Goal: Transaction & Acquisition: Purchase product/service

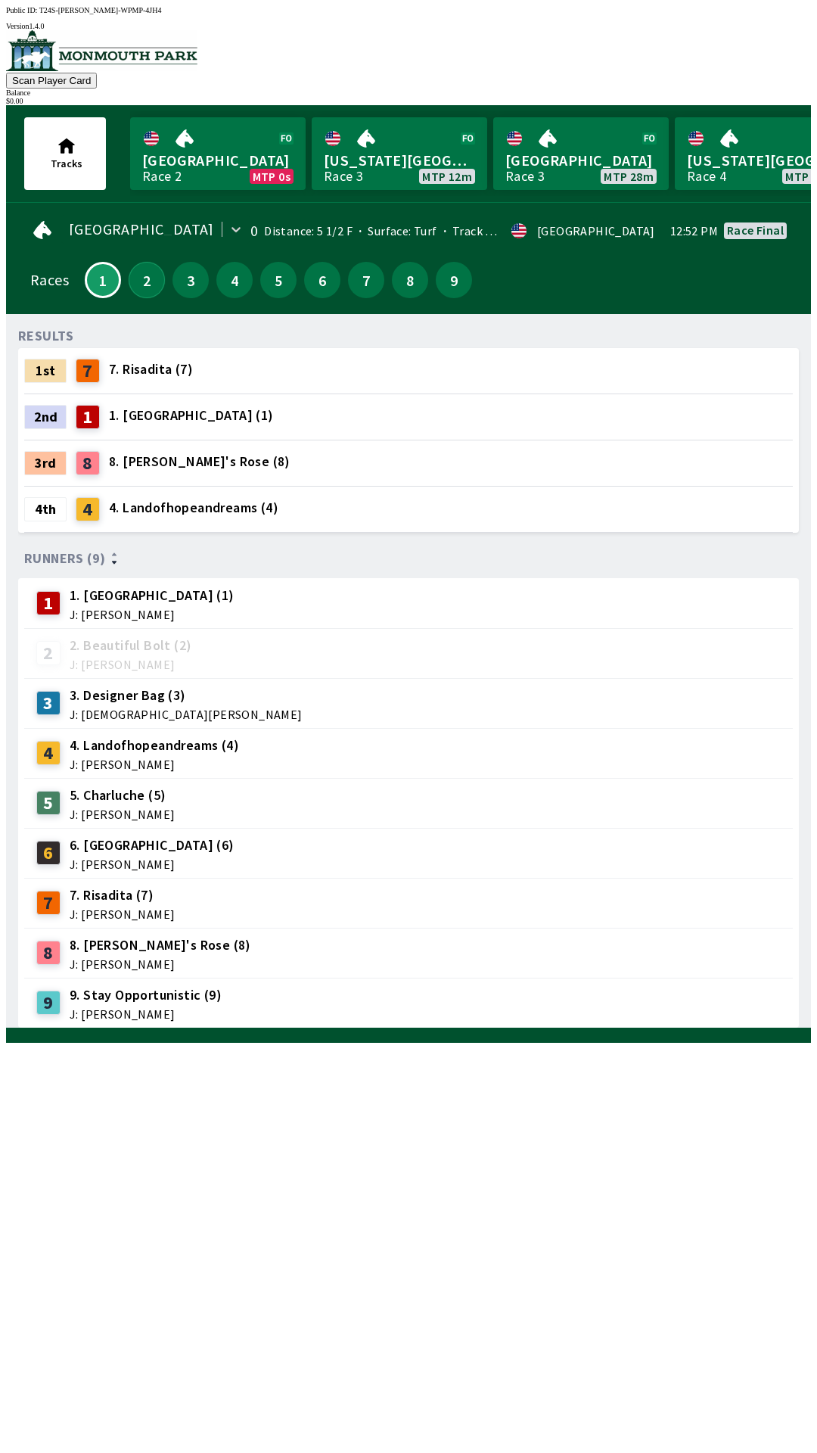
click at [129, 269] on button "2" at bounding box center [147, 280] width 36 height 36
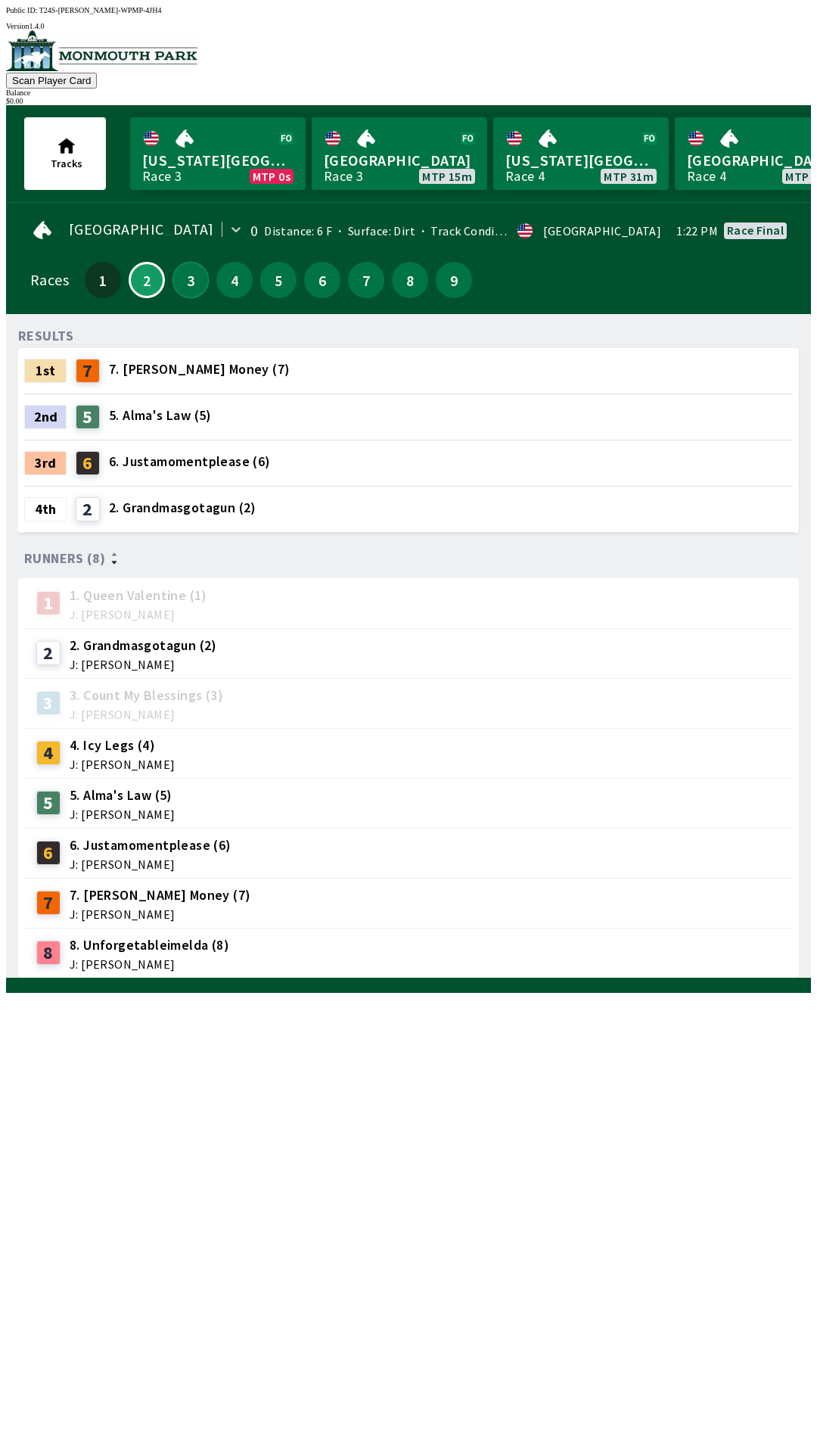
click at [194, 268] on button "3" at bounding box center [191, 280] width 36 height 36
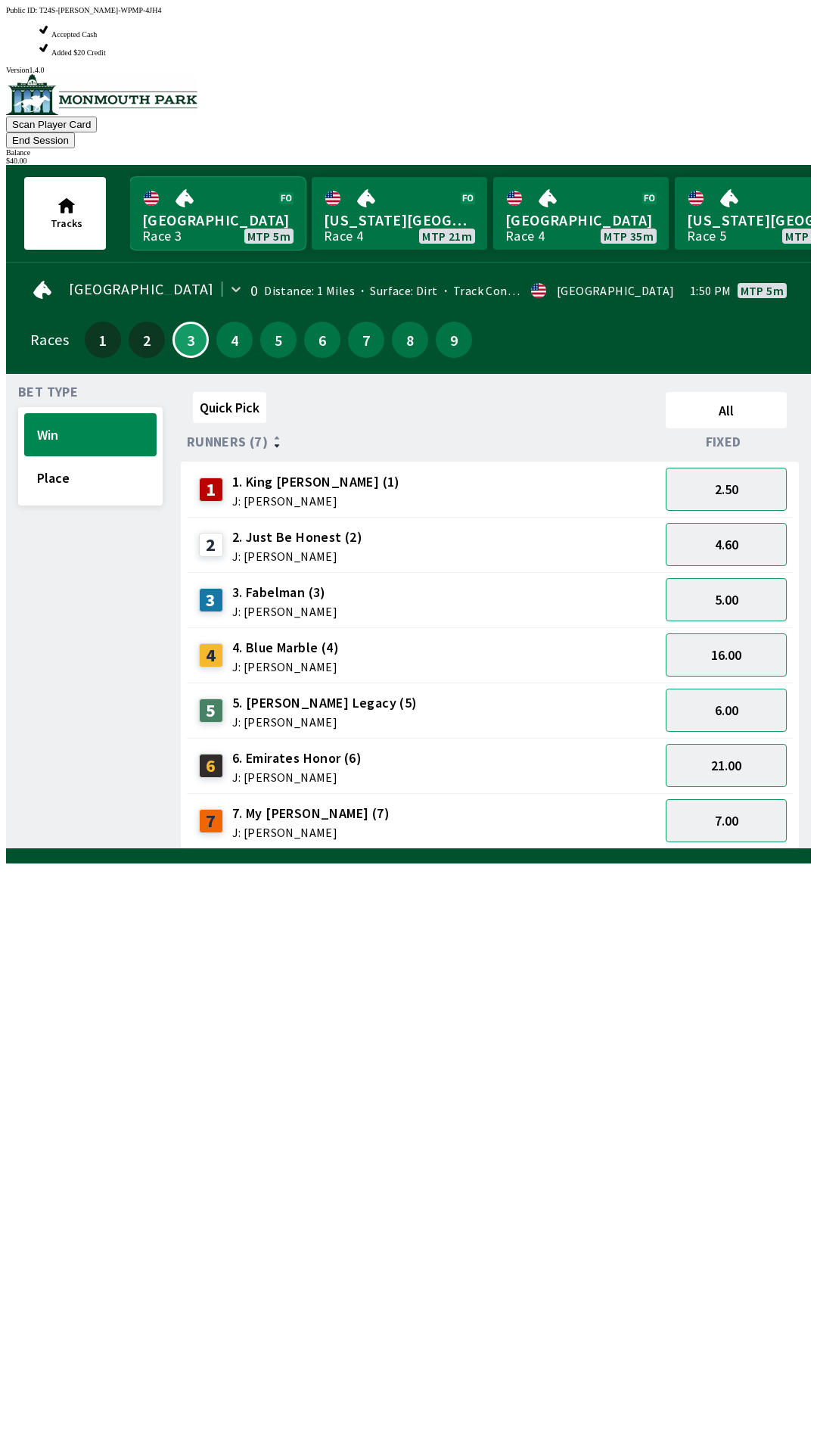
click at [201, 177] on link "Monmouth Park Race 3 MTP 5m" at bounding box center [218, 213] width 176 height 73
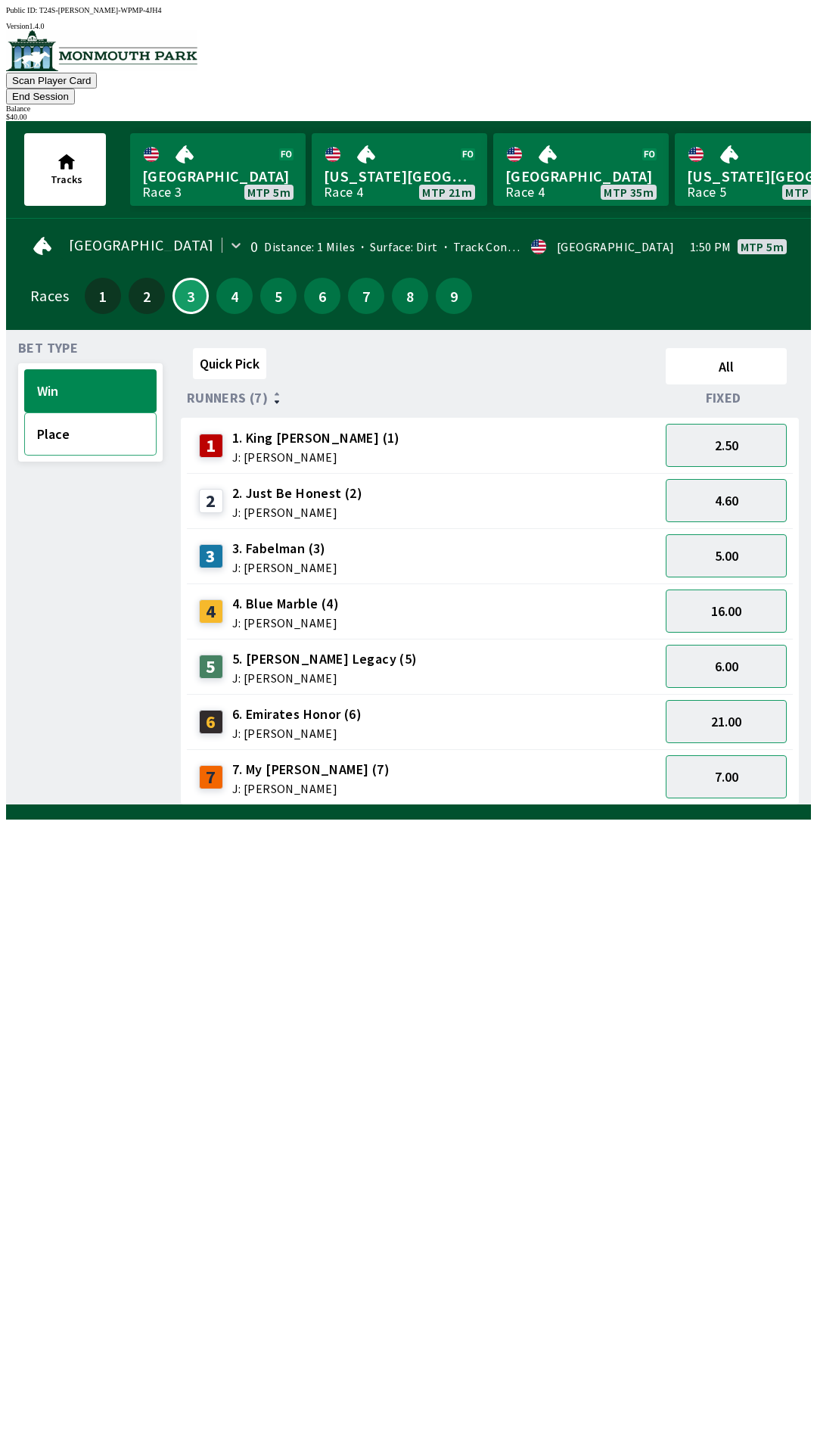
click at [62, 417] on button "Place" at bounding box center [90, 433] width 132 height 43
click at [95, 375] on button "Win" at bounding box center [90, 390] width 132 height 43
click at [226, 348] on button "Quick Pick" at bounding box center [229, 363] width 73 height 31
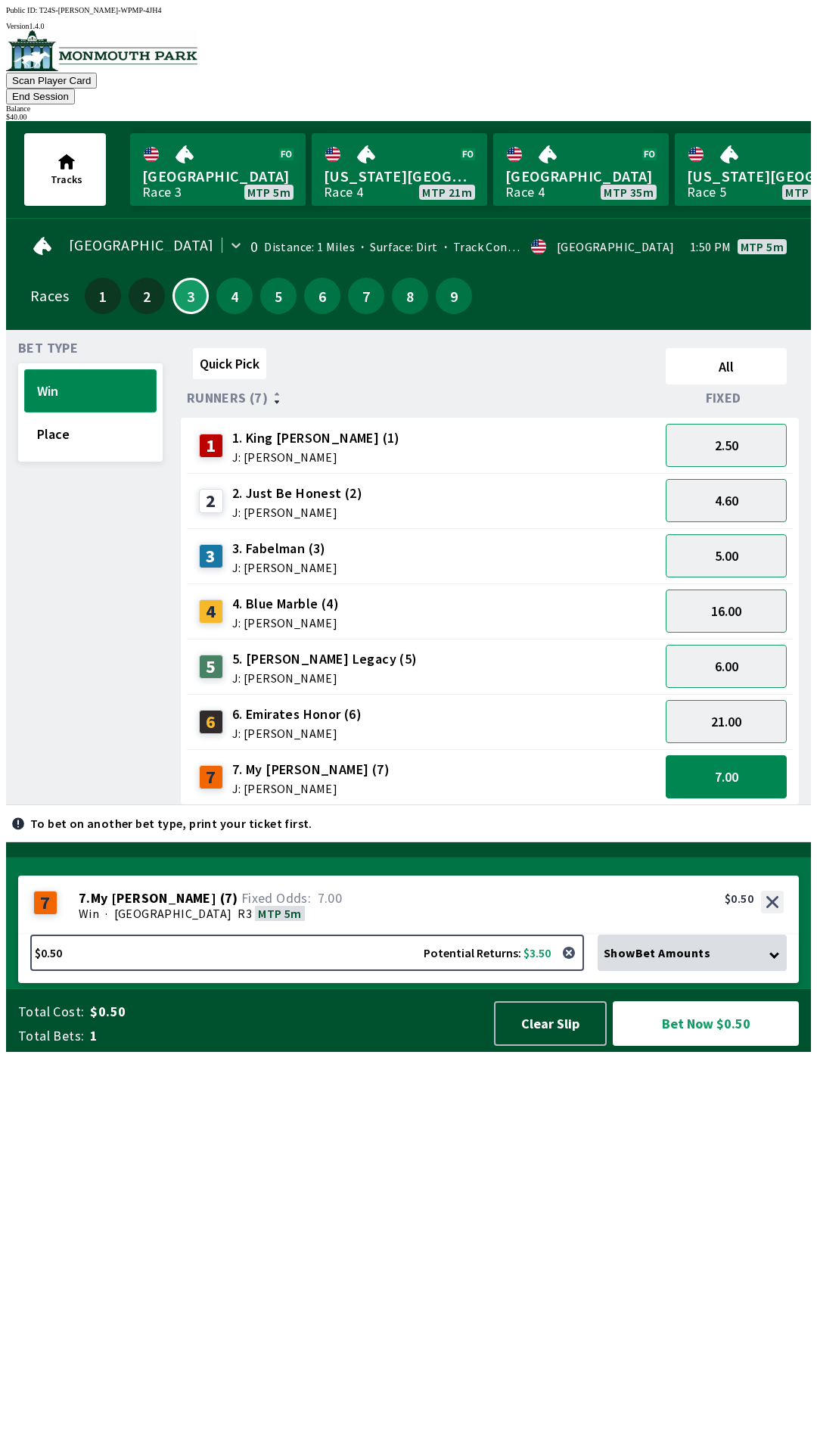
click at [90, 369] on button "Win" at bounding box center [90, 390] width 132 height 43
click at [71, 342] on div "Bet Type" at bounding box center [90, 348] width 145 height 12
click at [64, 412] on button "Place" at bounding box center [90, 433] width 132 height 43
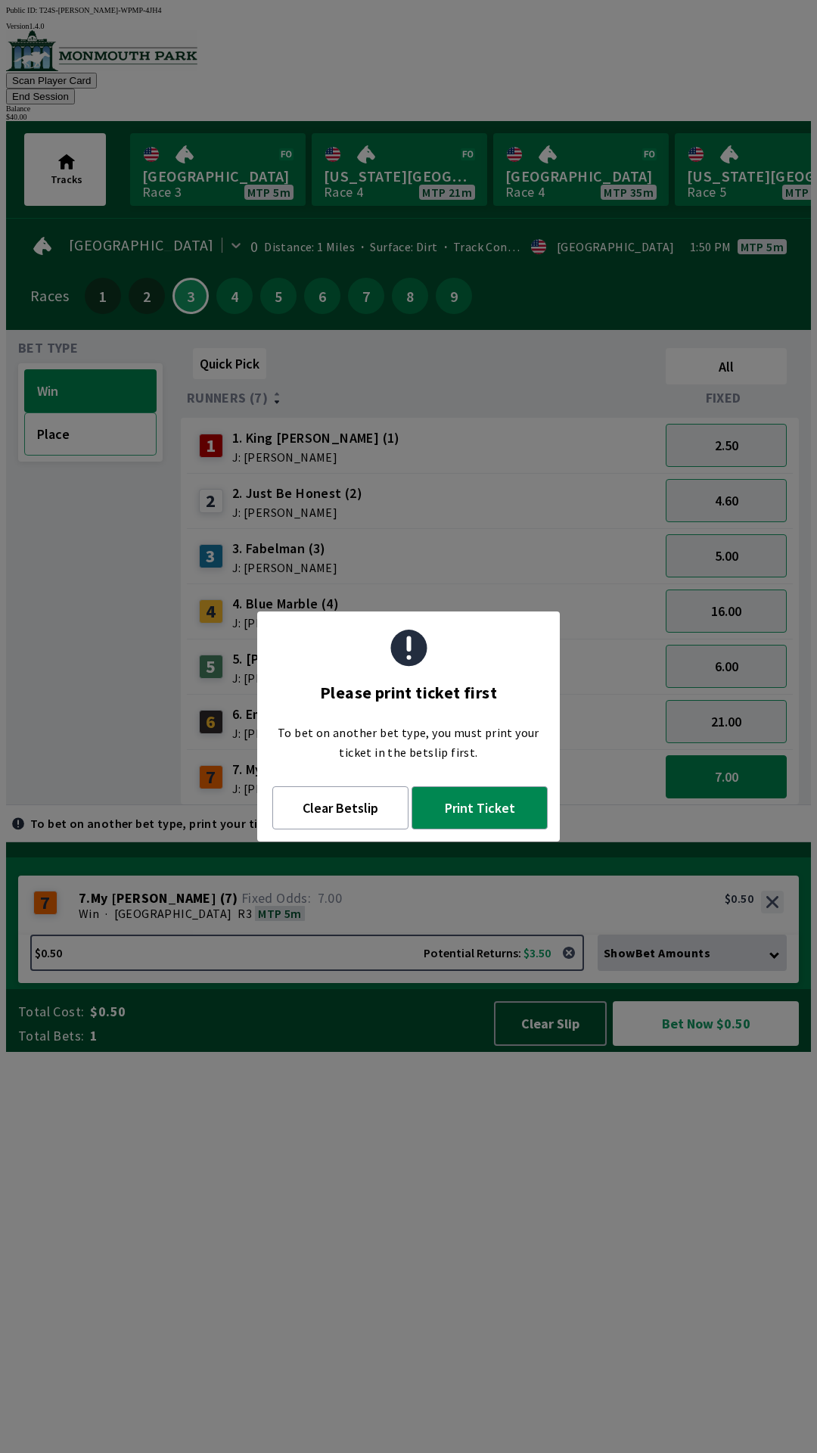
click at [62, 173] on span "Tracks" at bounding box center [67, 180] width 32 height 14
click at [359, 814] on button "Clear Betslip" at bounding box center [340, 807] width 136 height 43
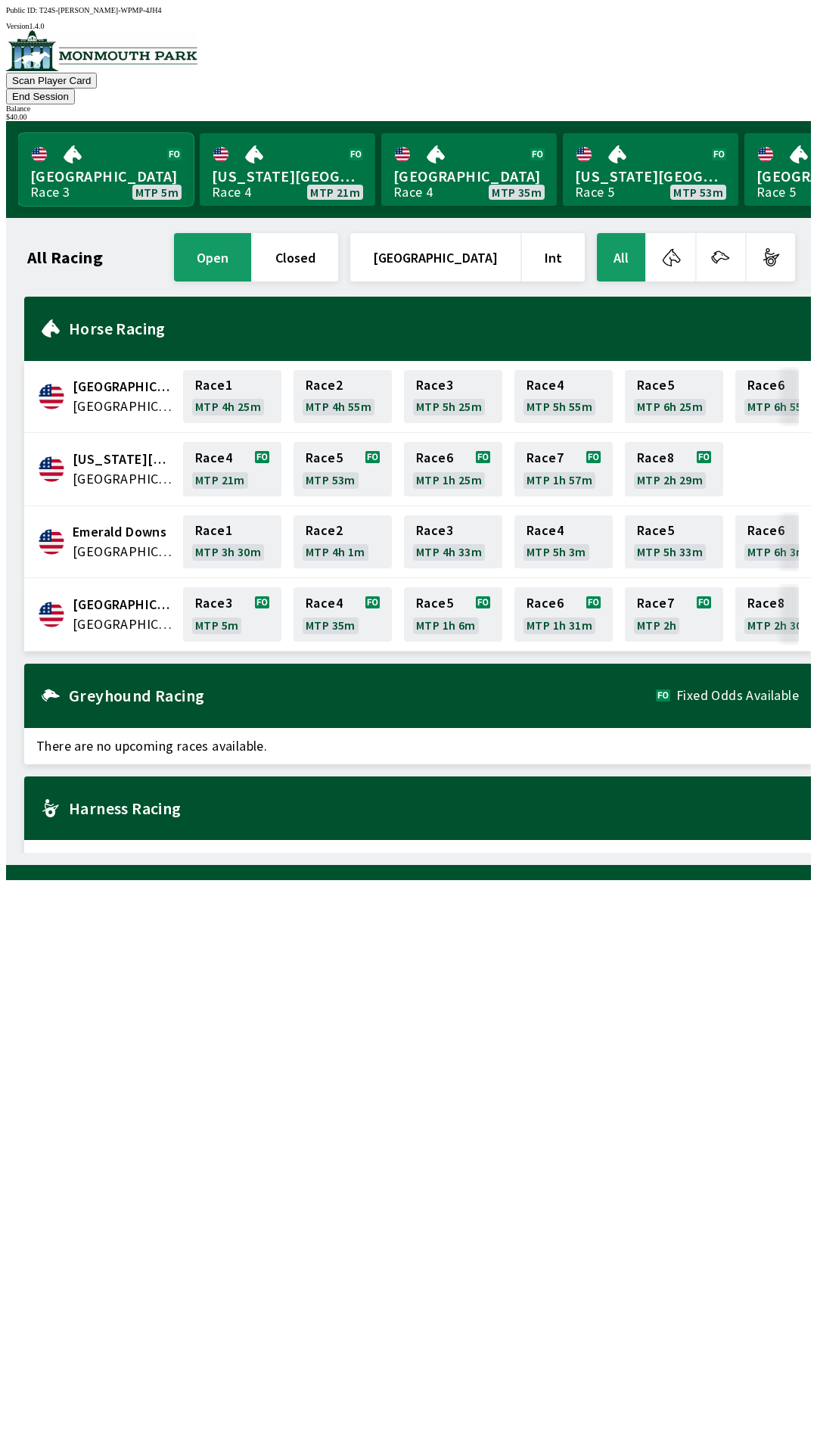
click at [135, 133] on link "Monmouth Park Race 3 MTP 5m" at bounding box center [106, 169] width 176 height 73
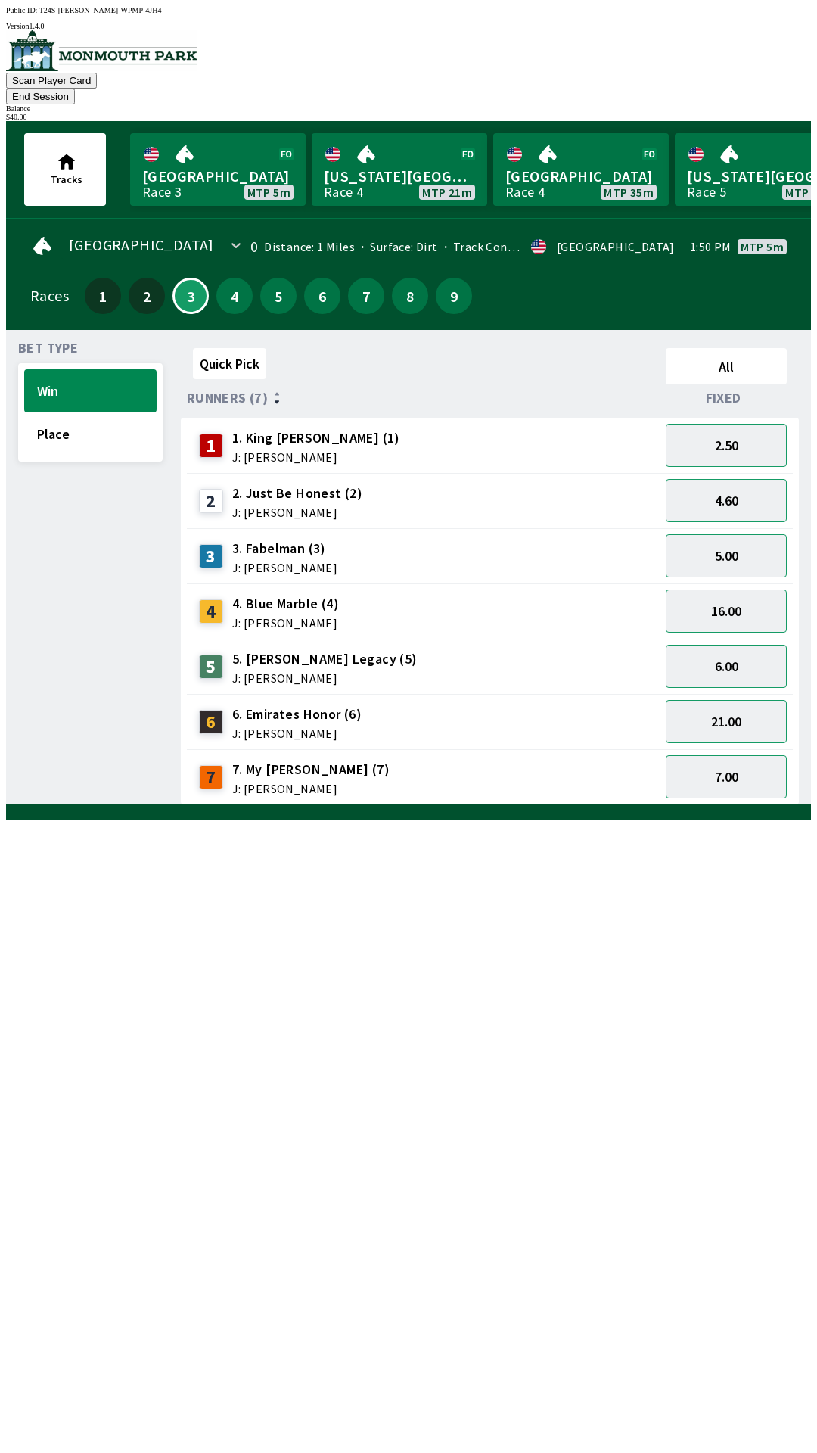
click at [721, 392] on span "Fixed" at bounding box center [724, 398] width 36 height 12
click at [78, 417] on button "Place" at bounding box center [90, 433] width 132 height 43
click at [78, 369] on button "Win" at bounding box center [90, 390] width 132 height 43
click at [76, 428] on button "Place" at bounding box center [90, 433] width 132 height 43
click at [75, 89] on button "End Session" at bounding box center [40, 97] width 69 height 16
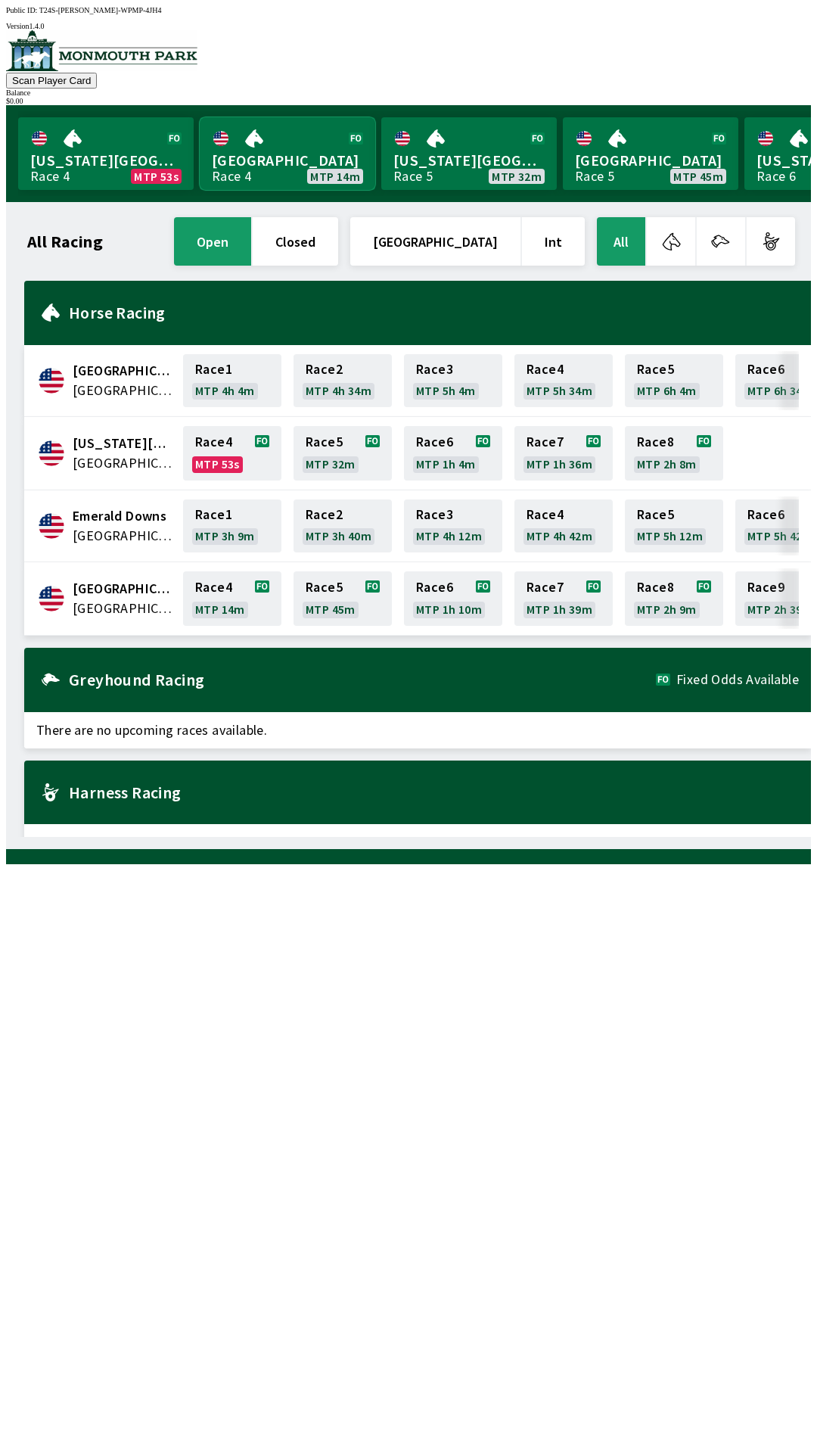
click at [261, 162] on link "Monmouth Park Race 4 MTP 14m" at bounding box center [288, 153] width 176 height 73
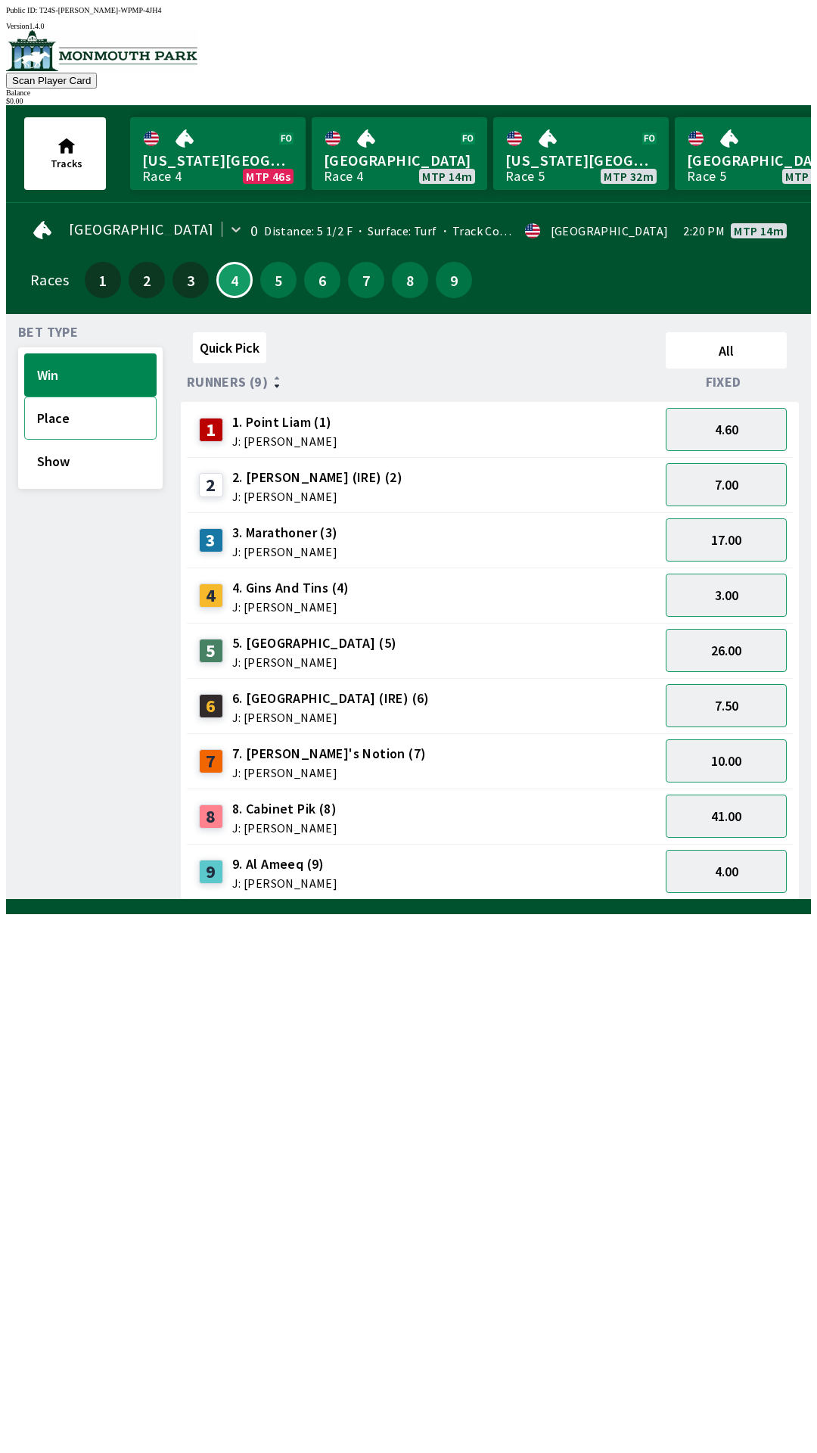
click at [97, 409] on button "Place" at bounding box center [90, 418] width 132 height 43
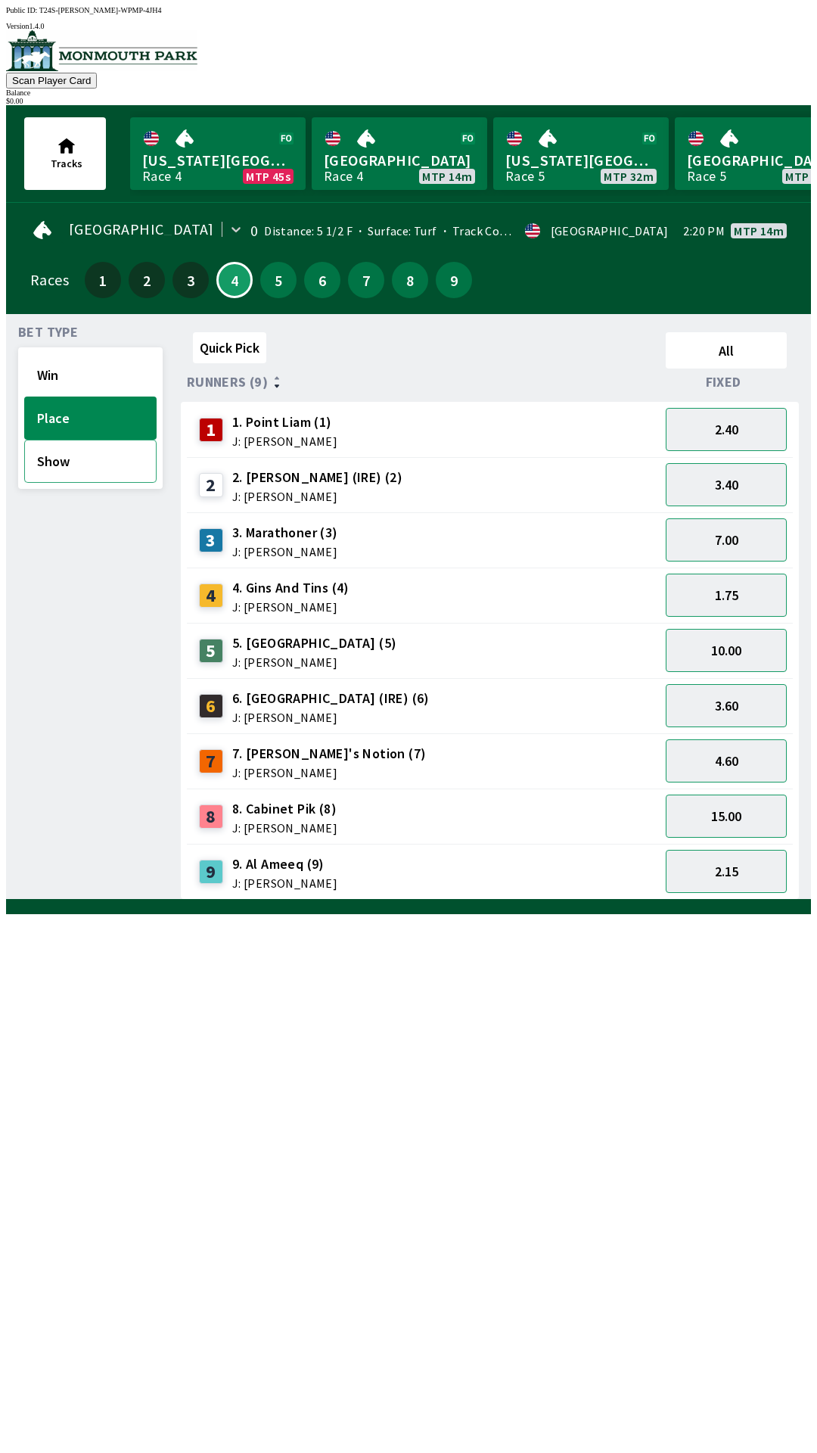
click at [97, 460] on button "Show" at bounding box center [90, 461] width 132 height 43
click at [79, 397] on button "Place" at bounding box center [90, 418] width 132 height 43
click at [76, 375] on button "Win" at bounding box center [90, 374] width 132 height 43
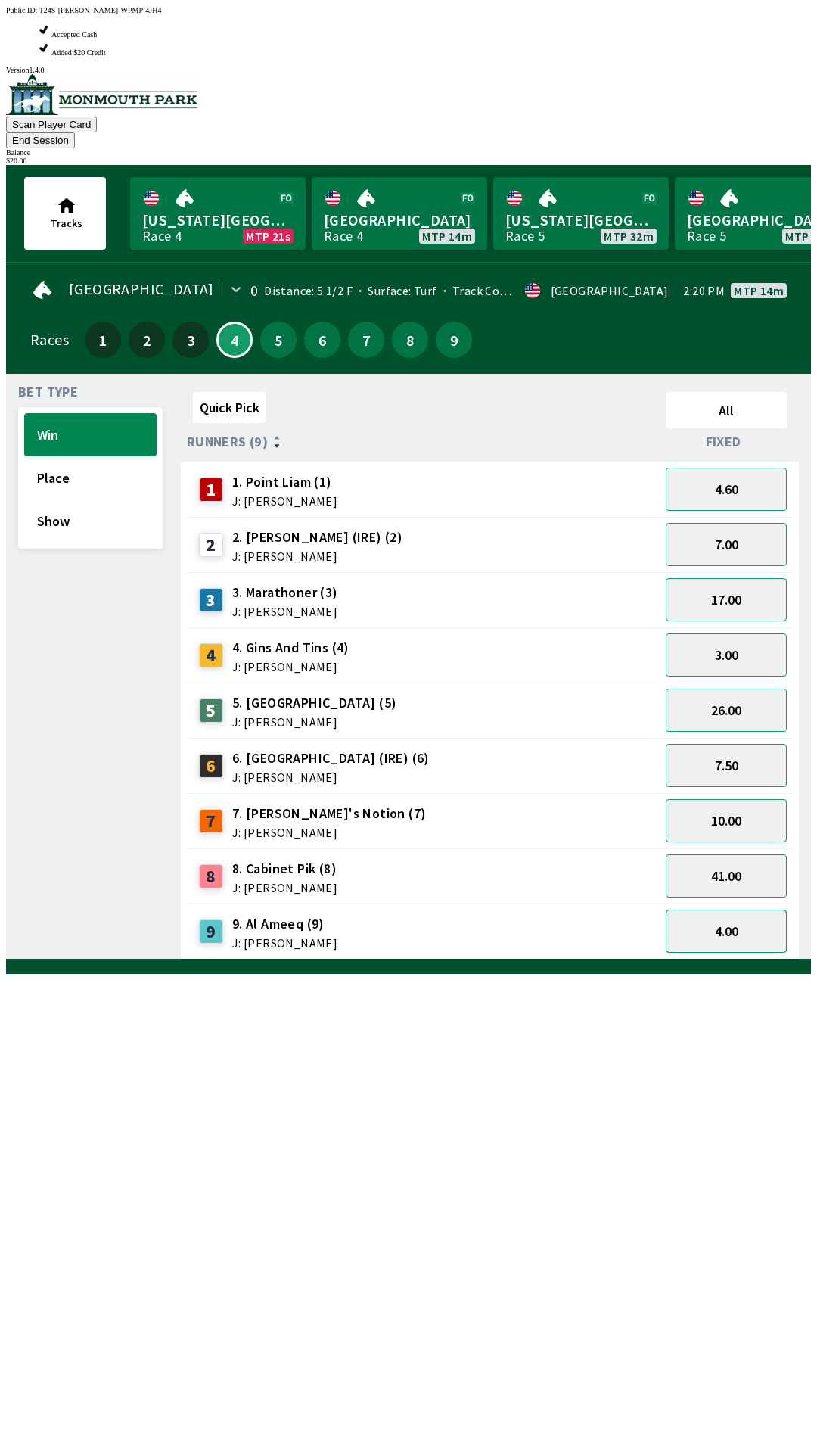
click at [724, 910] on button "4.00" at bounding box center [726, 931] width 121 height 43
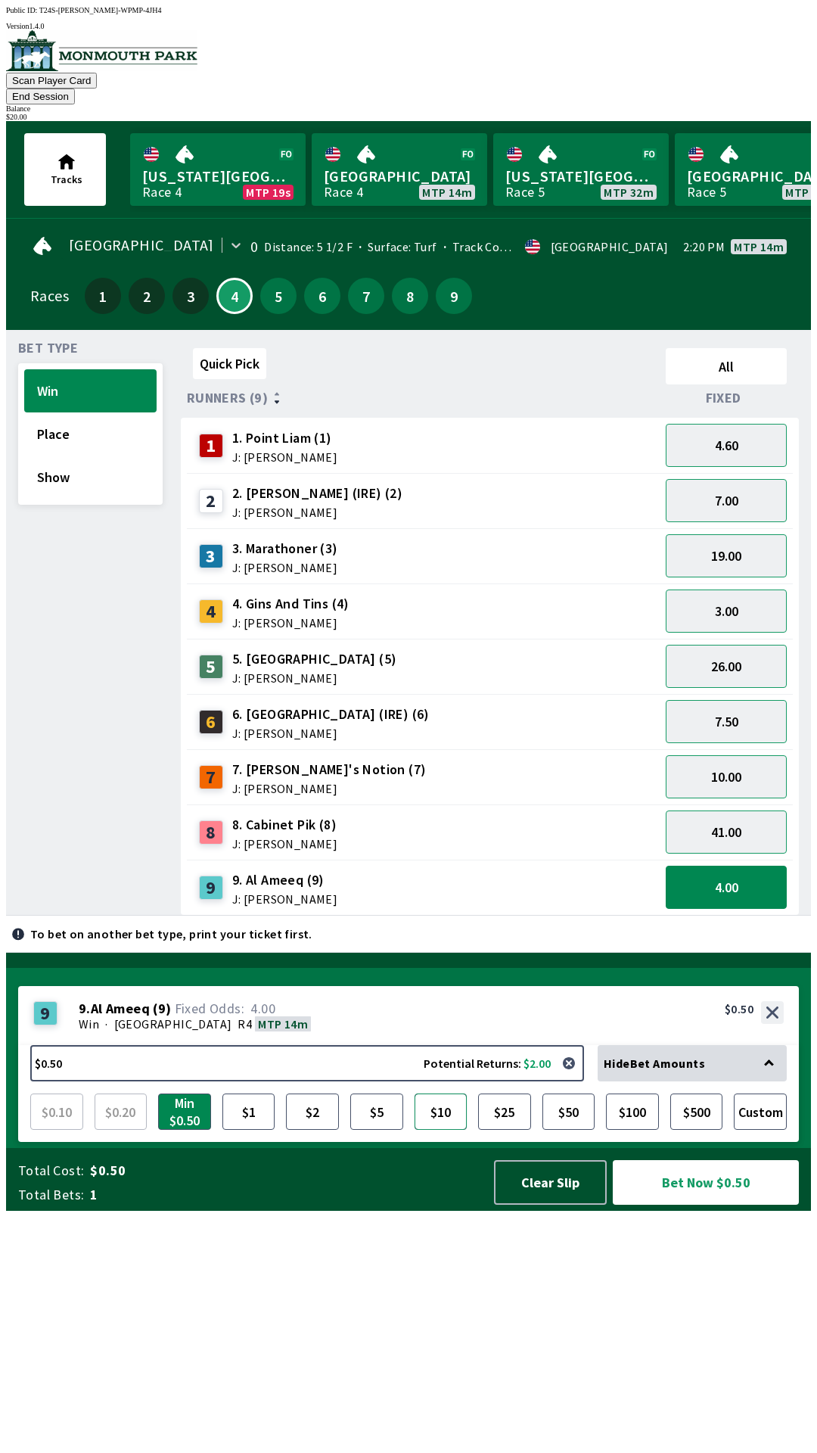
click at [437, 1130] on button "$10" at bounding box center [441, 1112] width 53 height 36
click at [692, 1205] on button "Bet Now $10.00" at bounding box center [706, 1182] width 186 height 45
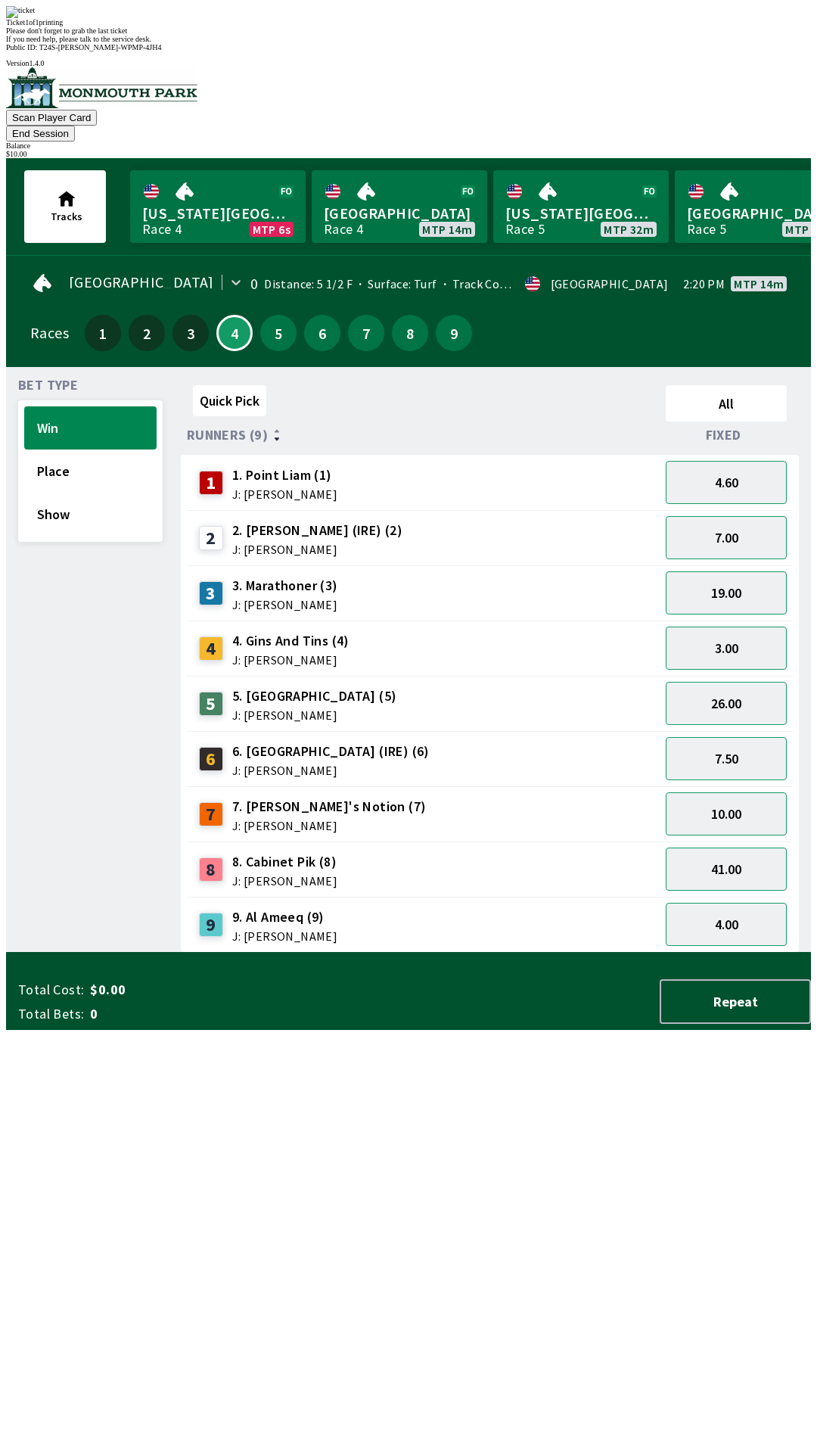
click at [161, 953] on div "Bet Type Win Place Show Quick Pick All Runners (9) Fixed 1 1. Point [PERSON_NAM…" at bounding box center [414, 663] width 793 height 580
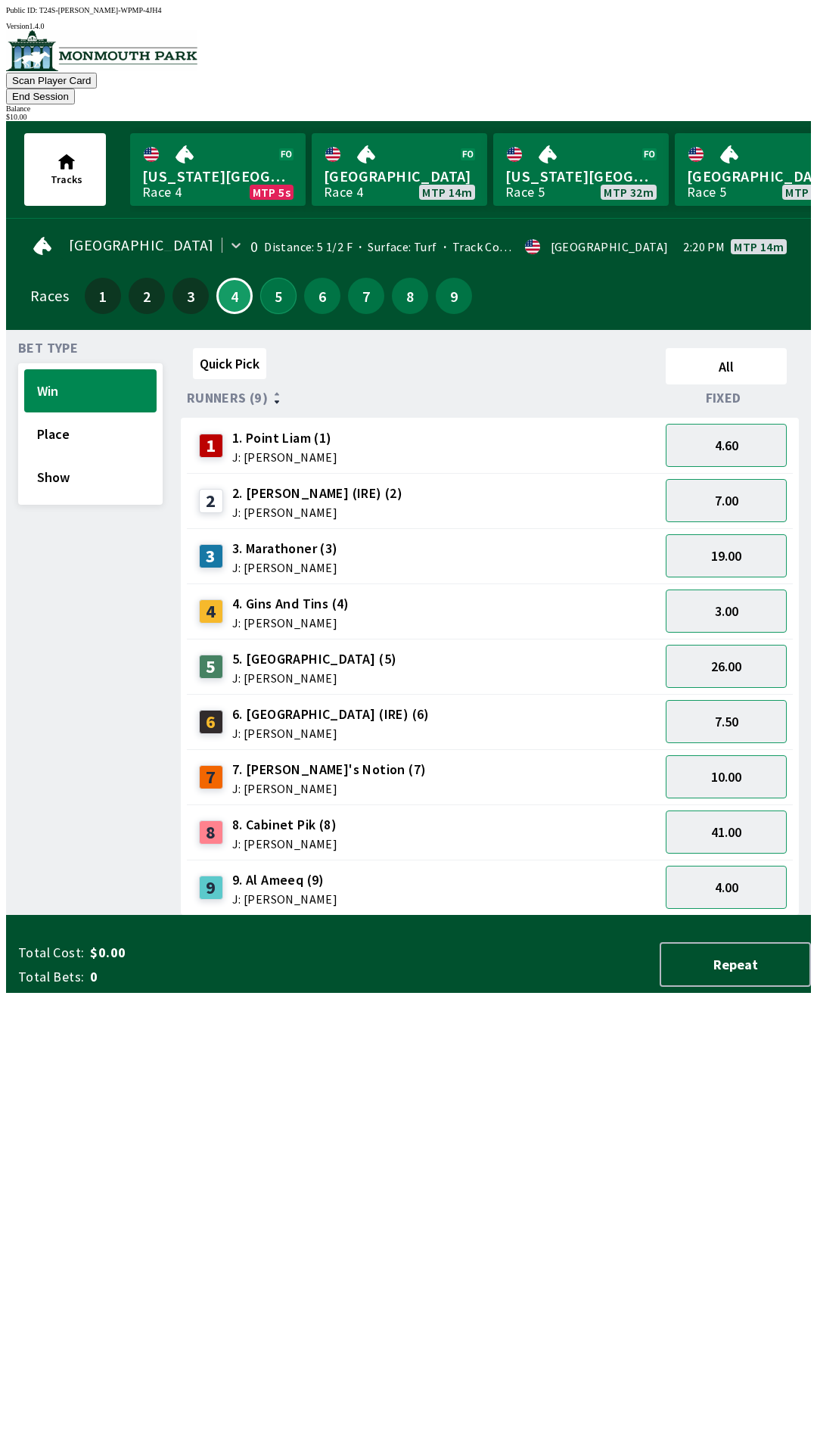
click at [269, 278] on button "5" at bounding box center [278, 296] width 36 height 36
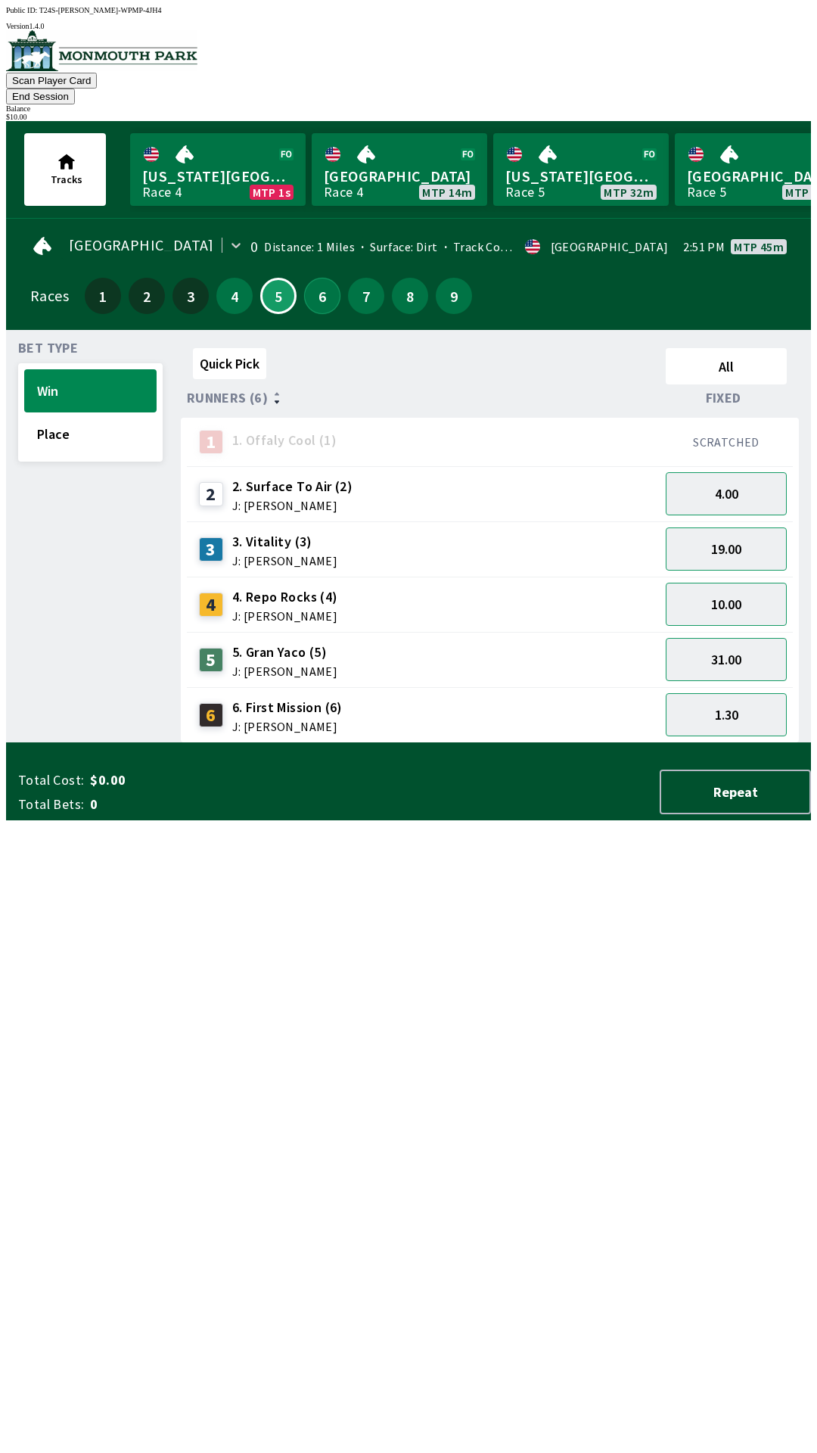
click at [310, 278] on button "6" at bounding box center [322, 296] width 36 height 36
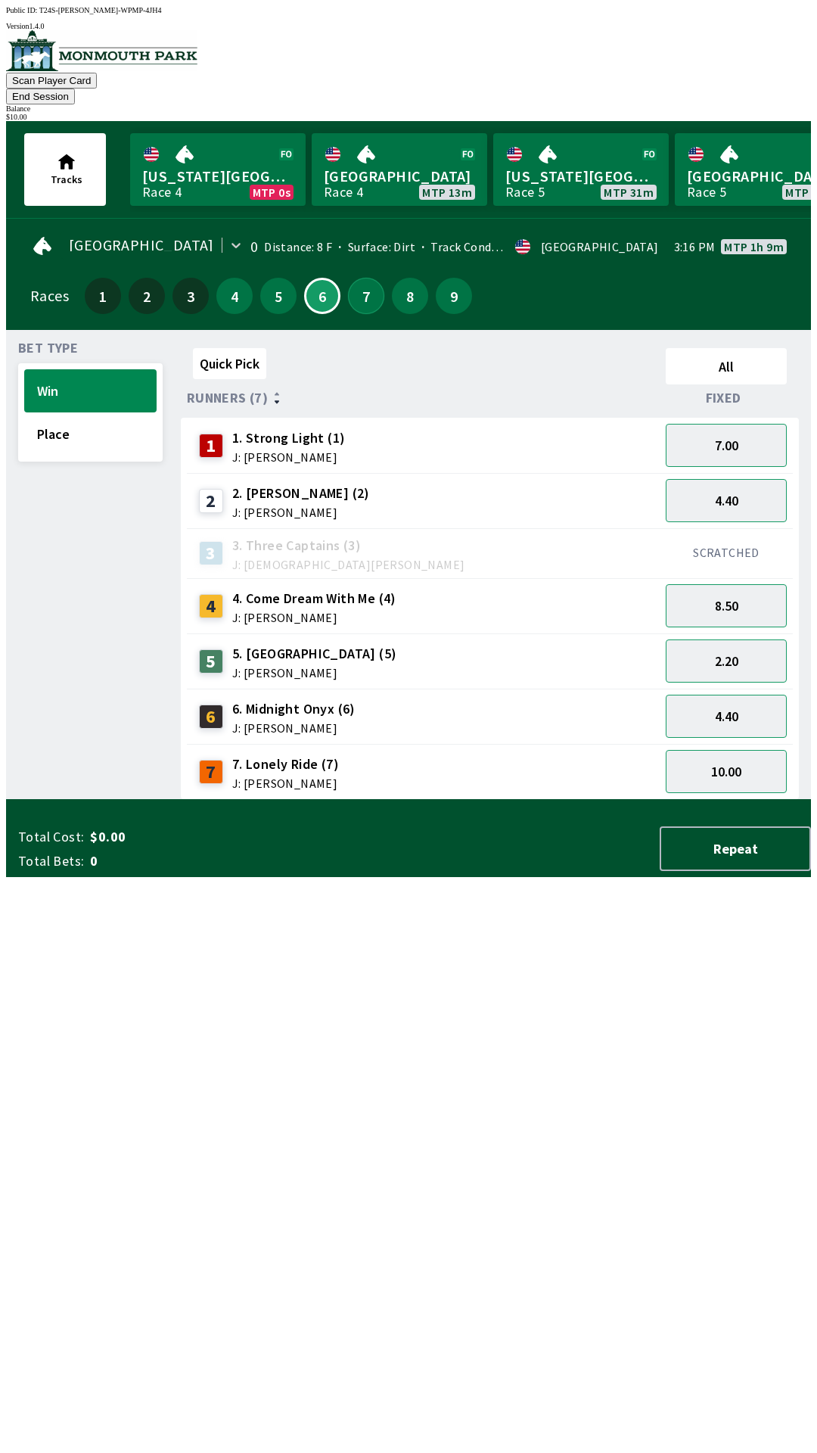
click at [359, 279] on button "7" at bounding box center [366, 296] width 36 height 36
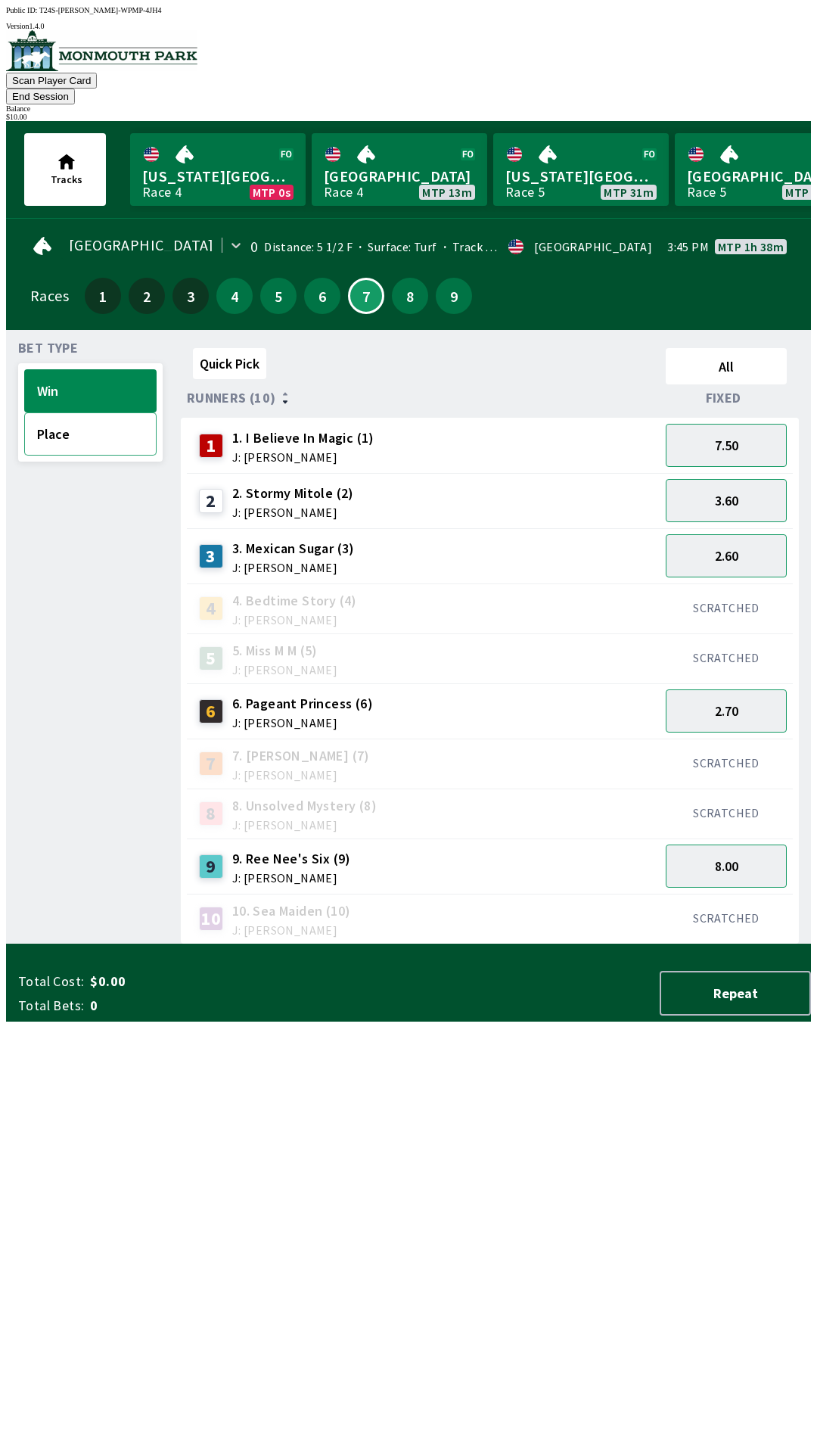
click at [91, 416] on button "Place" at bounding box center [90, 433] width 132 height 43
click at [227, 279] on button "4" at bounding box center [234, 296] width 36 height 36
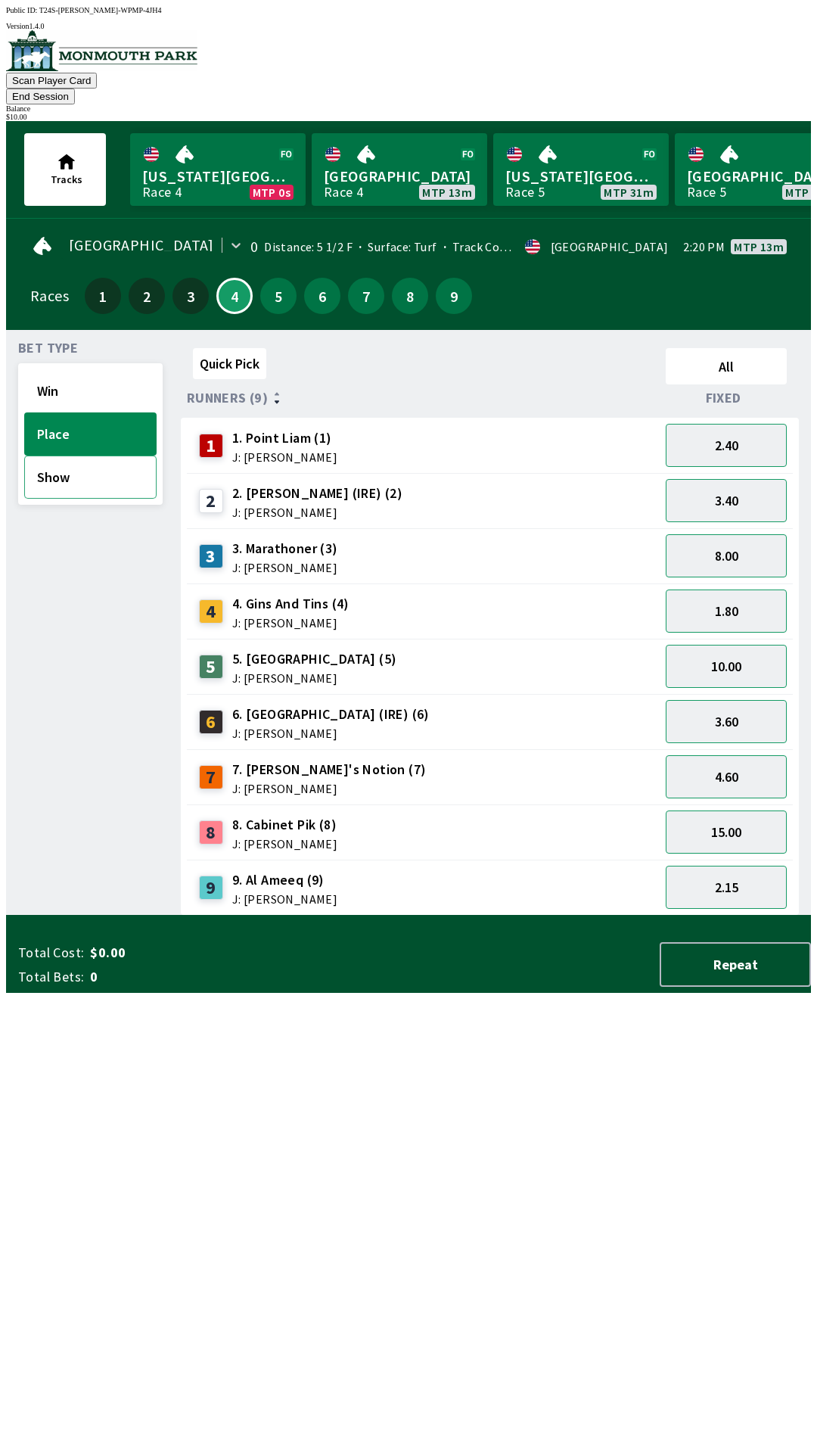
click at [99, 459] on button "Show" at bounding box center [90, 477] width 132 height 43
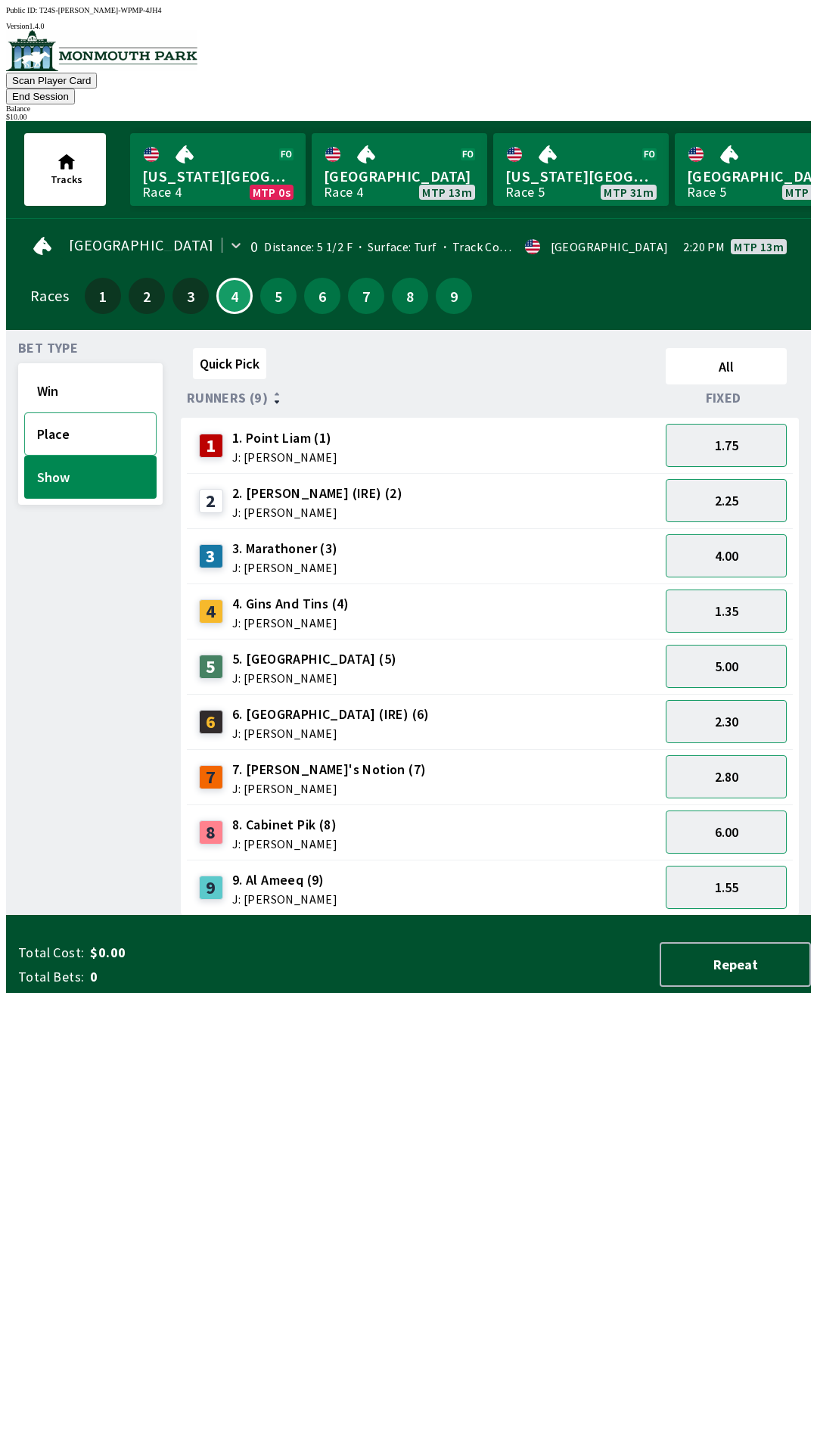
click at [85, 426] on button "Place" at bounding box center [90, 433] width 132 height 43
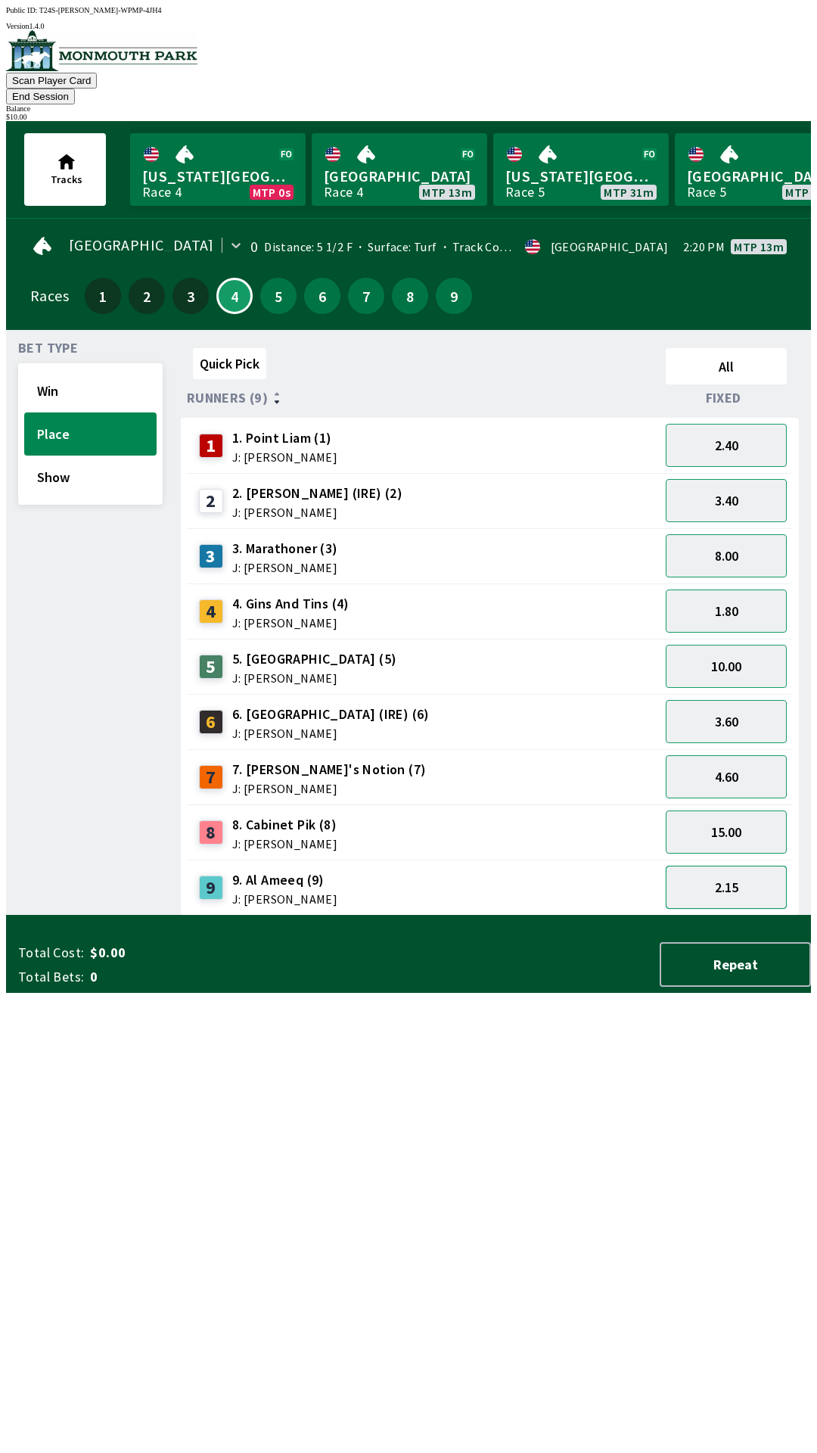
click at [732, 866] on button "2.15" at bounding box center [726, 887] width 121 height 43
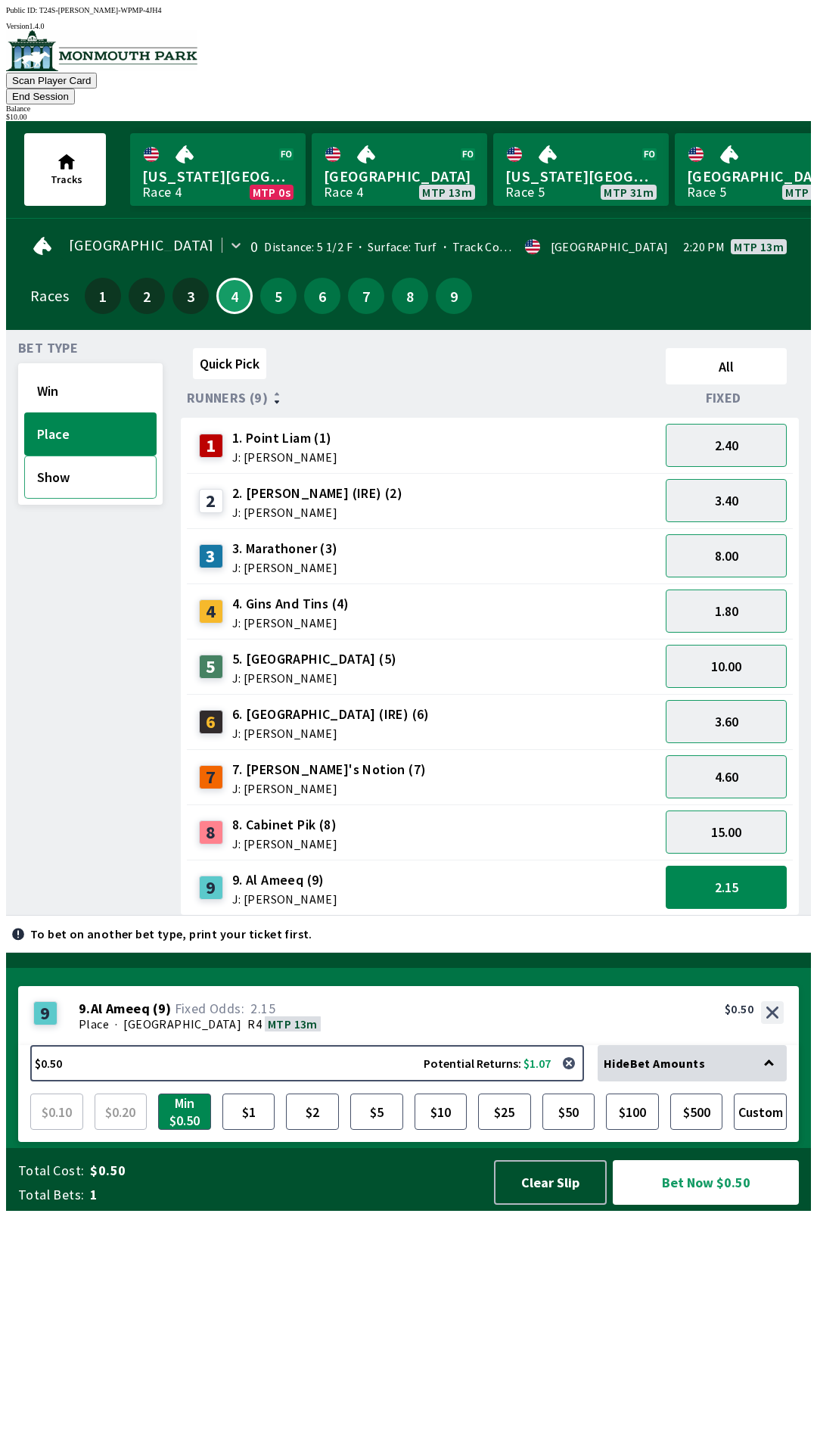
click at [89, 459] on button "Show" at bounding box center [90, 477] width 132 height 43
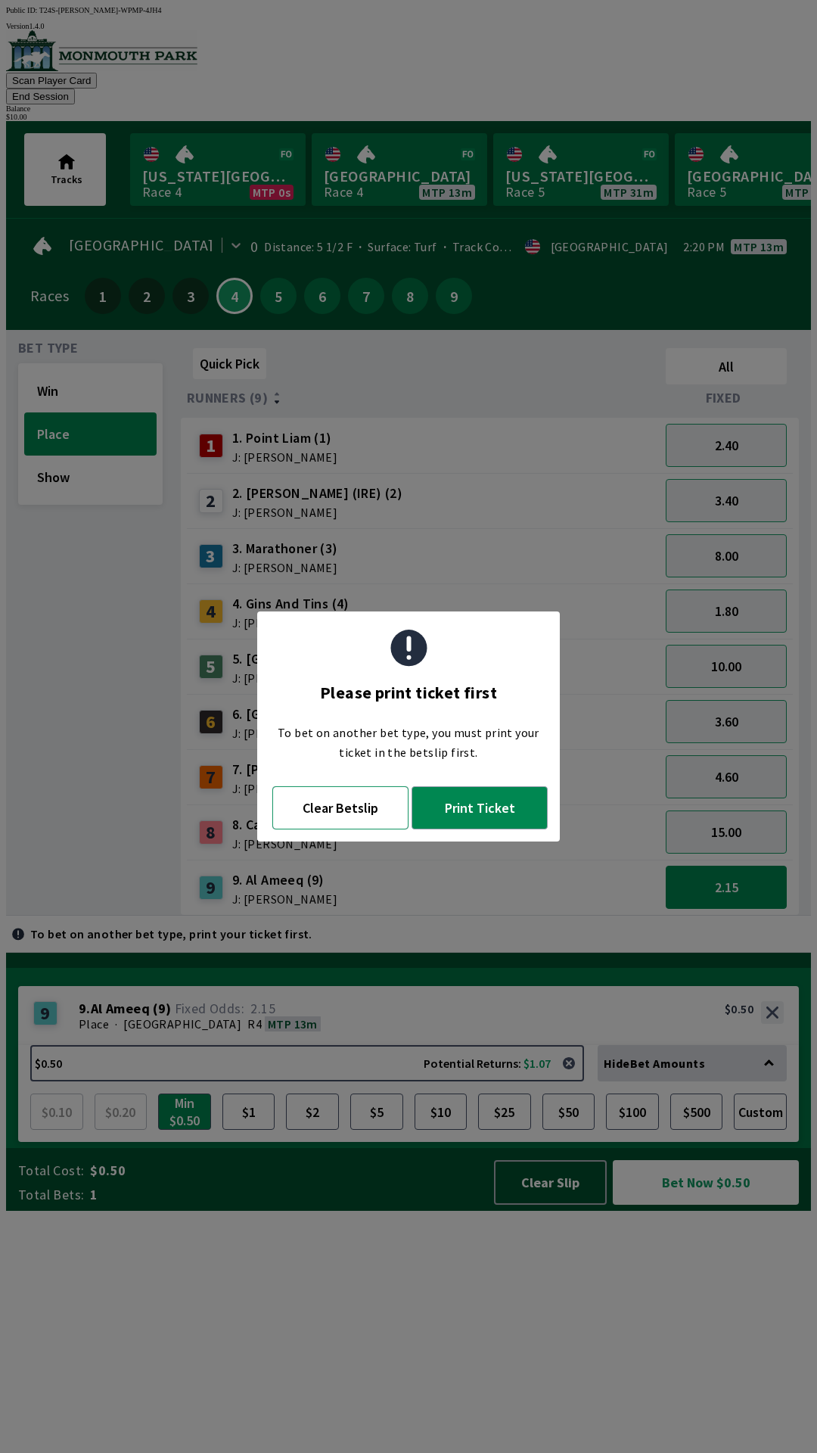
click at [357, 813] on button "Clear Betslip" at bounding box center [340, 807] width 136 height 43
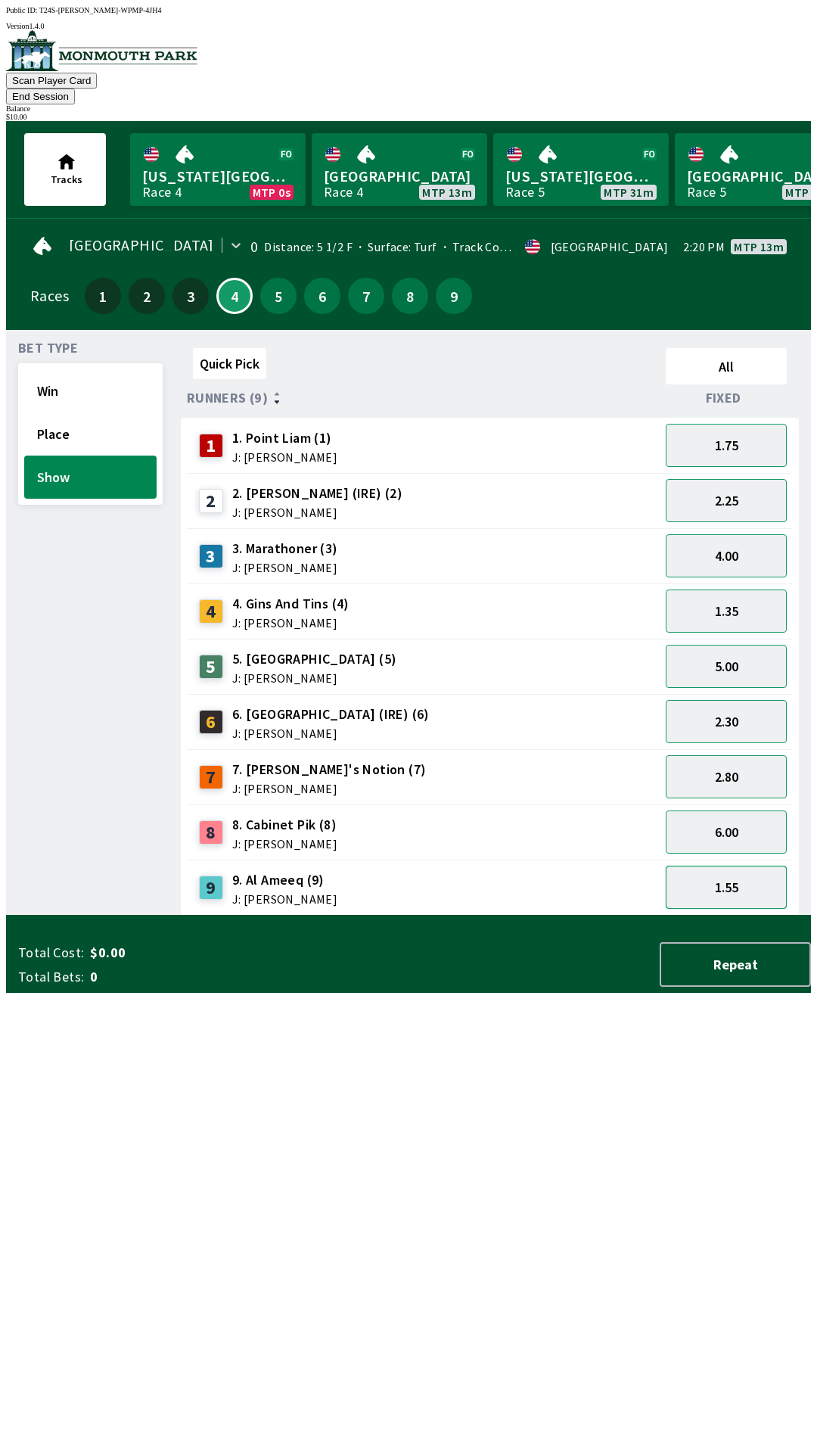
click at [717, 866] on button "1.55" at bounding box center [726, 887] width 121 height 43
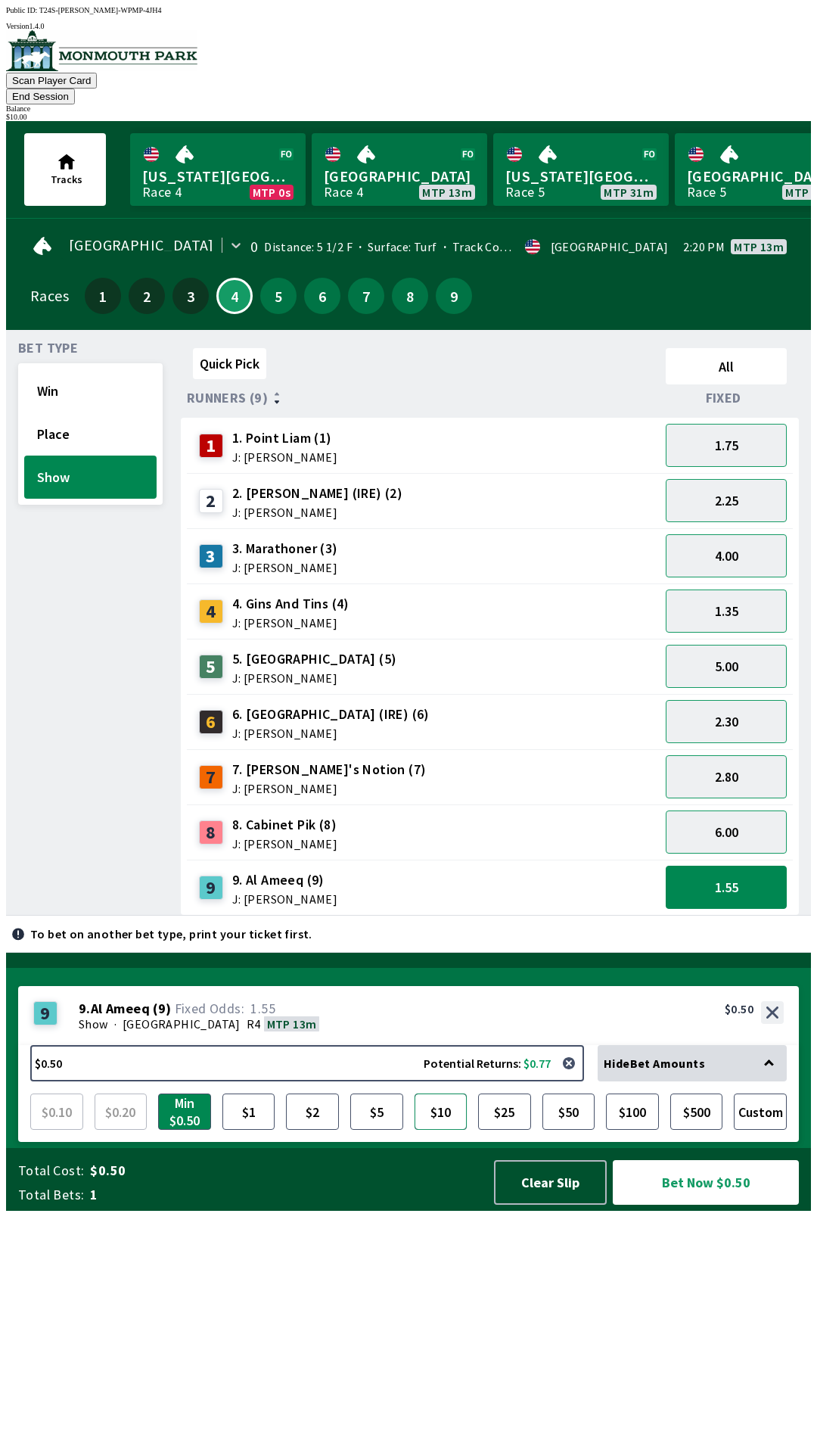
click at [440, 1130] on button "$10" at bounding box center [441, 1112] width 53 height 36
click at [437, 1130] on button "$10" at bounding box center [441, 1112] width 53 height 36
click at [742, 866] on button "1.55" at bounding box center [726, 887] width 121 height 43
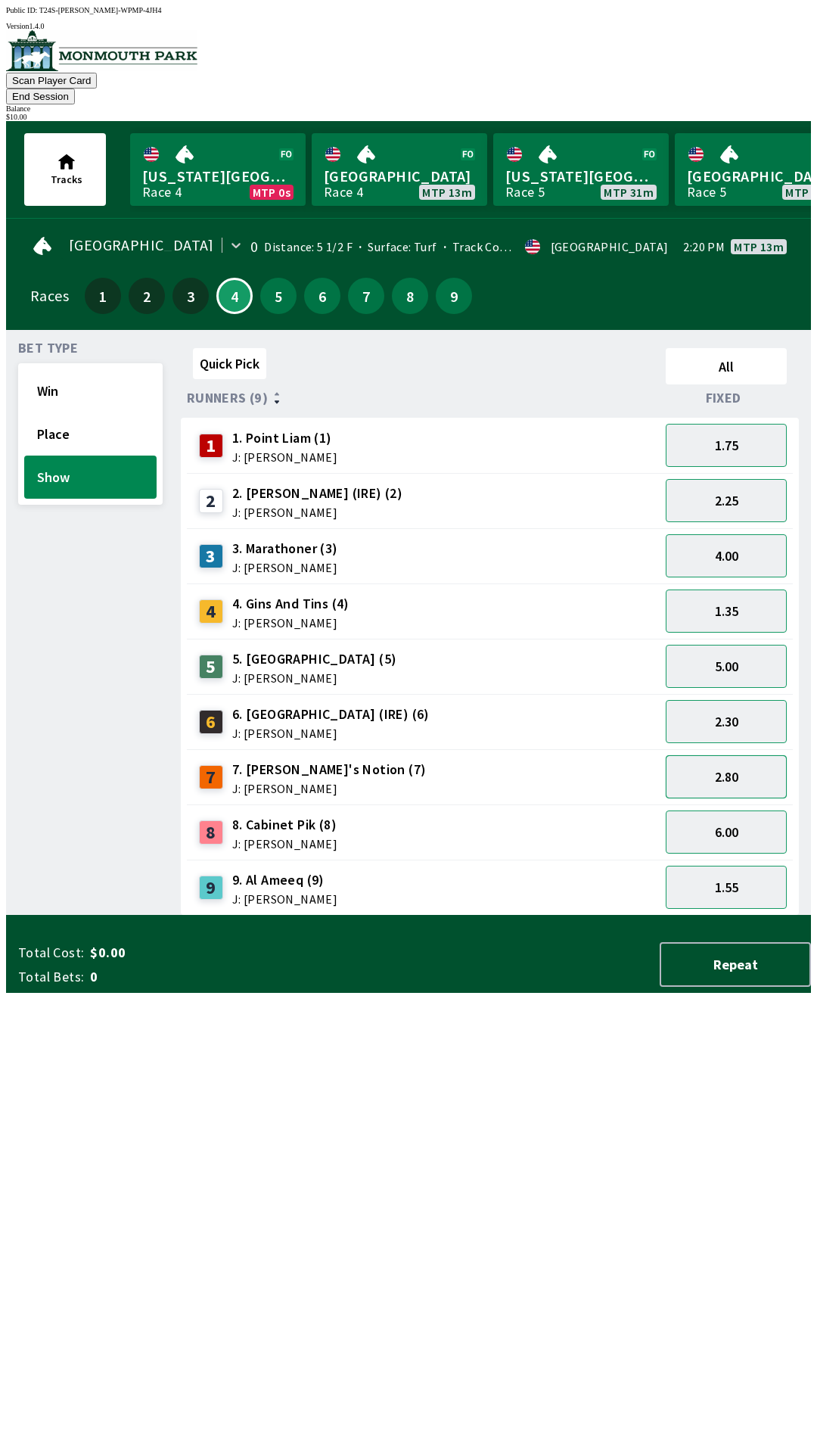
click at [729, 757] on button "2.80" at bounding box center [726, 776] width 121 height 43
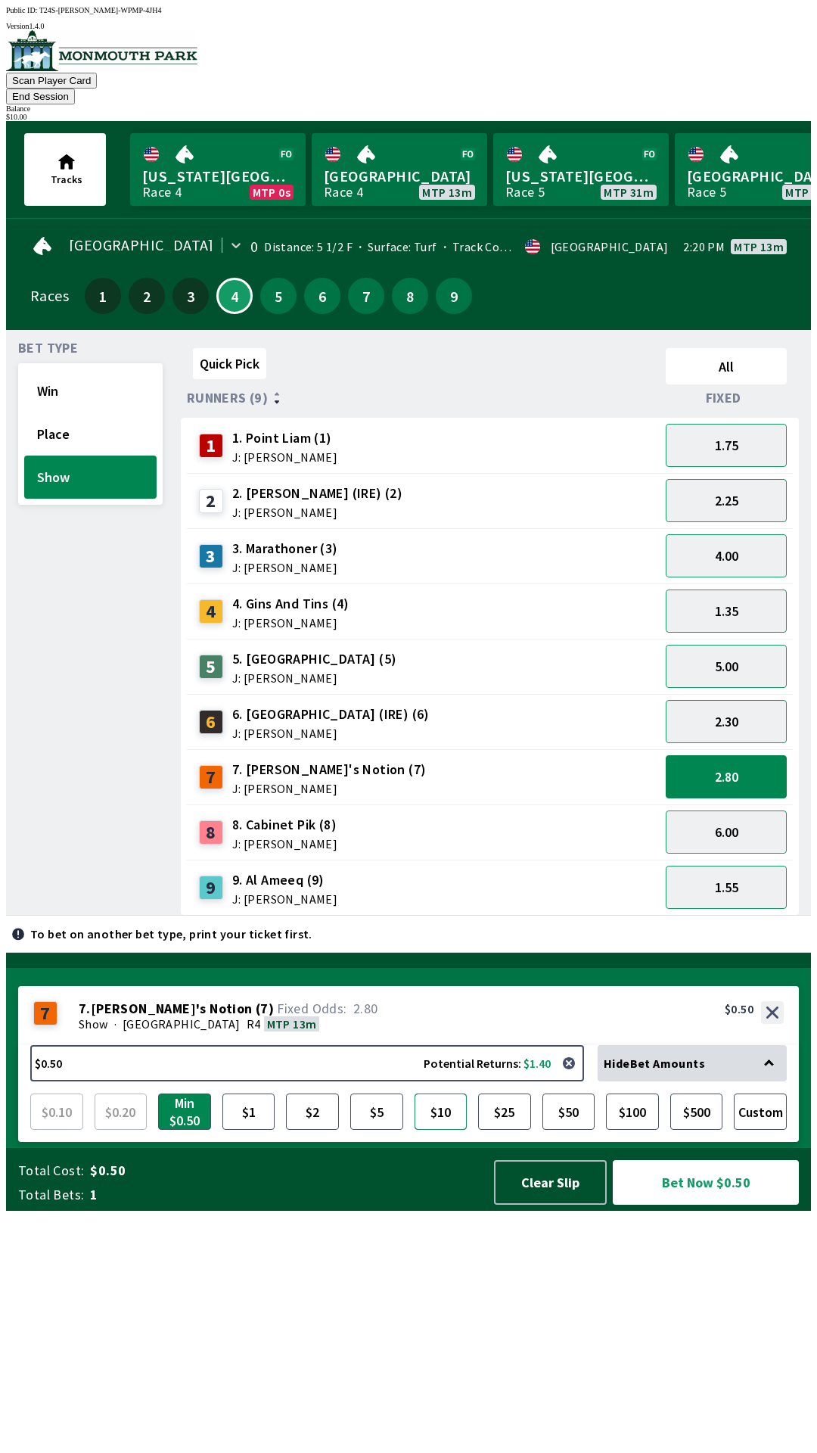
click at [458, 1130] on button "$10" at bounding box center [441, 1112] width 53 height 36
click at [735, 755] on button "2.80" at bounding box center [726, 776] width 121 height 43
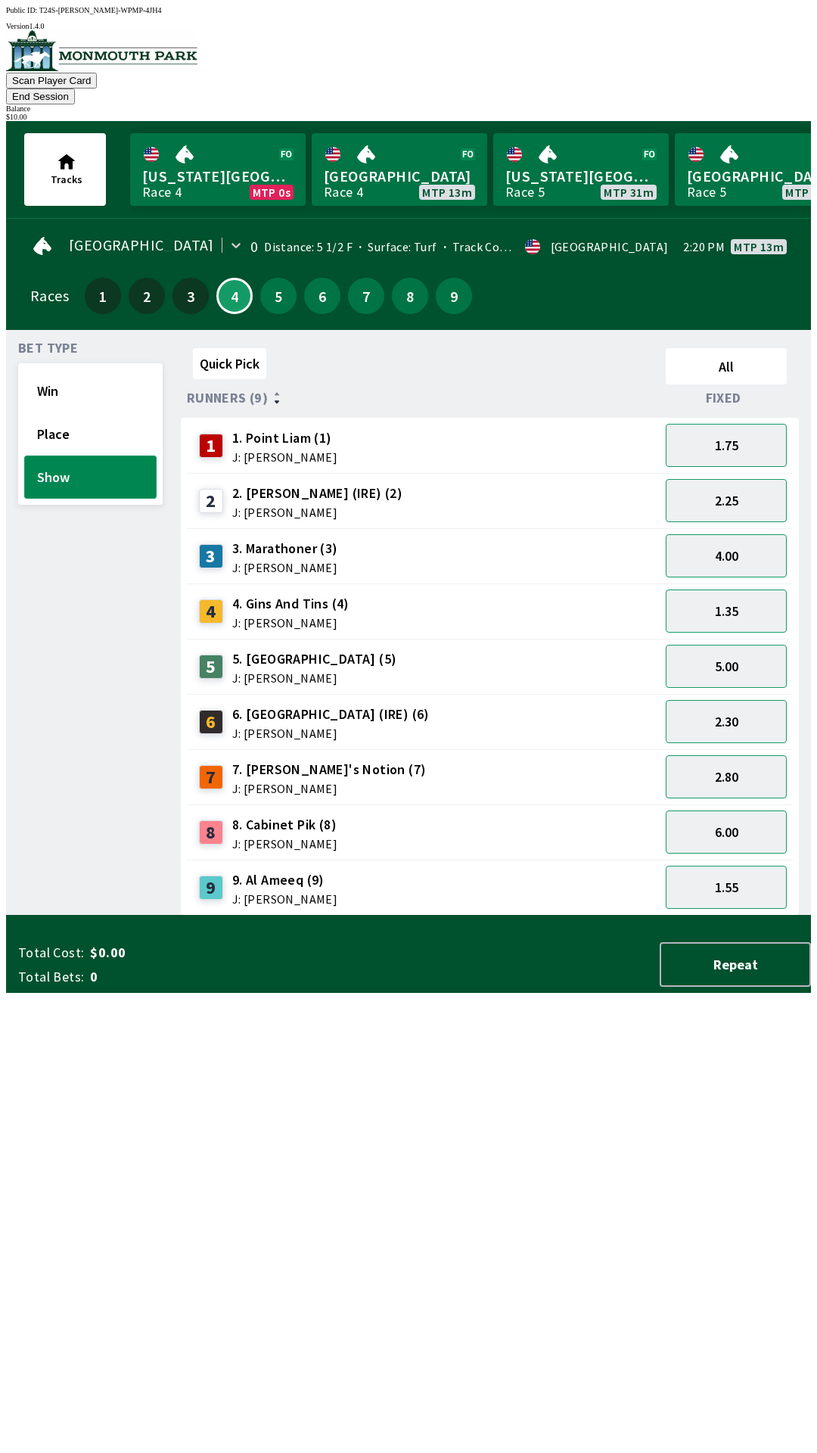
click at [91, 456] on button "Show" at bounding box center [90, 477] width 132 height 43
click at [82, 369] on button "Win" at bounding box center [90, 390] width 132 height 43
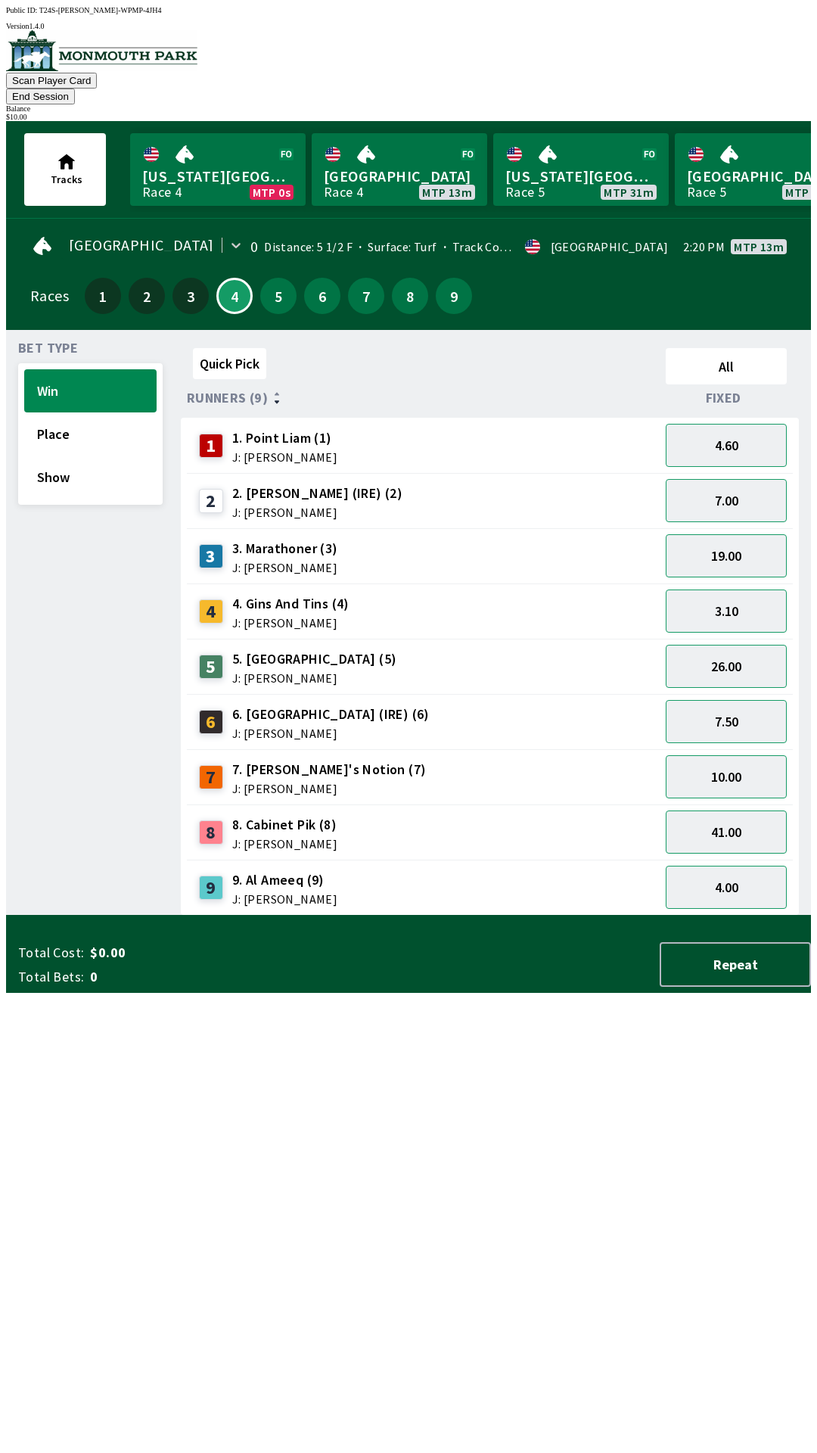
click at [75, 89] on button "End Session" at bounding box center [40, 97] width 69 height 16
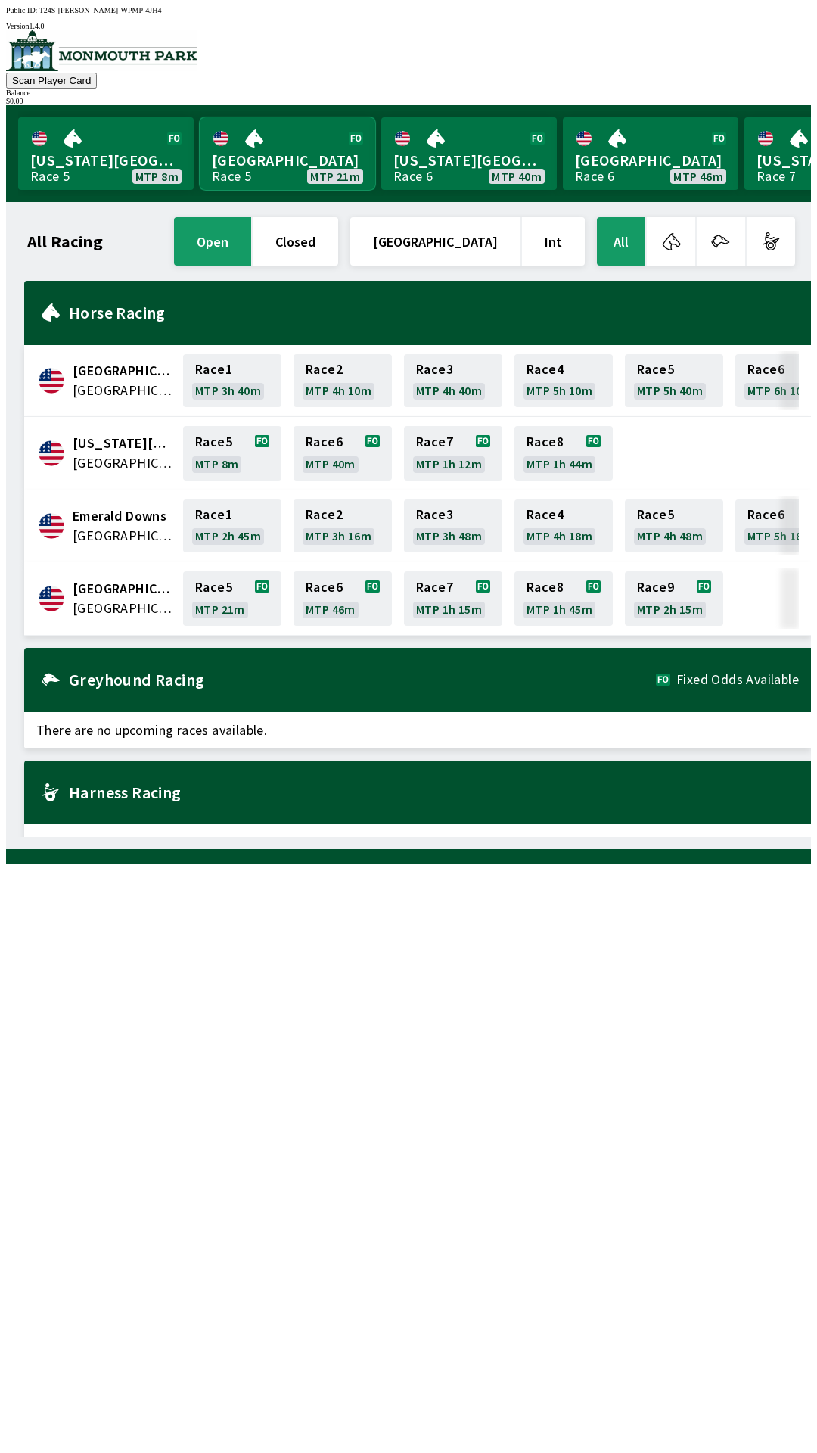
click at [270, 150] on link "[GEOGRAPHIC_DATA] Race 5 MTP 21m" at bounding box center [288, 153] width 176 height 73
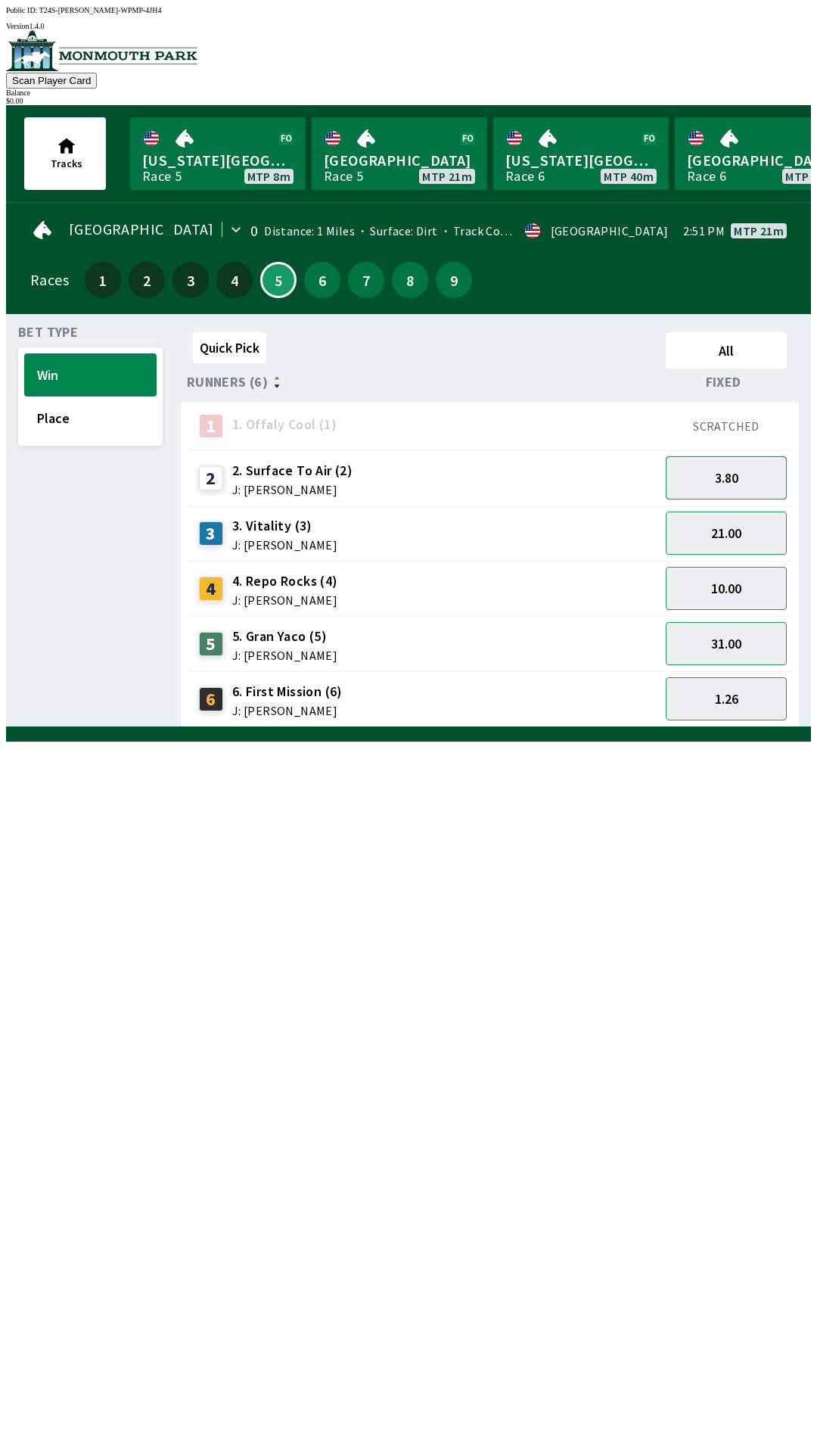
click at [758, 471] on button "3.80" at bounding box center [726, 477] width 121 height 43
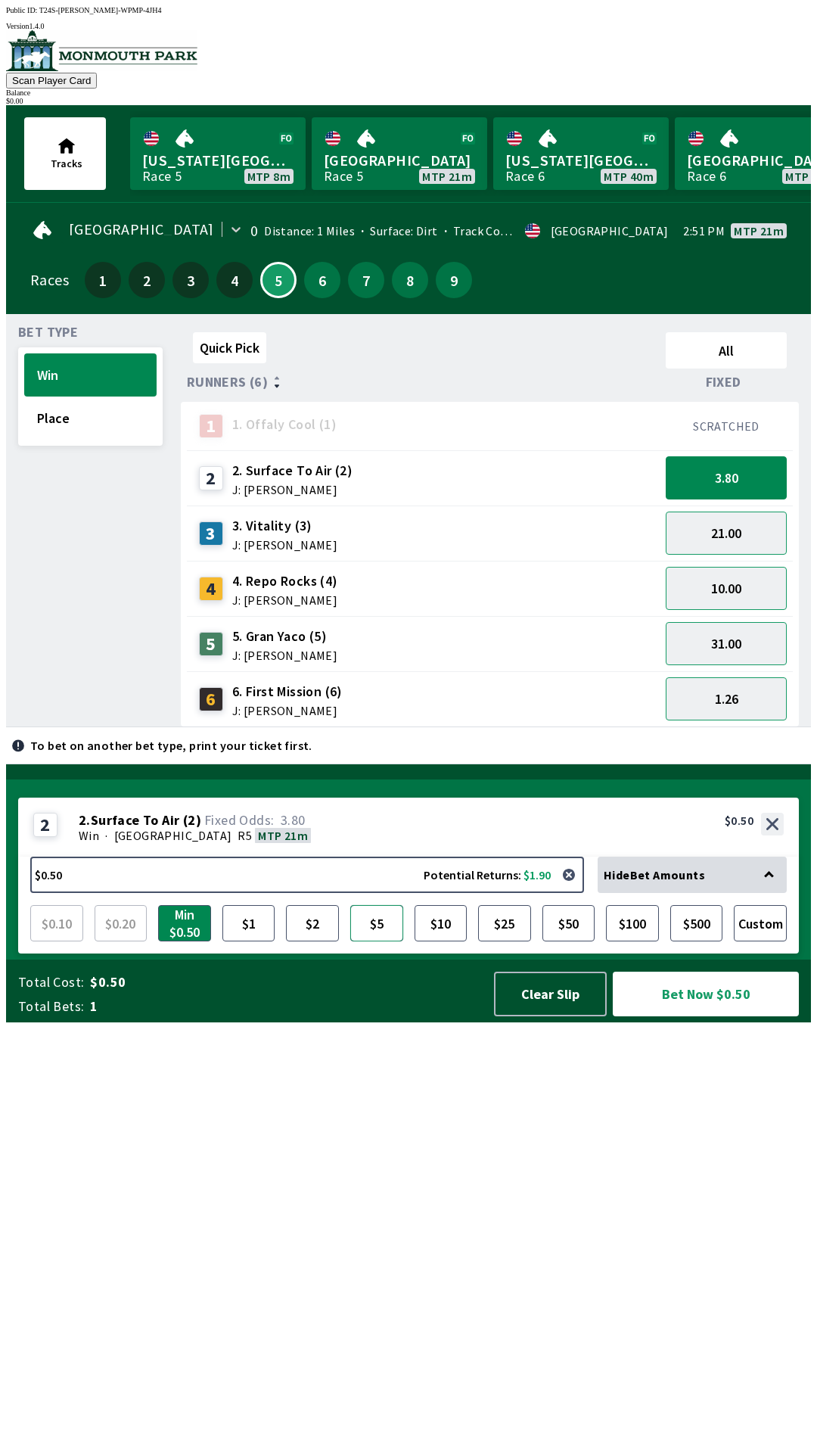
click at [388, 942] on button "$5" at bounding box center [376, 923] width 53 height 36
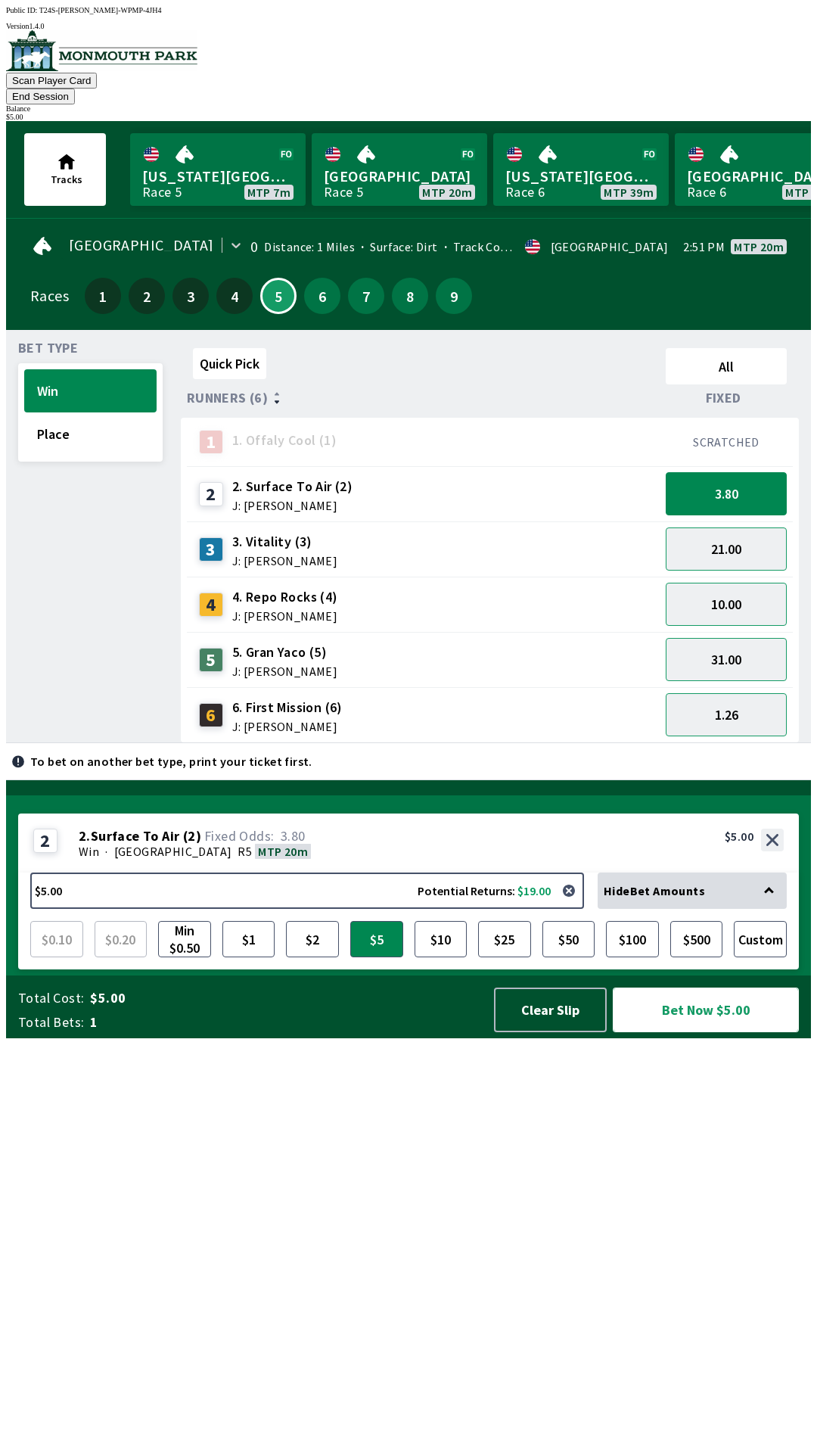
click at [716, 1032] on button "Bet Now $5.00" at bounding box center [706, 1010] width 186 height 45
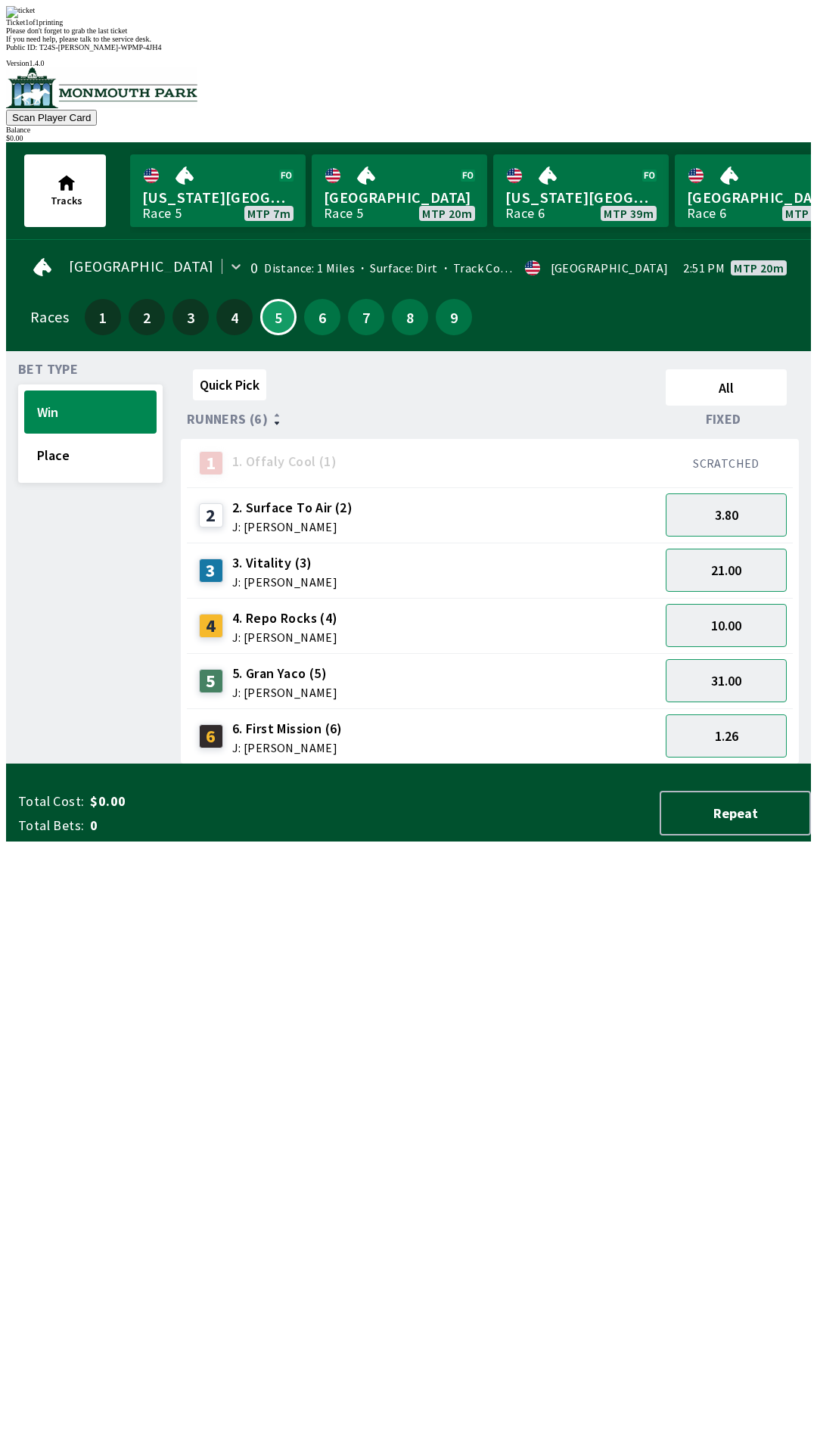
click at [496, 764] on div "Quick Pick All Runners (6) Fixed 1 1. Offaly Cool (1) SCRATCHED 2 2. Surface To…" at bounding box center [496, 563] width 630 height 401
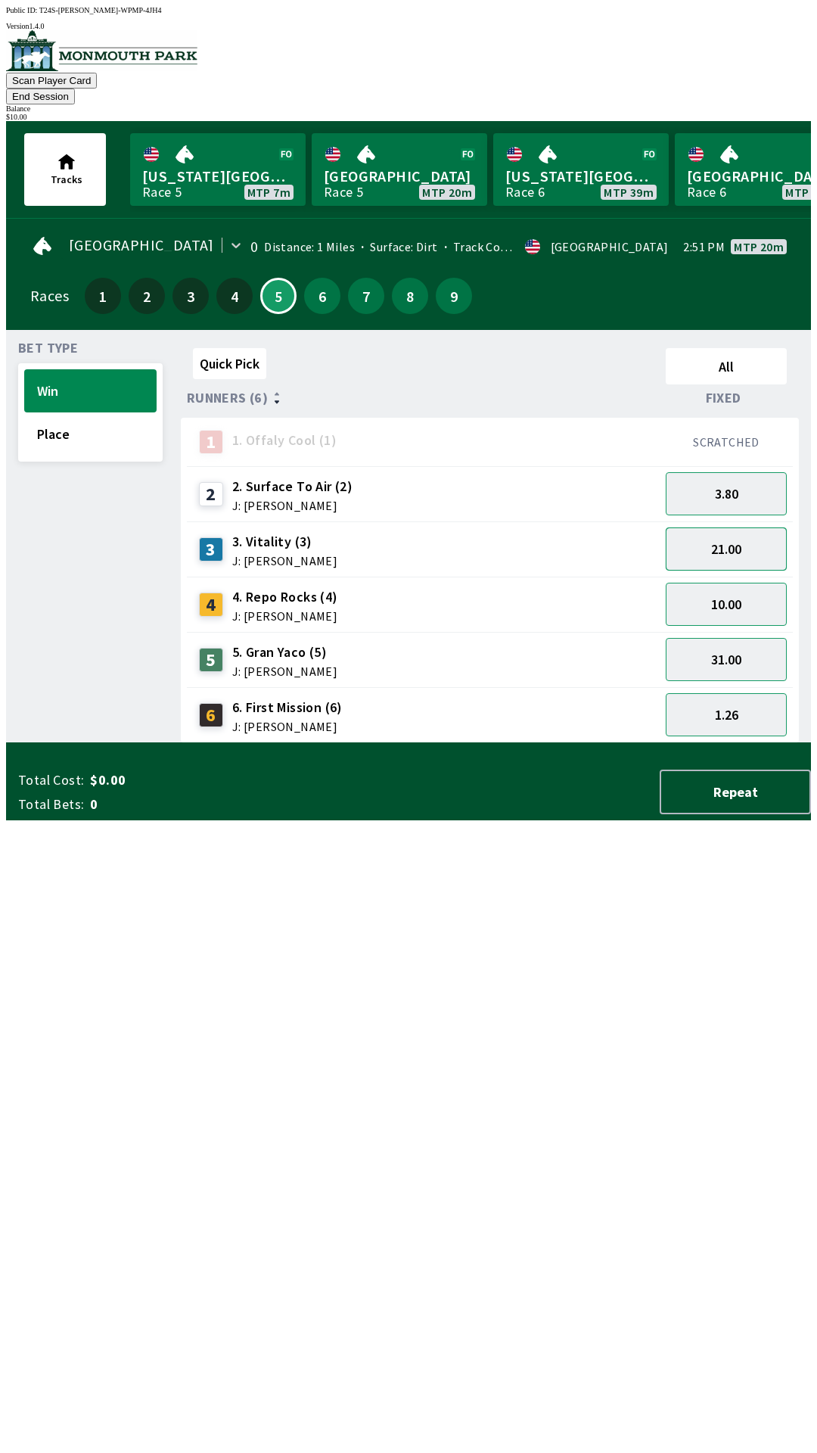
click at [770, 528] on button "21.00" at bounding box center [726, 549] width 121 height 43
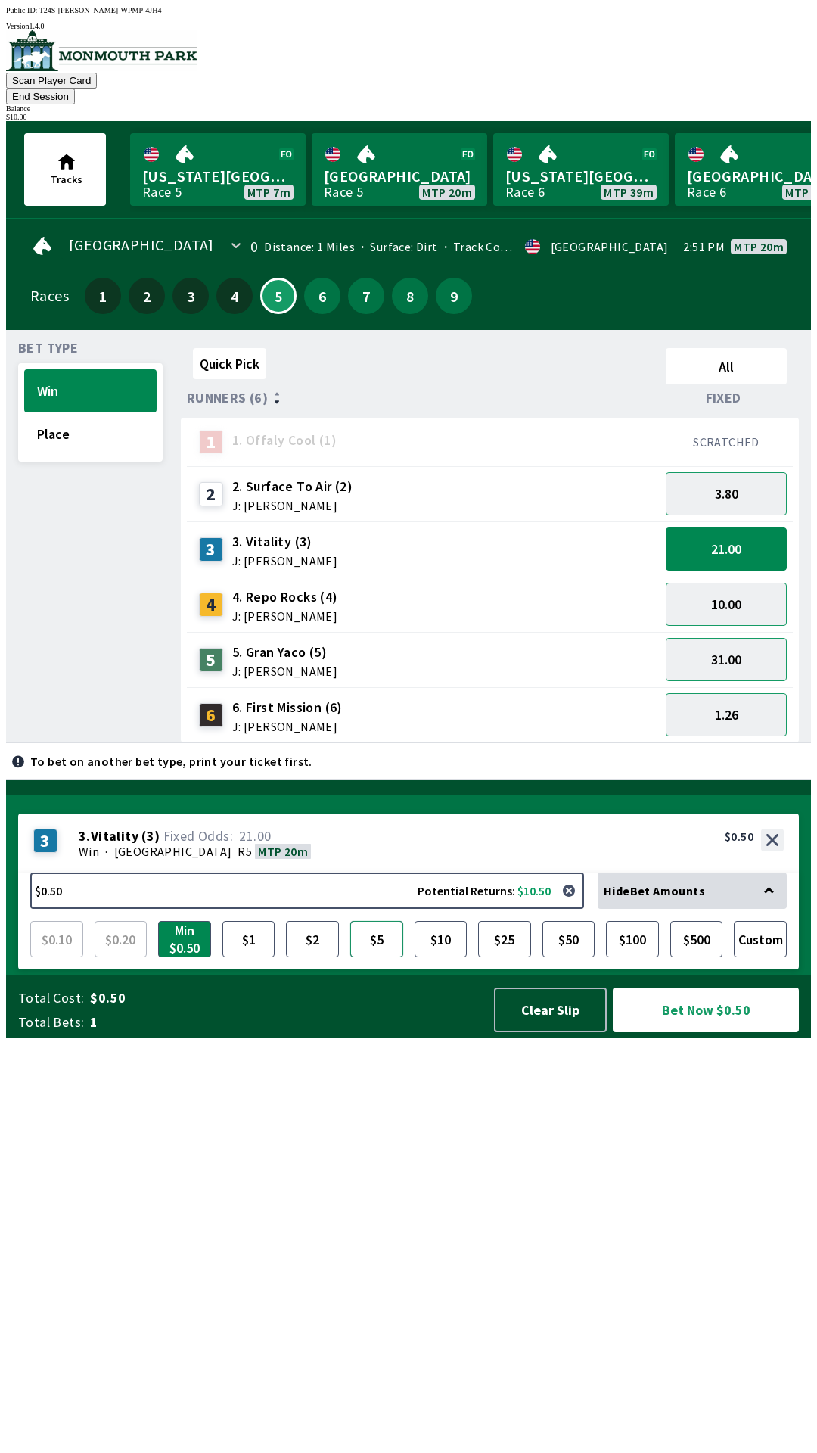
click at [387, 957] on button "$5" at bounding box center [376, 939] width 53 height 36
click at [758, 588] on button "10.00" at bounding box center [726, 604] width 121 height 43
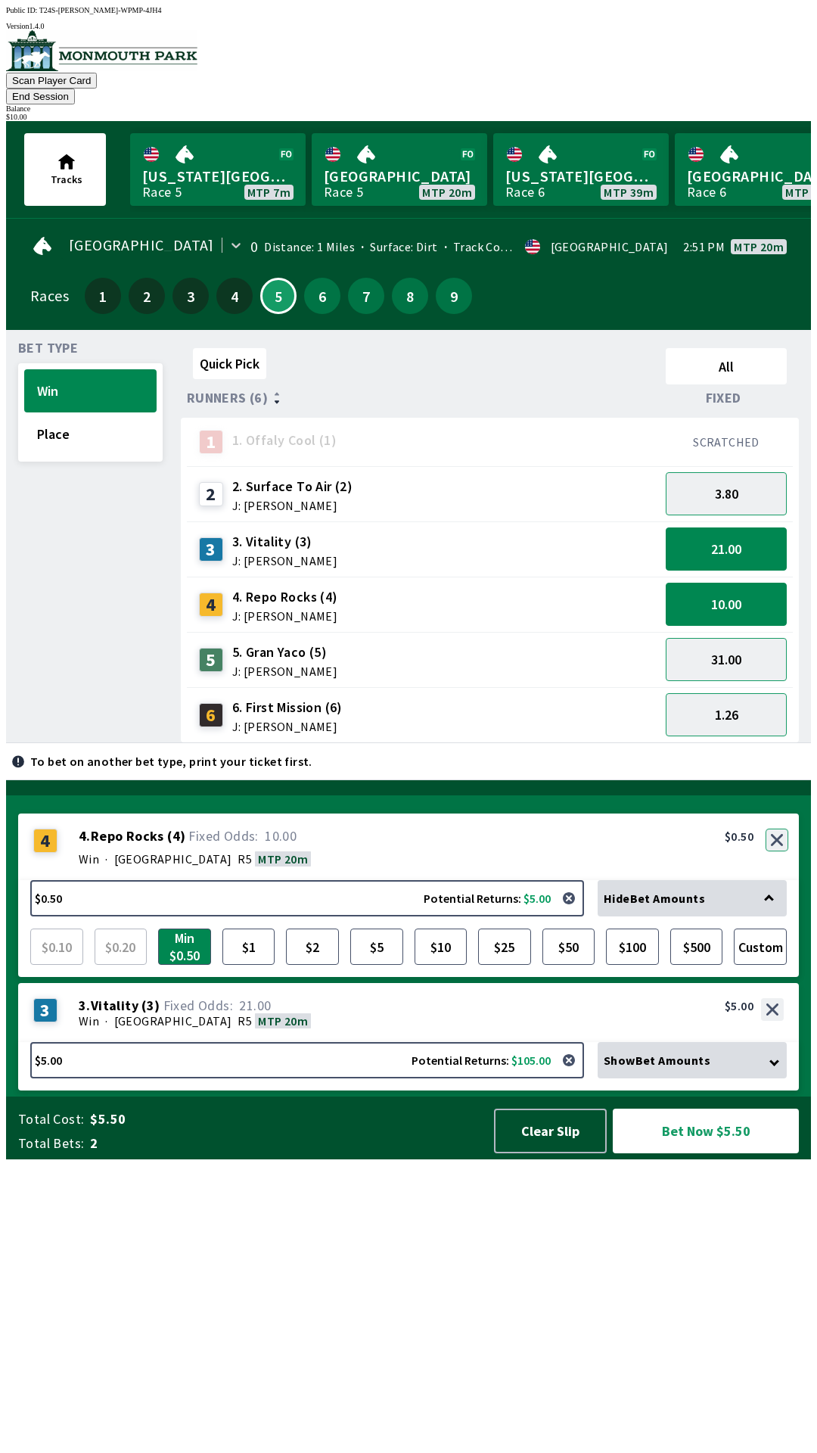
click at [779, 851] on button "button" at bounding box center [777, 840] width 23 height 23
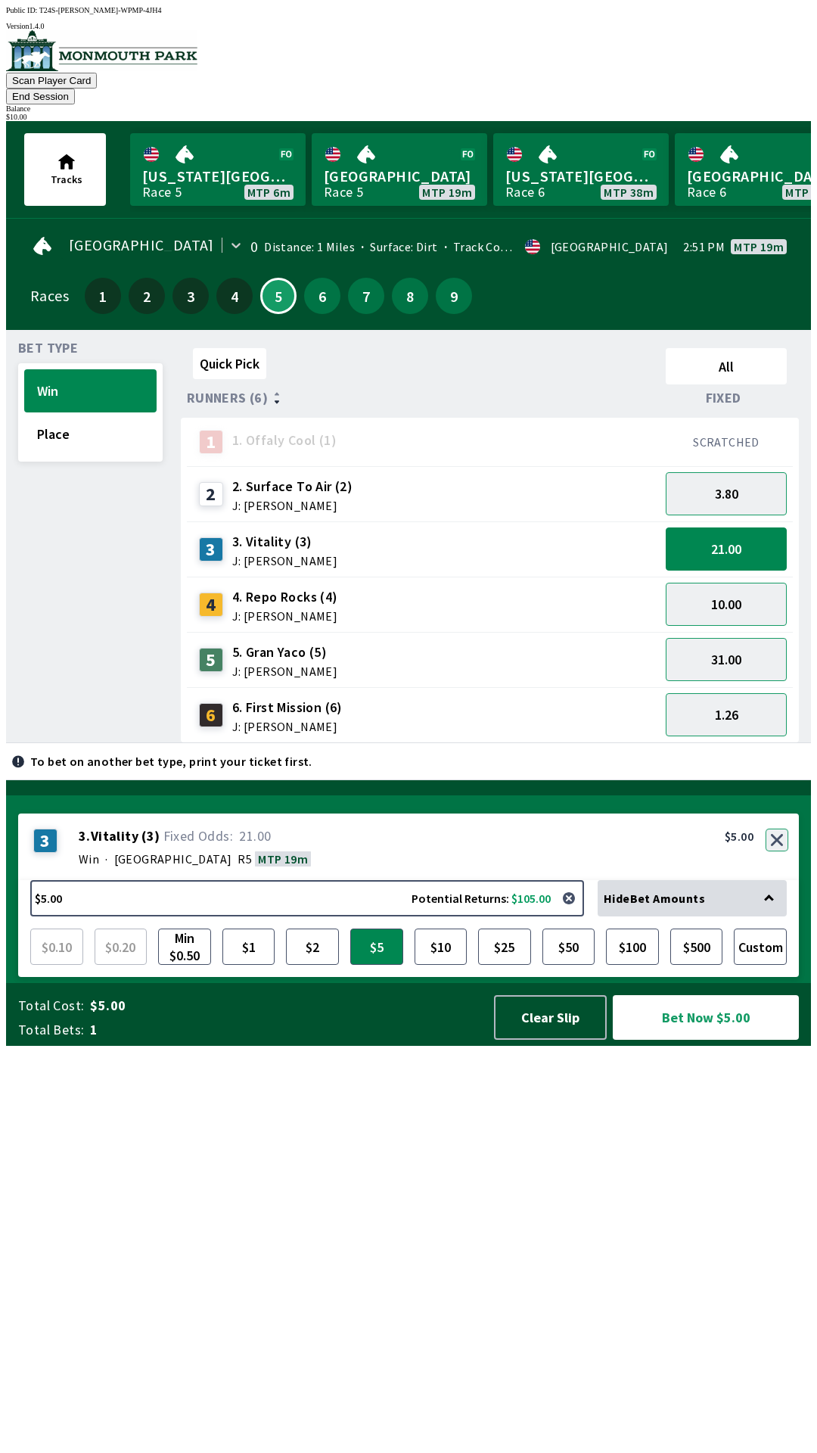
click at [779, 851] on button "button" at bounding box center [777, 840] width 23 height 23
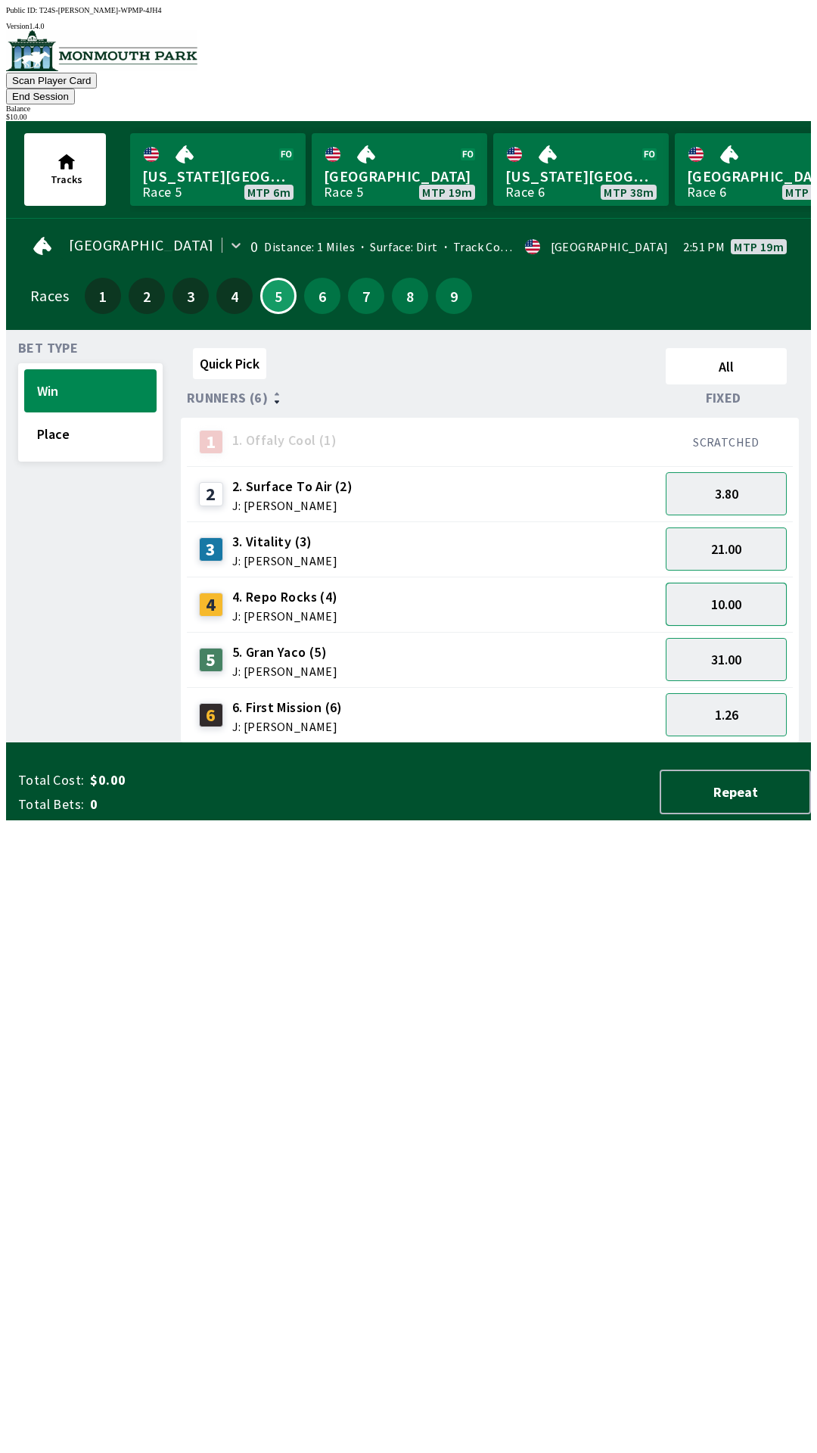
click at [736, 584] on button "10.00" at bounding box center [726, 604] width 121 height 43
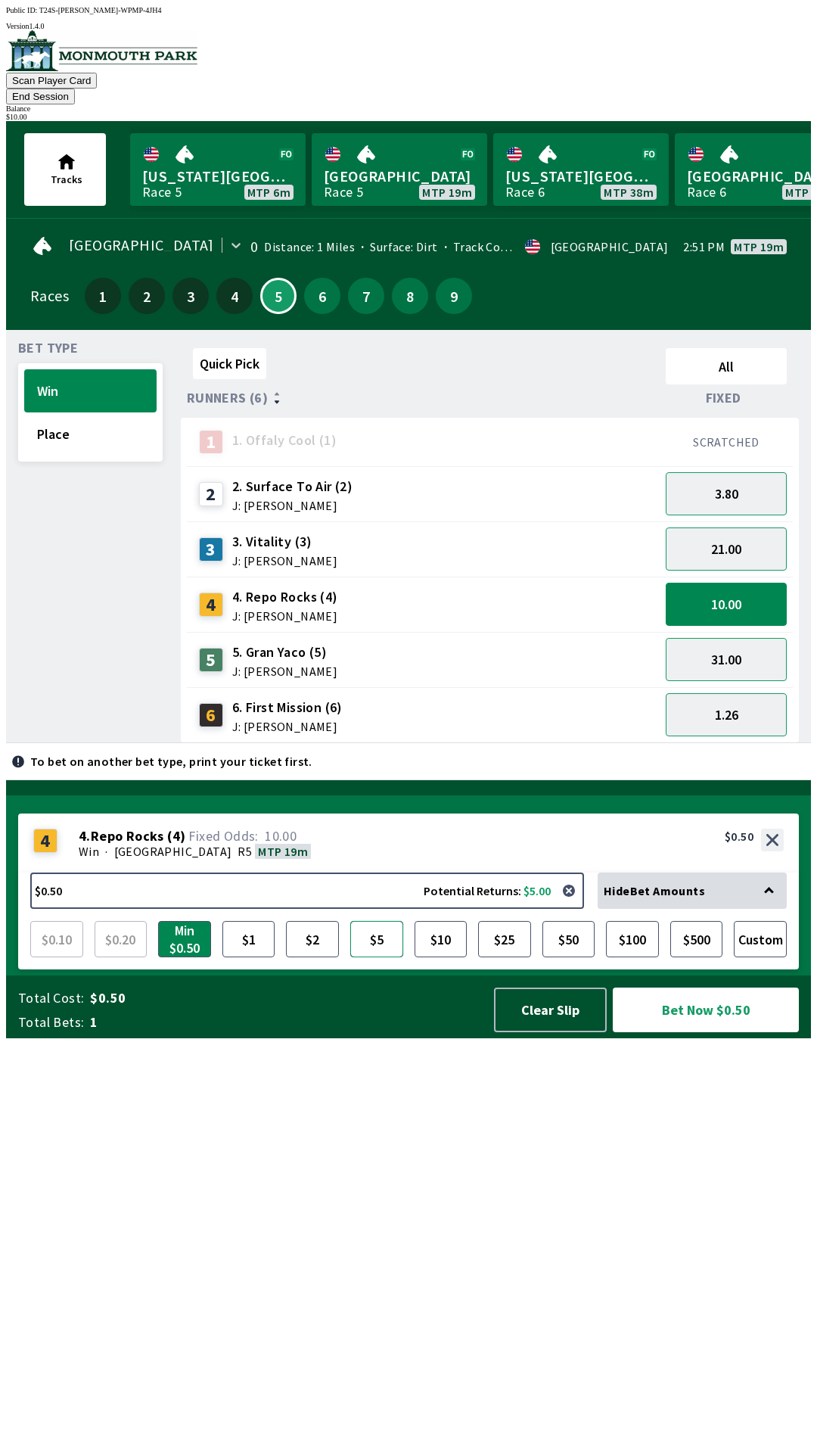
click at [385, 957] on button "$5" at bounding box center [376, 939] width 53 height 36
click at [45, 416] on button "Place" at bounding box center [90, 433] width 132 height 43
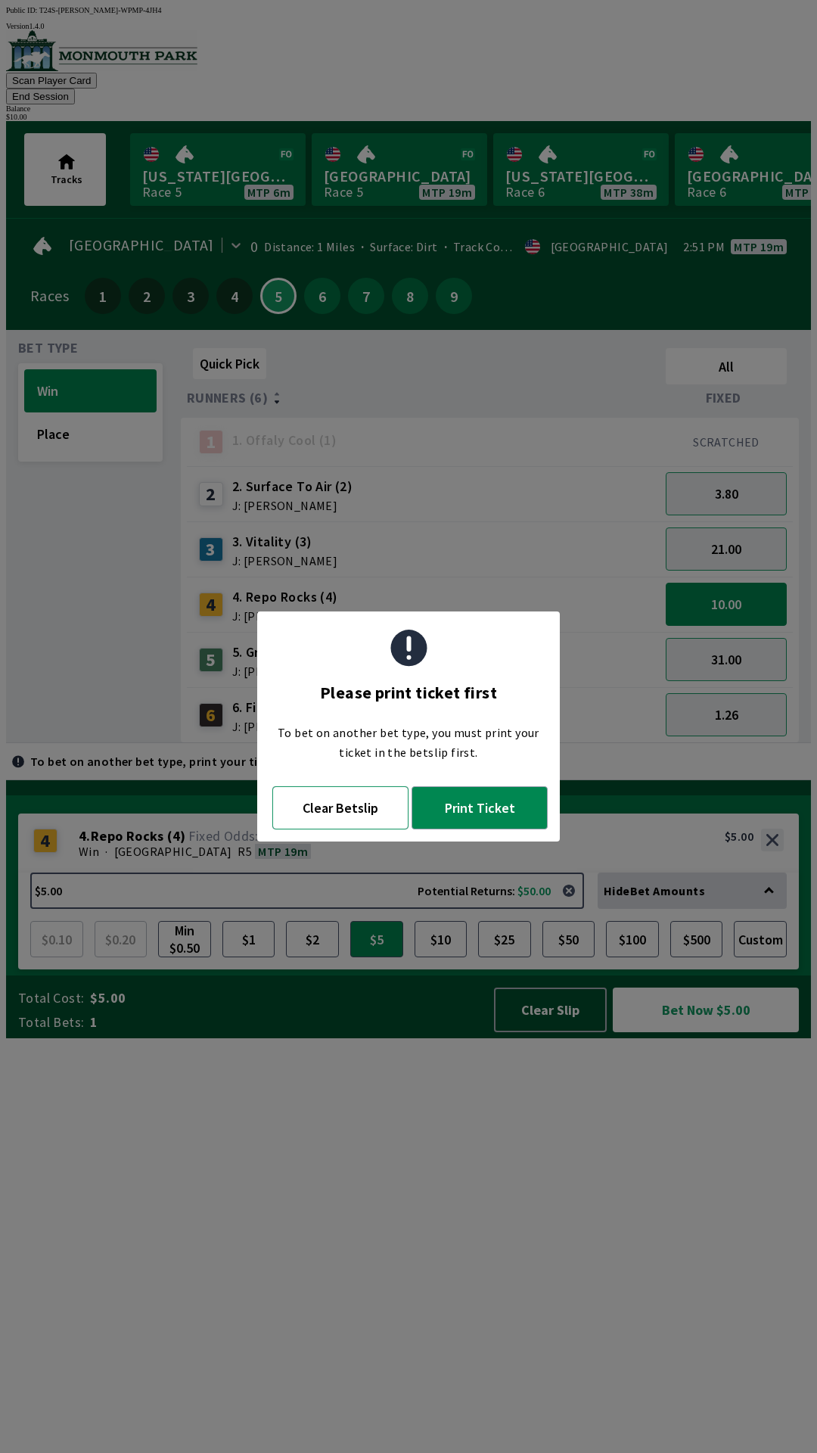
click at [366, 804] on button "Clear Betslip" at bounding box center [340, 807] width 136 height 43
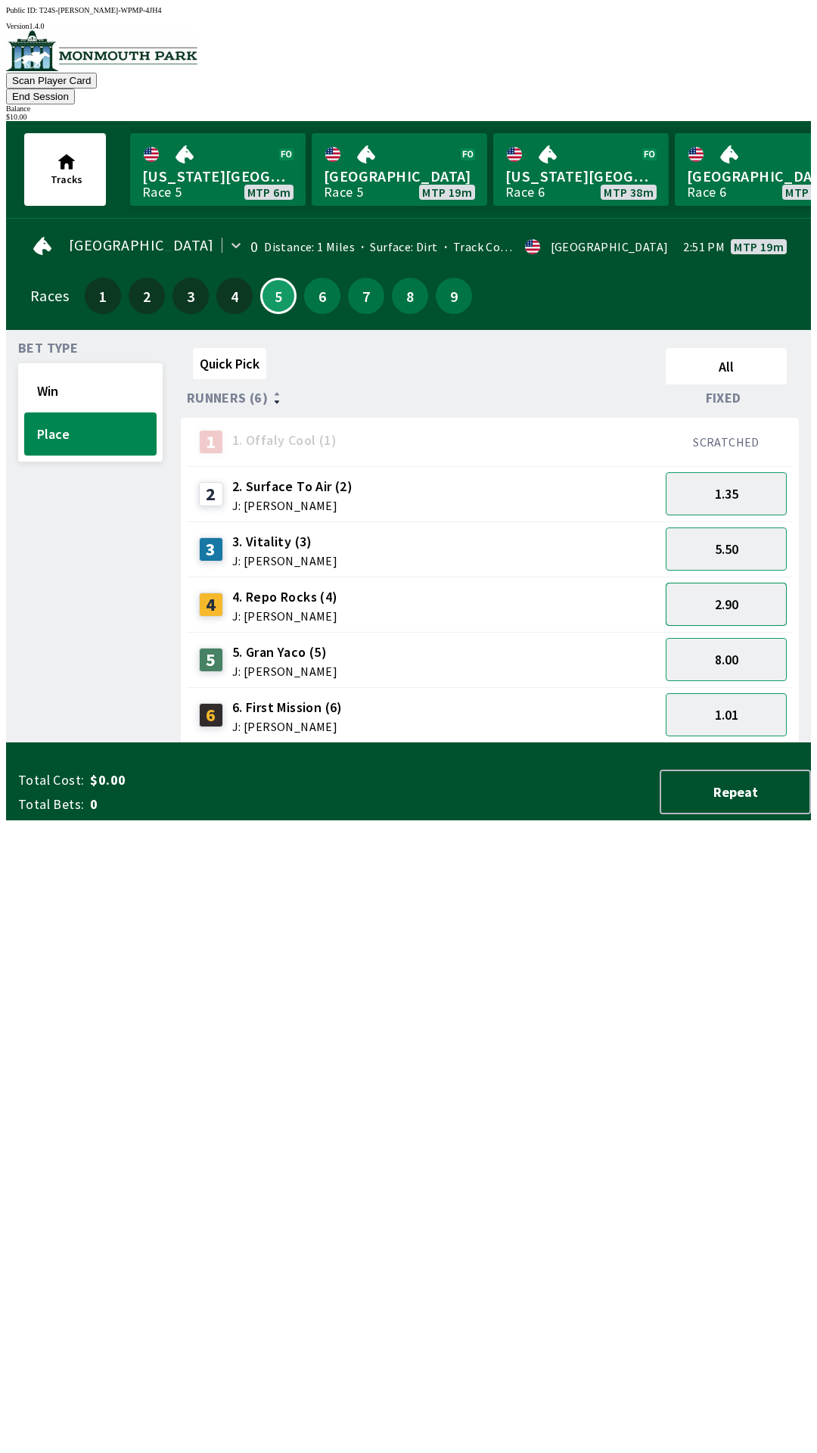
click at [714, 583] on button "2.90" at bounding box center [726, 604] width 121 height 43
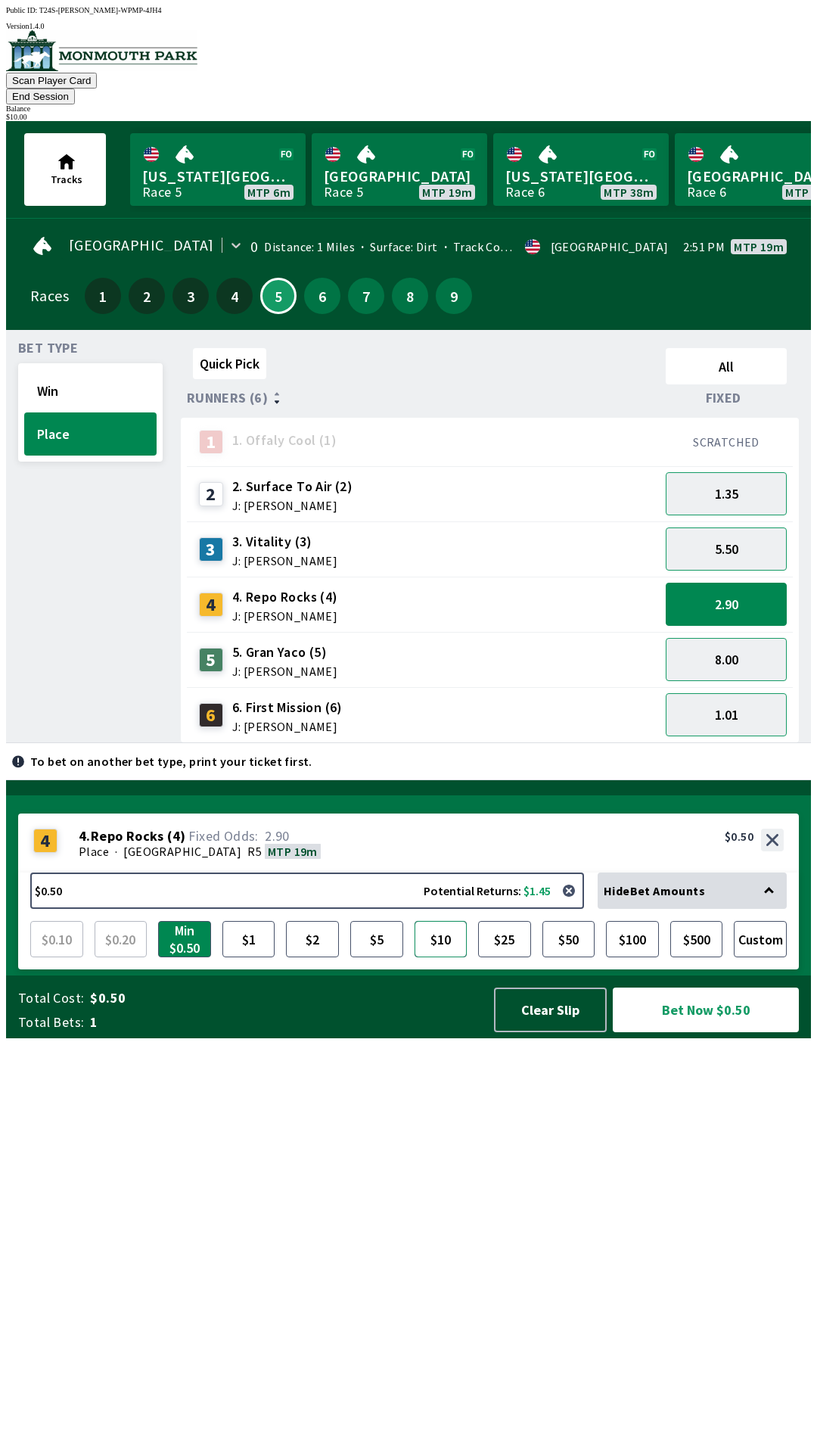
click at [447, 957] on button "$10" at bounding box center [441, 939] width 53 height 36
click at [395, 957] on button "$5" at bounding box center [376, 939] width 53 height 36
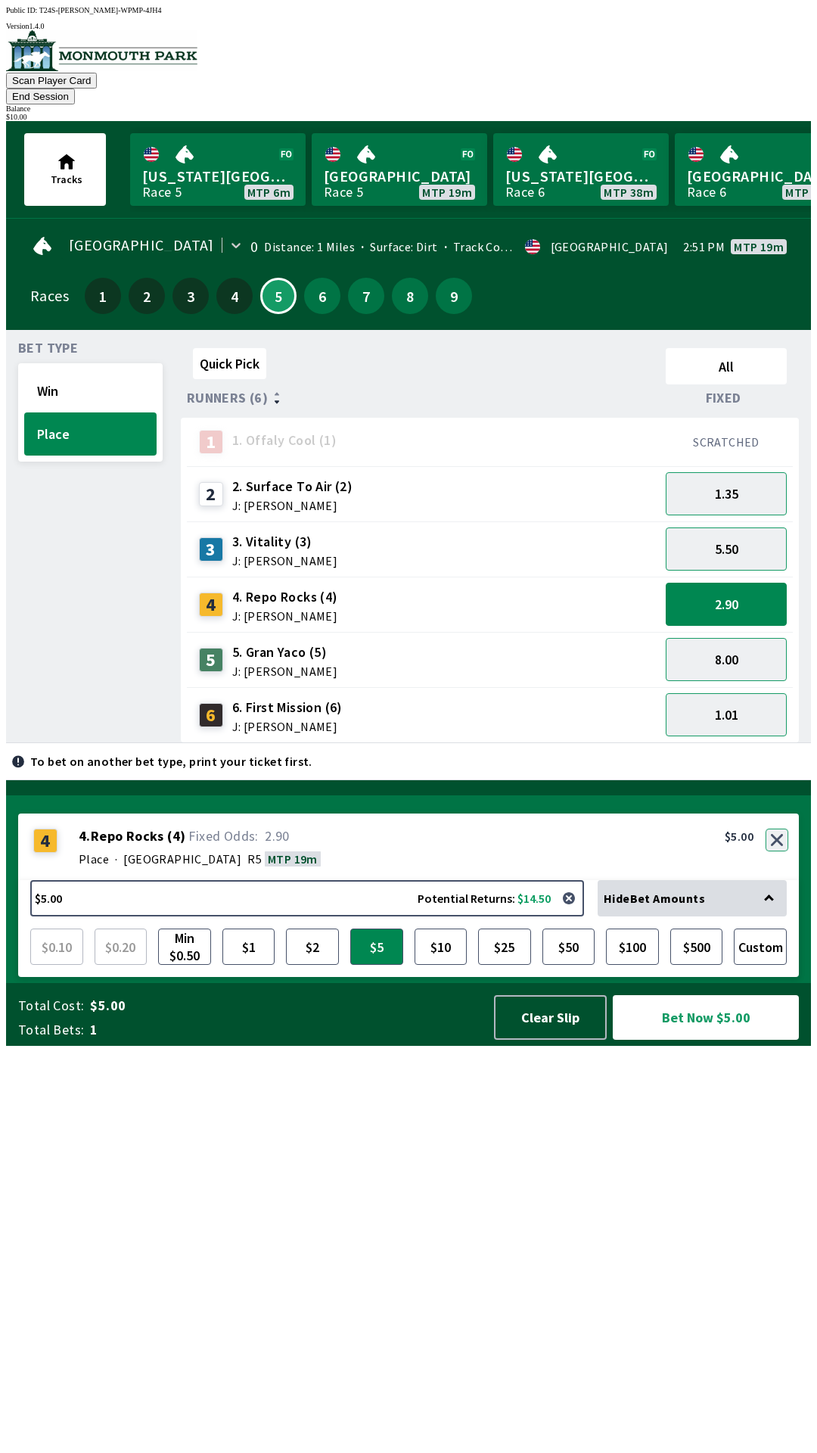
click at [780, 851] on button "button" at bounding box center [777, 840] width 23 height 23
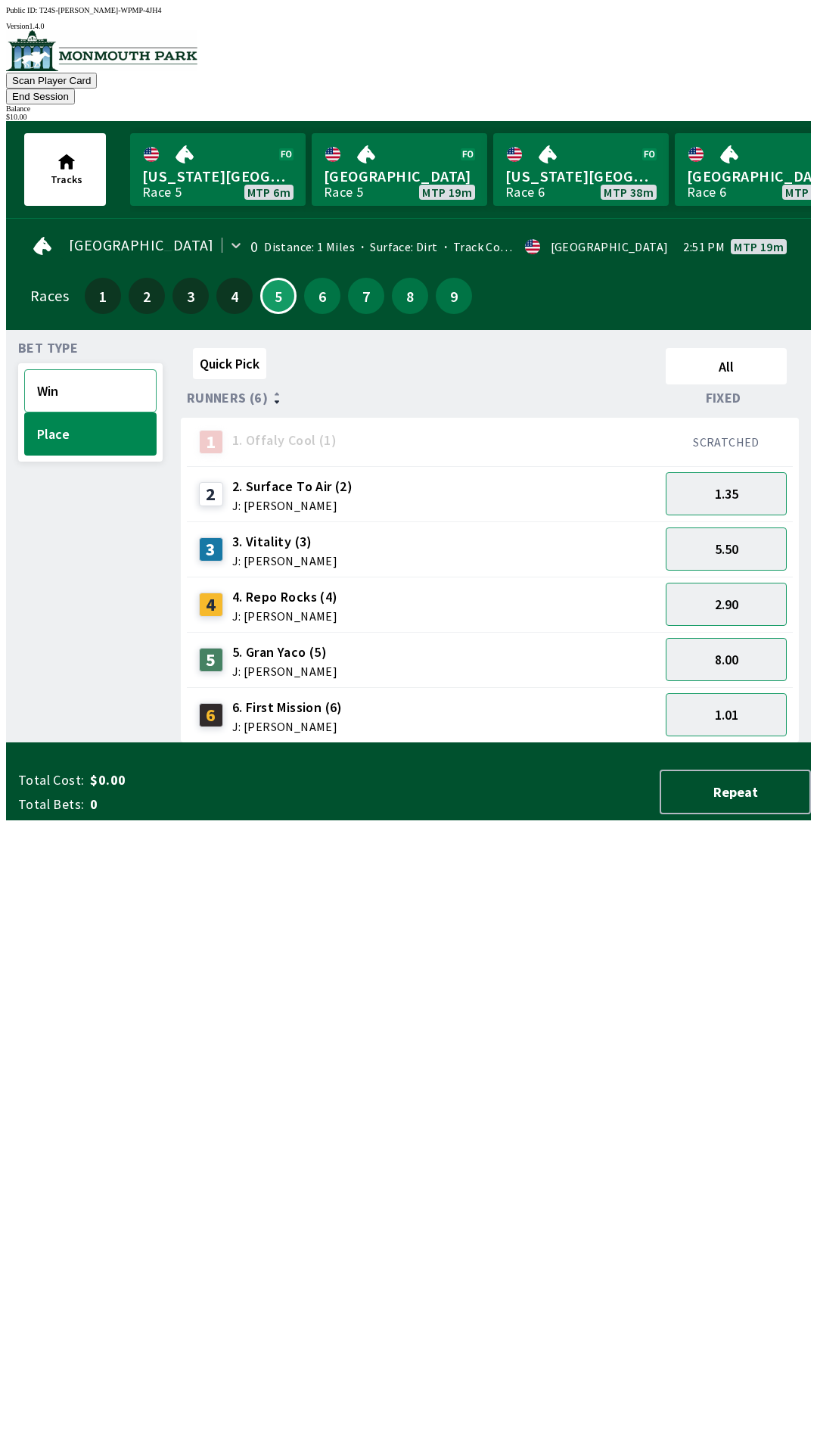
click at [83, 369] on button "Win" at bounding box center [90, 390] width 132 height 43
click at [101, 414] on button "Place" at bounding box center [90, 433] width 132 height 43
click at [77, 369] on button "Win" at bounding box center [90, 390] width 132 height 43
click at [763, 584] on button "10.00" at bounding box center [726, 604] width 121 height 43
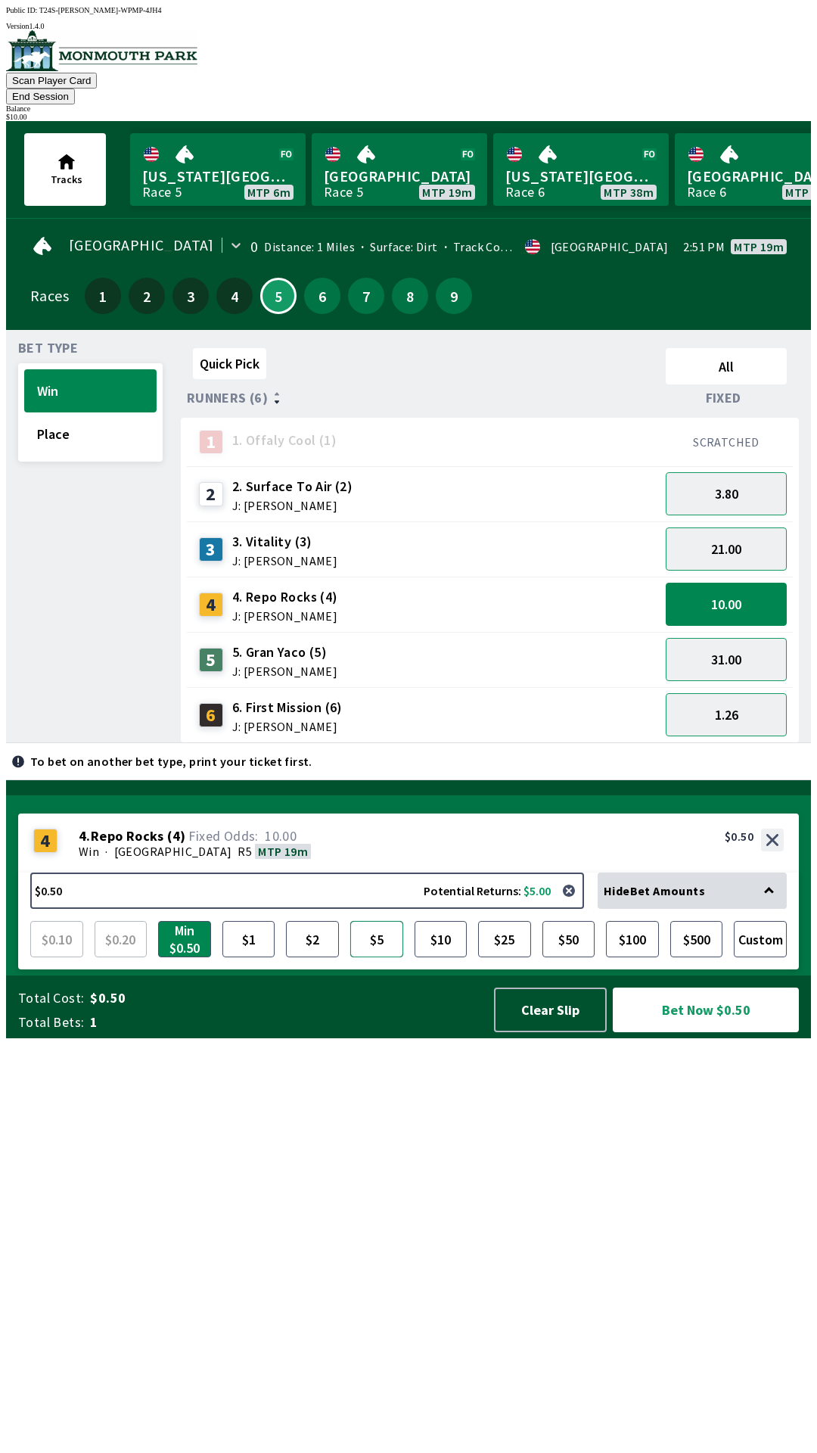
click at [370, 957] on button "$5" at bounding box center [376, 939] width 53 height 36
click at [721, 1032] on button "Bet Now $5.00" at bounding box center [706, 1010] width 186 height 45
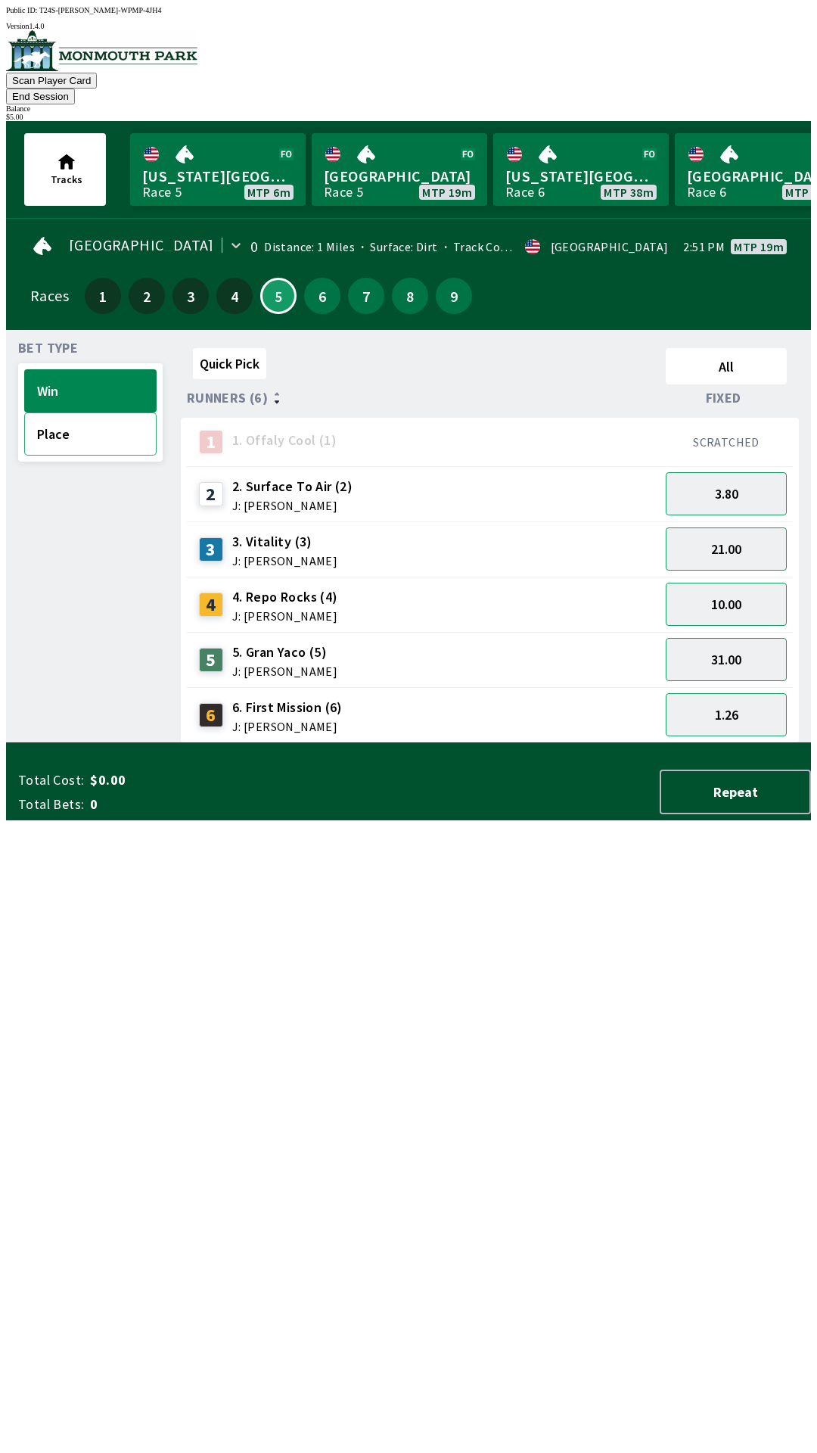
click at [104, 412] on button "Place" at bounding box center [90, 433] width 132 height 43
click at [763, 529] on button "5.50" at bounding box center [726, 549] width 121 height 43
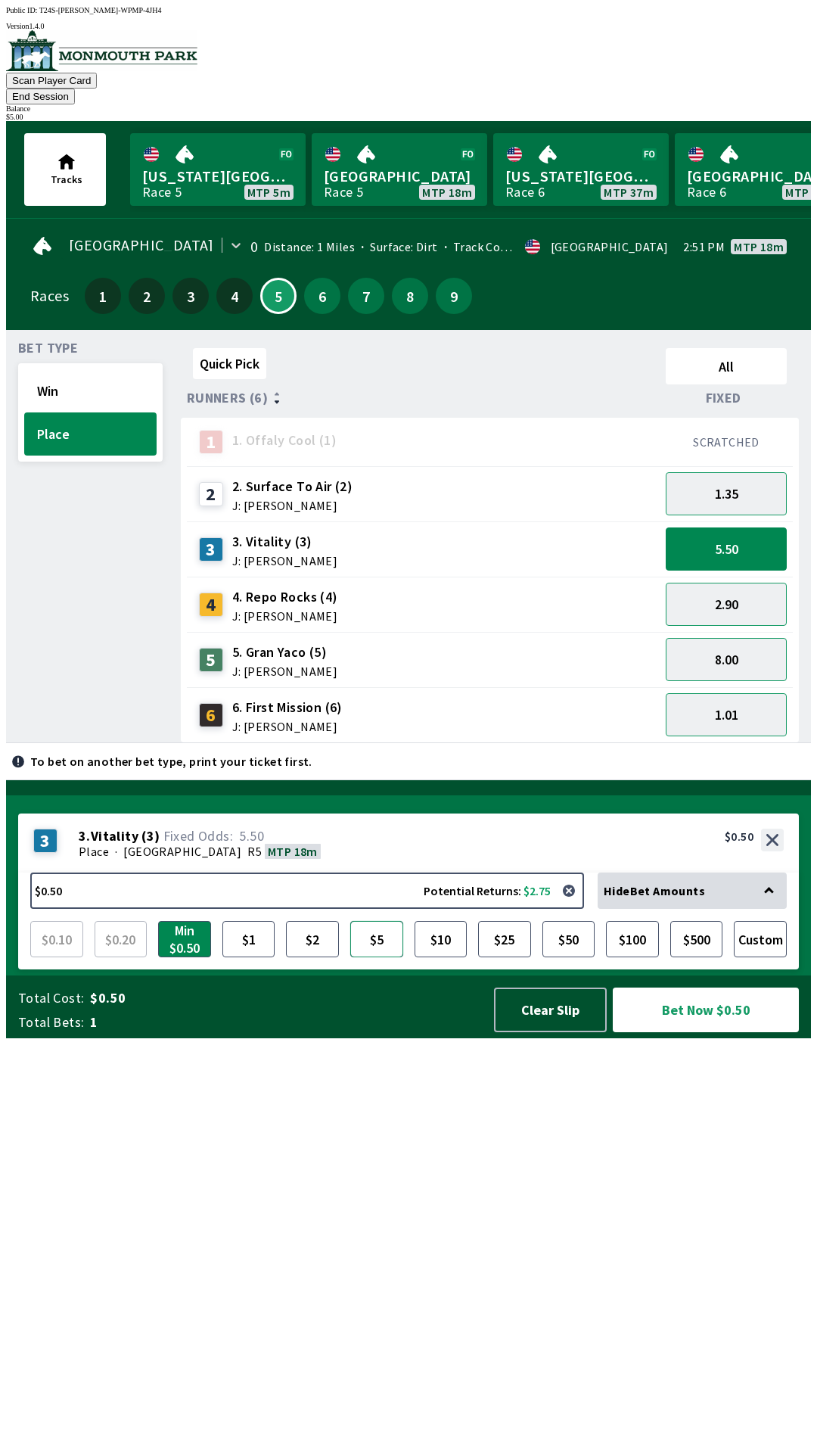
click at [376, 957] on button "$5" at bounding box center [376, 939] width 53 height 36
click at [740, 1032] on button "Bet Now $5.00" at bounding box center [706, 1010] width 186 height 45
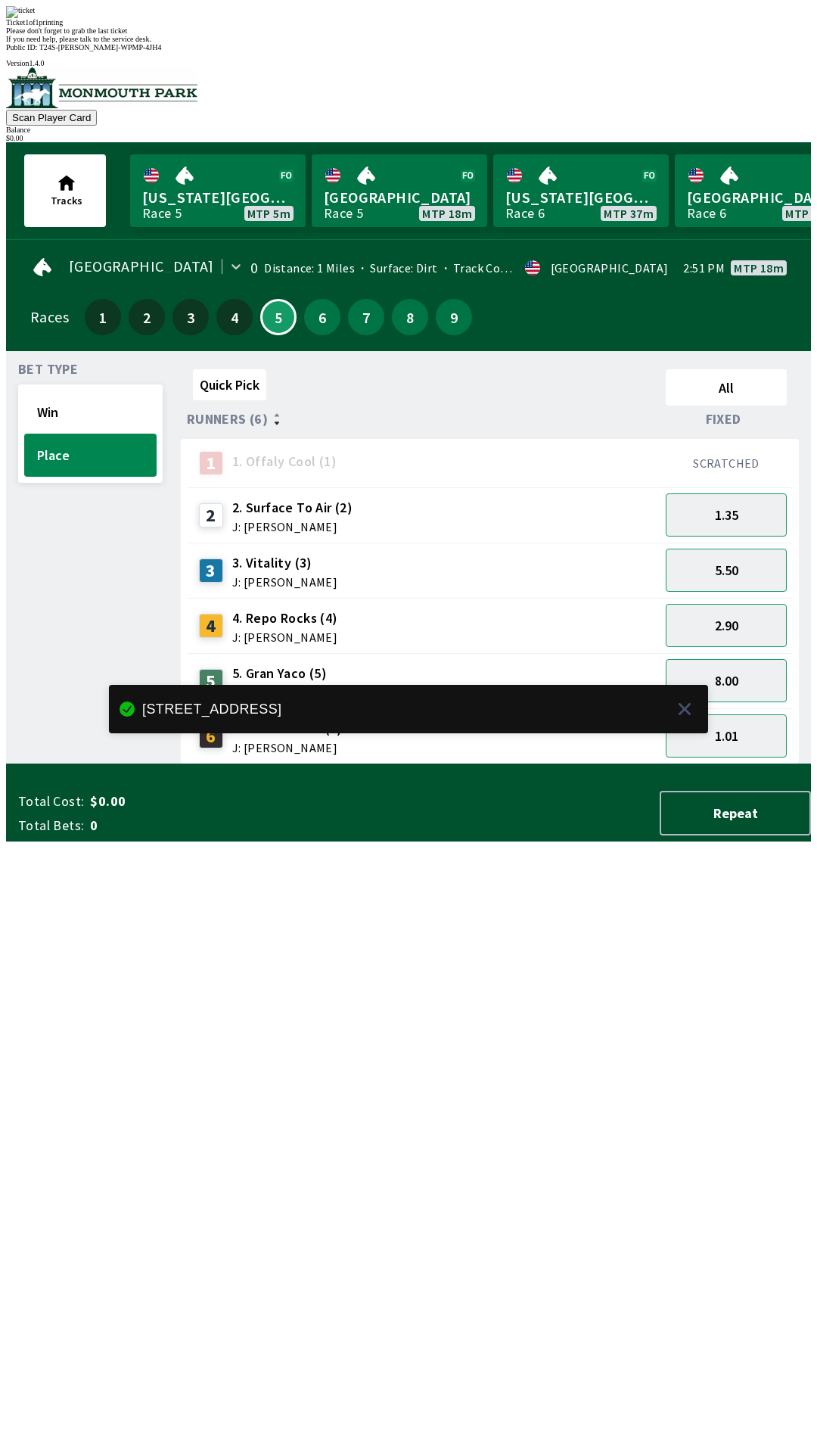
click at [197, 764] on div "Quick Pick All Runners (6) Fixed 1 1. Offaly Cool (1) SCRATCHED 2 2. Surface To…" at bounding box center [496, 563] width 630 height 401
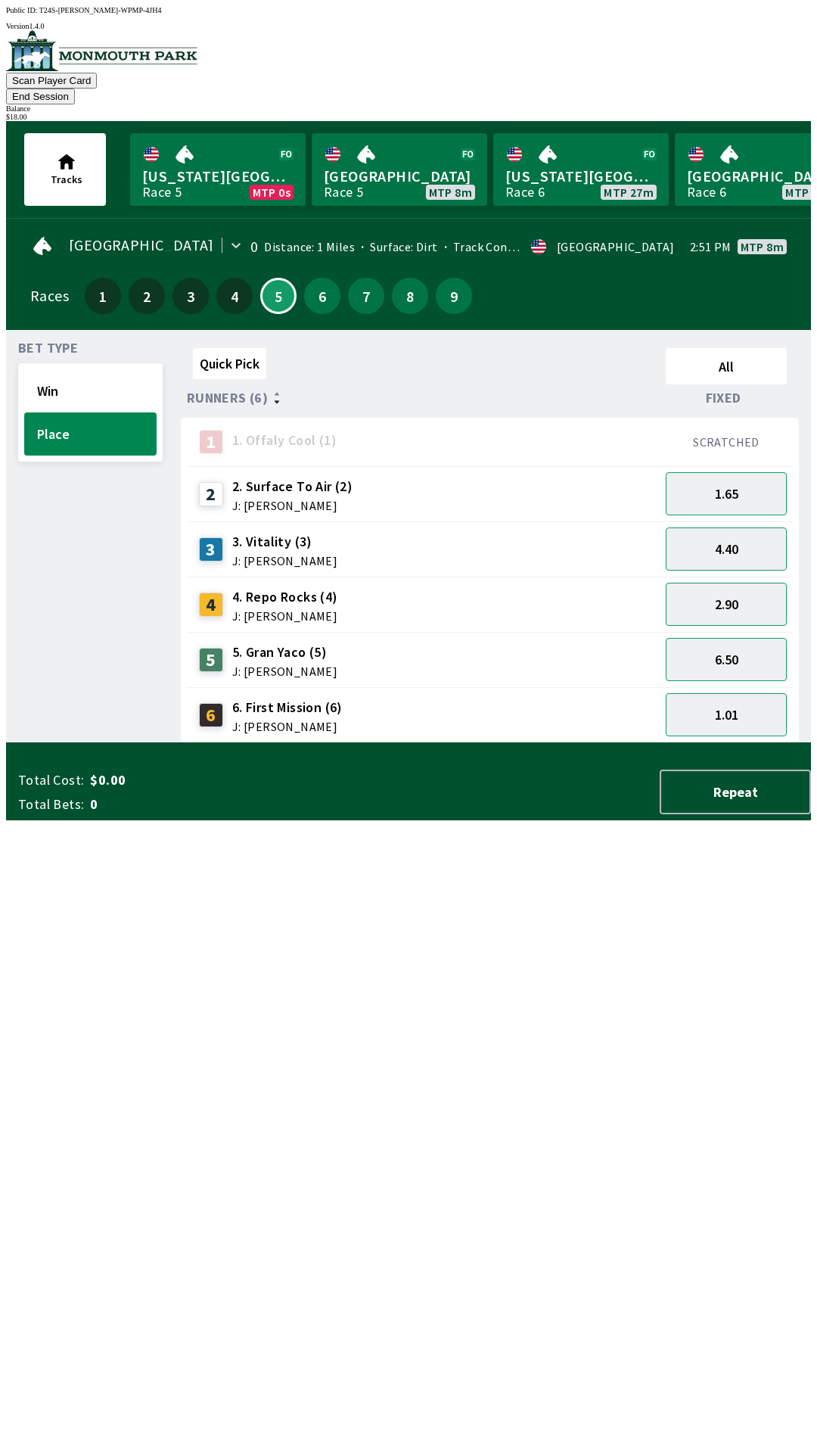
click at [400, 289] on div "8" at bounding box center [410, 296] width 44 height 44
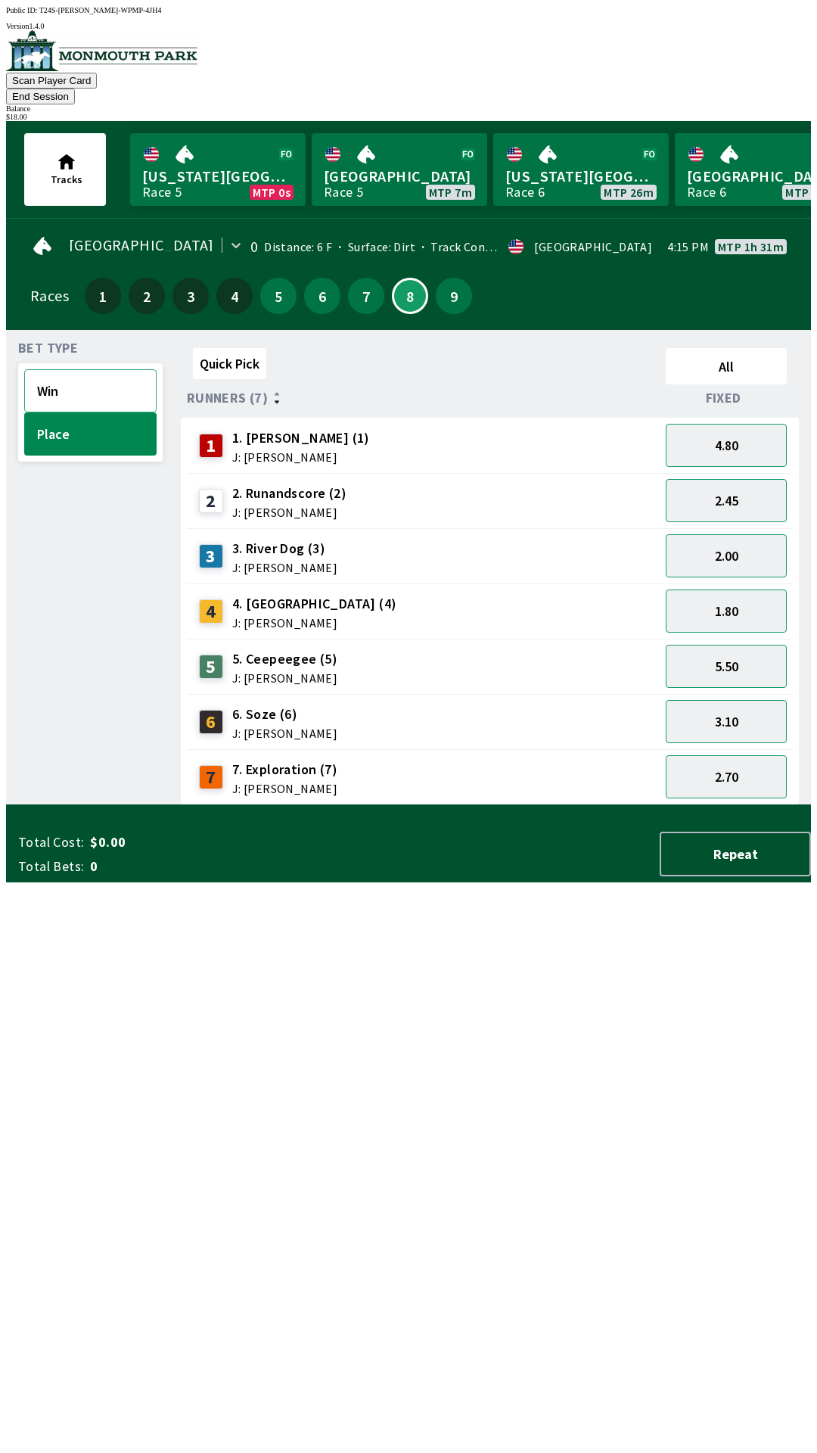
click at [79, 369] on button "Win" at bounding box center [90, 390] width 132 height 43
click at [730, 649] on button "13.00" at bounding box center [726, 666] width 121 height 43
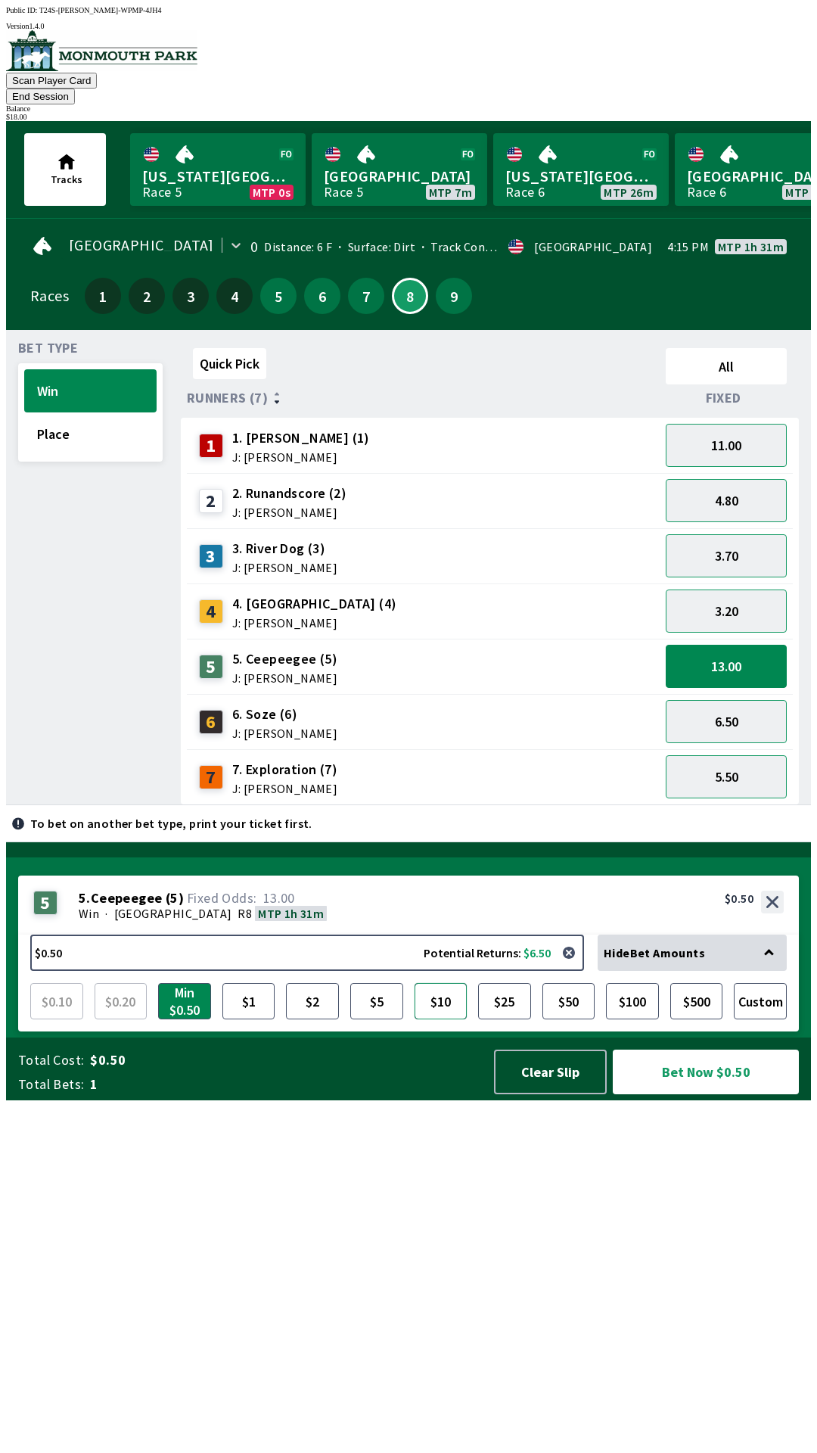
click at [447, 1019] on button "$10" at bounding box center [441, 1001] width 53 height 36
click at [693, 1094] on button "Bet Now $10.00" at bounding box center [706, 1072] width 186 height 45
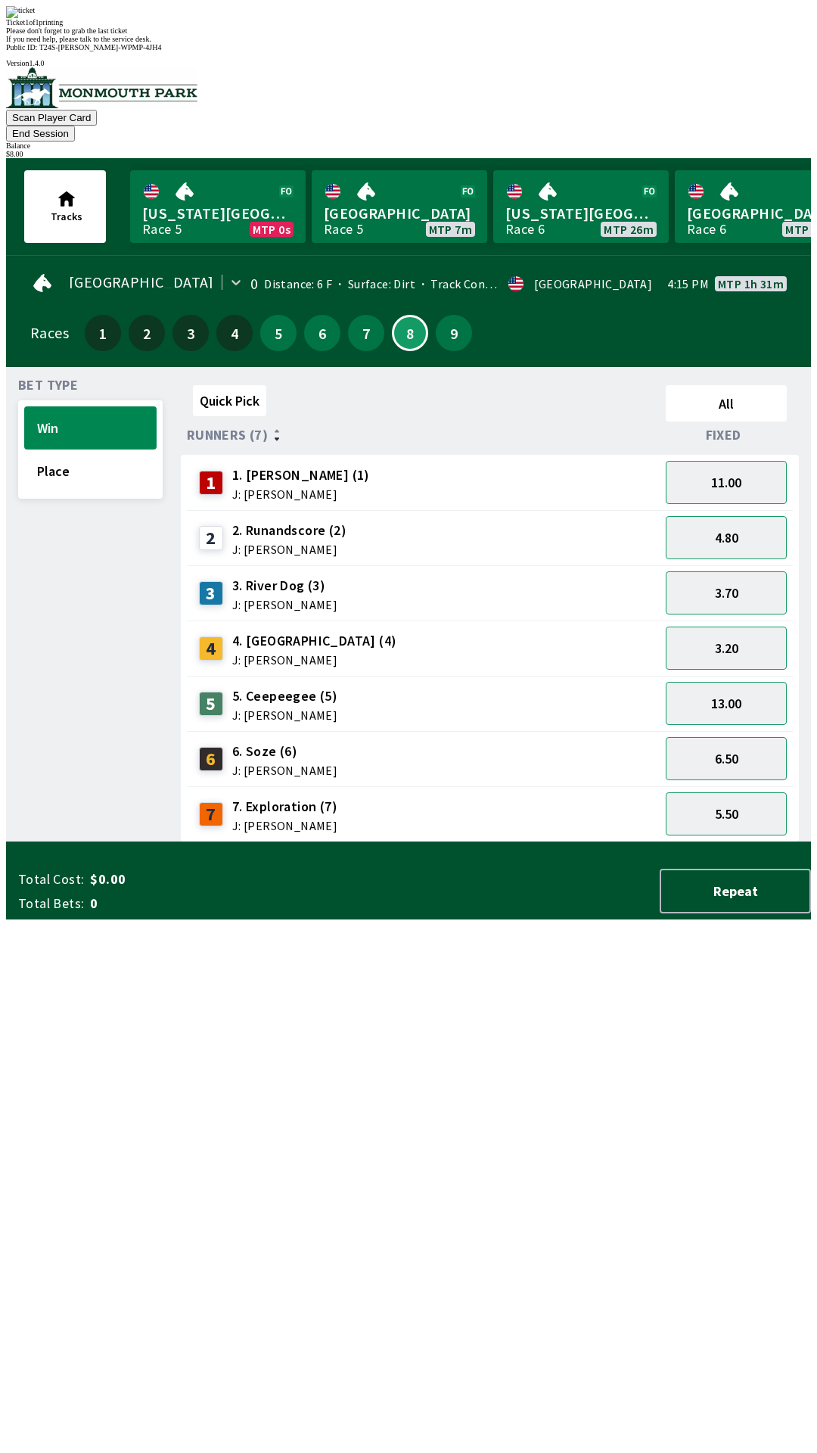
click at [411, 43] on div "Ticket 1 of 1 printing Please don't forget to grab the last ticket If you need …" at bounding box center [408, 24] width 805 height 37
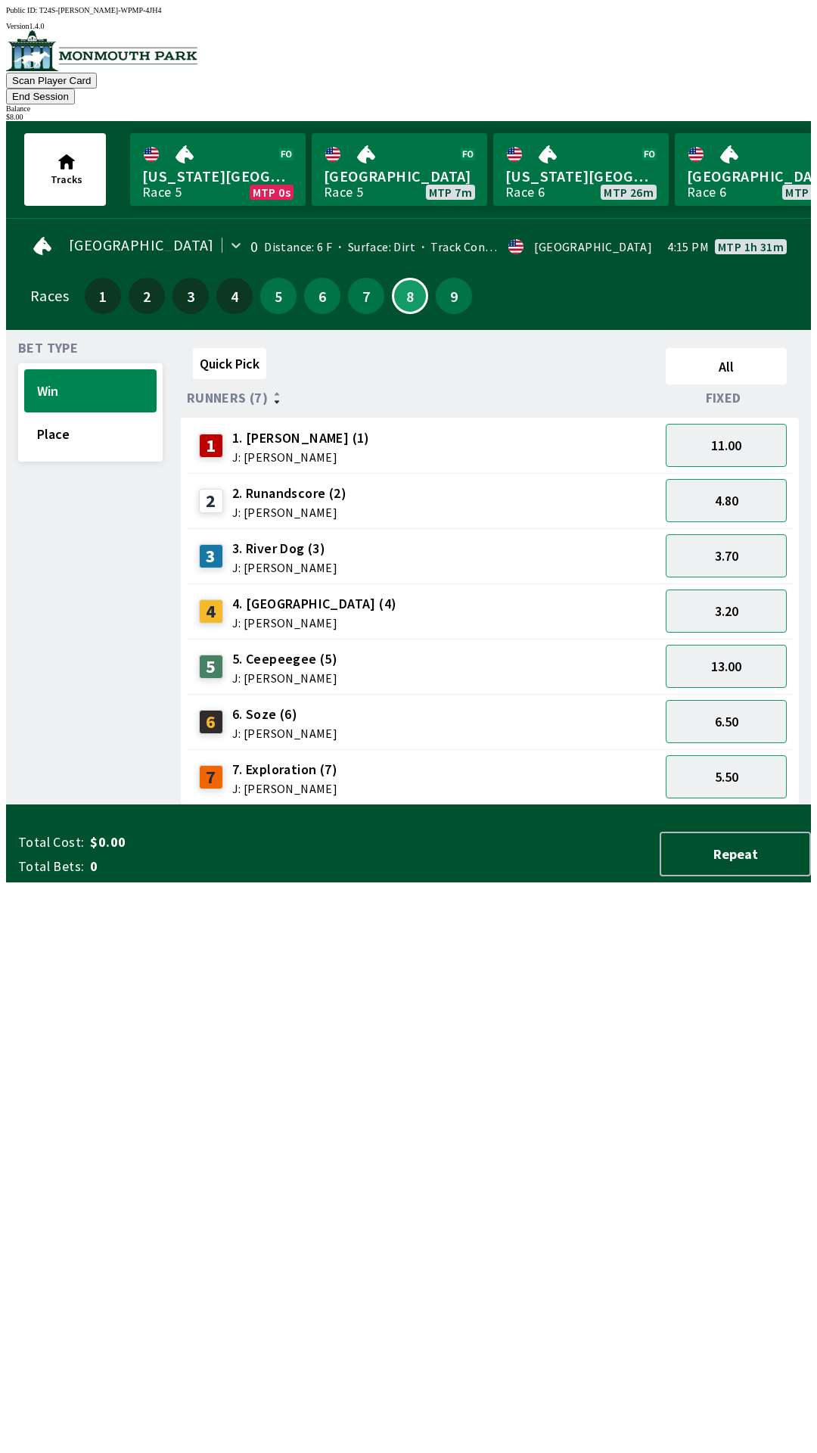
click at [75, 89] on button "End Session" at bounding box center [40, 97] width 69 height 16
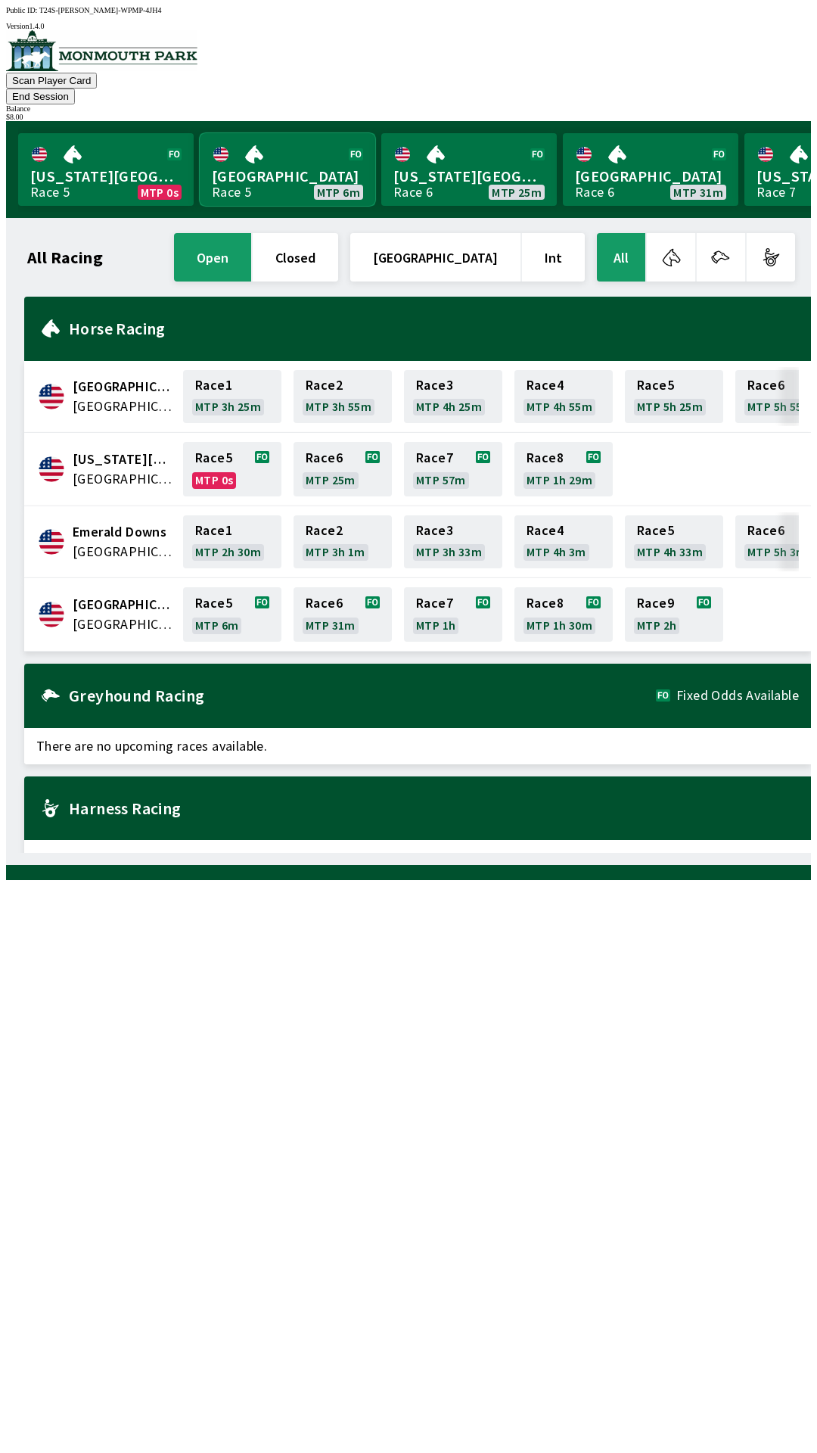
click at [287, 155] on link "[GEOGRAPHIC_DATA] Race 5 MTP 6m" at bounding box center [288, 169] width 176 height 73
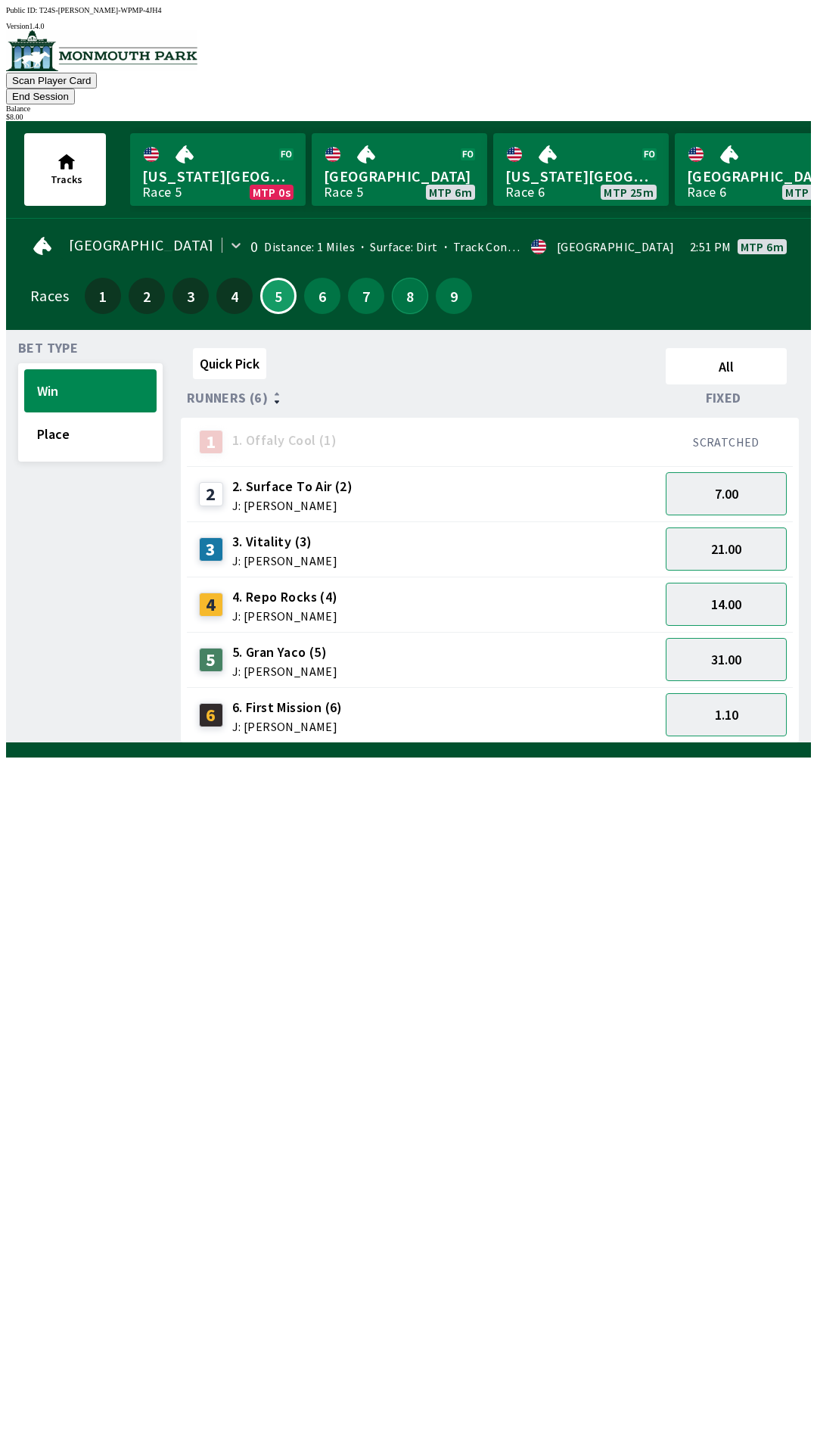
click at [402, 283] on button "8" at bounding box center [410, 296] width 36 height 36
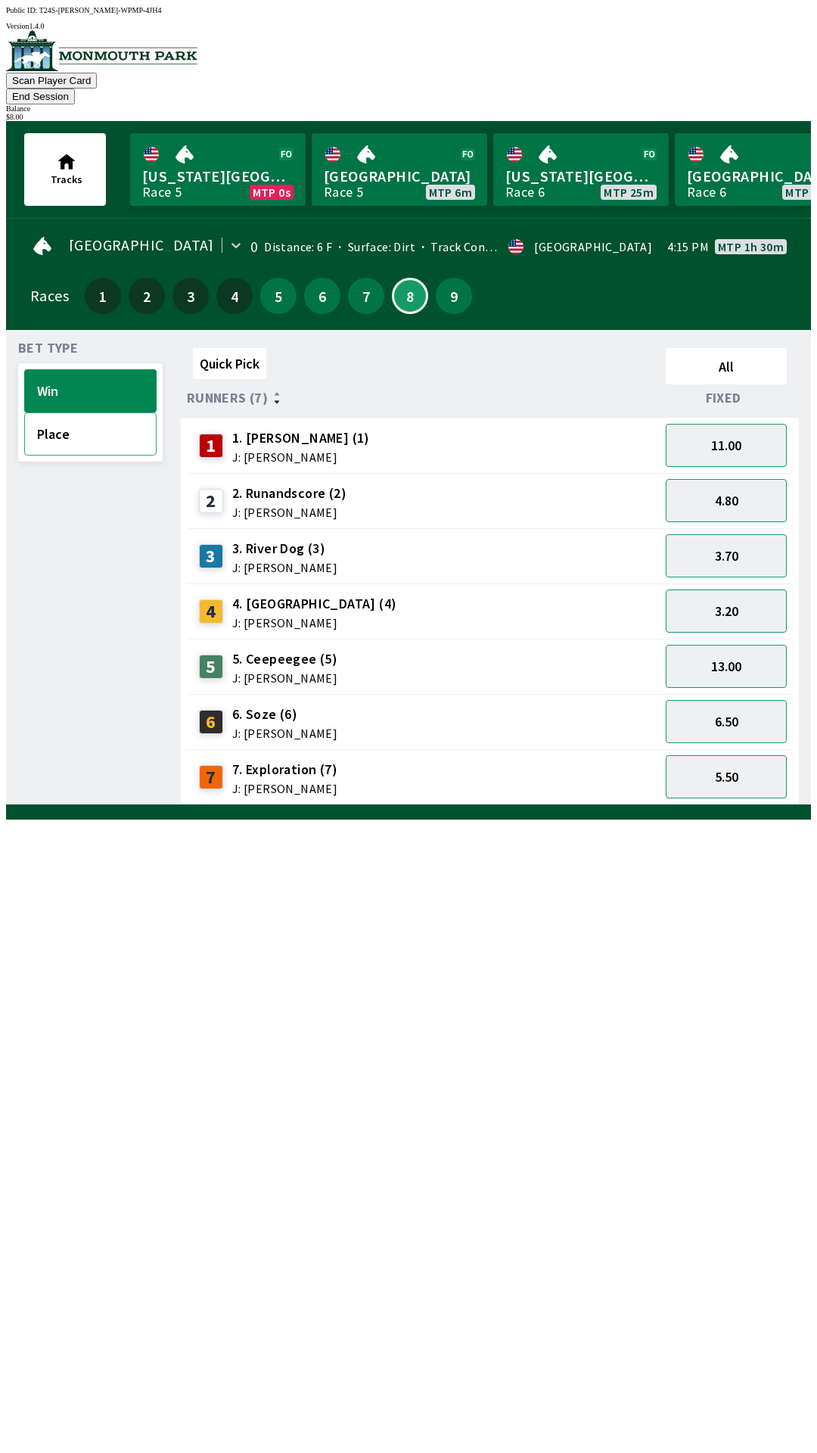
click at [91, 425] on button "Place" at bounding box center [90, 433] width 132 height 43
click at [734, 645] on button "5.50" at bounding box center [726, 666] width 121 height 43
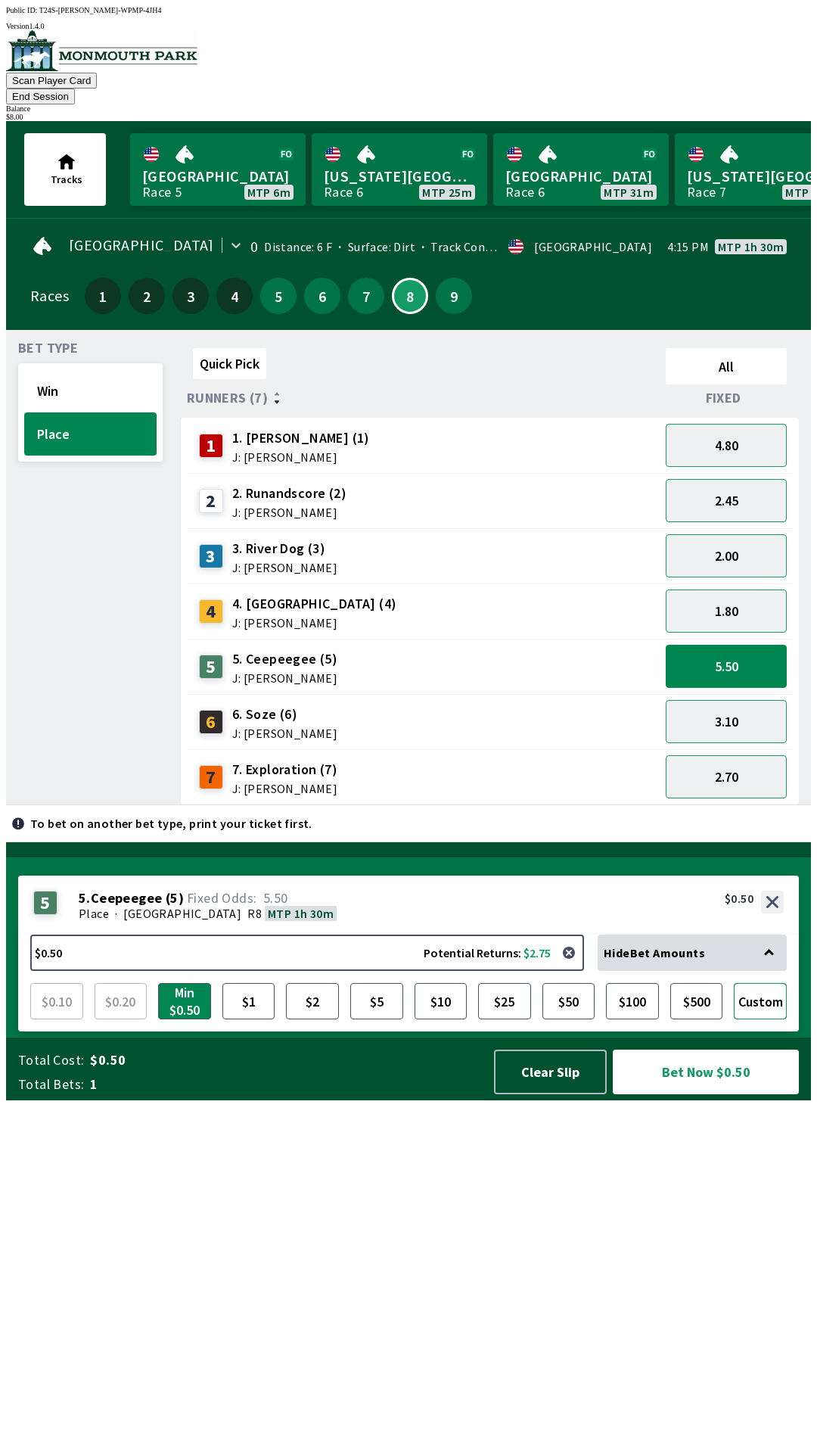
click at [774, 1019] on button "Custom" at bounding box center [760, 1001] width 53 height 36
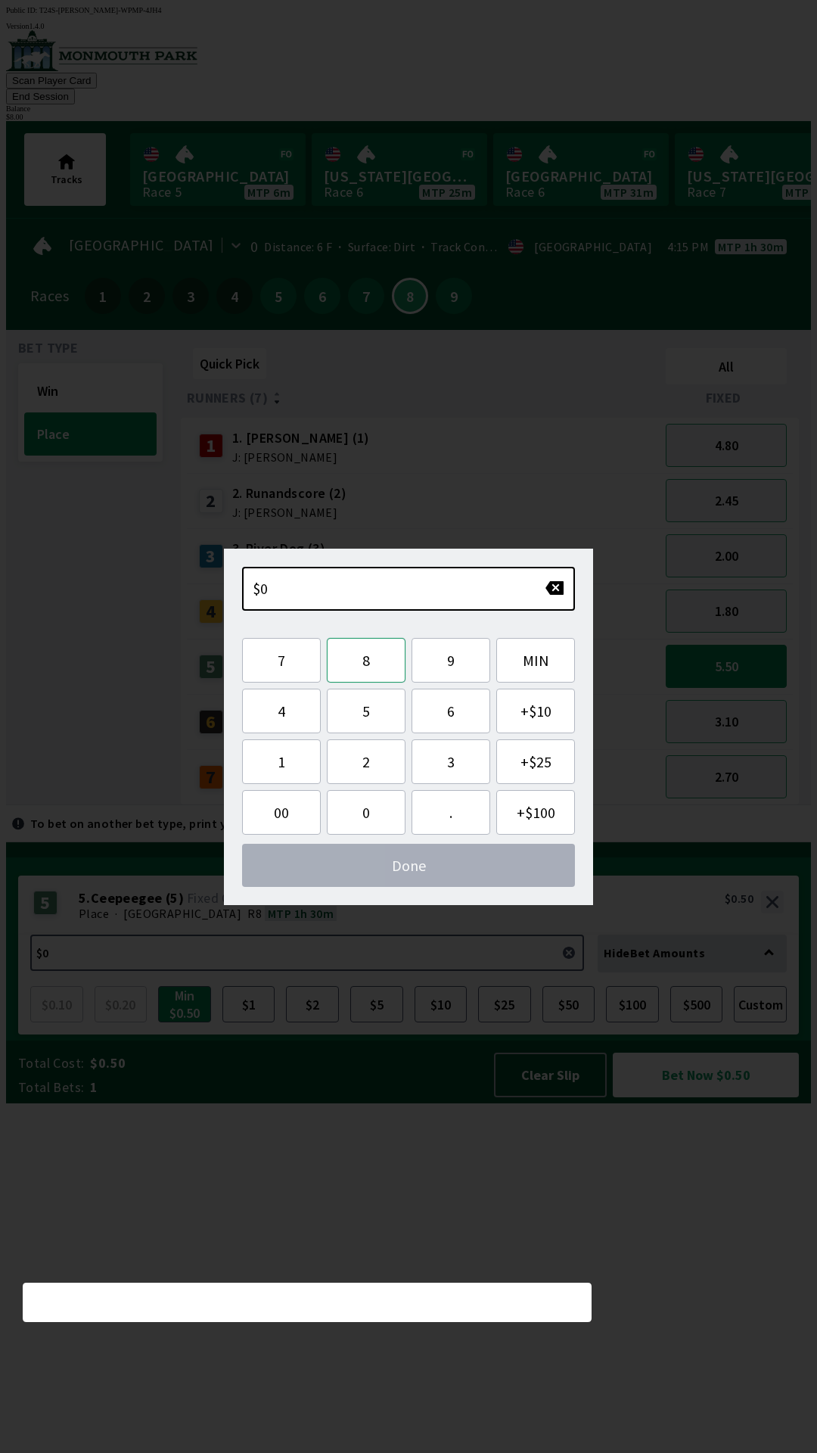
click at [379, 665] on button "8" at bounding box center [366, 660] width 79 height 45
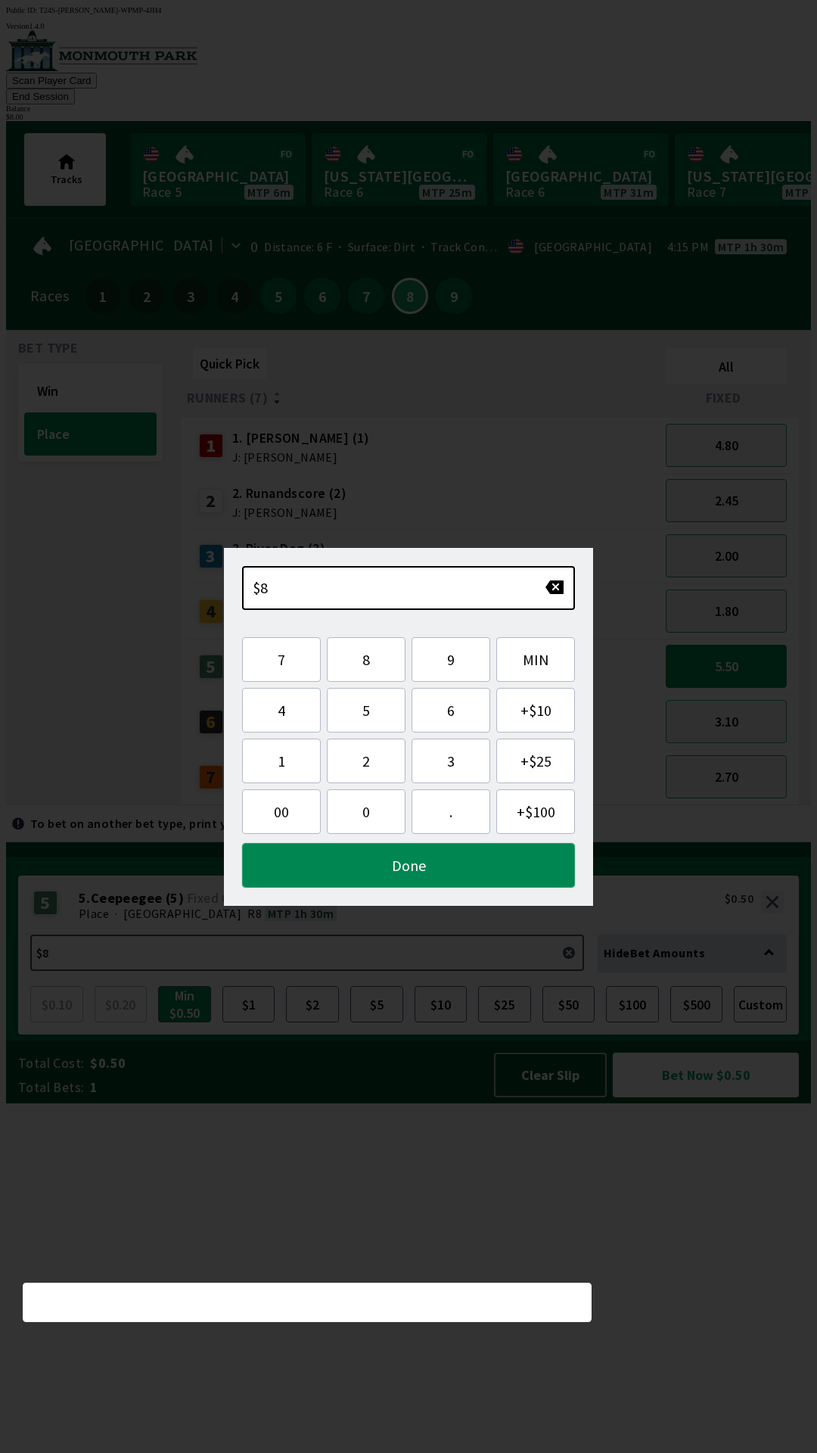
click at [431, 876] on button "Done" at bounding box center [408, 865] width 333 height 45
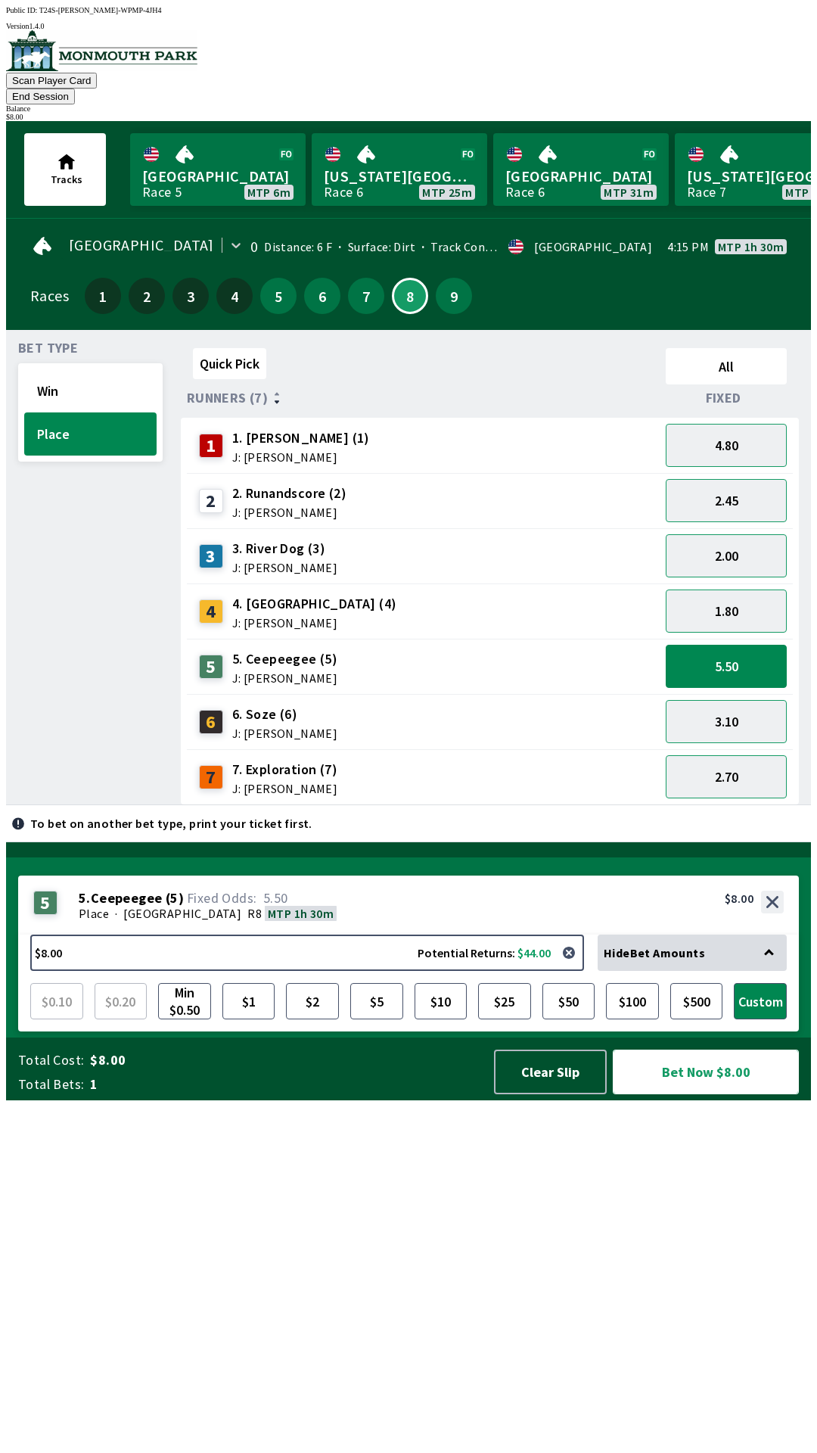
click at [689, 1094] on button "Bet Now $8.00" at bounding box center [706, 1072] width 186 height 45
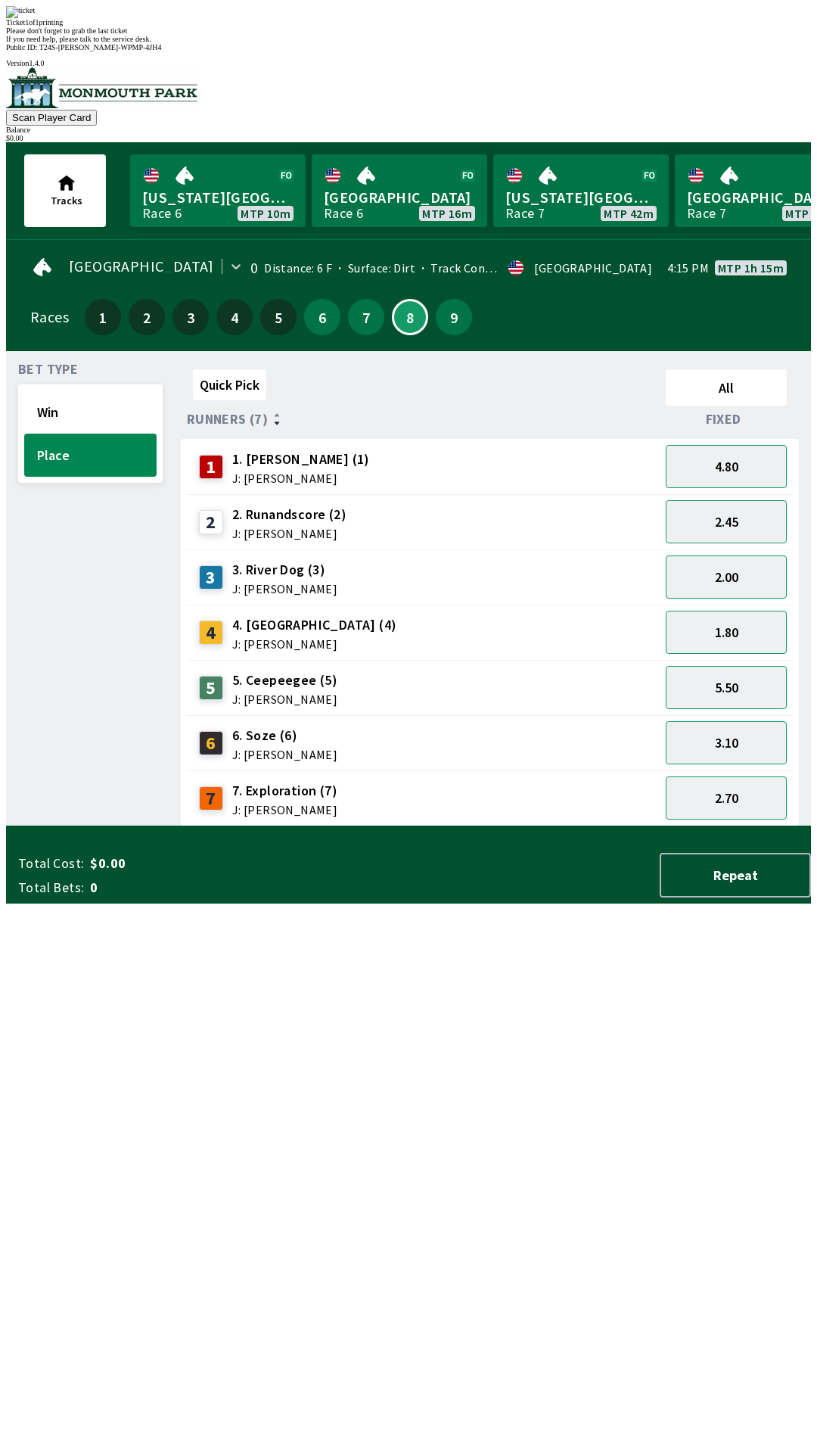
click at [581, 826] on div "Quick Pick All Runners (7) Fixed 1 1. [PERSON_NAME] (1) J: [PERSON_NAME] 4.80 2…" at bounding box center [496, 594] width 630 height 463
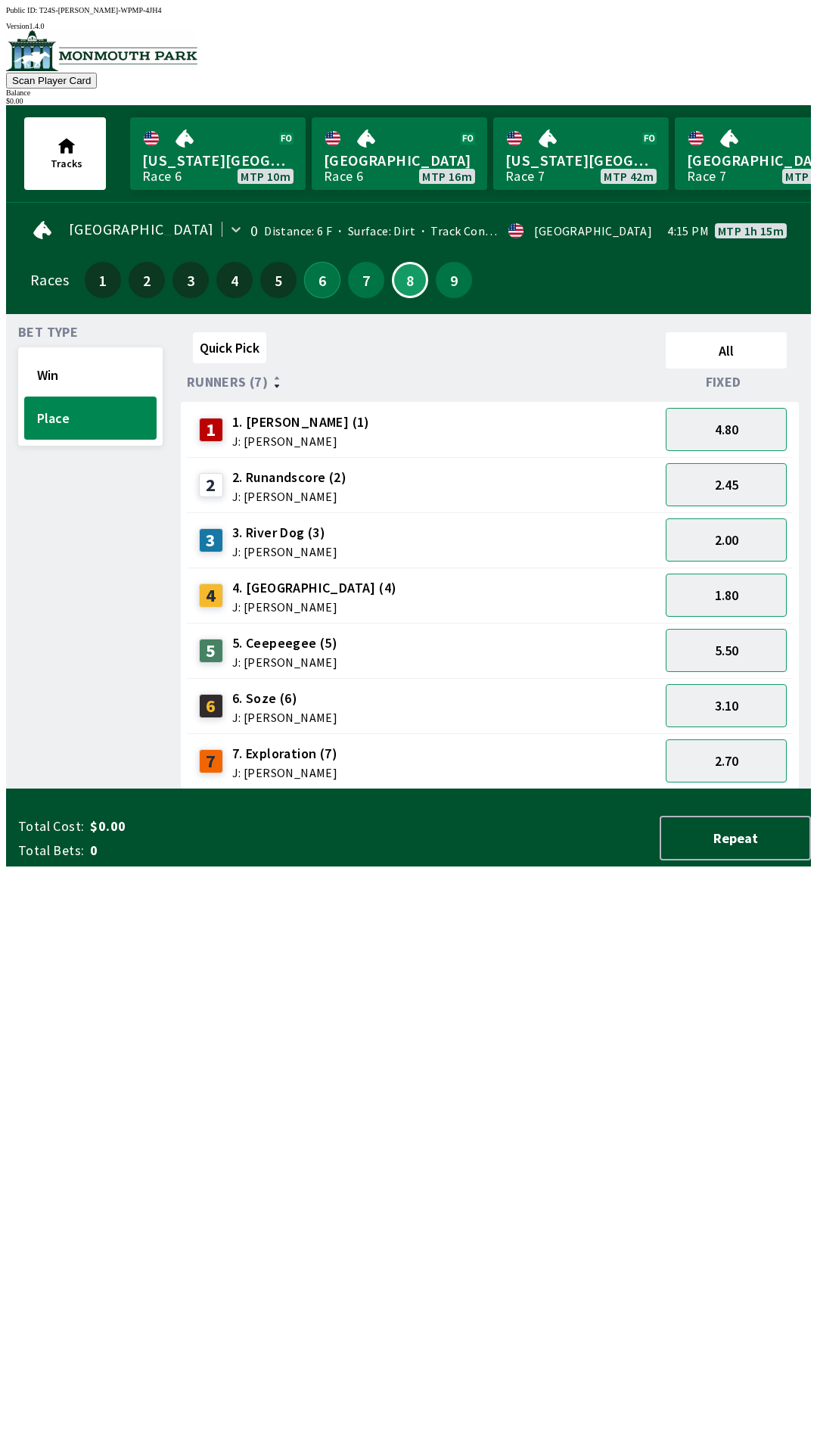
click at [318, 262] on button "6" at bounding box center [322, 280] width 36 height 36
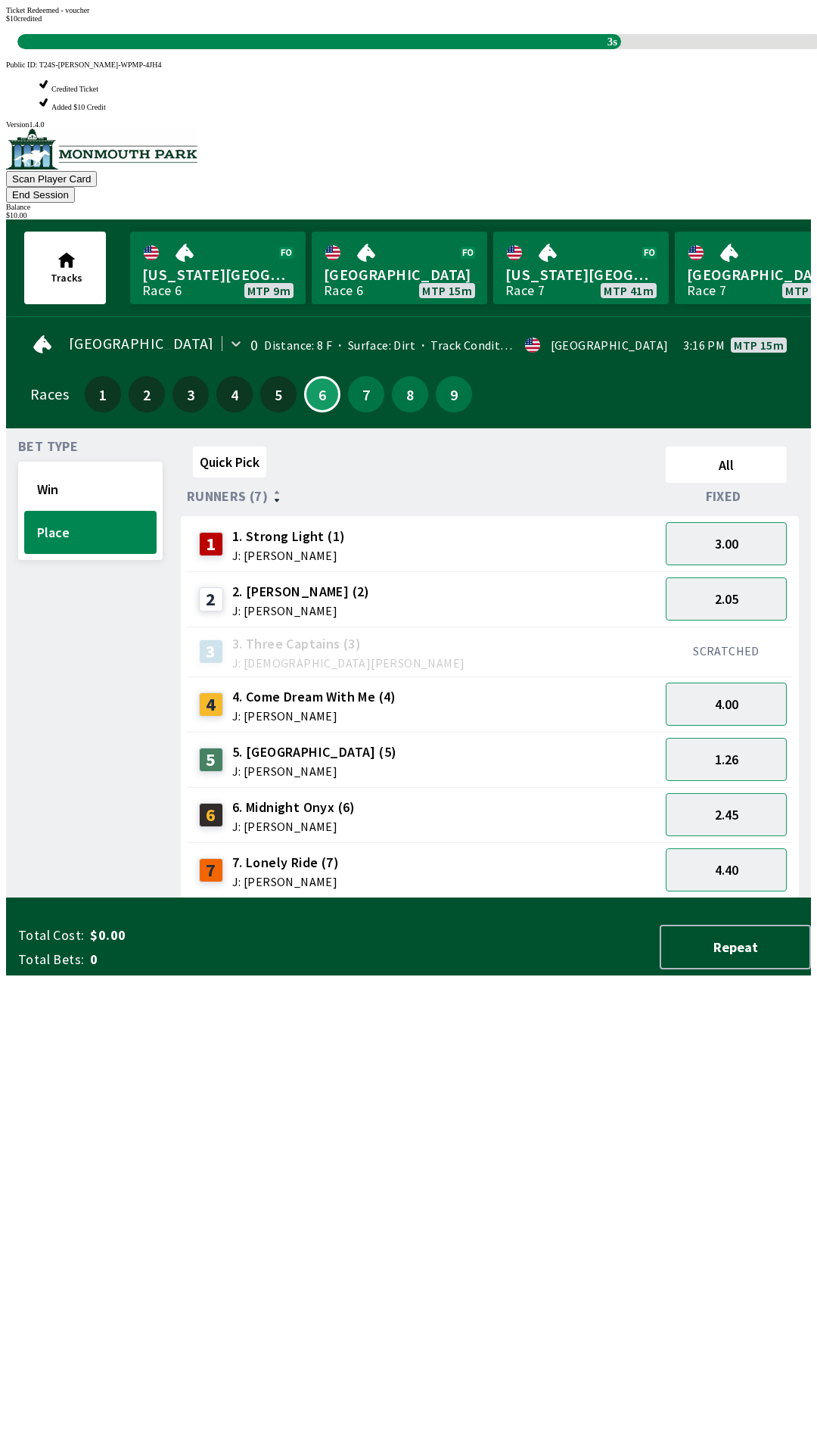
click at [580, 898] on div "Quick Pick All Runners (7) Fixed 1 1. Strong Light (1) J: [PERSON_NAME] 3.00 2 …" at bounding box center [496, 669] width 630 height 458
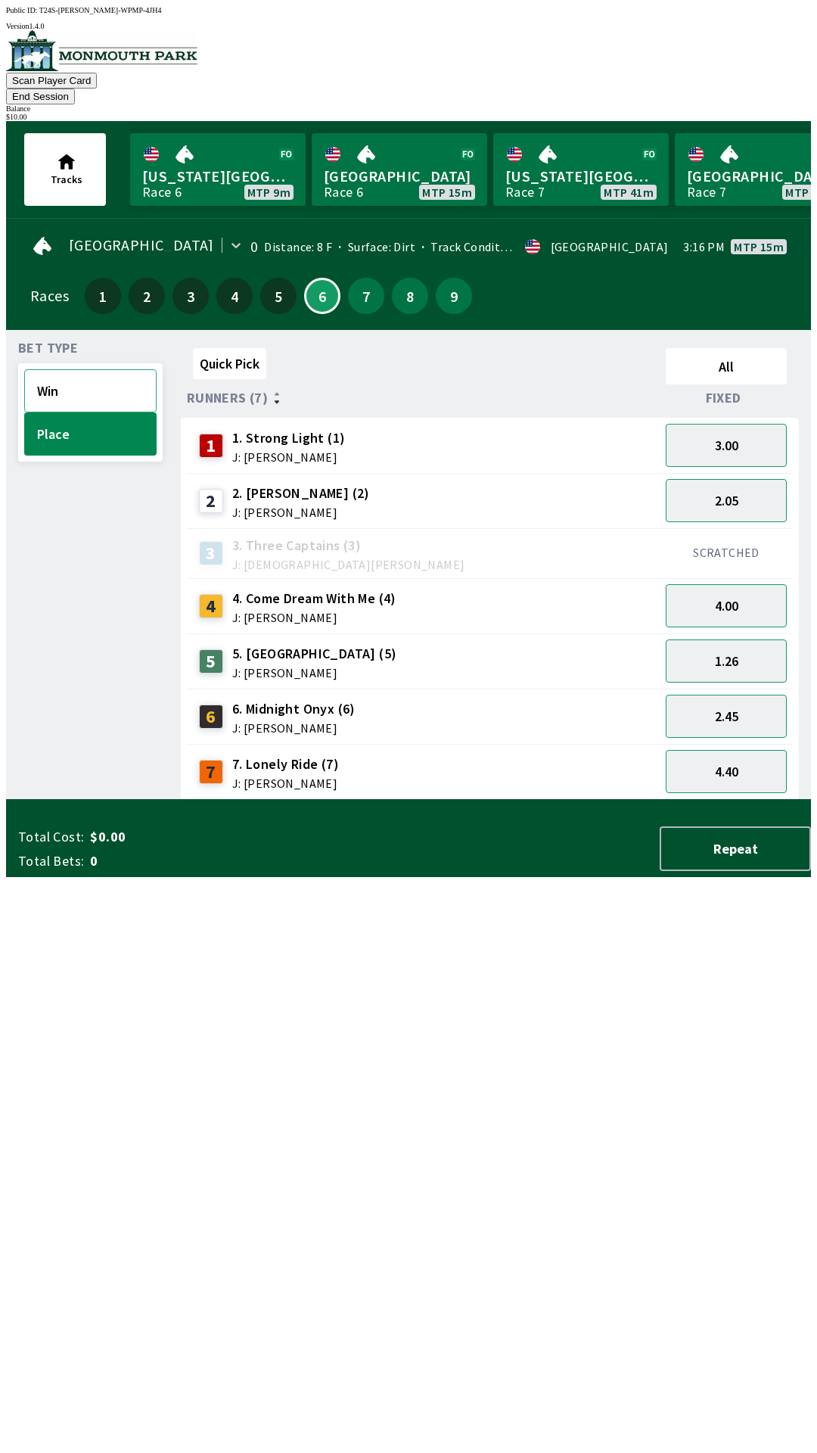
click at [71, 370] on button "Win" at bounding box center [90, 390] width 132 height 43
click at [731, 695] on button "5.50" at bounding box center [726, 716] width 121 height 43
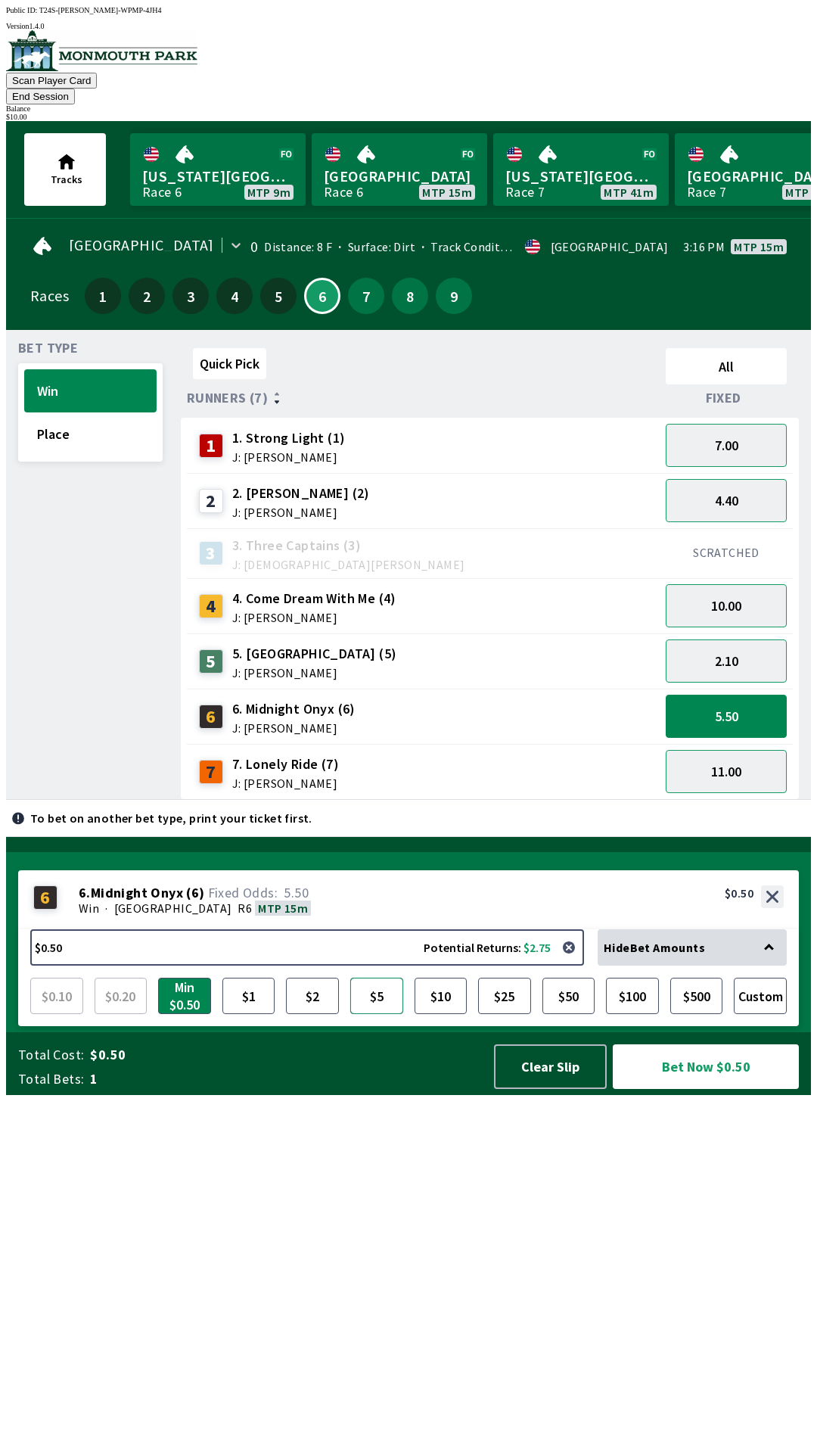
click at [381, 1014] on button "$5" at bounding box center [376, 996] width 53 height 36
click at [97, 412] on button "Place" at bounding box center [90, 433] width 132 height 43
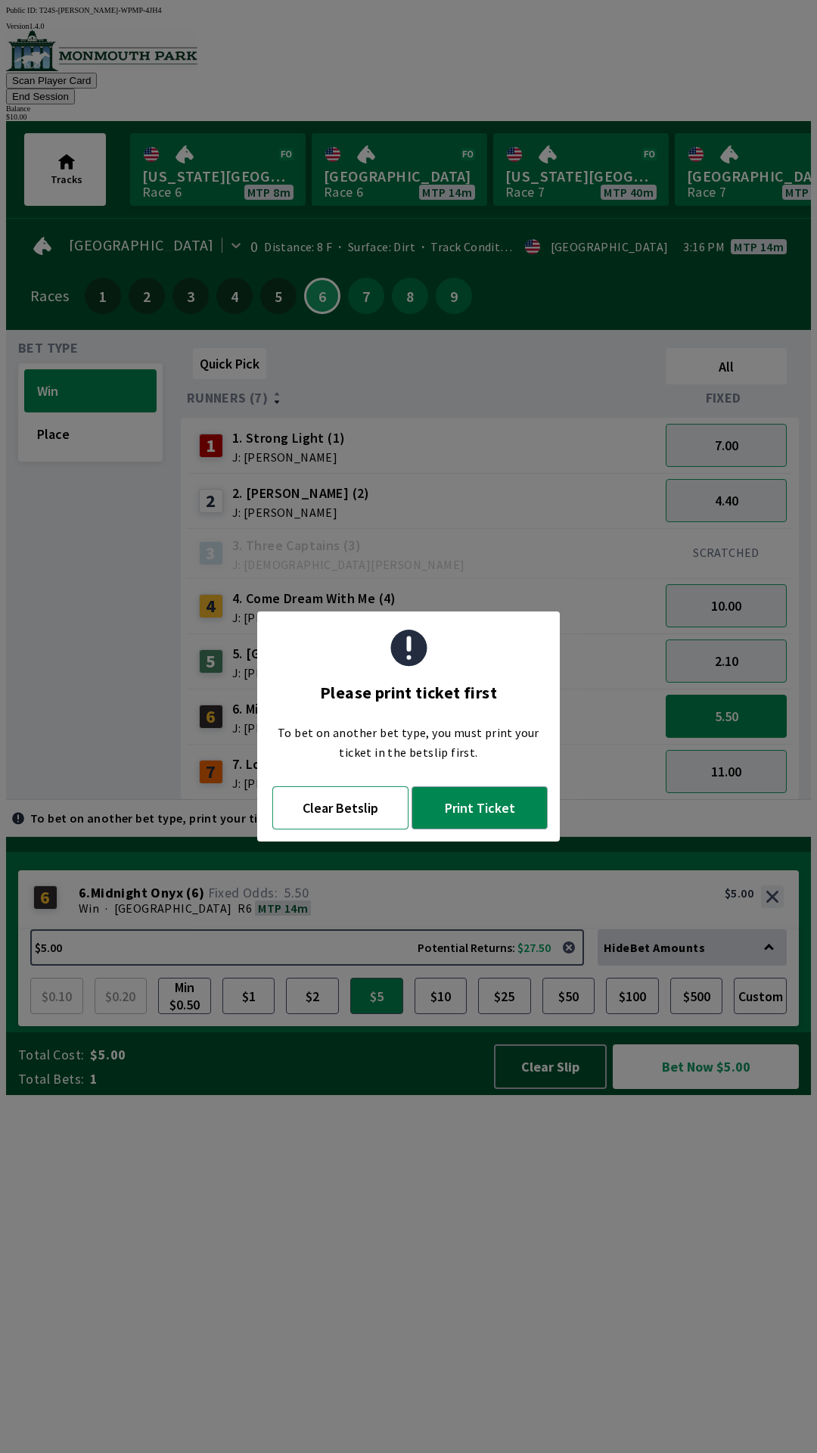
click at [315, 820] on button "Clear Betslip" at bounding box center [340, 807] width 136 height 43
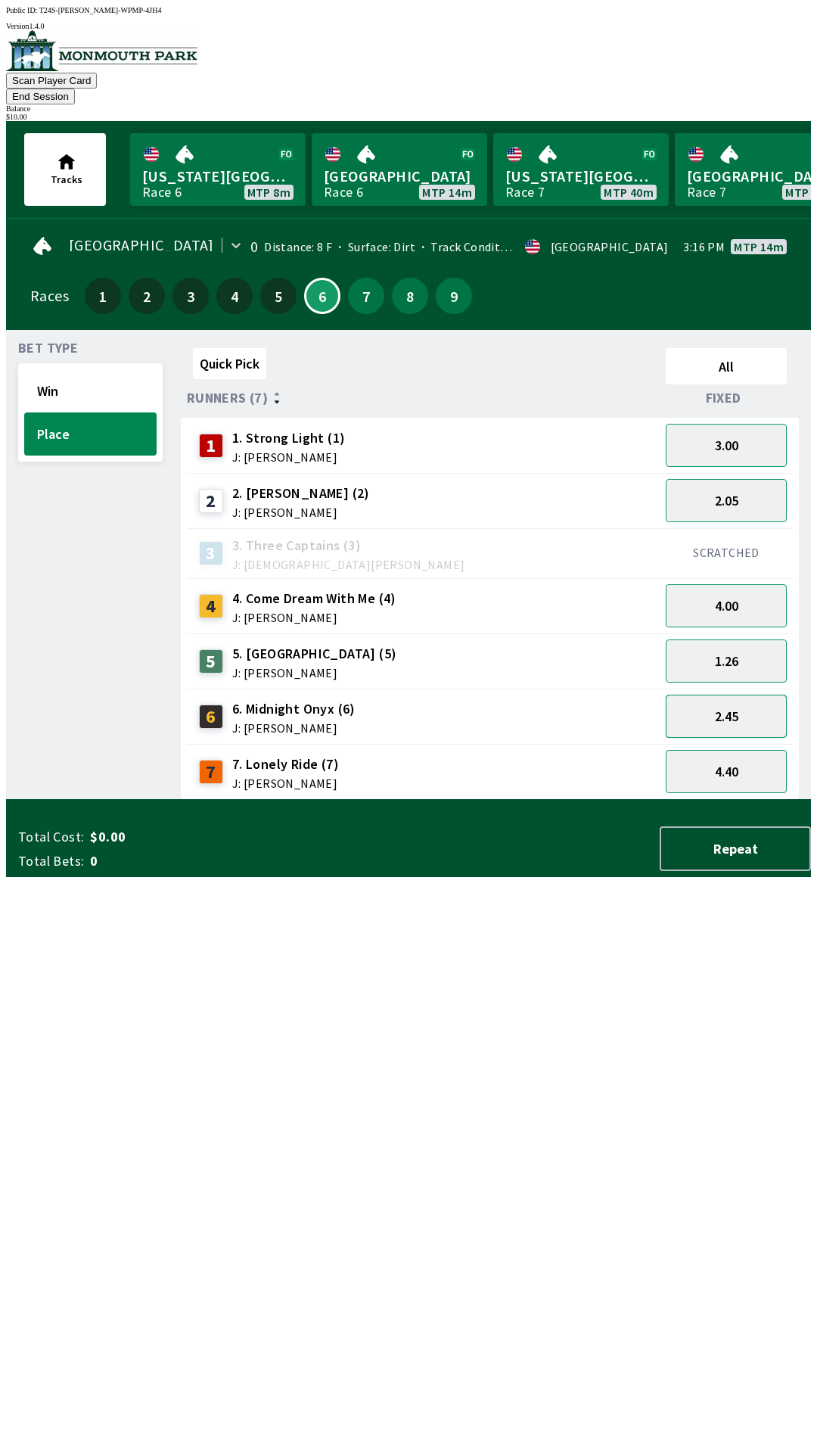
click at [718, 708] on button "2.45" at bounding box center [726, 716] width 121 height 43
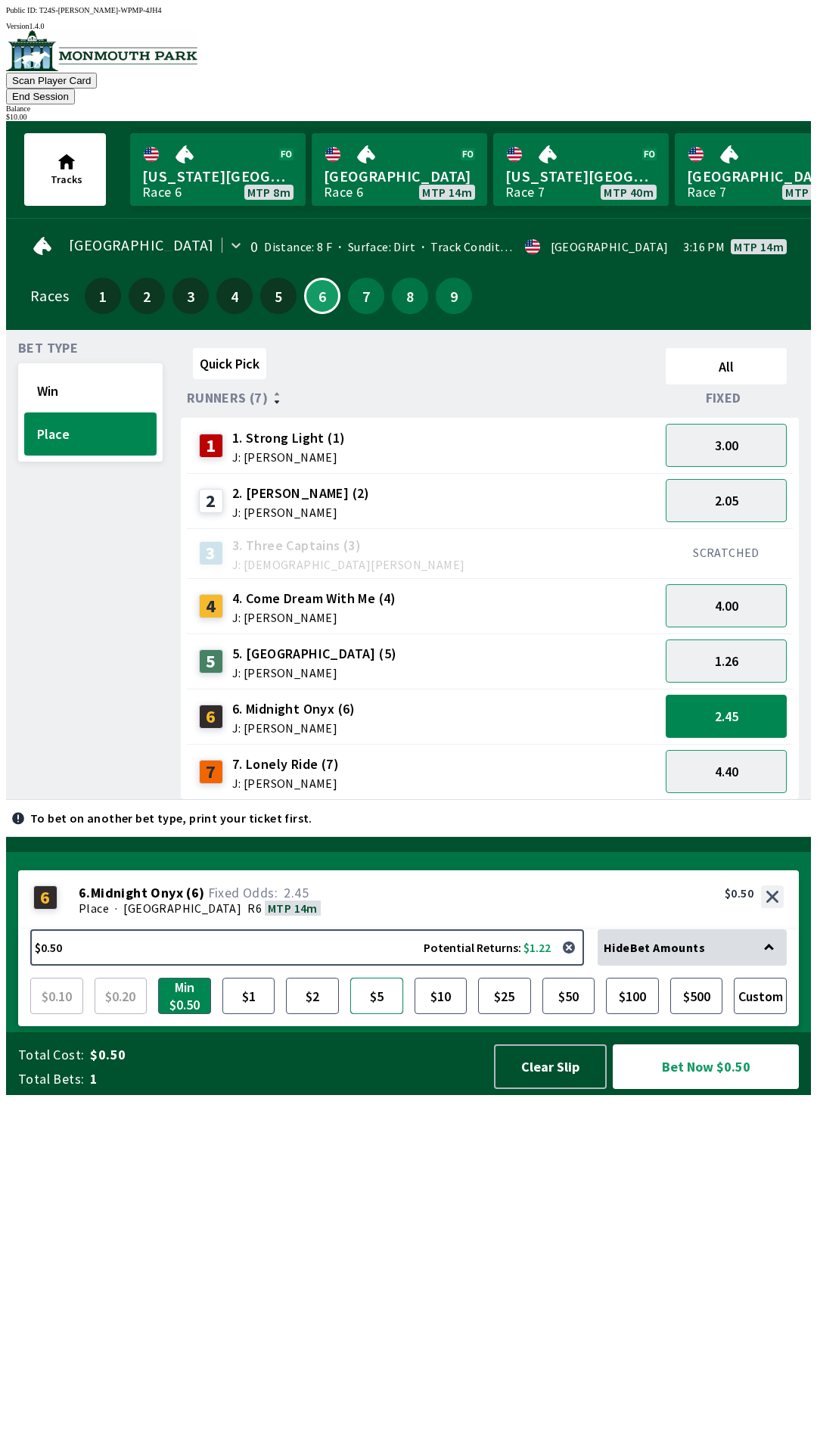
click at [372, 1014] on button "$5" at bounding box center [376, 996] width 53 height 36
click at [721, 1089] on button "Bet Now $5.00" at bounding box center [706, 1066] width 186 height 45
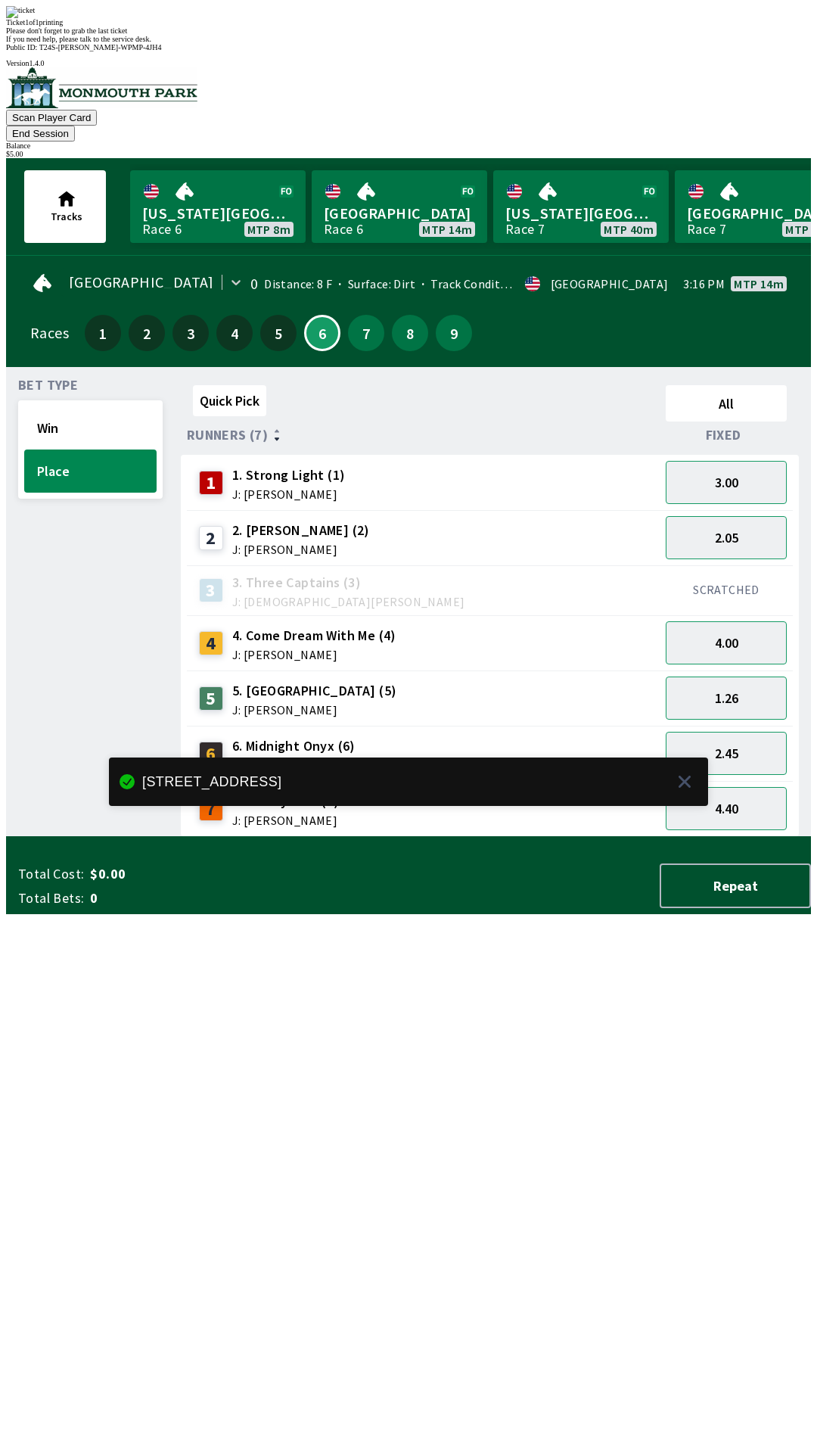
click at [457, 837] on div "Quick Pick All Runners (7) Fixed 1 1. Strong Light (1) J: [PERSON_NAME] 3.00 2 …" at bounding box center [496, 608] width 630 height 458
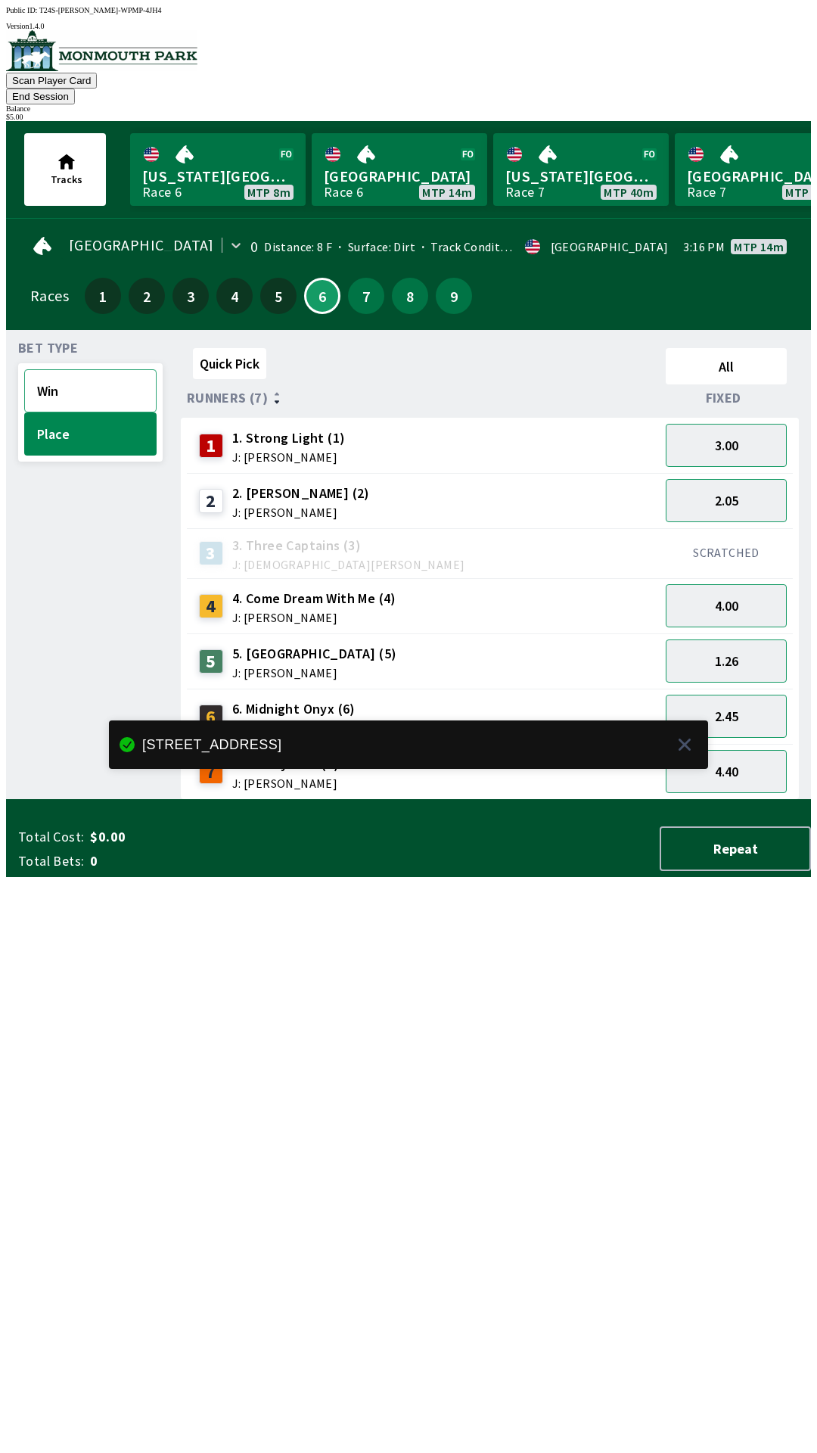
click at [88, 371] on button "Win" at bounding box center [90, 390] width 132 height 43
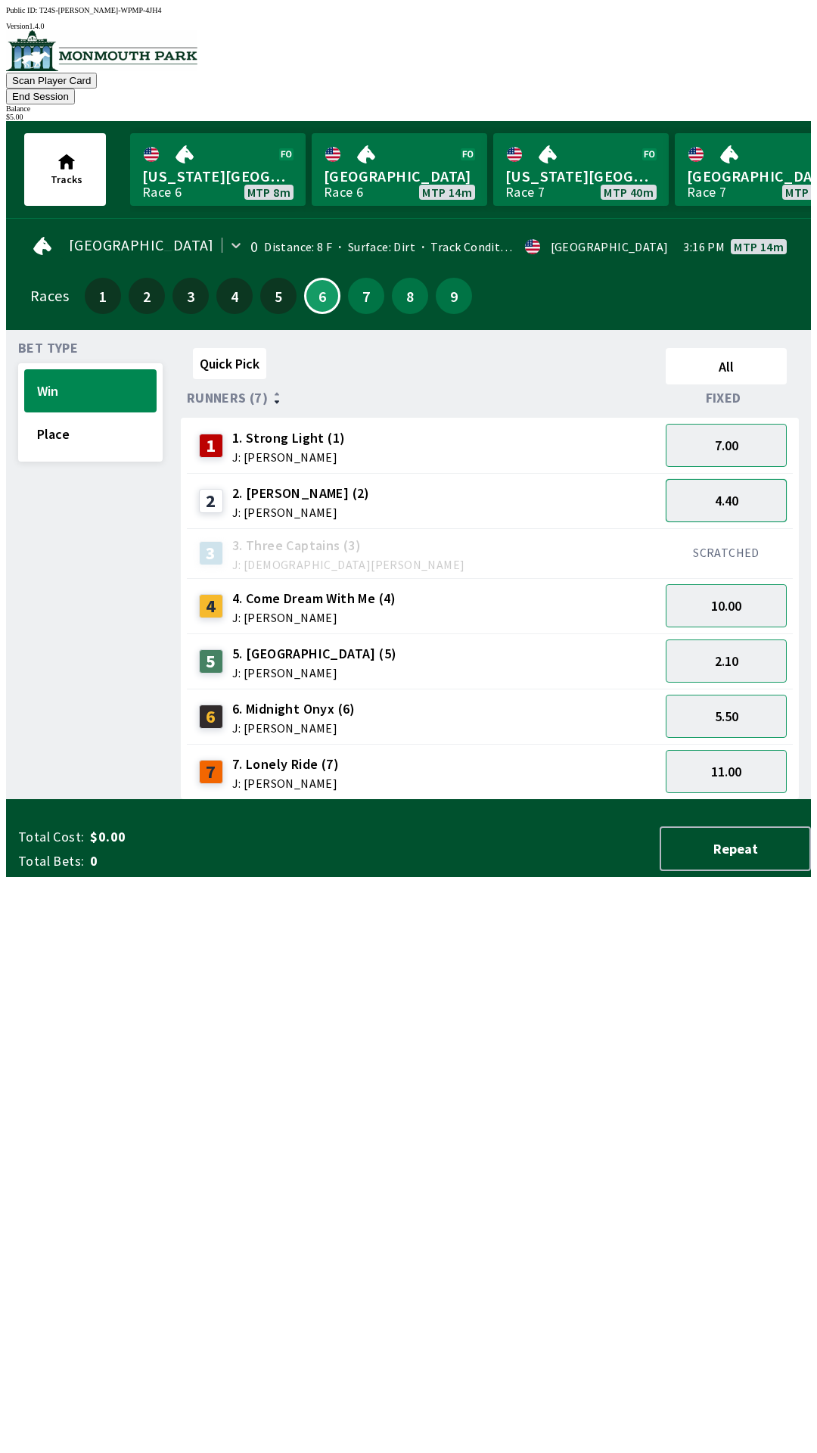
click at [740, 481] on button "4.40" at bounding box center [726, 500] width 121 height 43
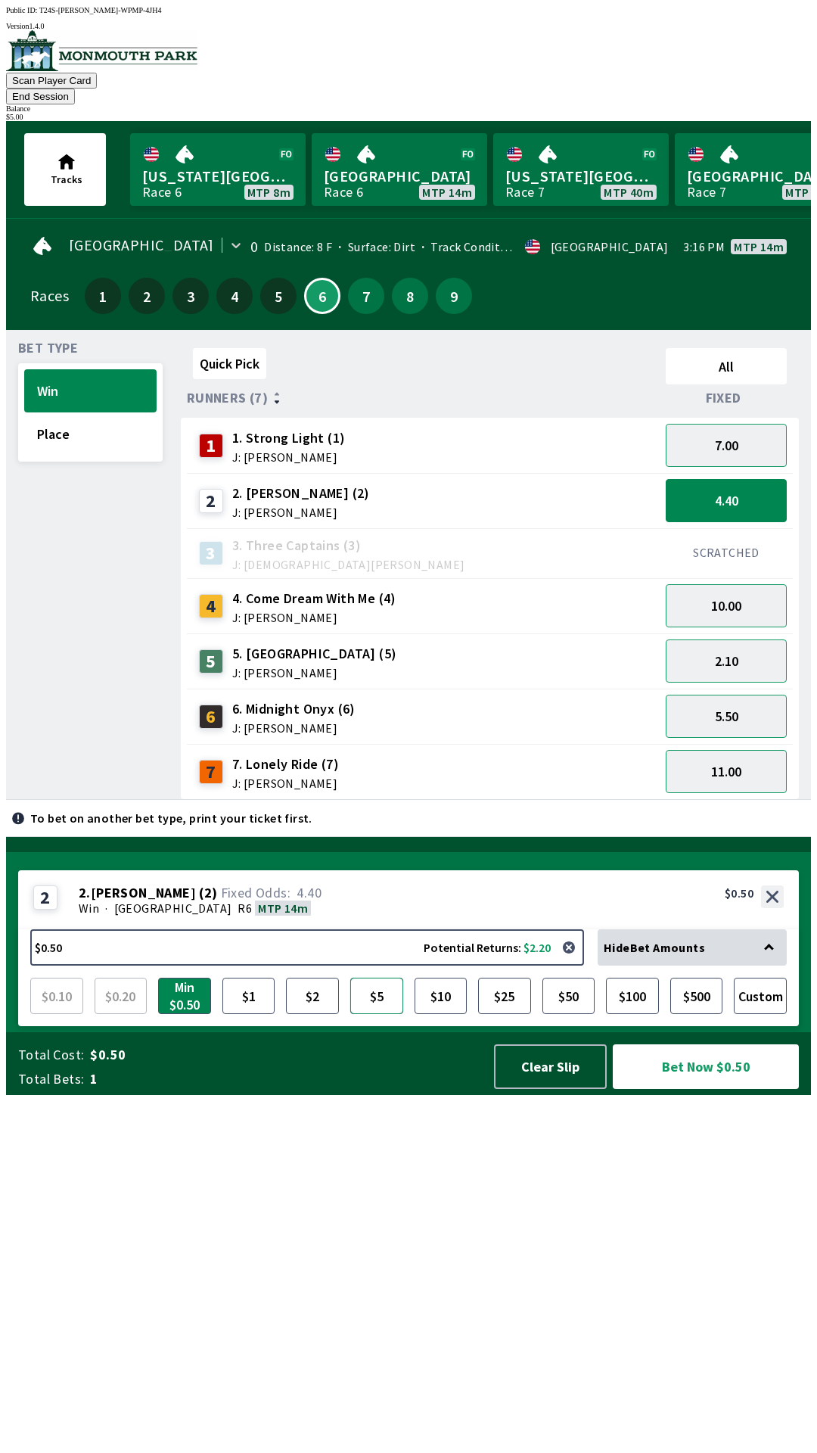
click at [381, 1014] on button "$5" at bounding box center [376, 996] width 53 height 36
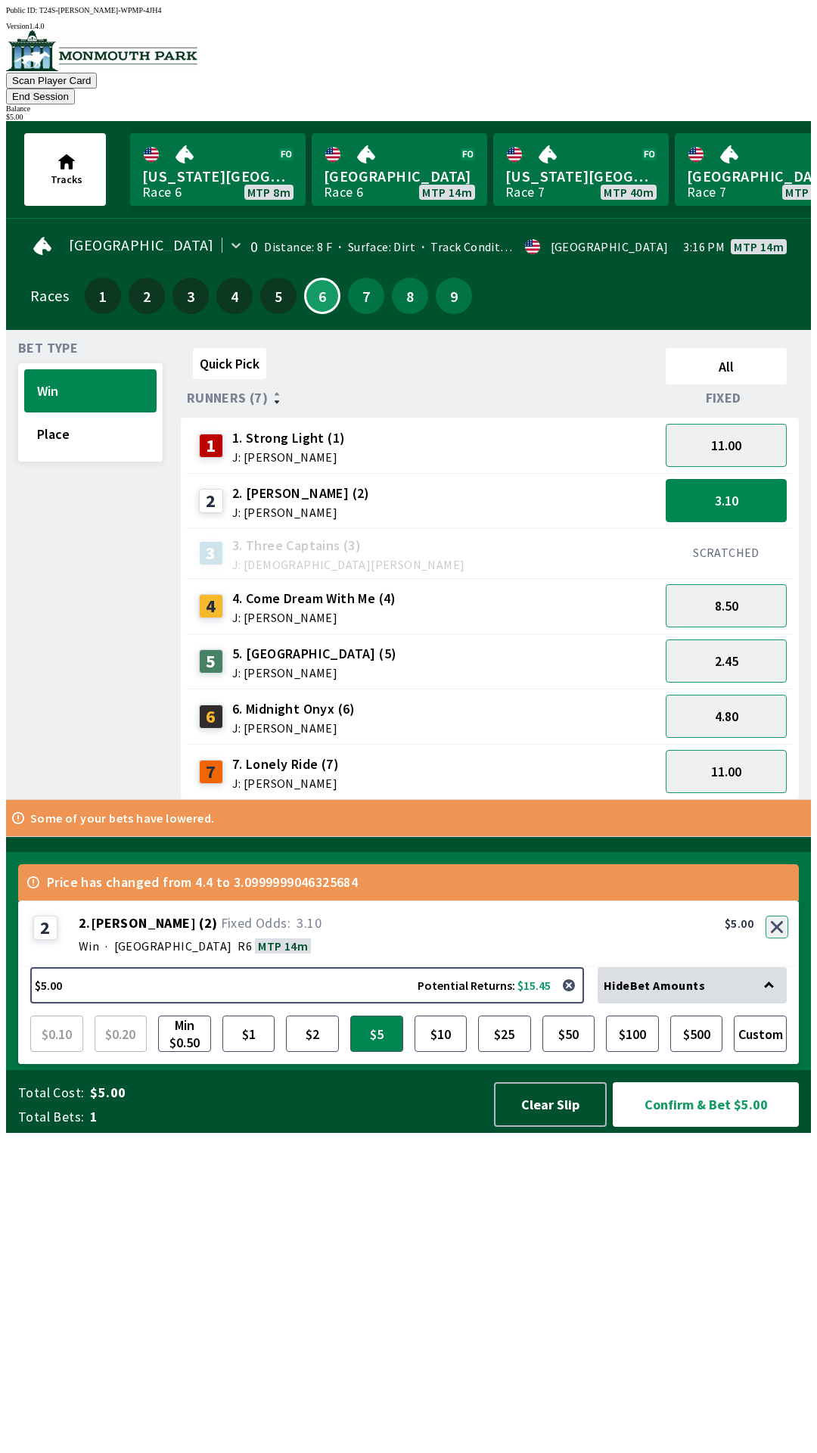
click at [783, 938] on button "button" at bounding box center [777, 927] width 23 height 23
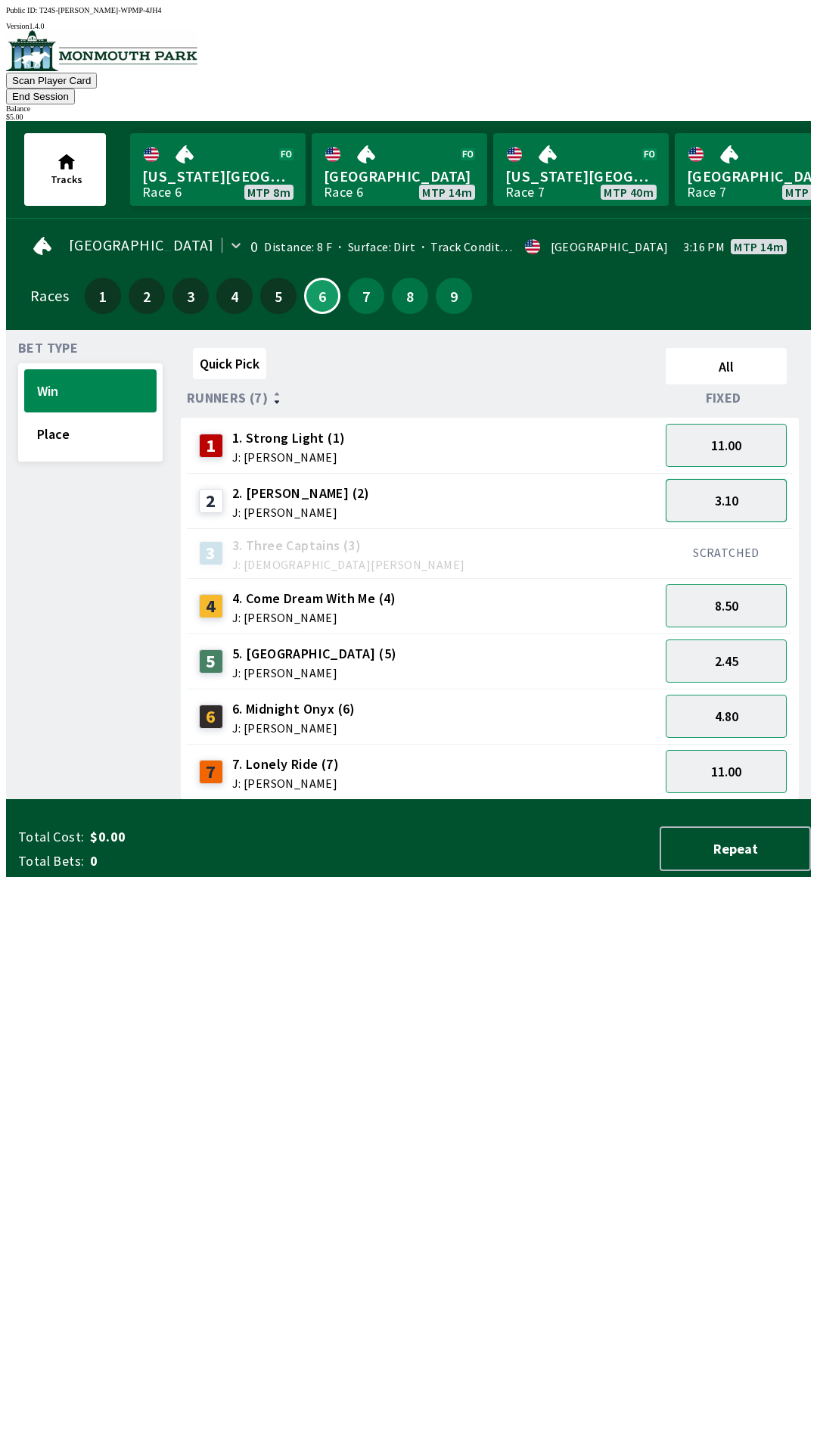
click at [739, 490] on button "3.10" at bounding box center [726, 500] width 121 height 43
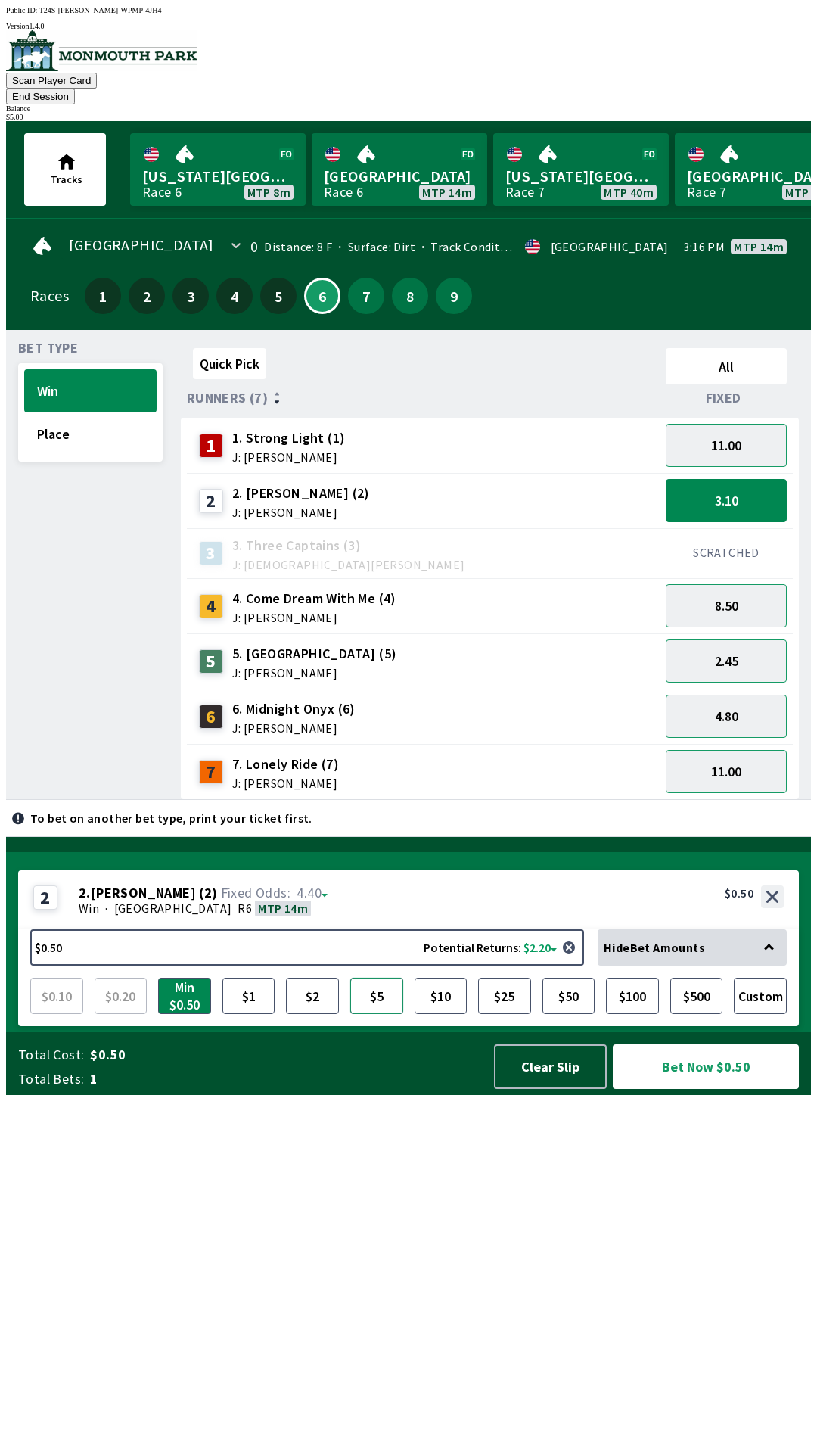
click at [381, 1014] on button "$5" at bounding box center [376, 996] width 53 height 36
click at [720, 1089] on button "Bet Now $5.00" at bounding box center [706, 1066] width 186 height 45
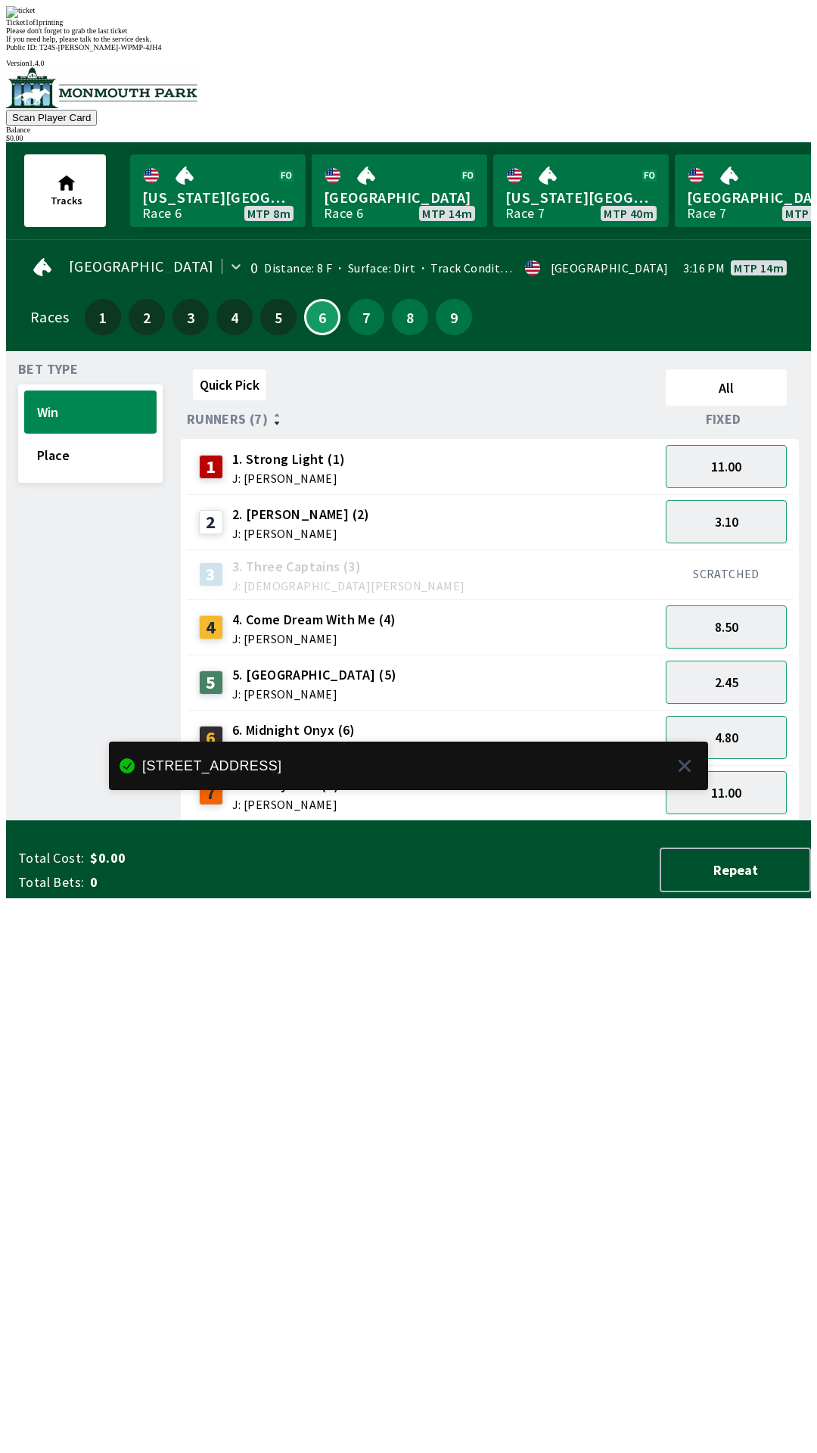
click at [579, 821] on div "Quick Pick All Runners (7) Fixed 1 1. Strong Light (1) J: [PERSON_NAME] 11.00 2…" at bounding box center [496, 592] width 630 height 458
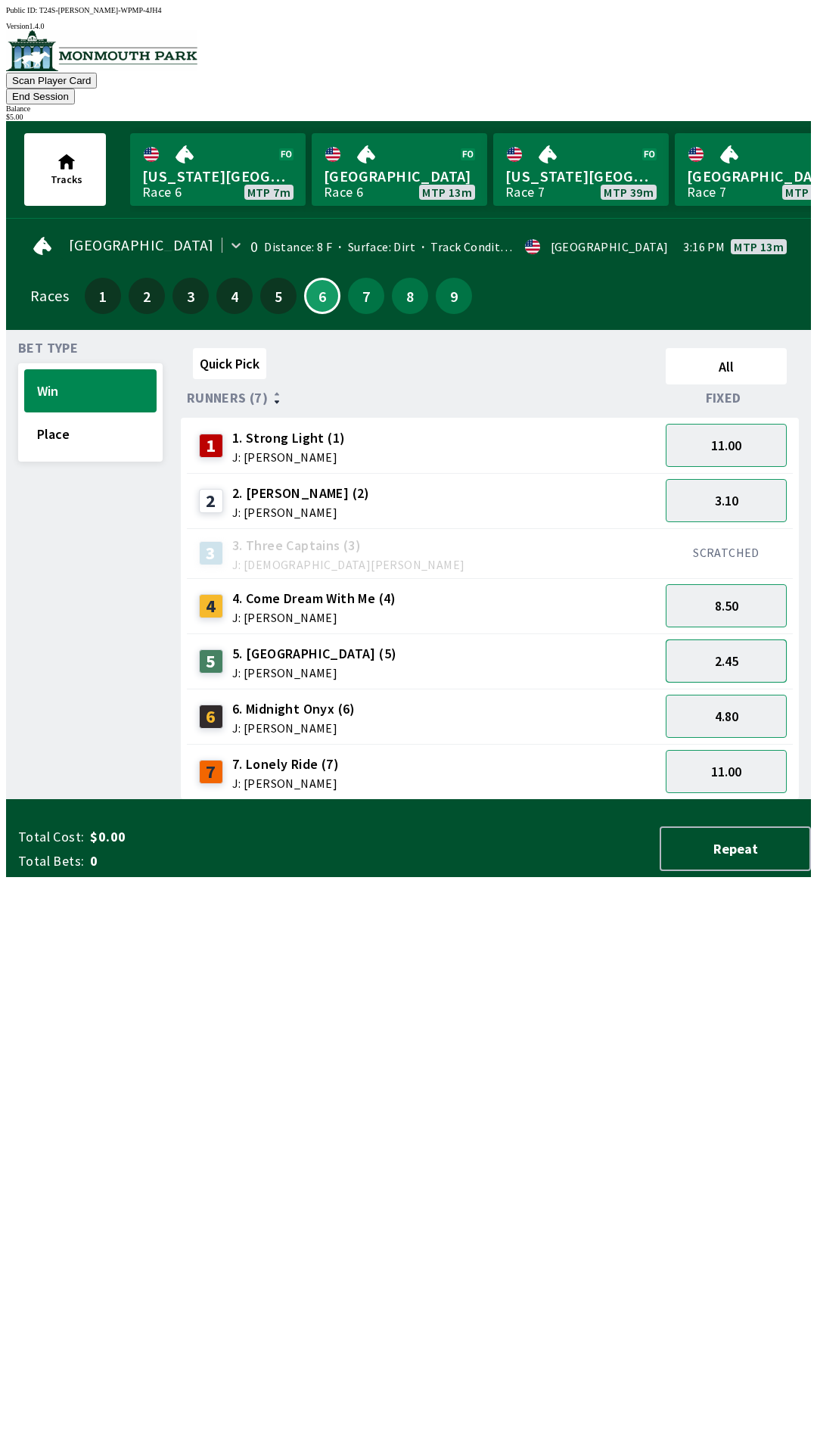
click at [763, 653] on button "2.45" at bounding box center [726, 661] width 121 height 43
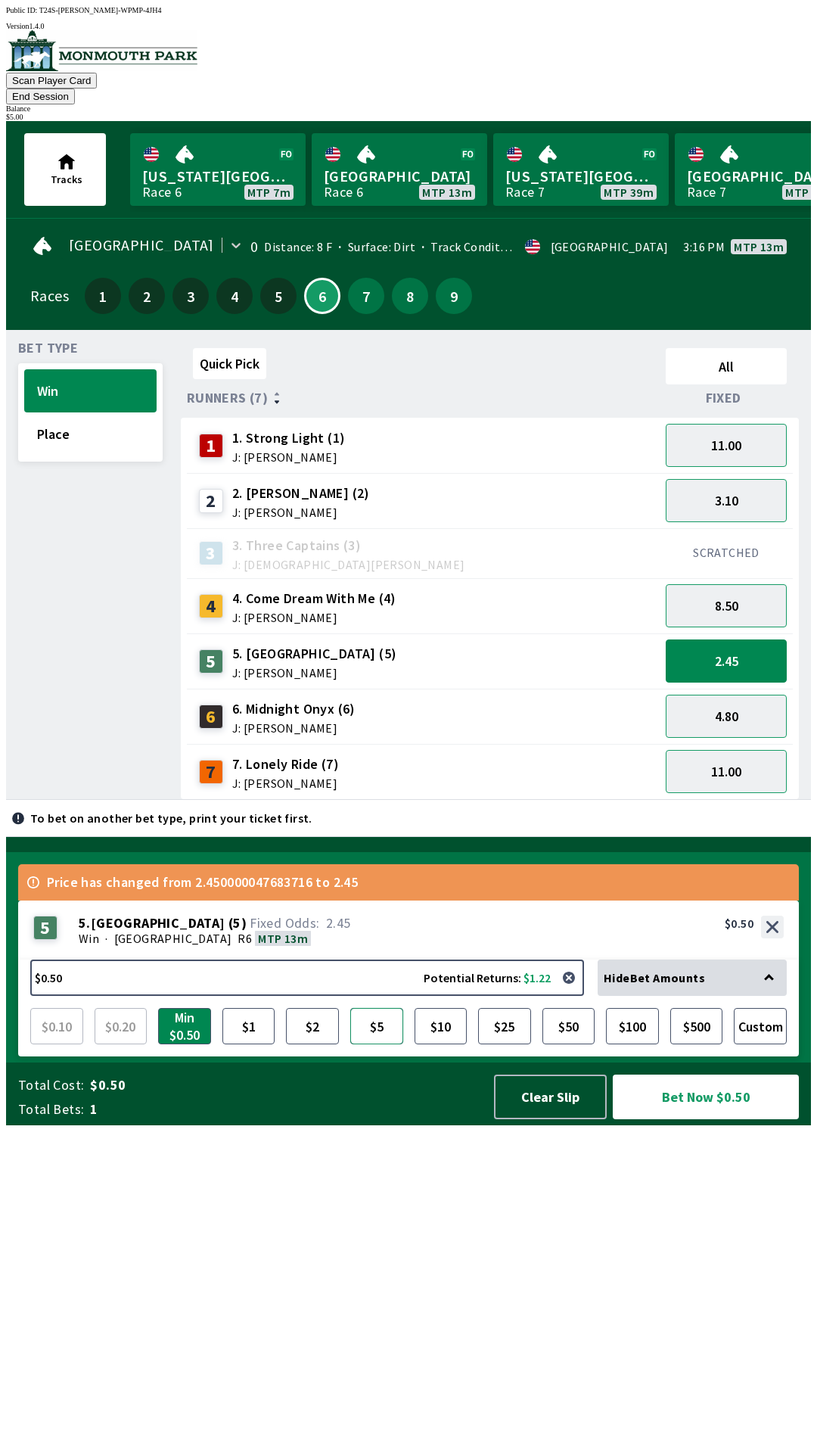
click at [386, 1044] on button "$5" at bounding box center [376, 1026] width 53 height 36
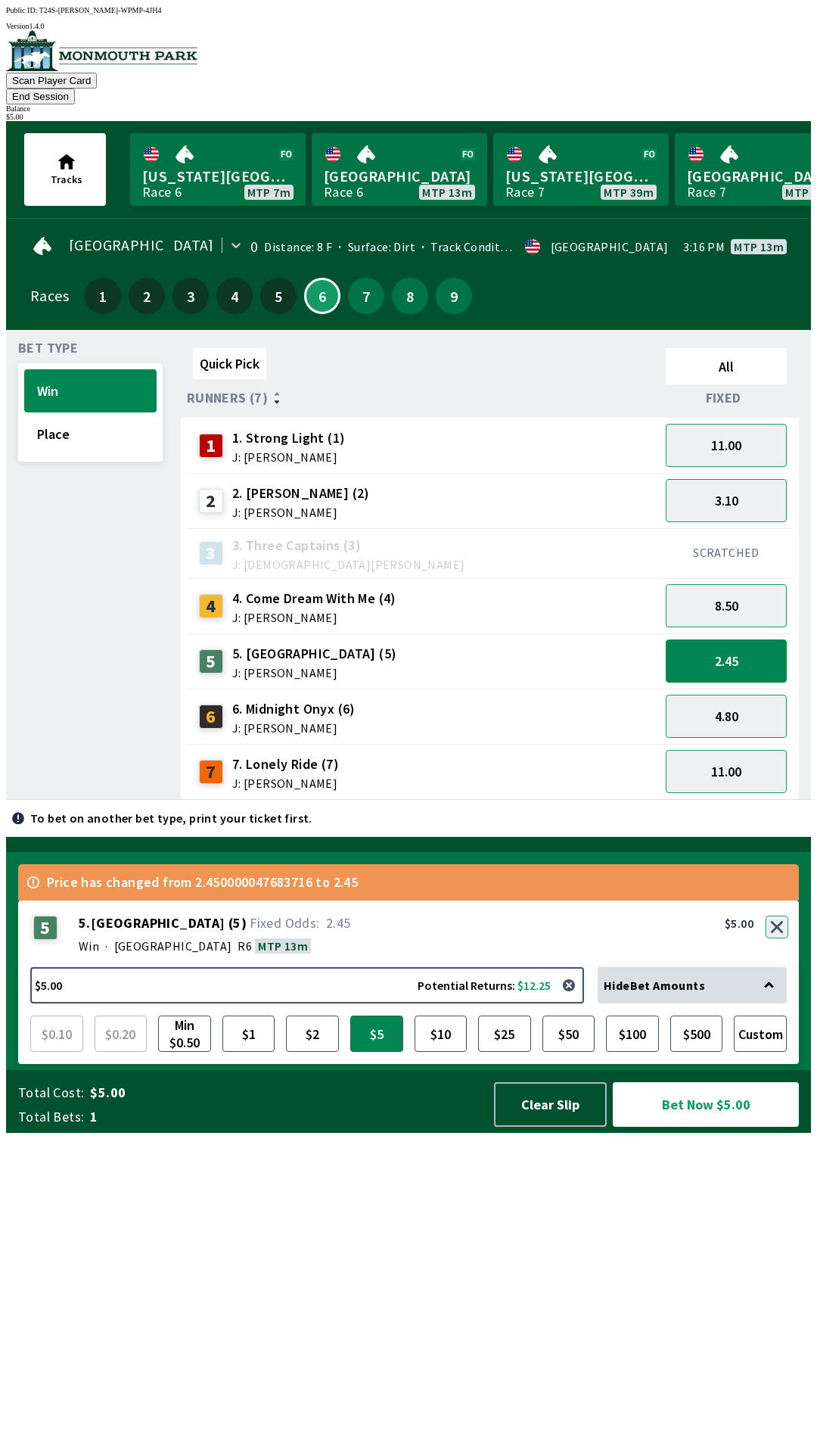
click at [779, 938] on button "button" at bounding box center [777, 927] width 23 height 23
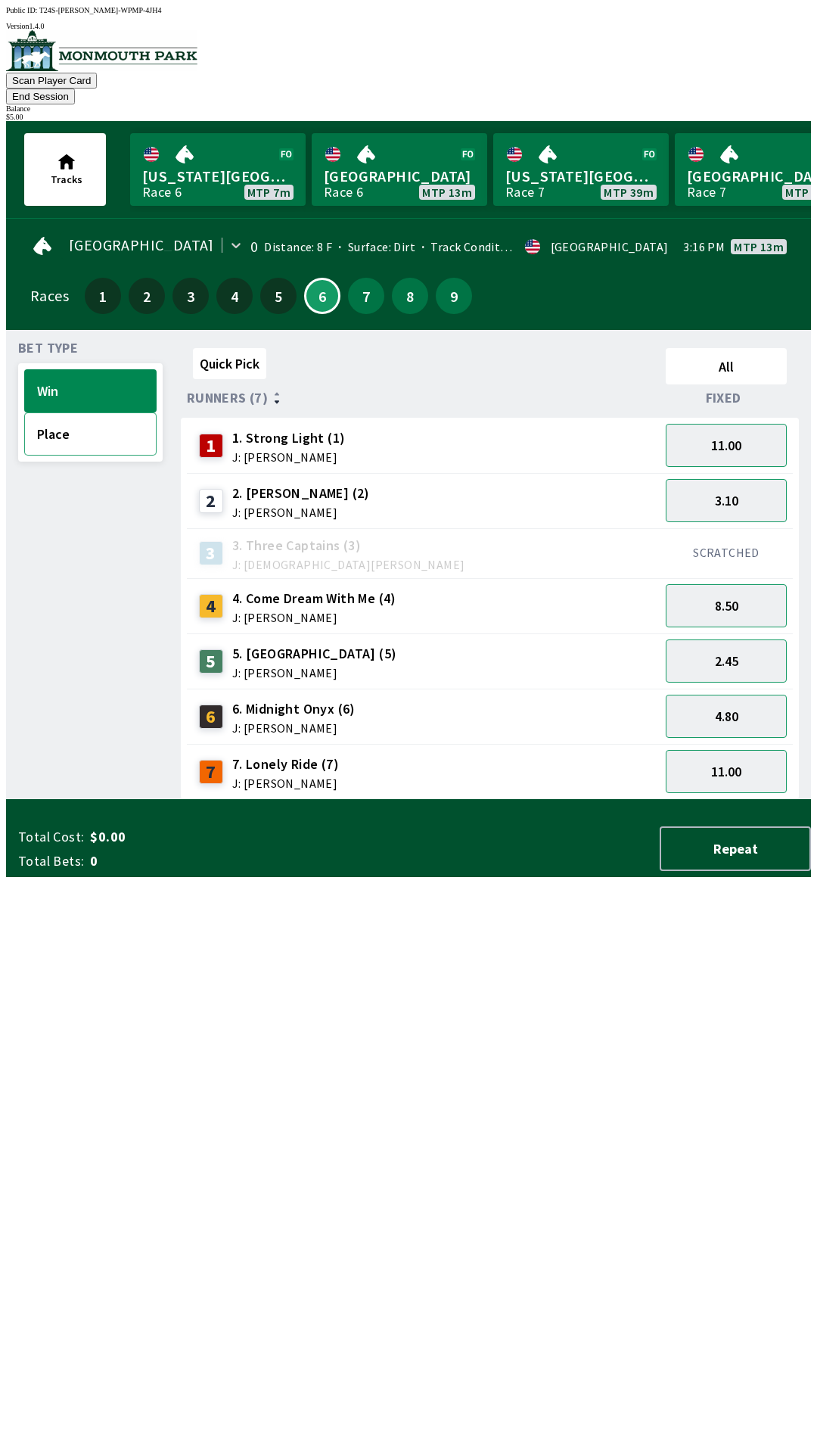
click at [124, 419] on button "Place" at bounding box center [90, 433] width 132 height 43
click at [65, 369] on button "Win" at bounding box center [90, 390] width 132 height 43
click at [758, 640] on button "2.45" at bounding box center [726, 661] width 121 height 43
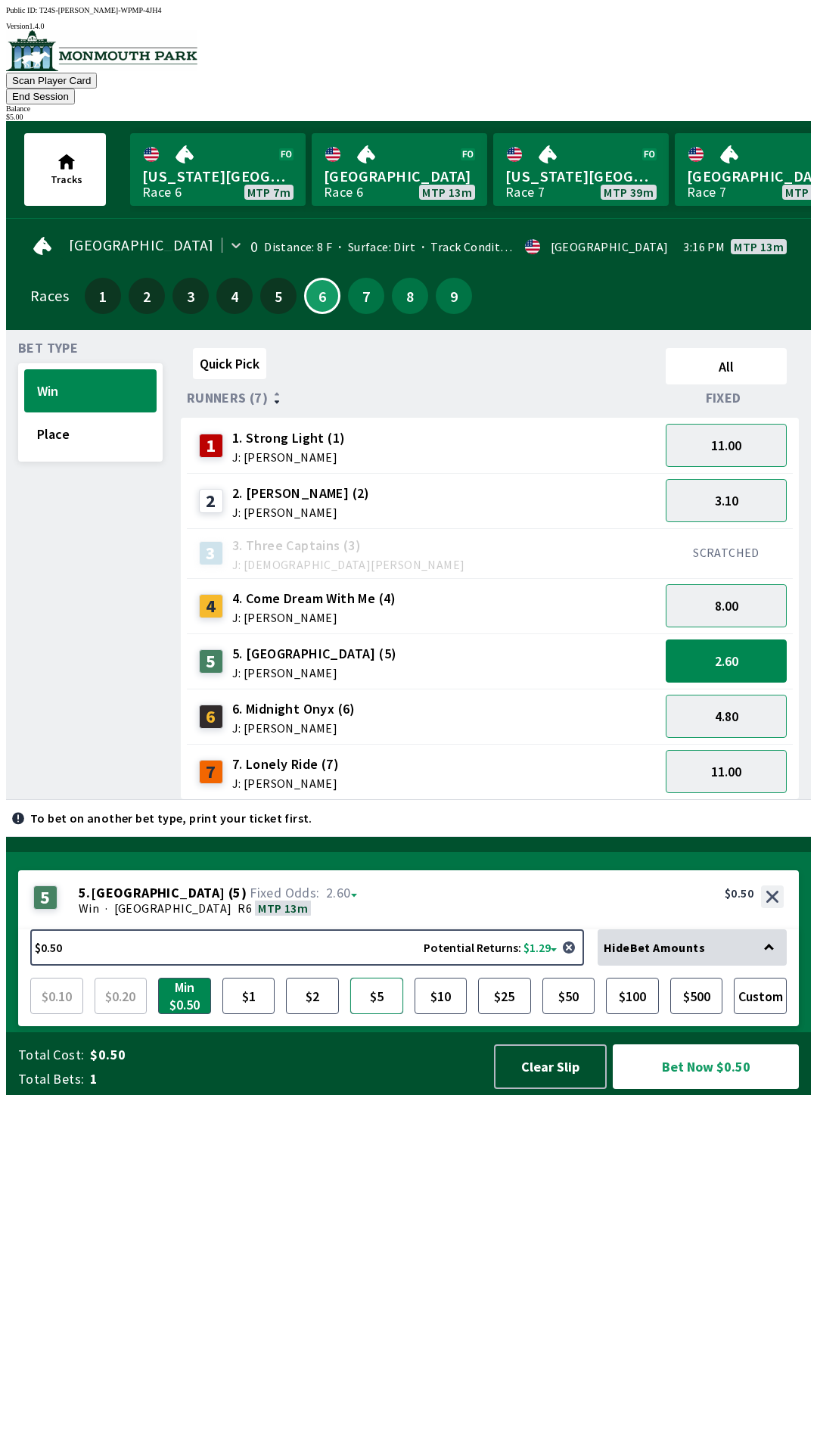
click at [393, 1014] on button "$5" at bounding box center [376, 996] width 53 height 36
click at [707, 1089] on button "Bet Now $5.00" at bounding box center [706, 1066] width 186 height 45
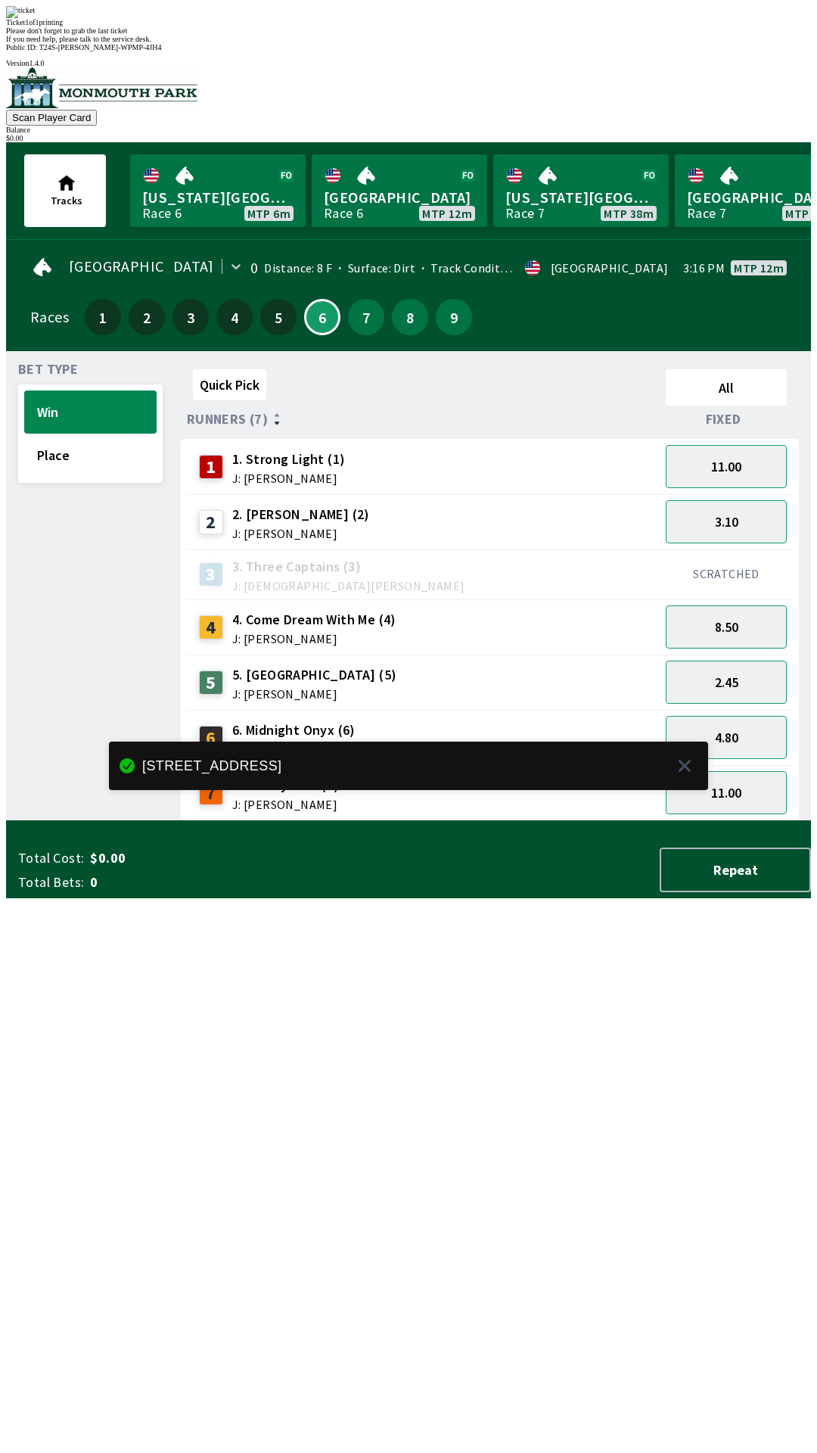
click at [107, 821] on div "Bet Type Win Place" at bounding box center [90, 592] width 145 height 458
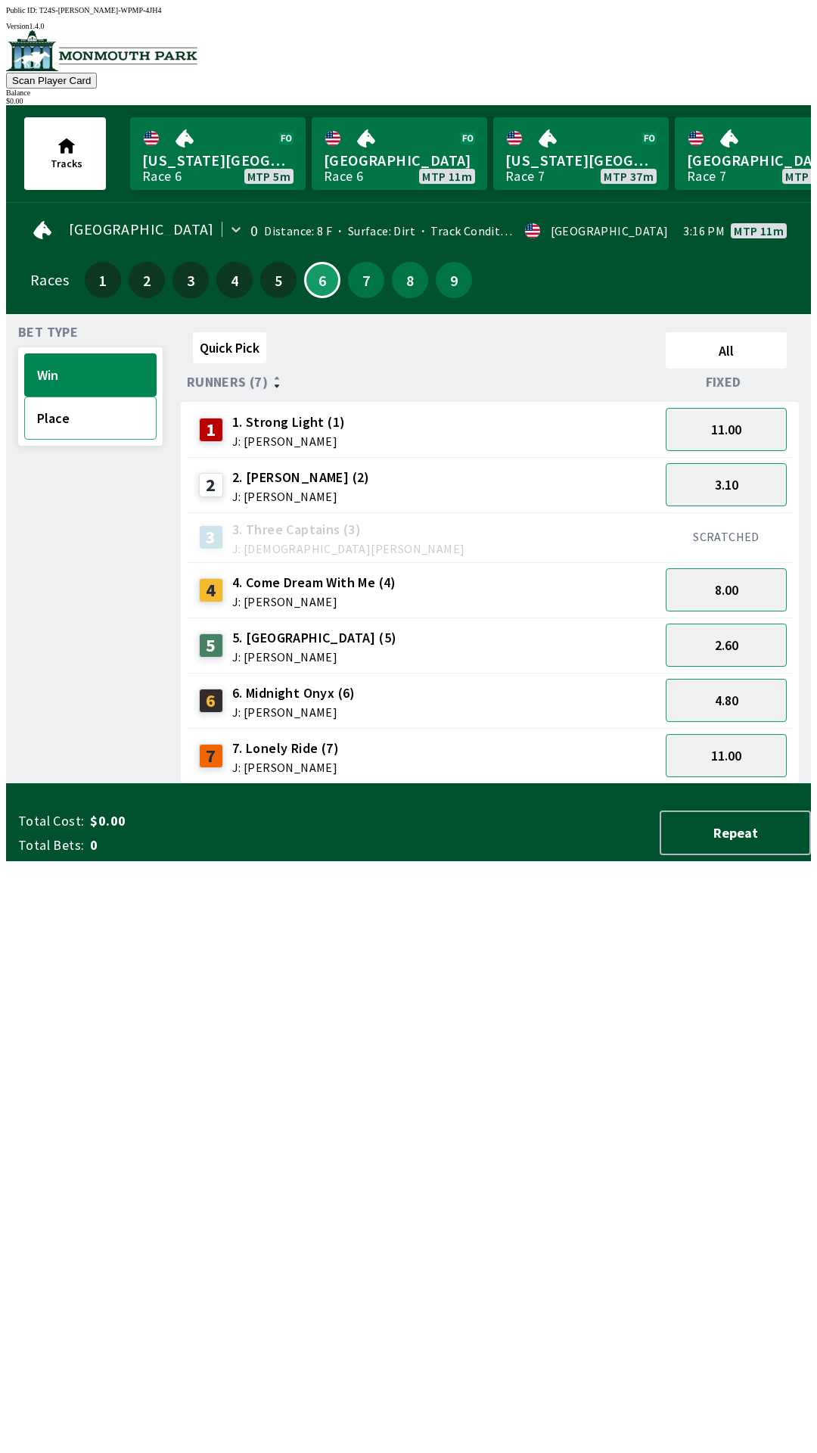
click at [98, 421] on button "Place" at bounding box center [90, 418] width 132 height 43
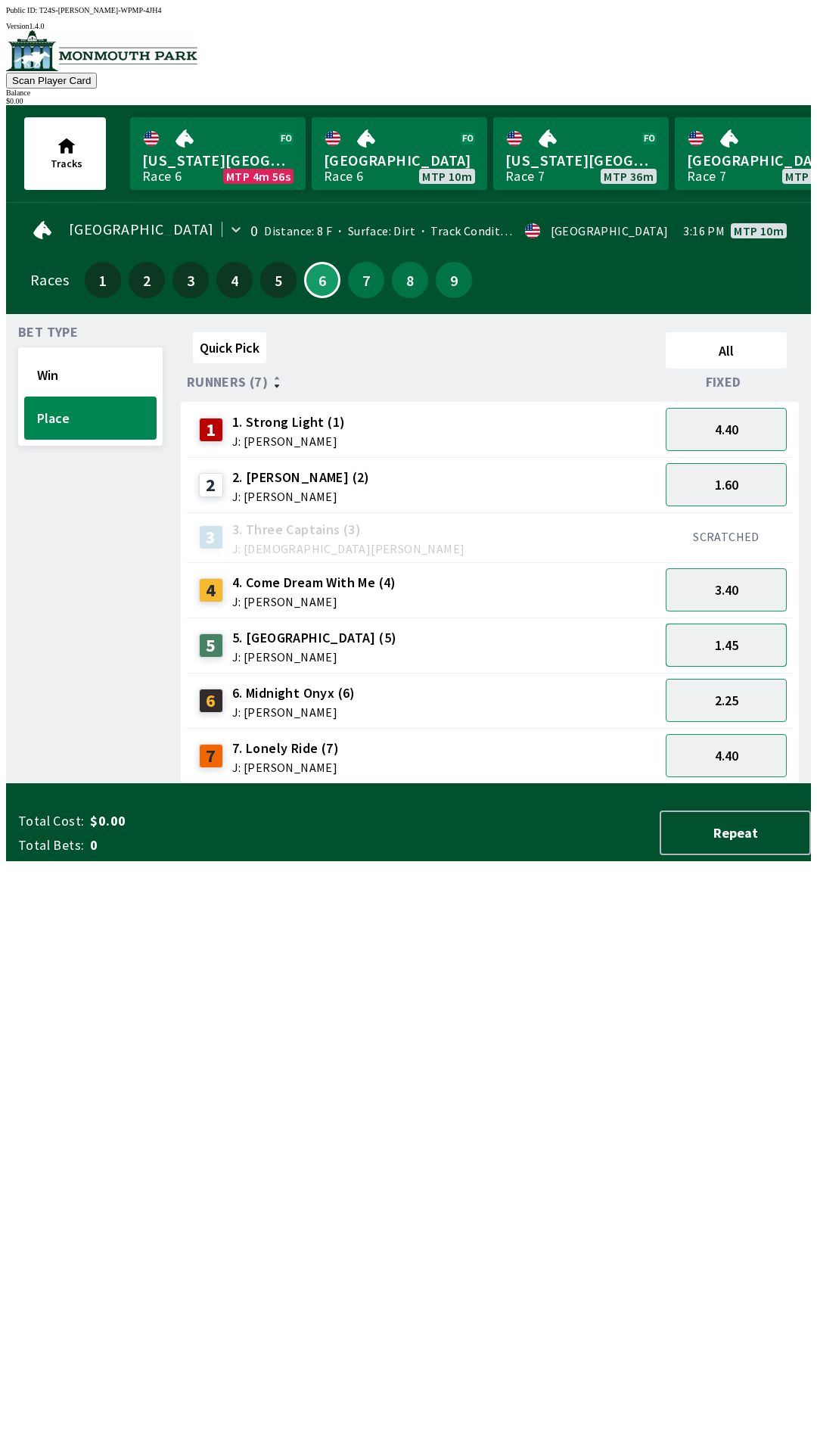
click at [759, 641] on button "1.45" at bounding box center [726, 645] width 121 height 43
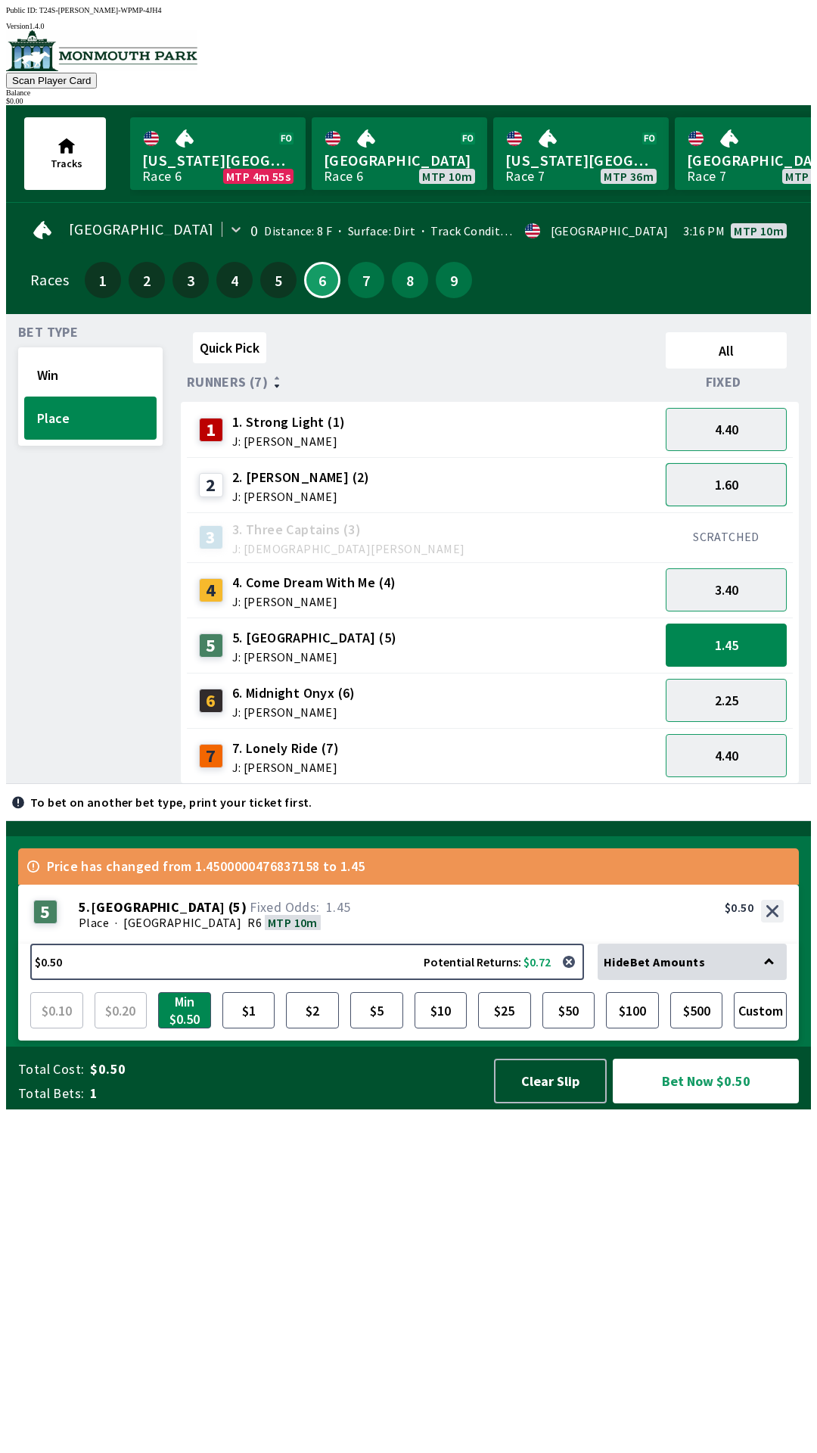
click at [761, 480] on button "1.60" at bounding box center [726, 484] width 121 height 43
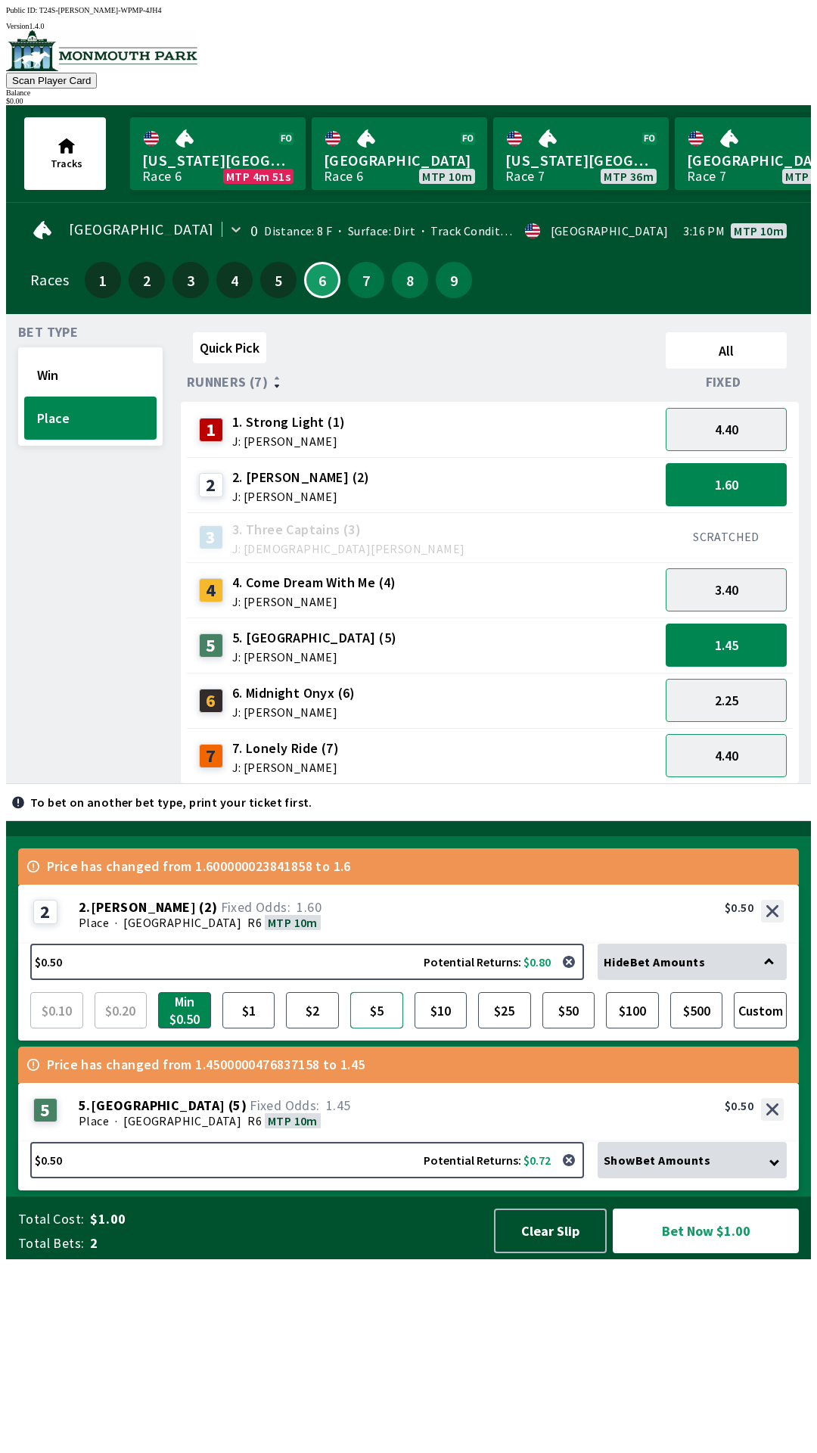
click at [386, 1029] on button "$5" at bounding box center [376, 1010] width 53 height 36
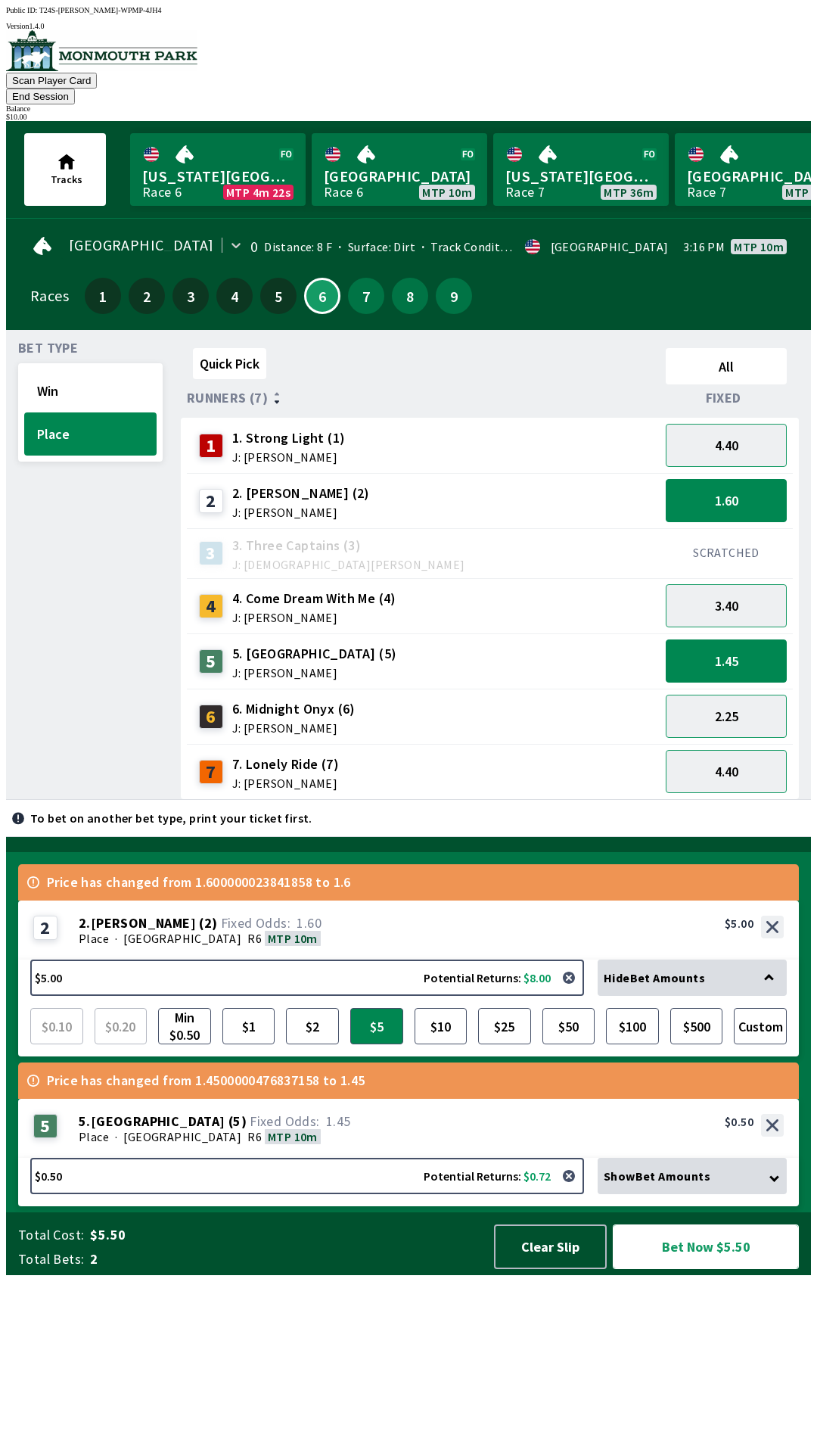
click at [723, 1269] on button "Bet Now $5.50" at bounding box center [706, 1247] width 186 height 45
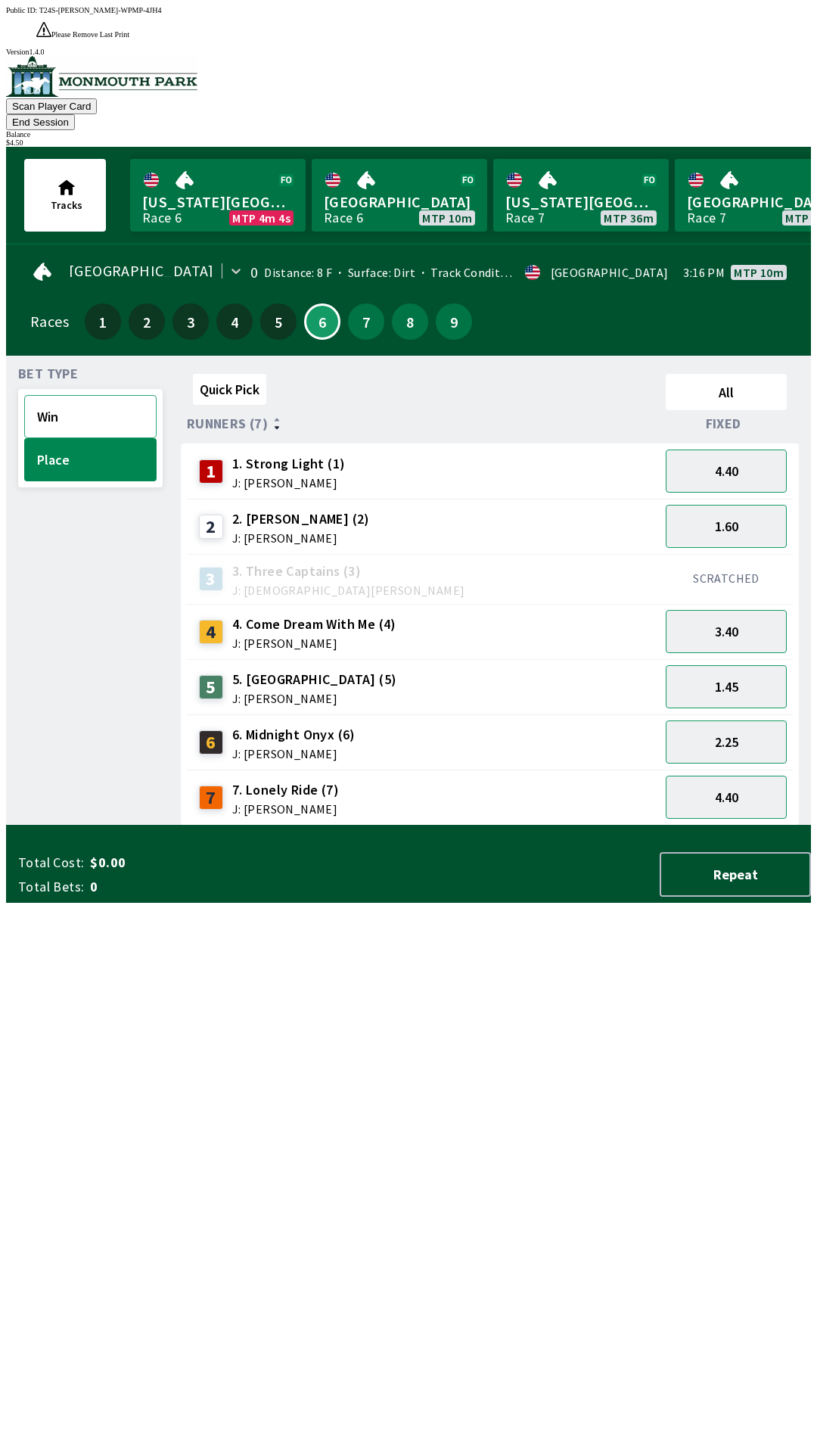
click at [105, 395] on button "Win" at bounding box center [90, 416] width 132 height 43
click at [359, 303] on button "7" at bounding box center [366, 321] width 36 height 36
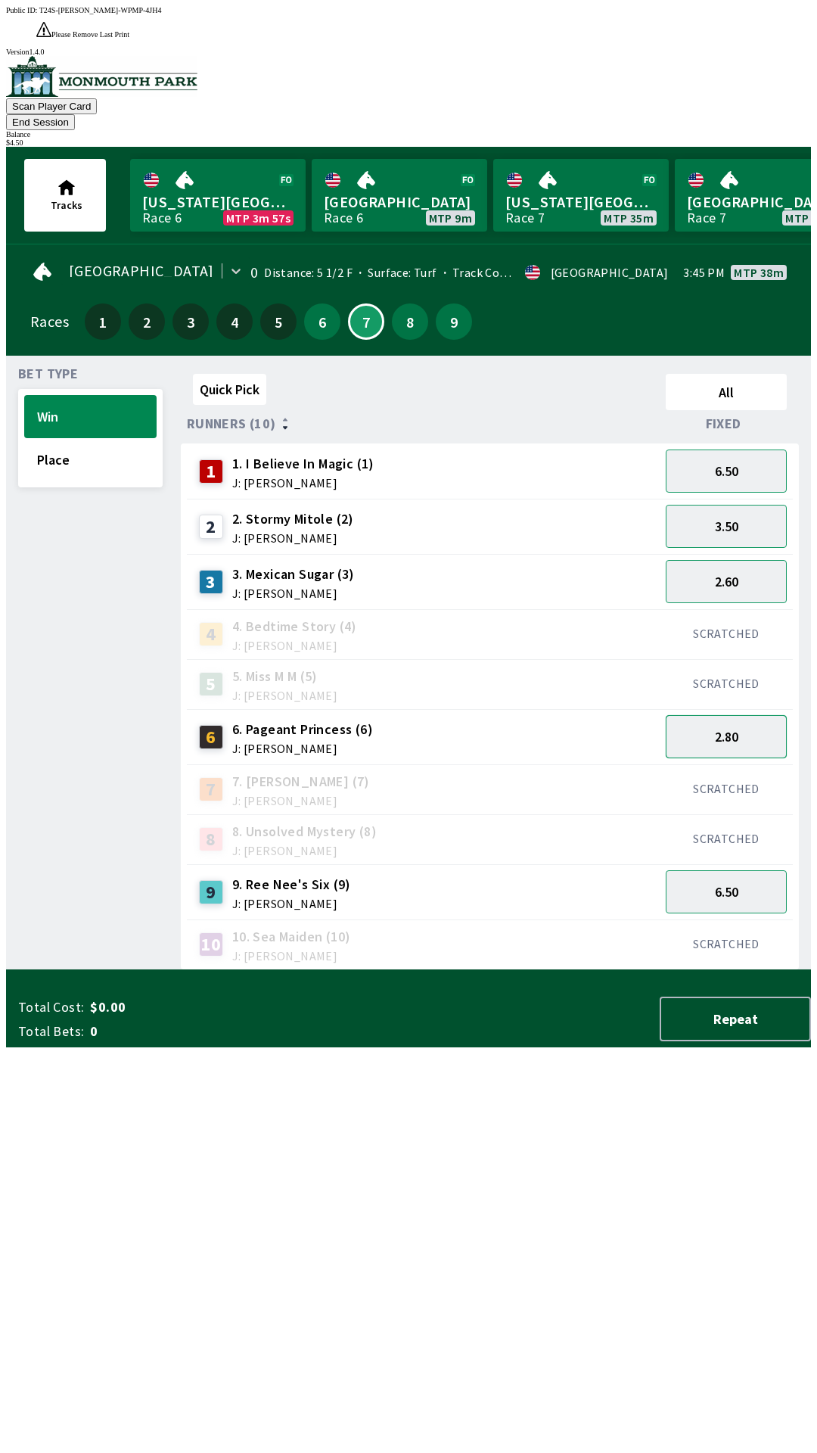
click at [752, 715] on button "2.80" at bounding box center [726, 736] width 121 height 43
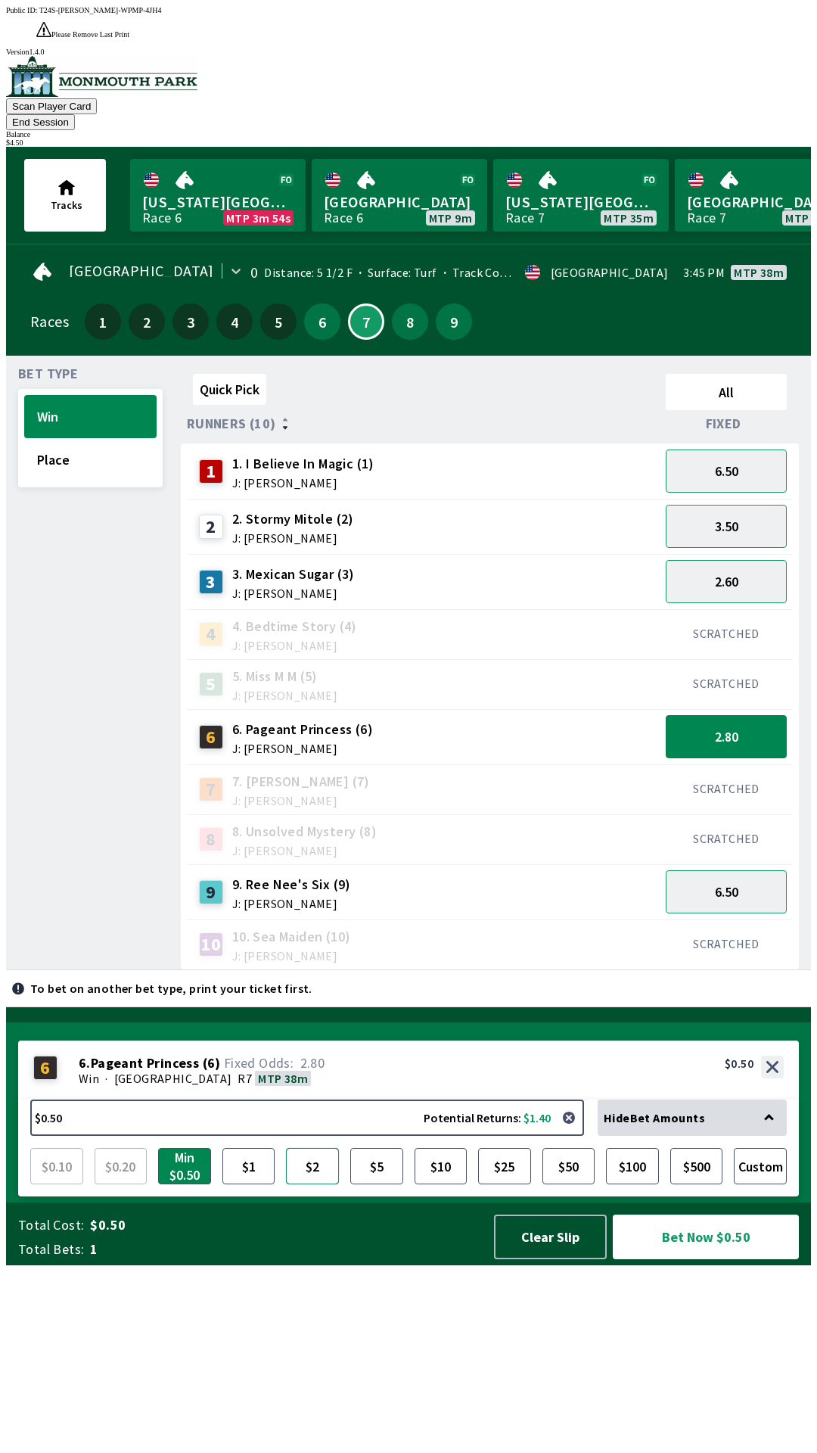
click at [319, 1184] on button "$2" at bounding box center [312, 1166] width 53 height 36
click at [313, 303] on button "6" at bounding box center [322, 321] width 36 height 36
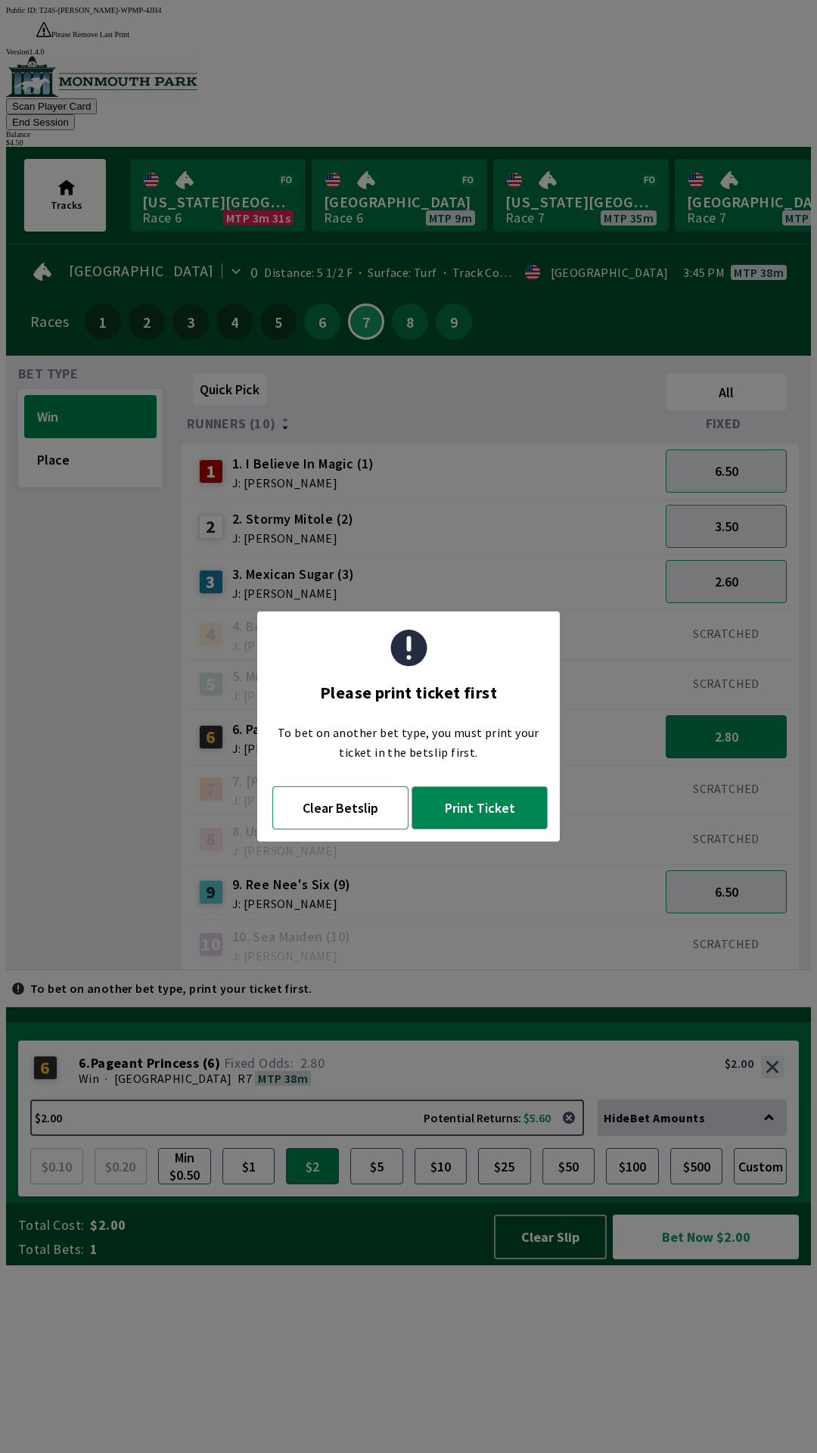
click at [345, 814] on button "Clear Betslip" at bounding box center [340, 807] width 136 height 43
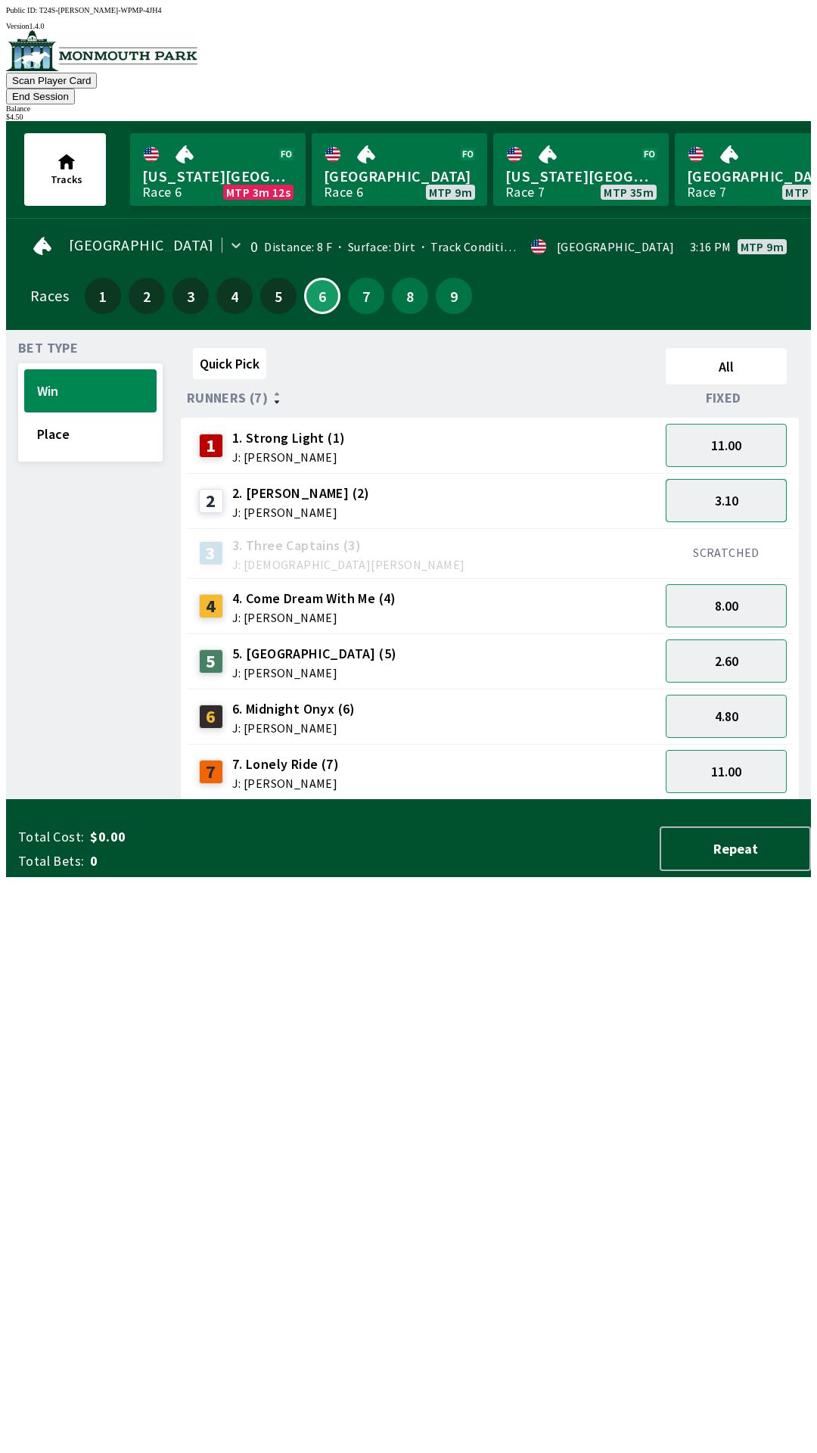
click at [761, 483] on button "3.10" at bounding box center [726, 500] width 121 height 43
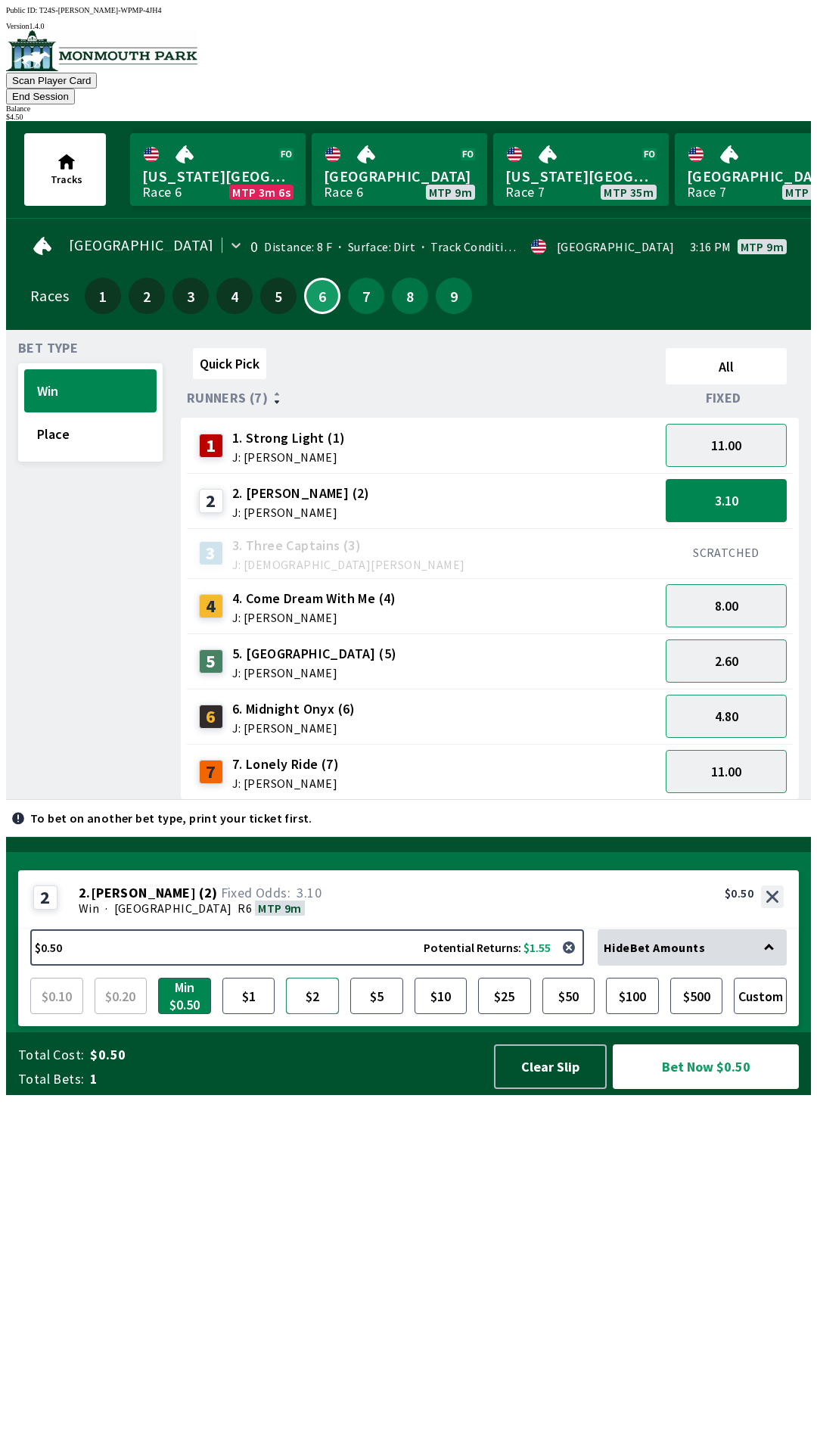
click at [310, 1014] on button "$2" at bounding box center [312, 996] width 53 height 36
click at [183, 1014] on button "Min $0.50" at bounding box center [184, 996] width 53 height 36
click at [380, 1014] on button "$5" at bounding box center [376, 996] width 53 height 36
click at [316, 1014] on button "$2" at bounding box center [312, 996] width 53 height 36
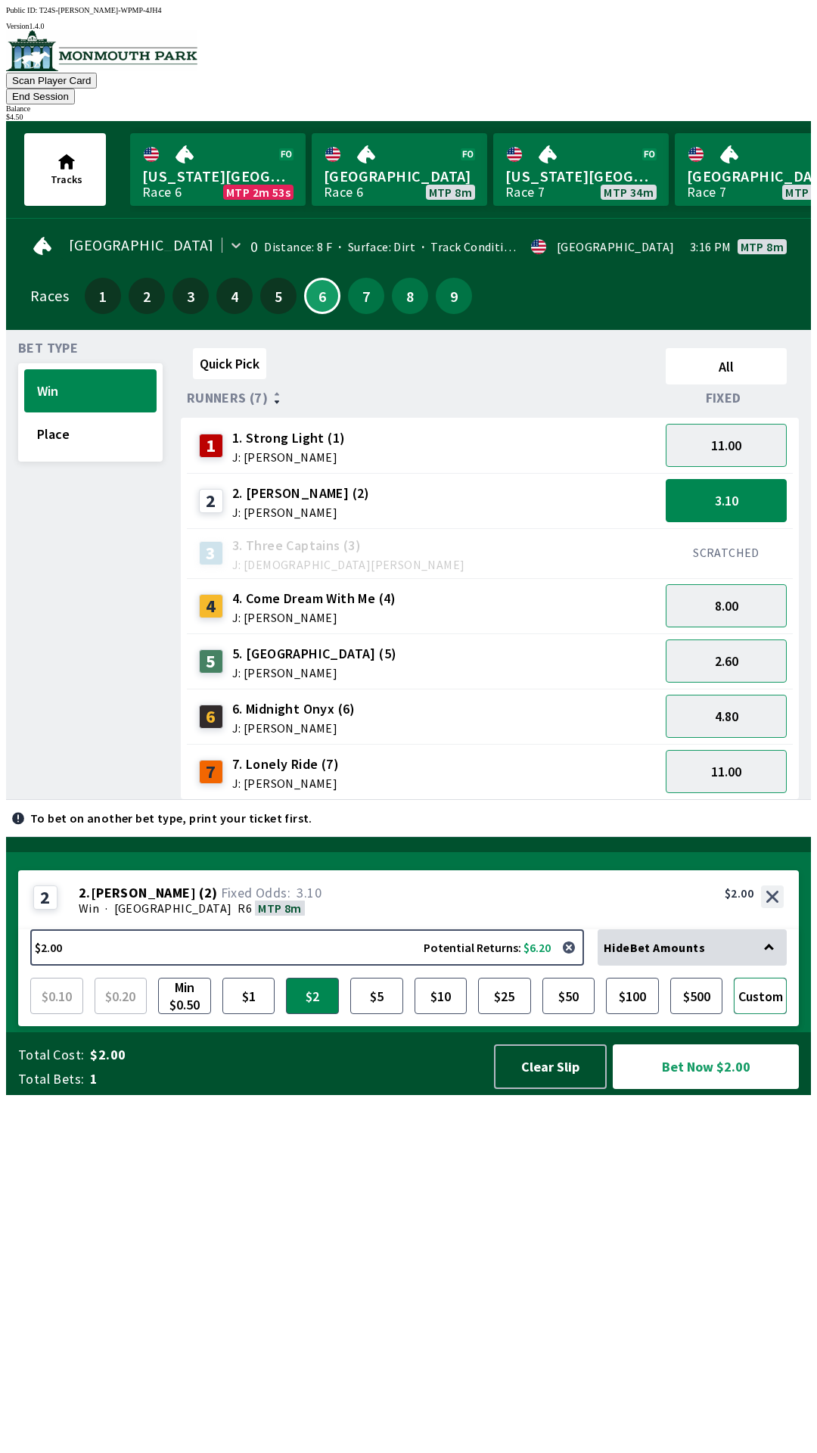
click at [777, 1014] on button "Custom" at bounding box center [760, 996] width 53 height 36
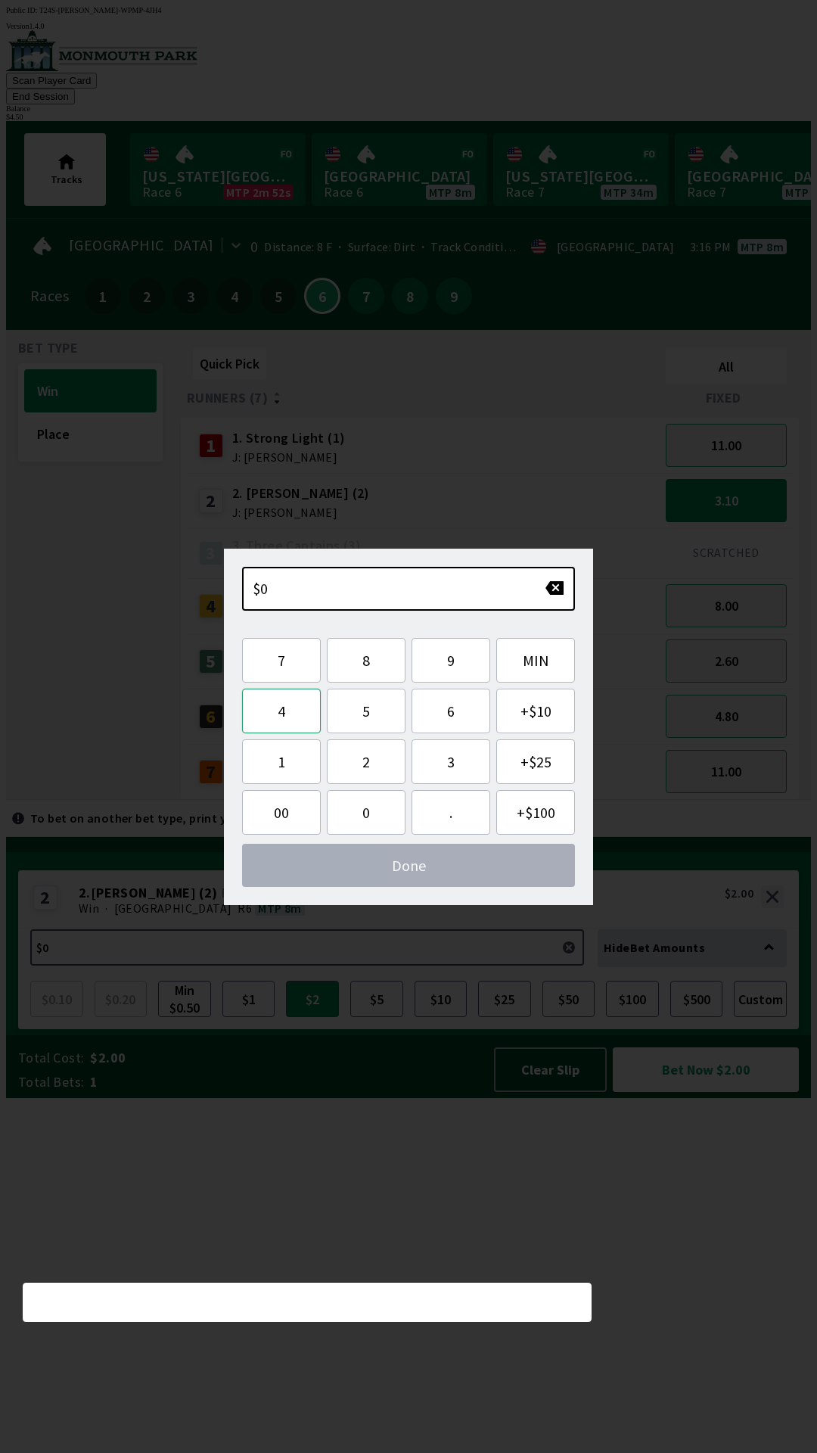
click at [278, 730] on button "4" at bounding box center [281, 711] width 79 height 45
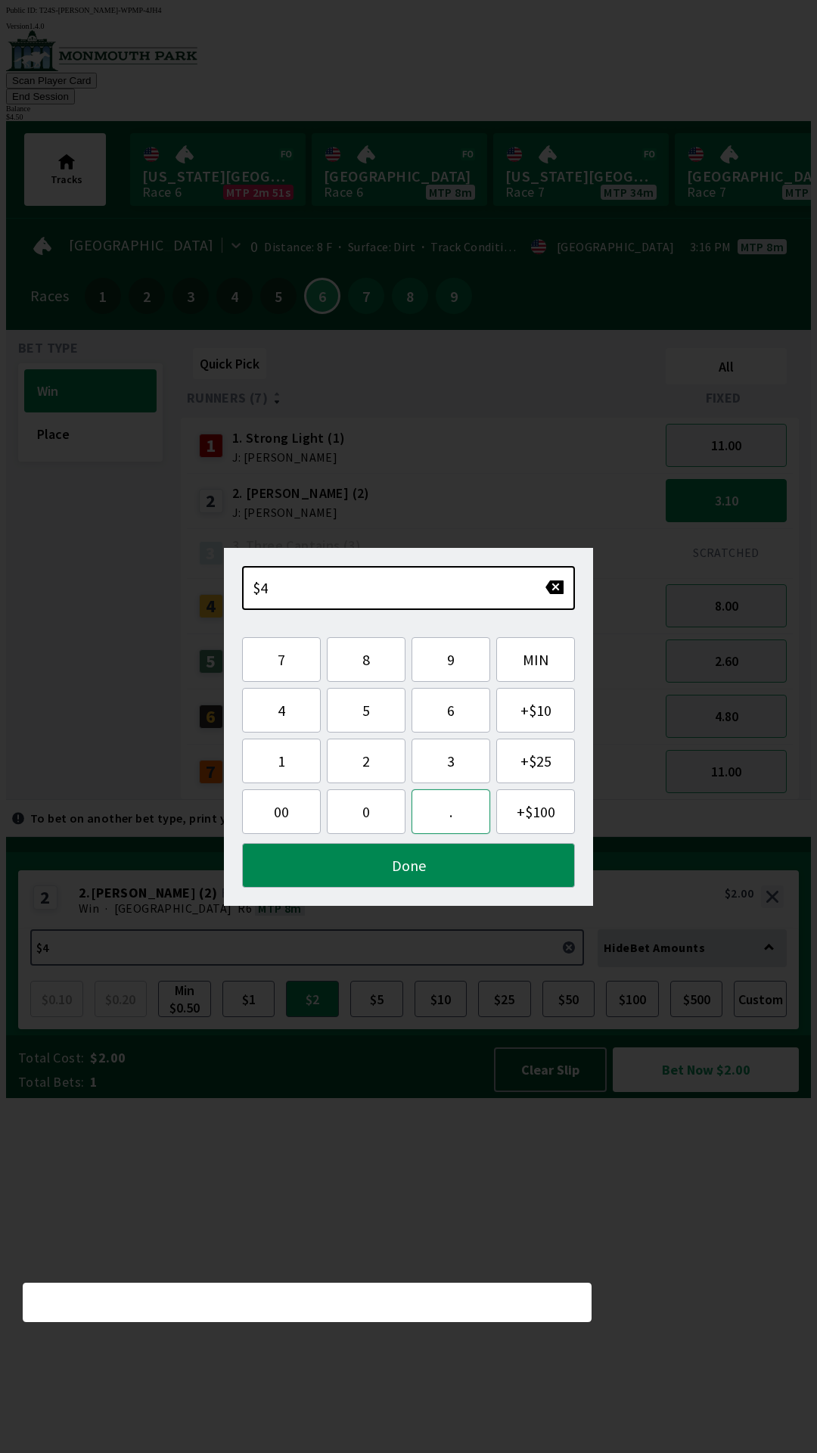
click at [476, 820] on button "." at bounding box center [451, 811] width 79 height 45
click at [378, 714] on button "5" at bounding box center [366, 710] width 79 height 45
click at [378, 814] on button "0" at bounding box center [366, 811] width 79 height 45
click at [440, 867] on button "Done" at bounding box center [408, 865] width 333 height 45
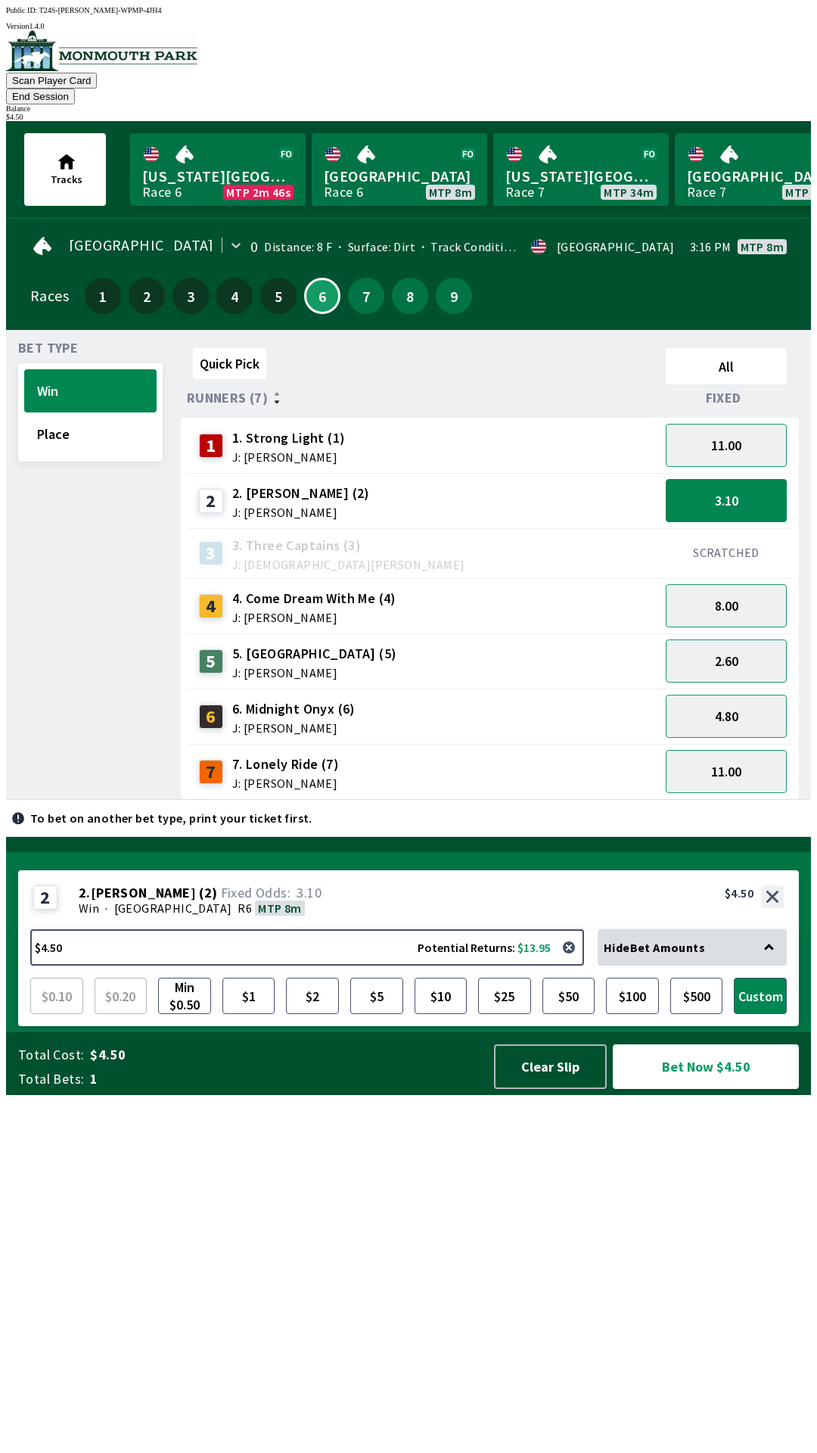
click at [737, 1089] on button "Bet Now $4.50" at bounding box center [706, 1066] width 186 height 45
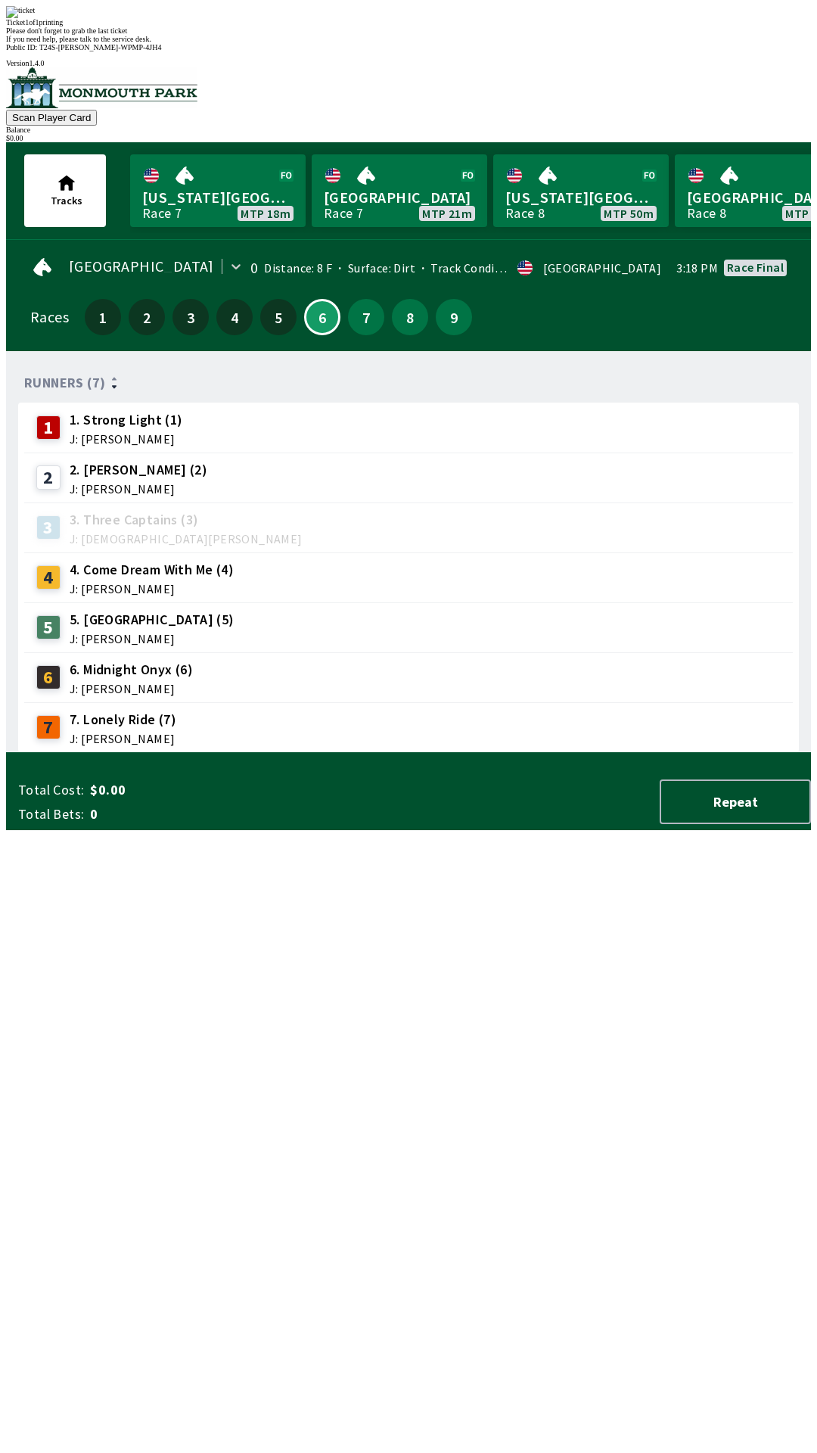
click at [548, 753] on div "Runners (7) 1 1. Strong Light (1) J: [PERSON_NAME] 2 2. [PERSON_NAME] (2) J: [P…" at bounding box center [414, 558] width 793 height 390
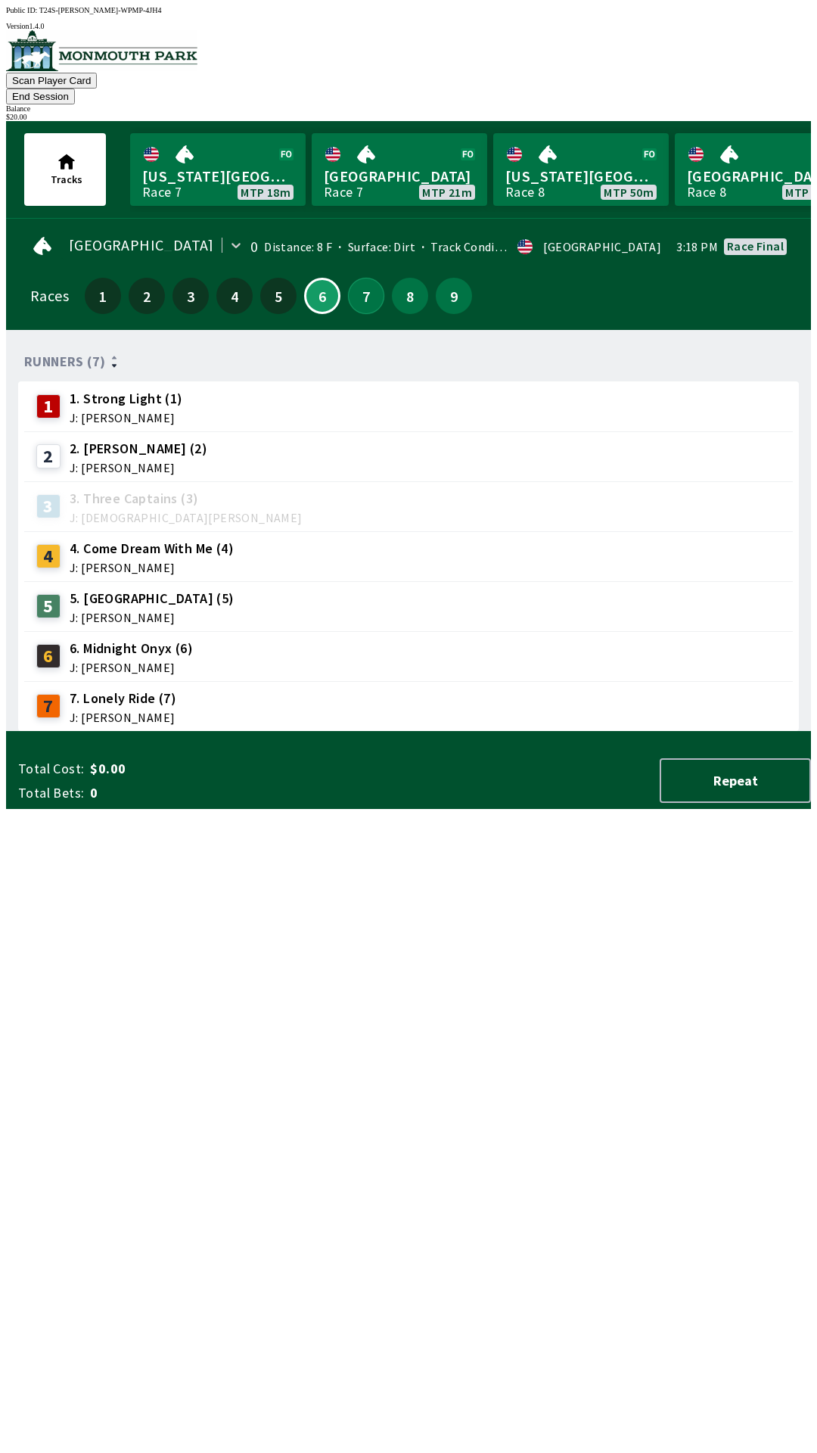
click at [348, 278] on button "7" at bounding box center [366, 296] width 36 height 36
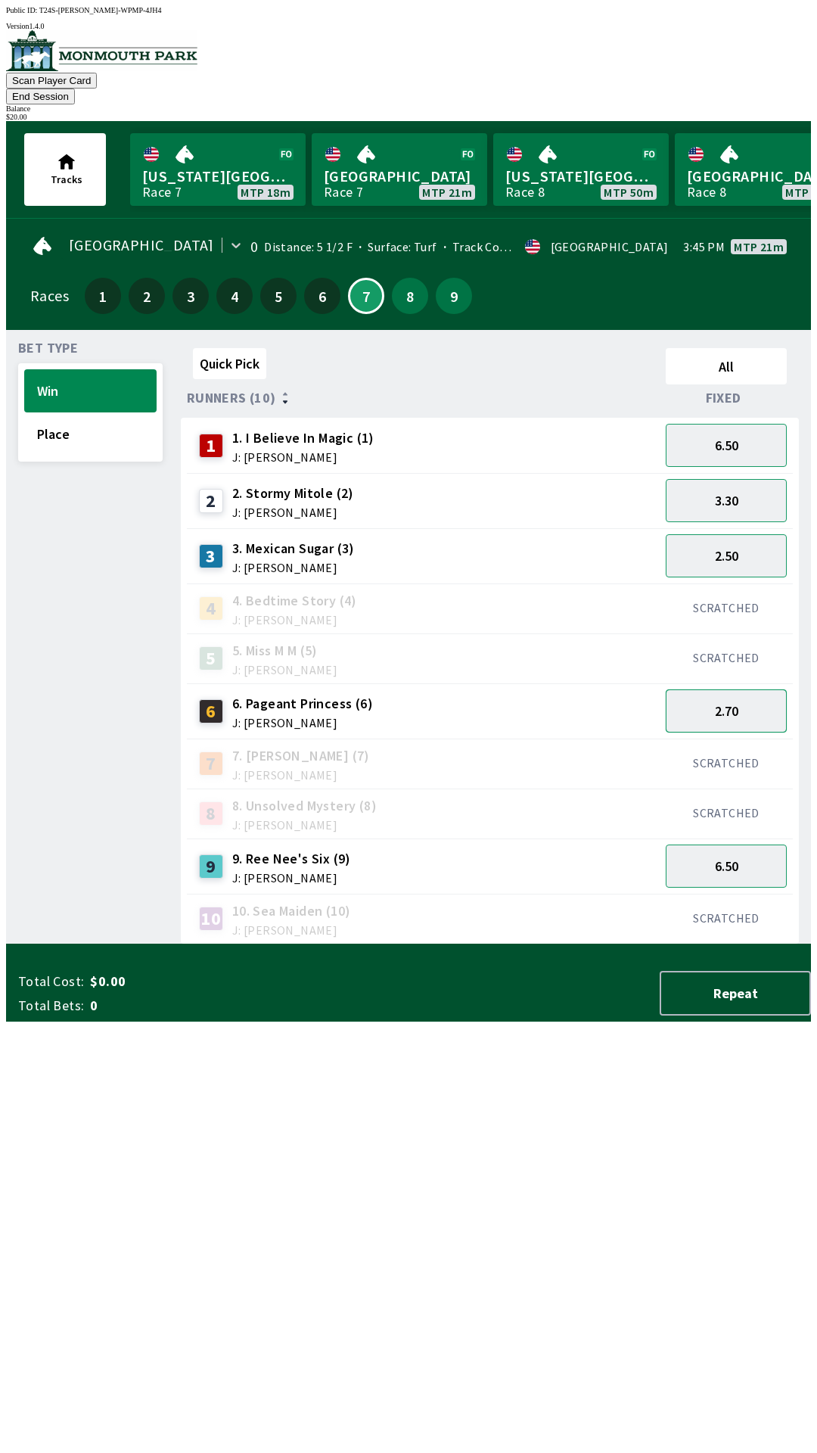
click at [727, 689] on button "2.70" at bounding box center [726, 710] width 121 height 43
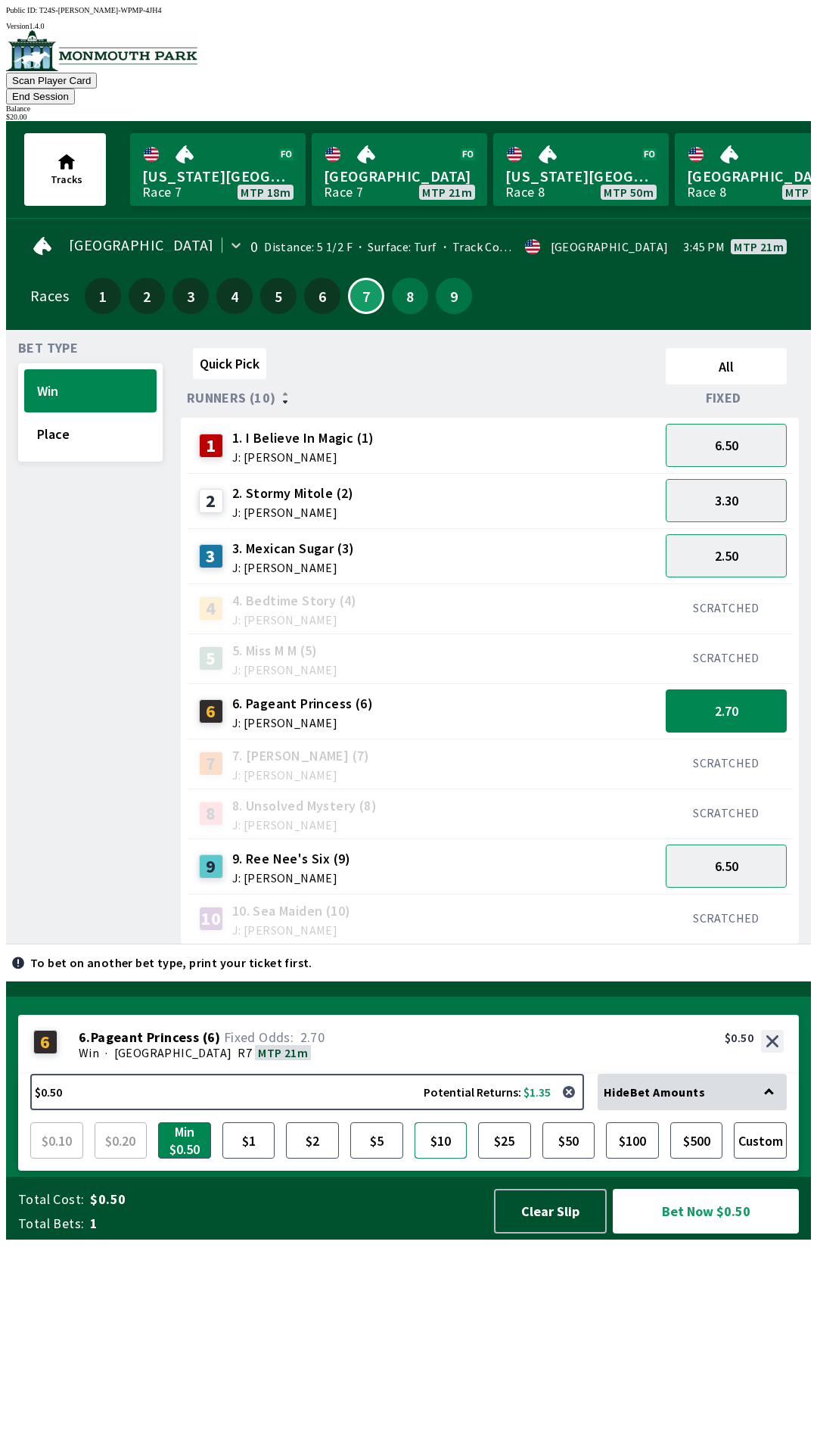
click at [447, 1159] on button "$10" at bounding box center [441, 1140] width 53 height 36
click at [718, 1234] on button "Bet Now $10.00" at bounding box center [706, 1211] width 186 height 45
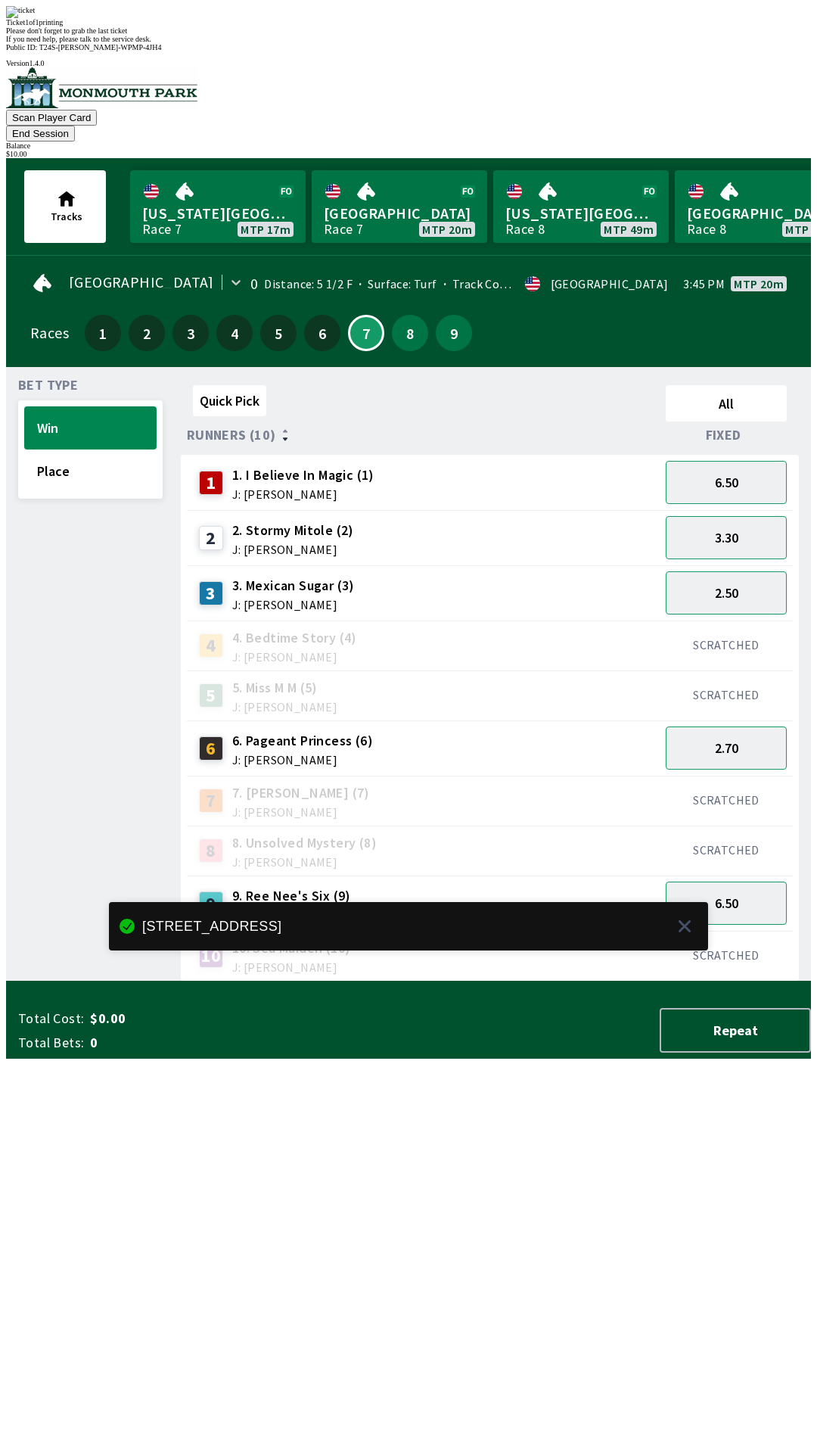
click at [122, 982] on div "Bet Type Win Place" at bounding box center [90, 680] width 145 height 602
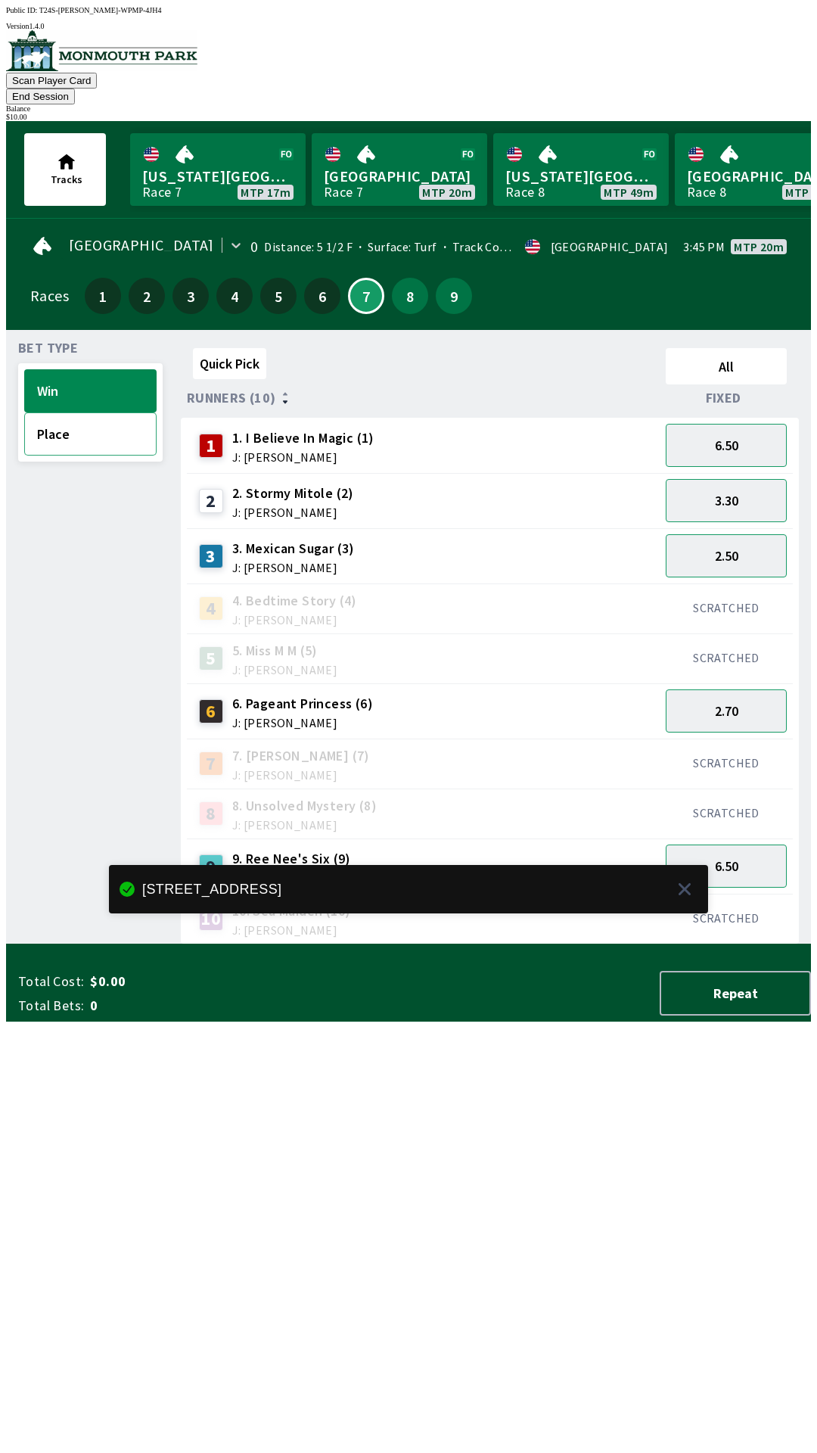
click at [43, 424] on button "Place" at bounding box center [90, 433] width 132 height 43
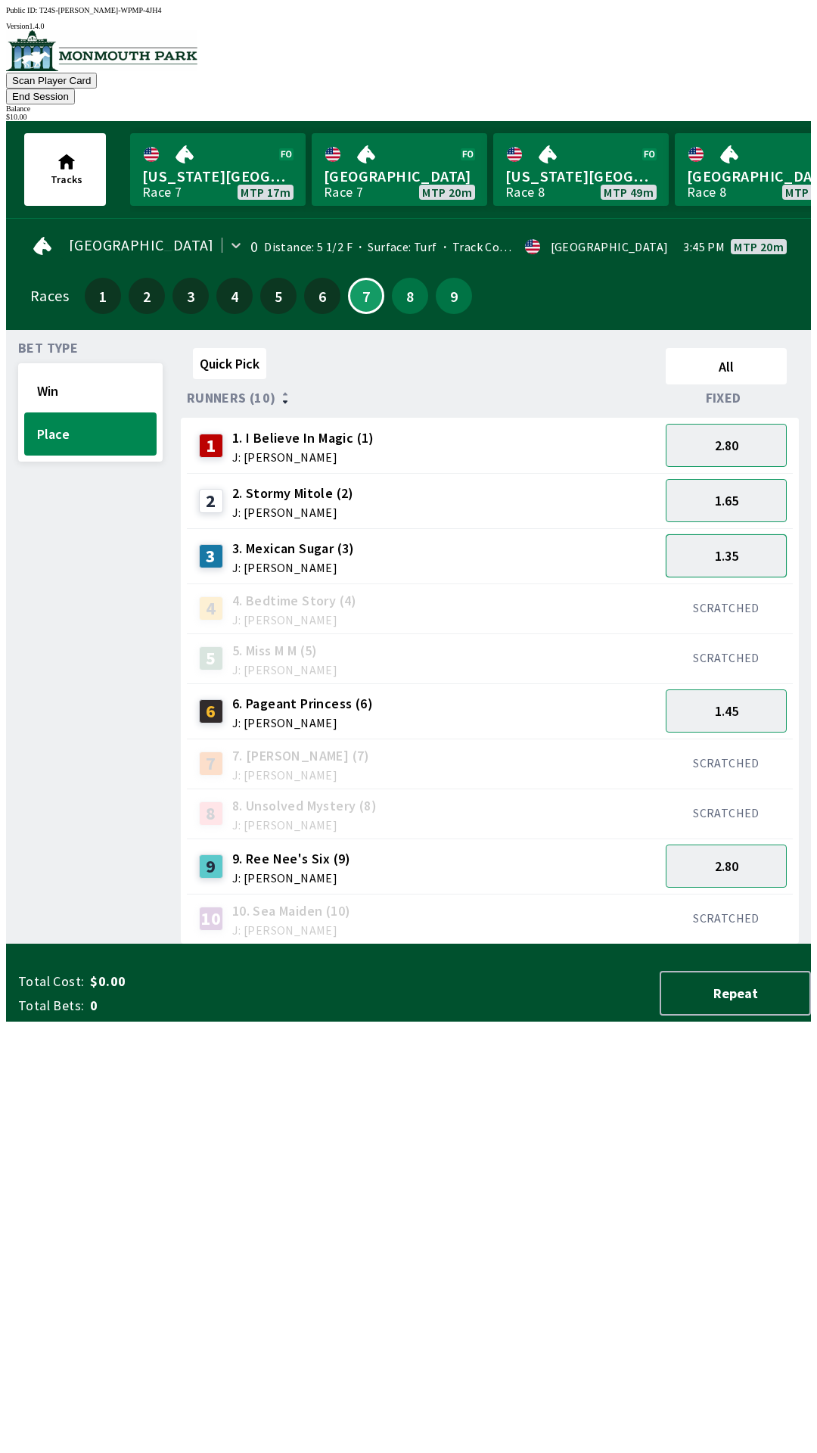
click at [739, 534] on button "1.35" at bounding box center [726, 555] width 121 height 43
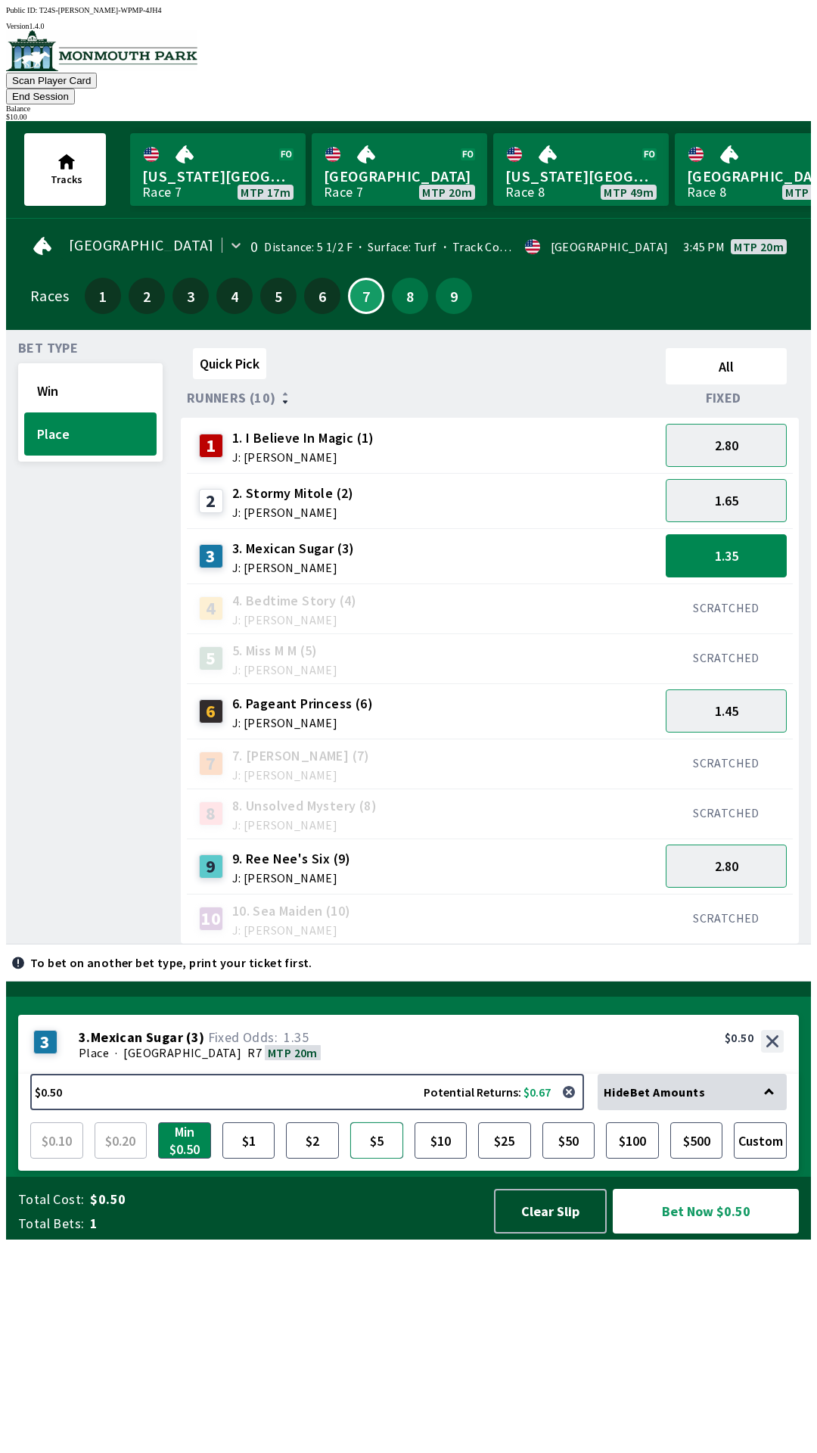
click at [380, 1159] on button "$5" at bounding box center [376, 1140] width 53 height 36
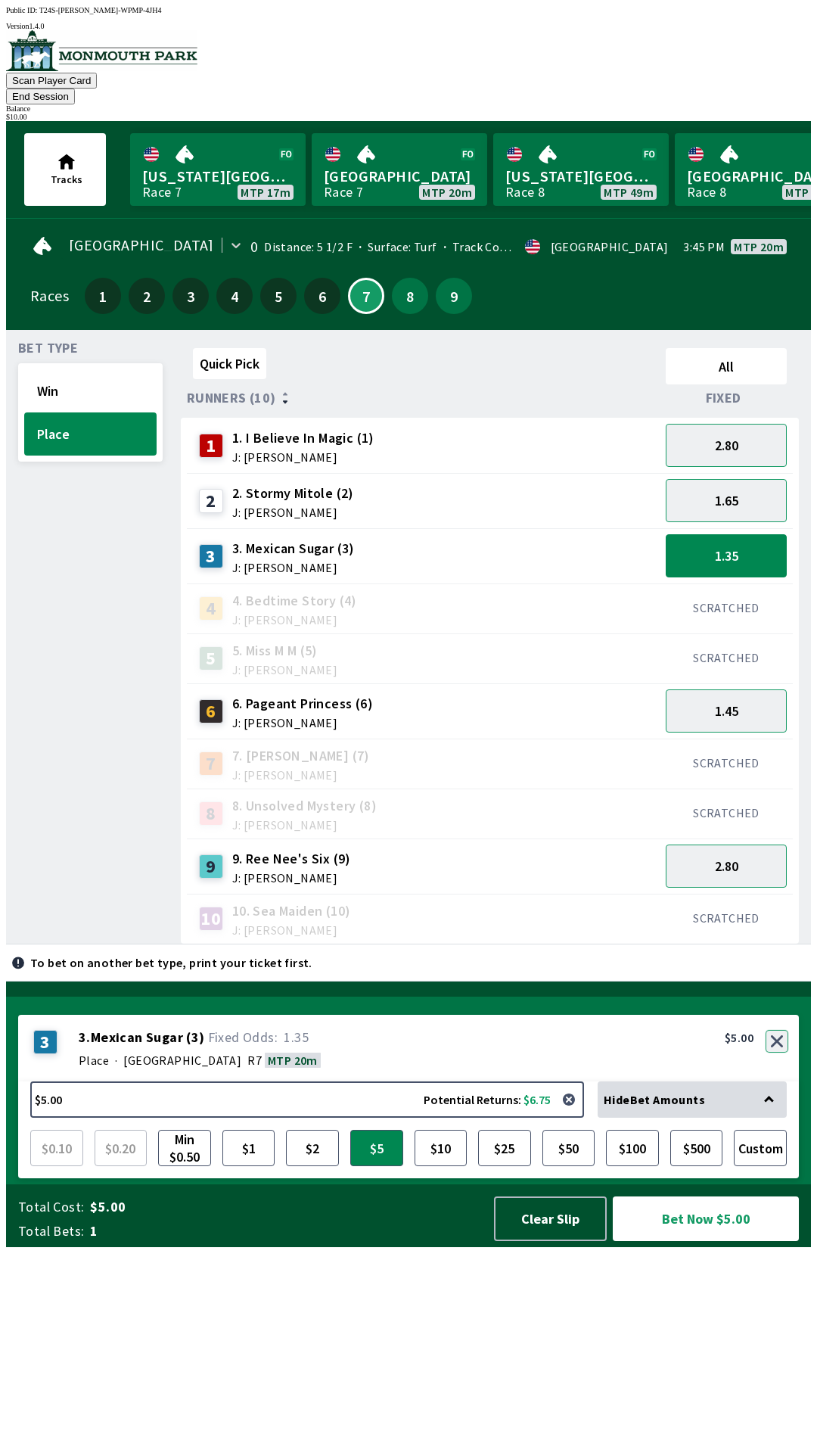
click at [777, 1053] on button "button" at bounding box center [777, 1041] width 23 height 23
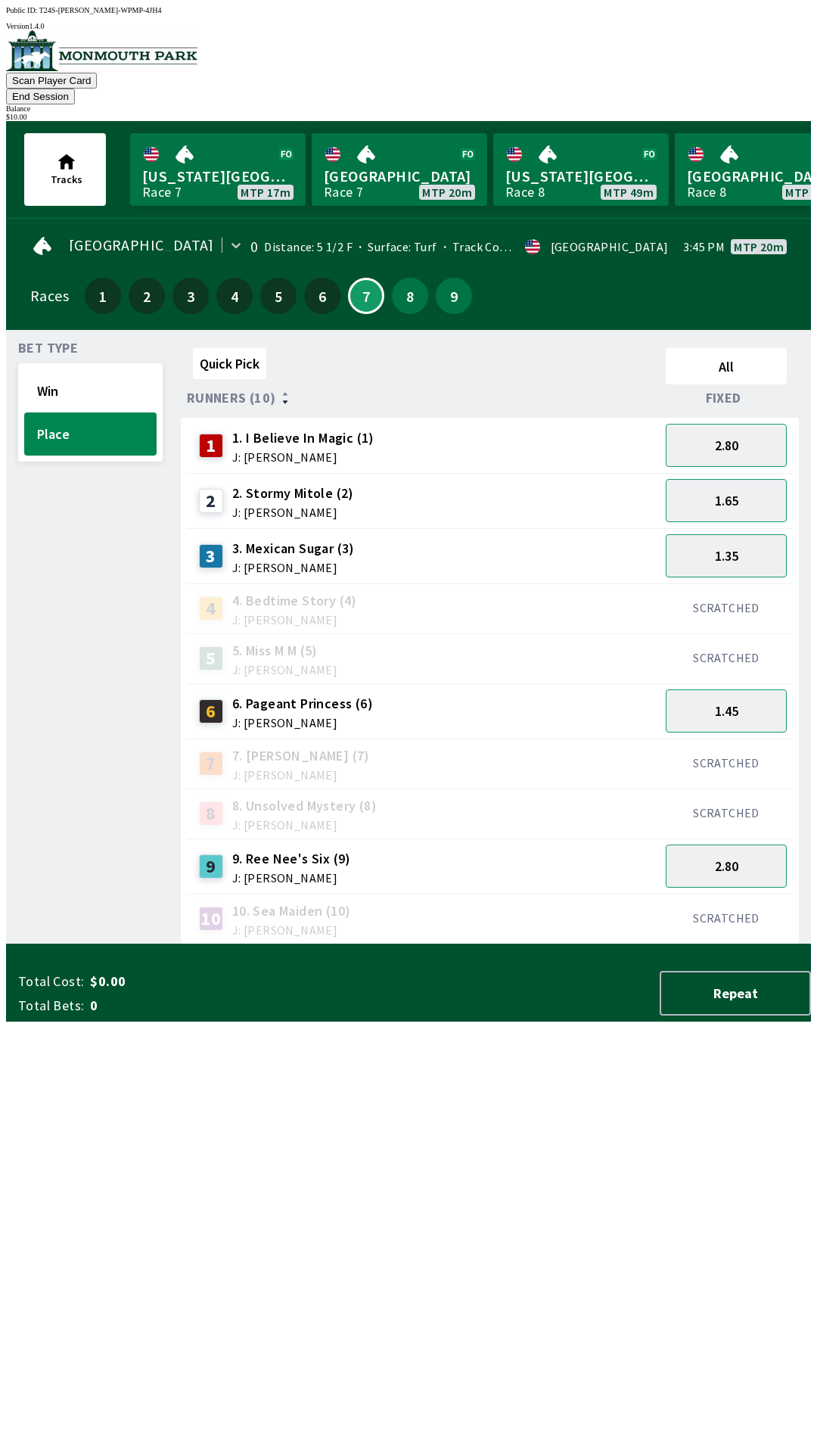
click at [75, 89] on button "End Session" at bounding box center [40, 97] width 69 height 16
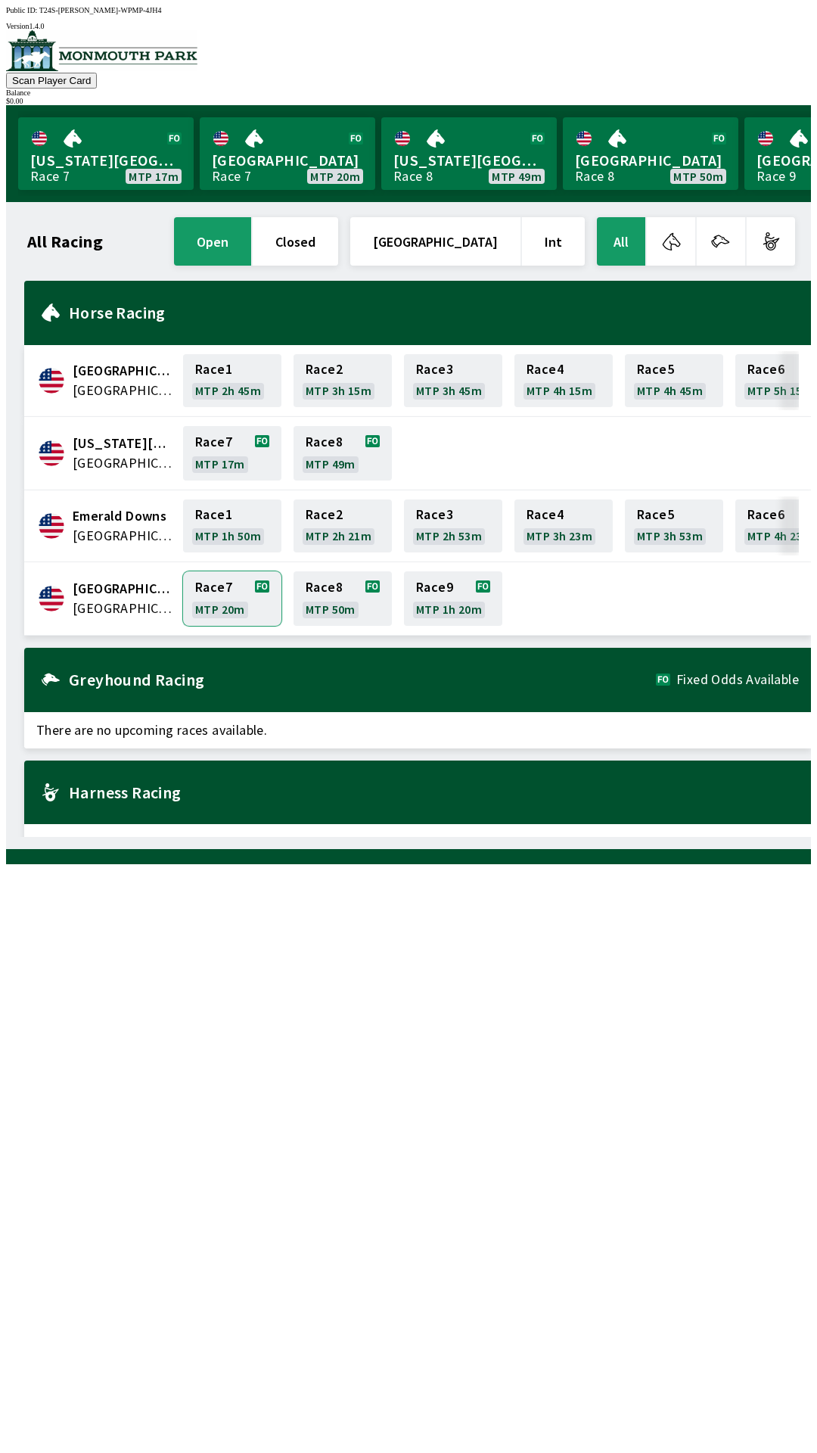
click at [220, 599] on link "Race 7 MTP 20m" at bounding box center [232, 598] width 98 height 54
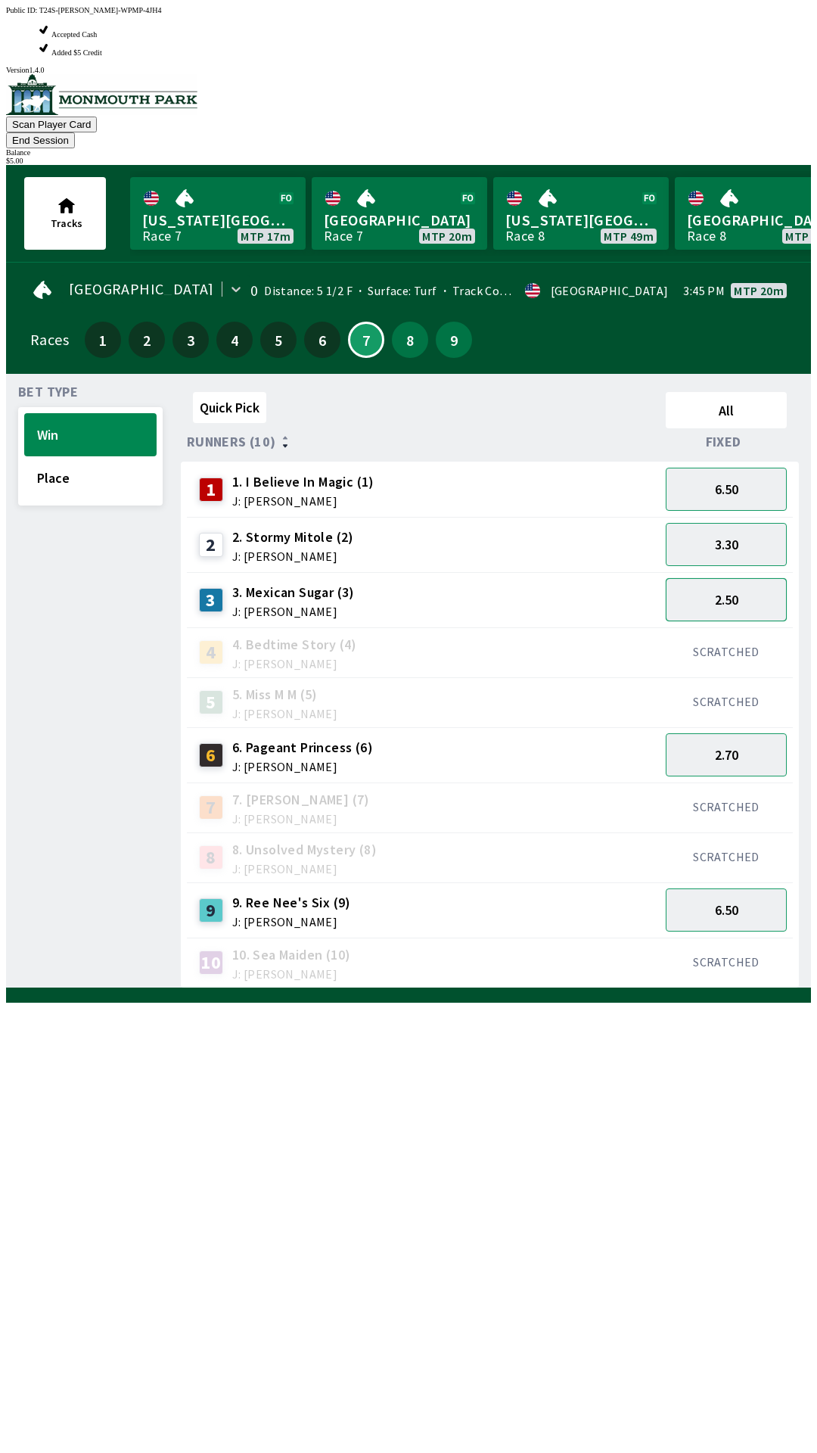
click at [745, 578] on button "2.50" at bounding box center [726, 599] width 121 height 43
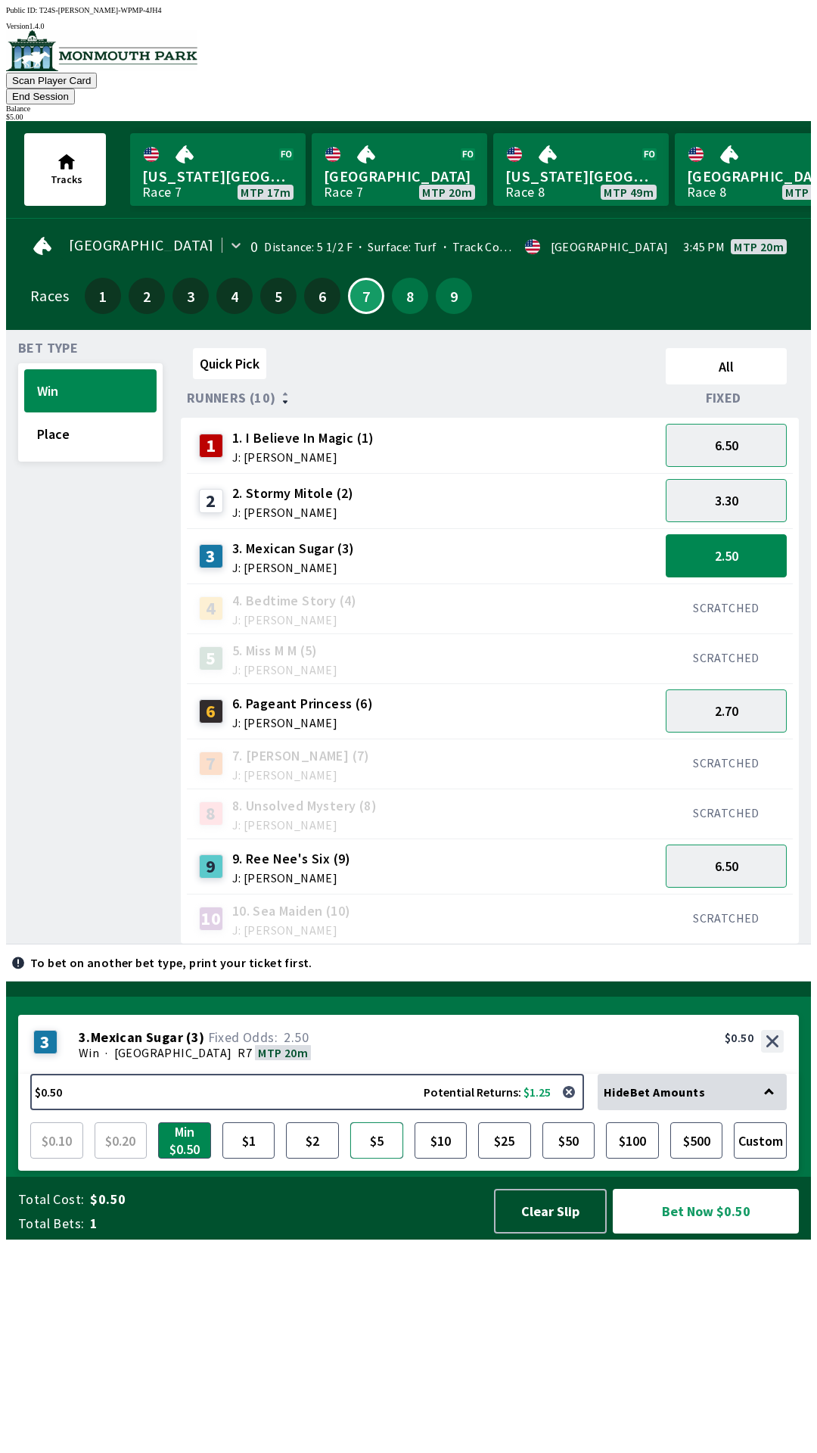
click at [383, 1159] on button "$5" at bounding box center [376, 1140] width 53 height 36
click at [711, 1234] on button "Bet Now $5.00" at bounding box center [706, 1211] width 186 height 45
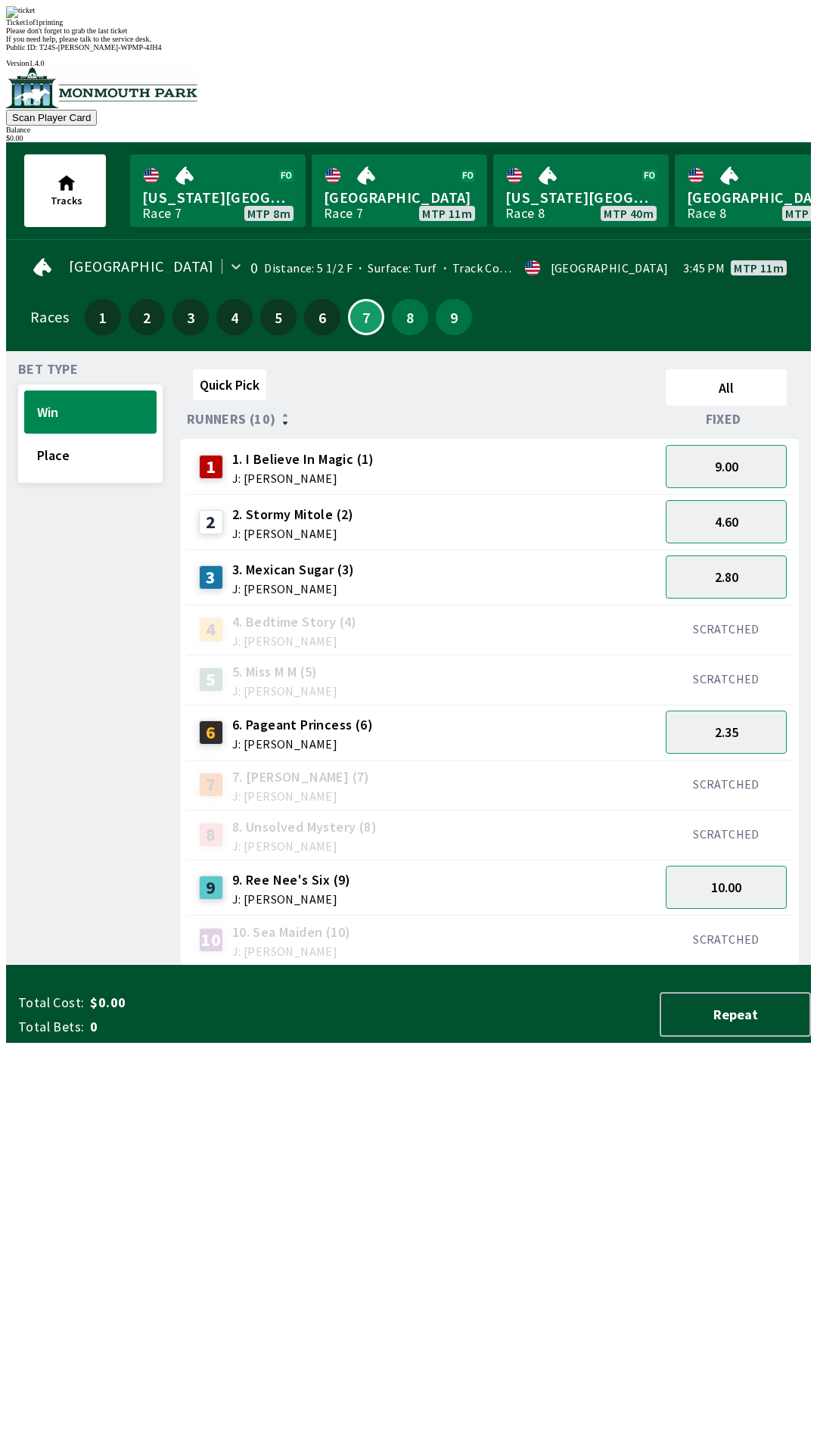
click at [200, 966] on div "Quick Pick All Runners (10) Fixed 1 1. I Believe In Magic (1) J: [PERSON_NAME] …" at bounding box center [496, 664] width 630 height 602
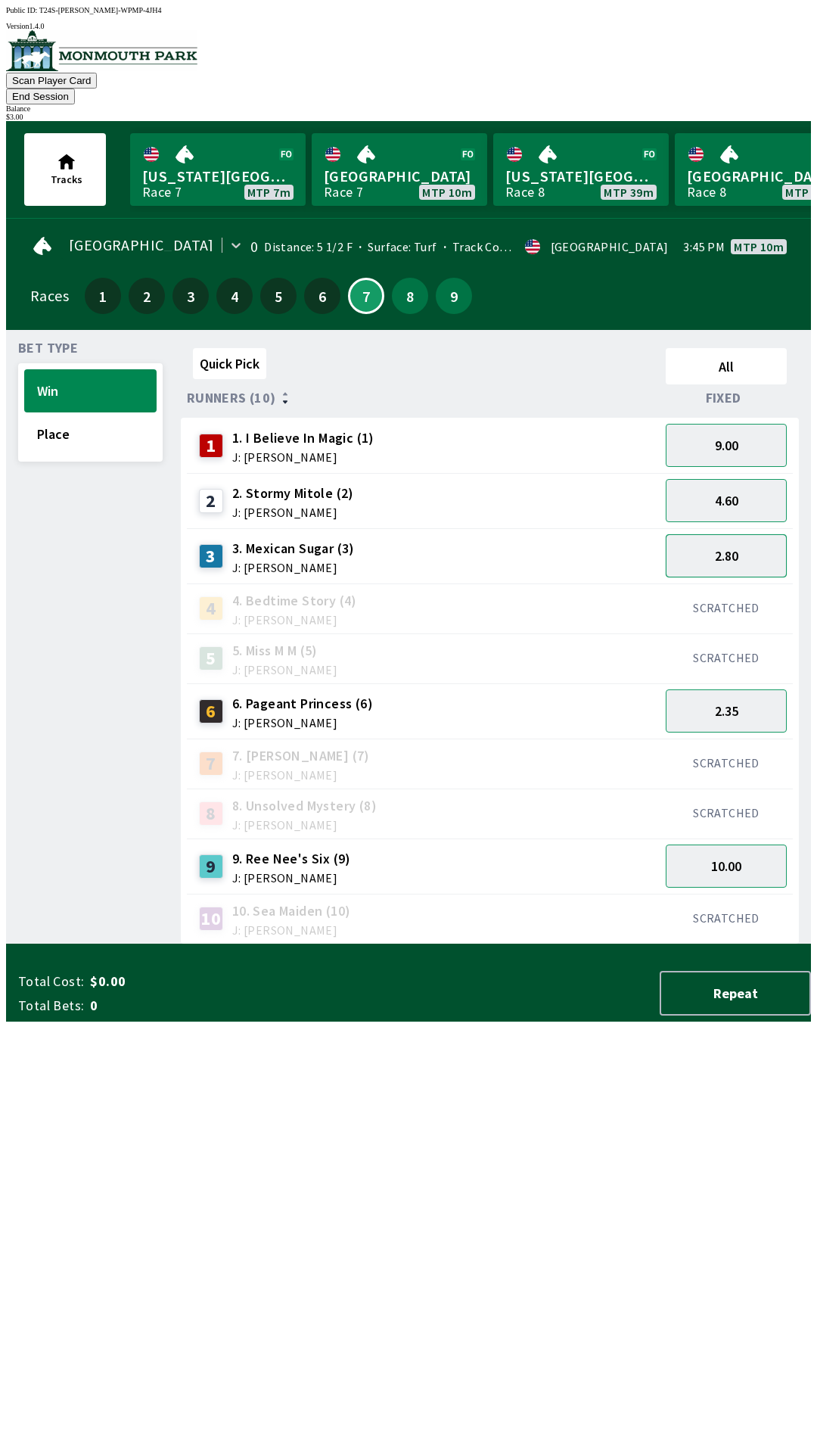
click at [711, 541] on button "2.80" at bounding box center [726, 555] width 121 height 43
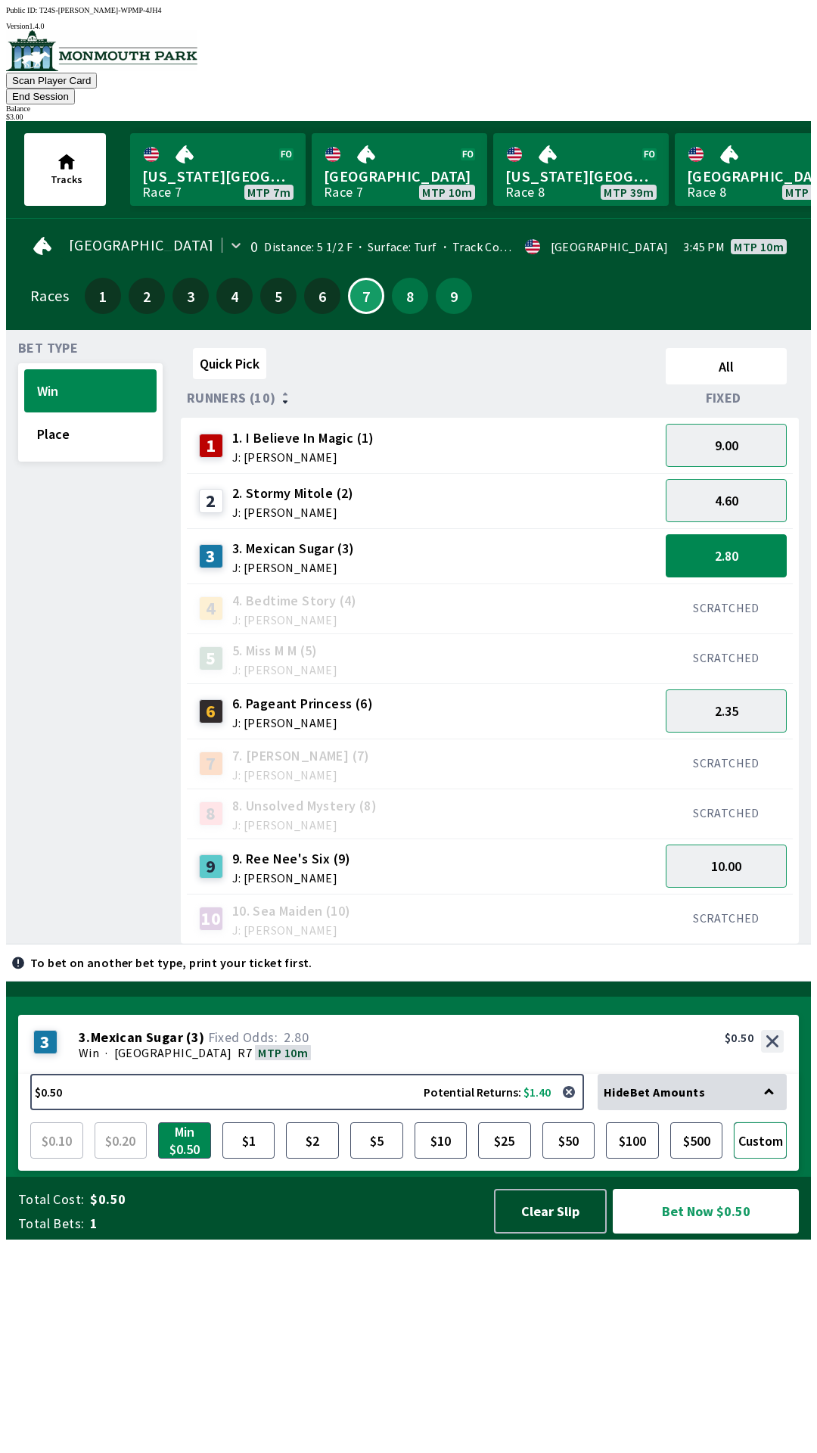
click at [770, 1159] on button "Custom" at bounding box center [760, 1140] width 53 height 36
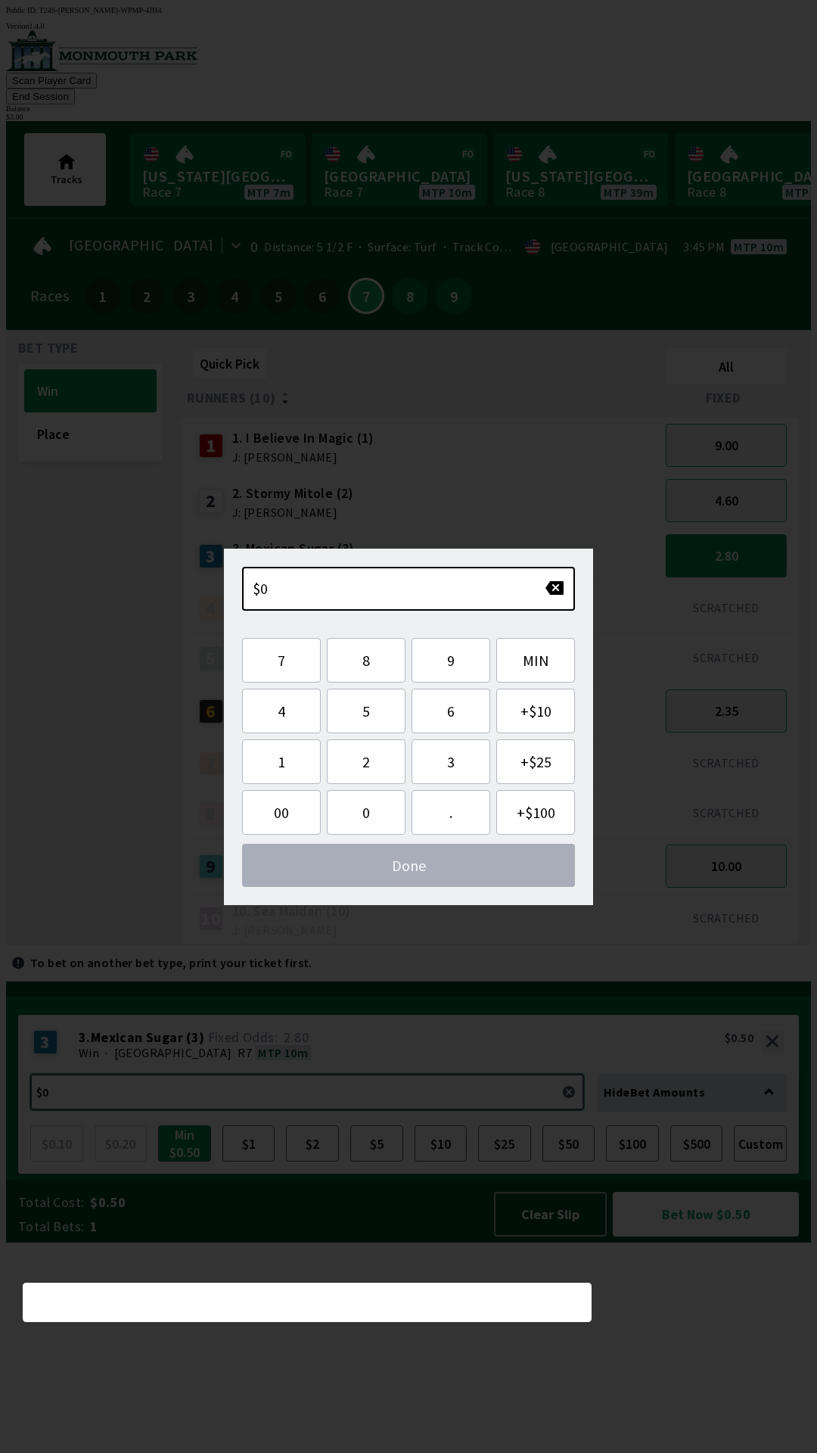
click at [133, 1110] on button "$0.50 Potential Returns: $1.40" at bounding box center [307, 1092] width 554 height 36
click at [462, 766] on button "3" at bounding box center [451, 761] width 79 height 45
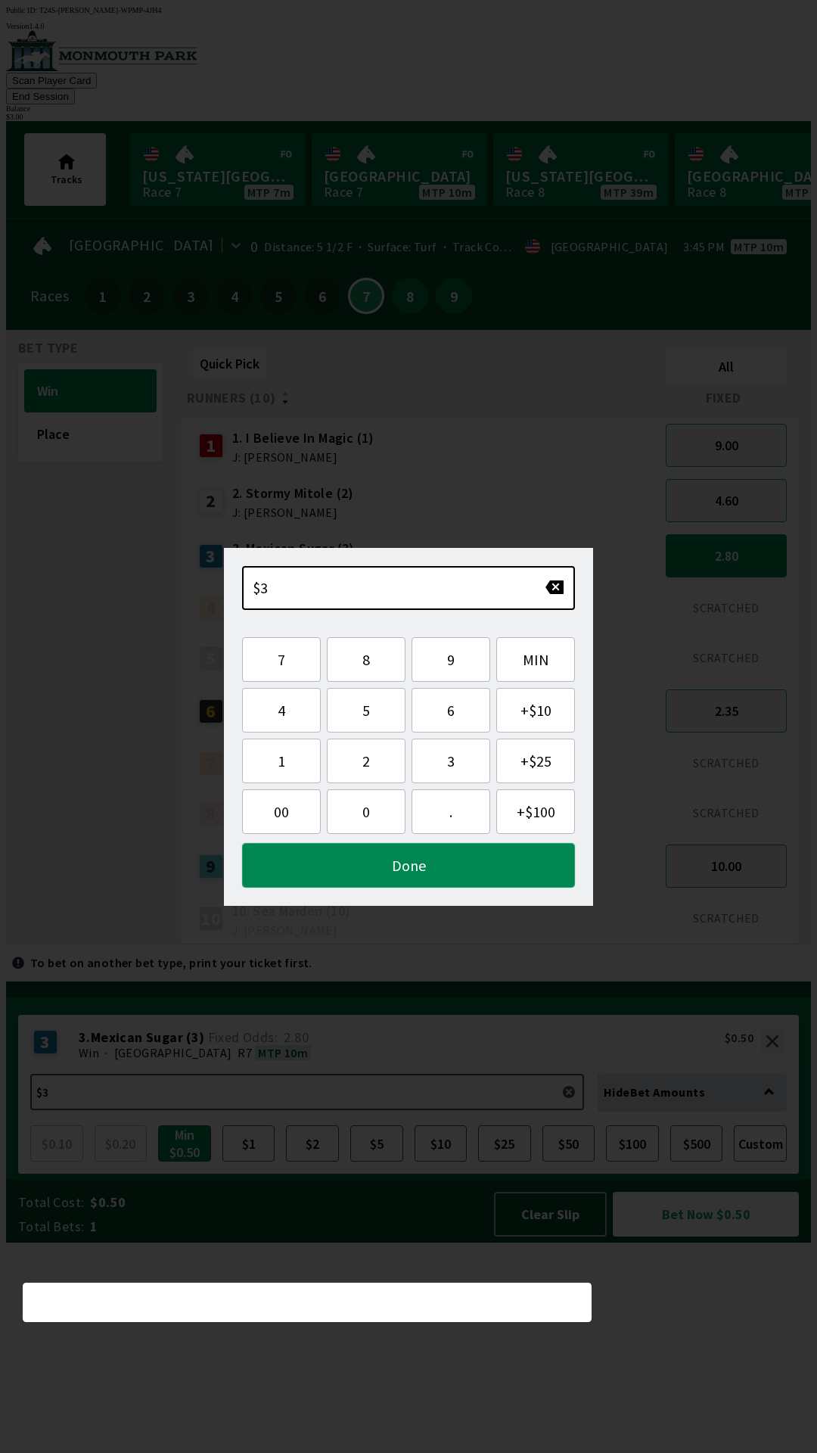
click at [429, 874] on button "Done" at bounding box center [408, 865] width 333 height 45
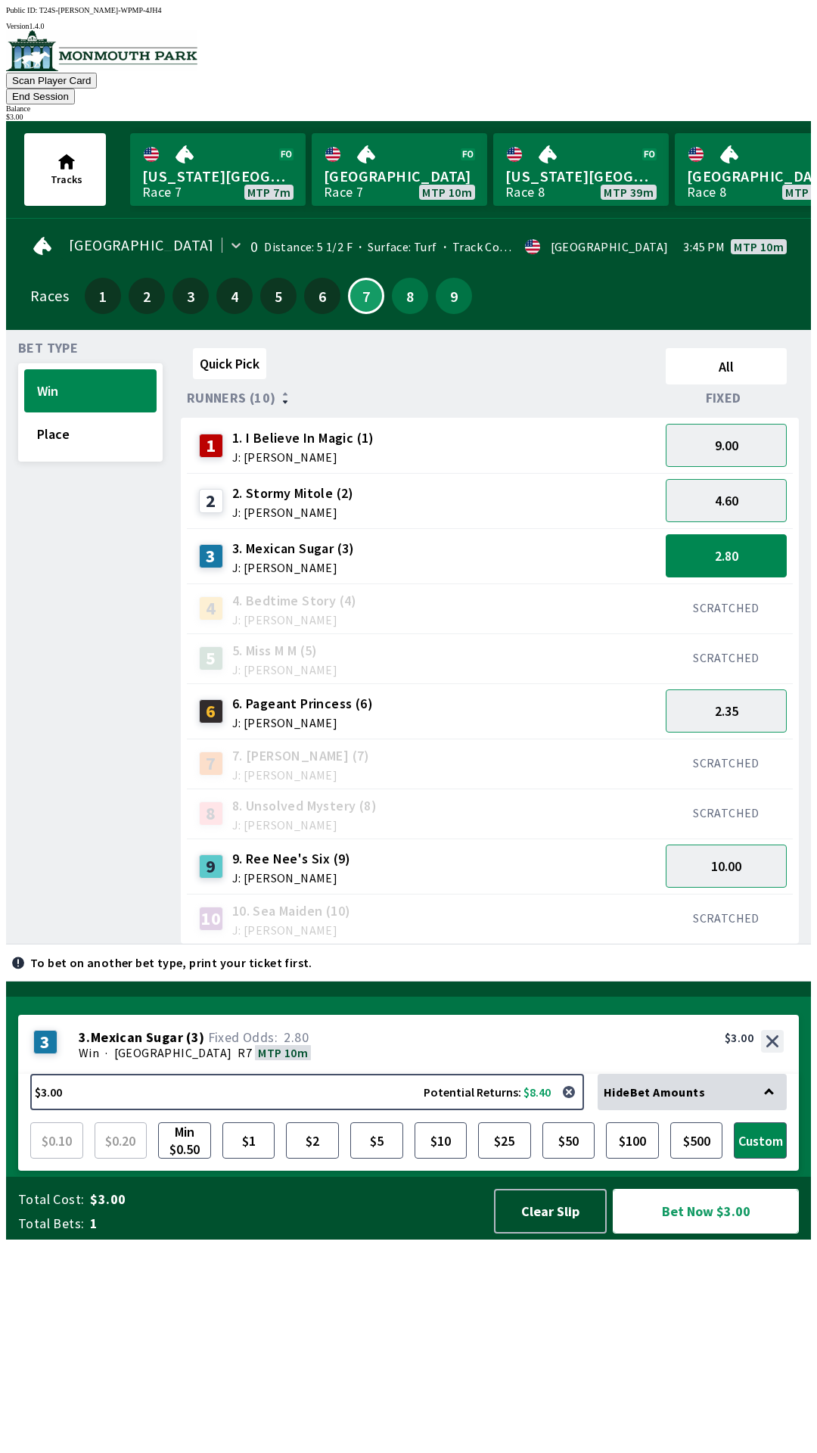
click at [696, 1234] on button "Bet Now $3.00" at bounding box center [706, 1211] width 186 height 45
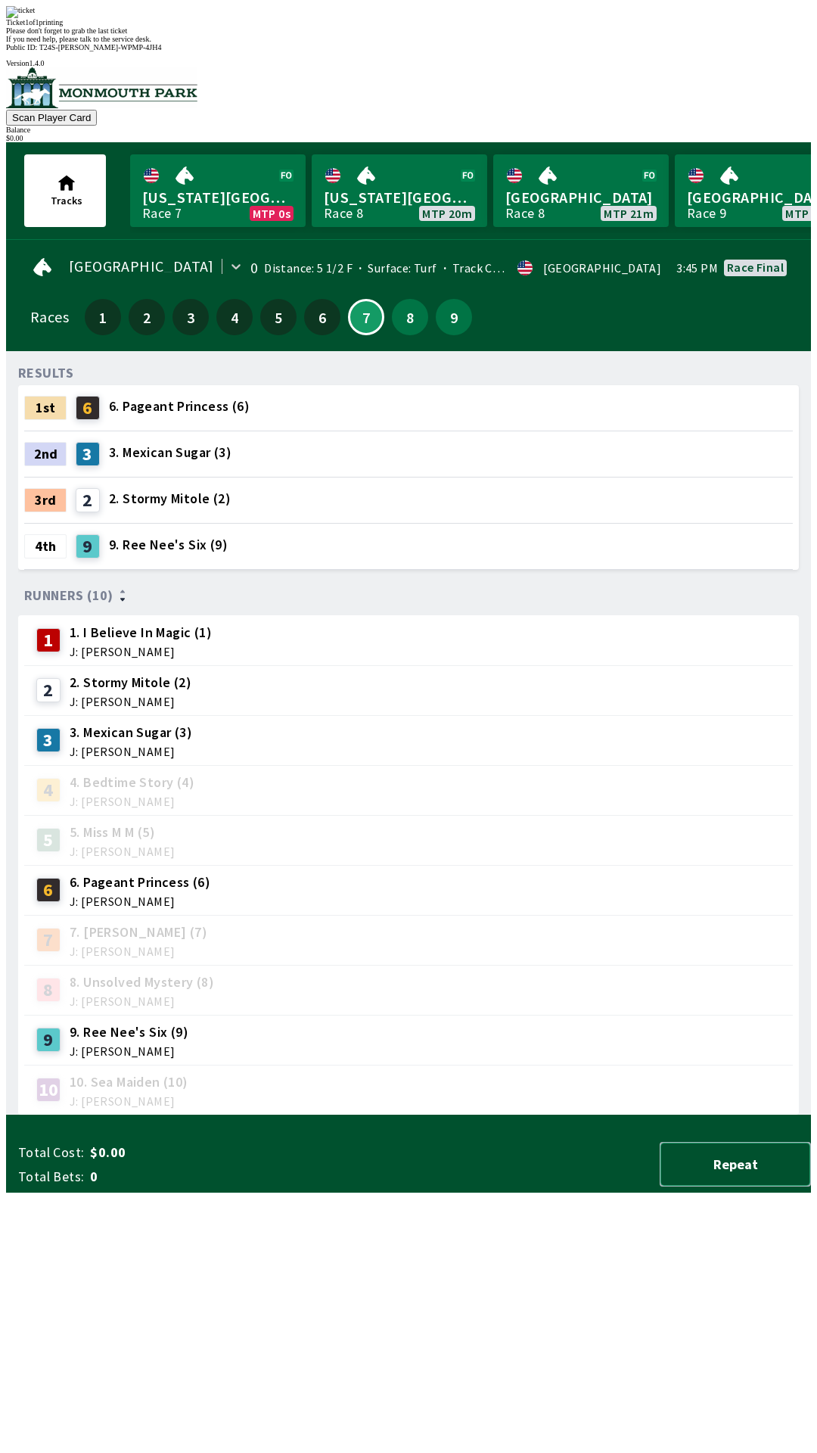
click at [811, 1187] on button "Repeat" at bounding box center [735, 1164] width 151 height 45
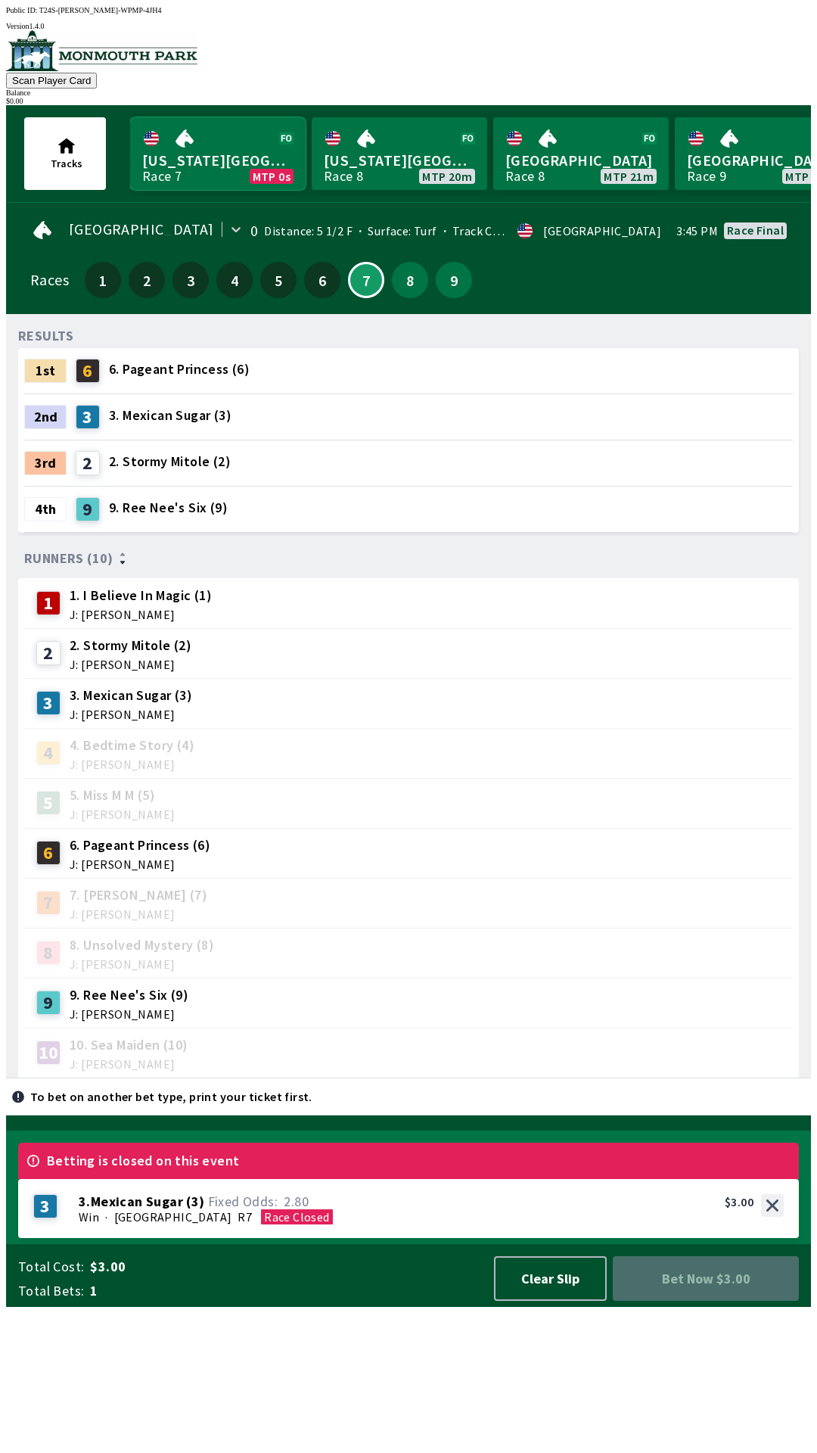
click at [204, 160] on link "[US_STATE] Park Race 7 MTP 0s" at bounding box center [218, 153] width 176 height 73
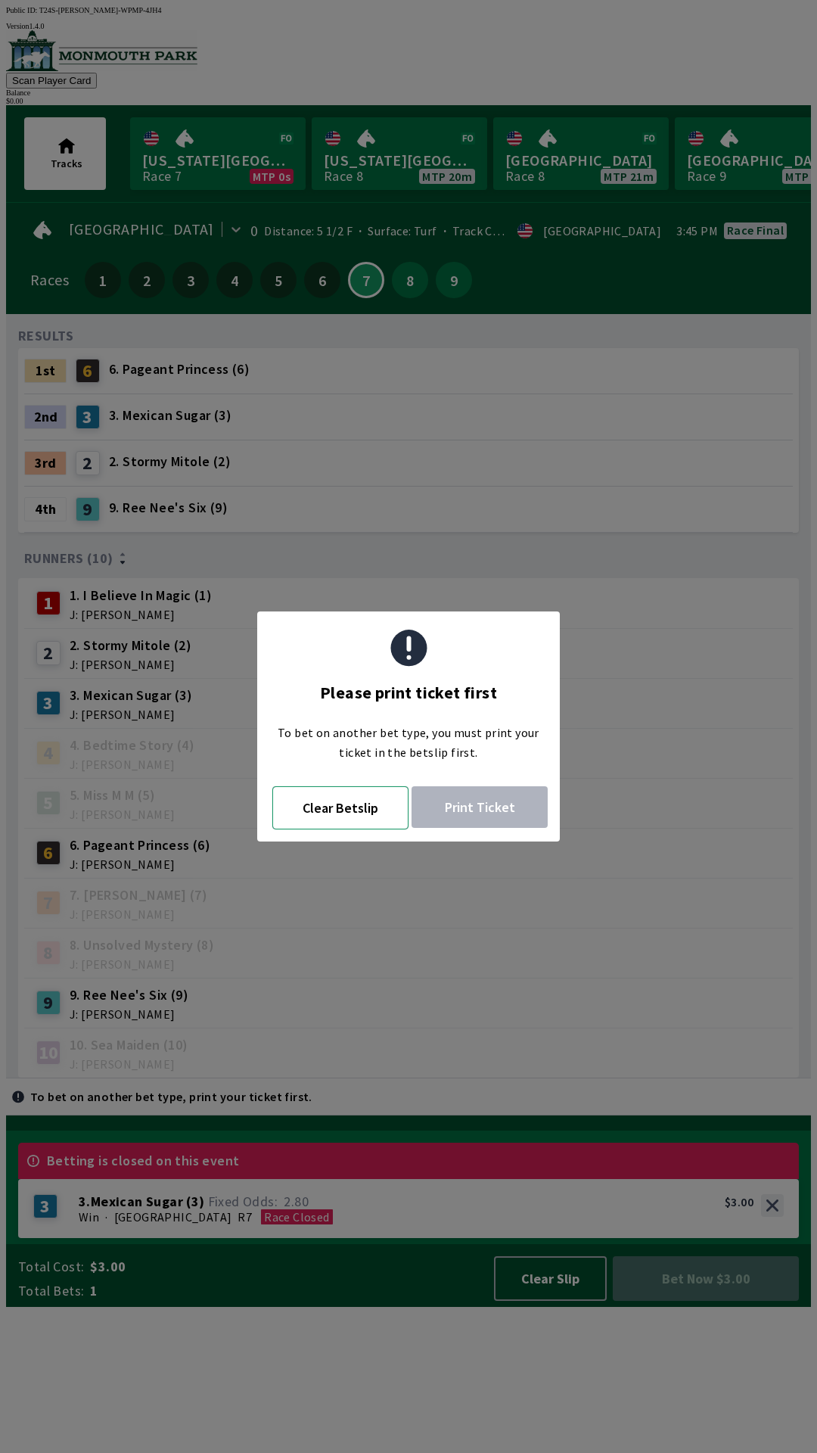
click at [332, 814] on button "Clear Betslip" at bounding box center [340, 807] width 136 height 43
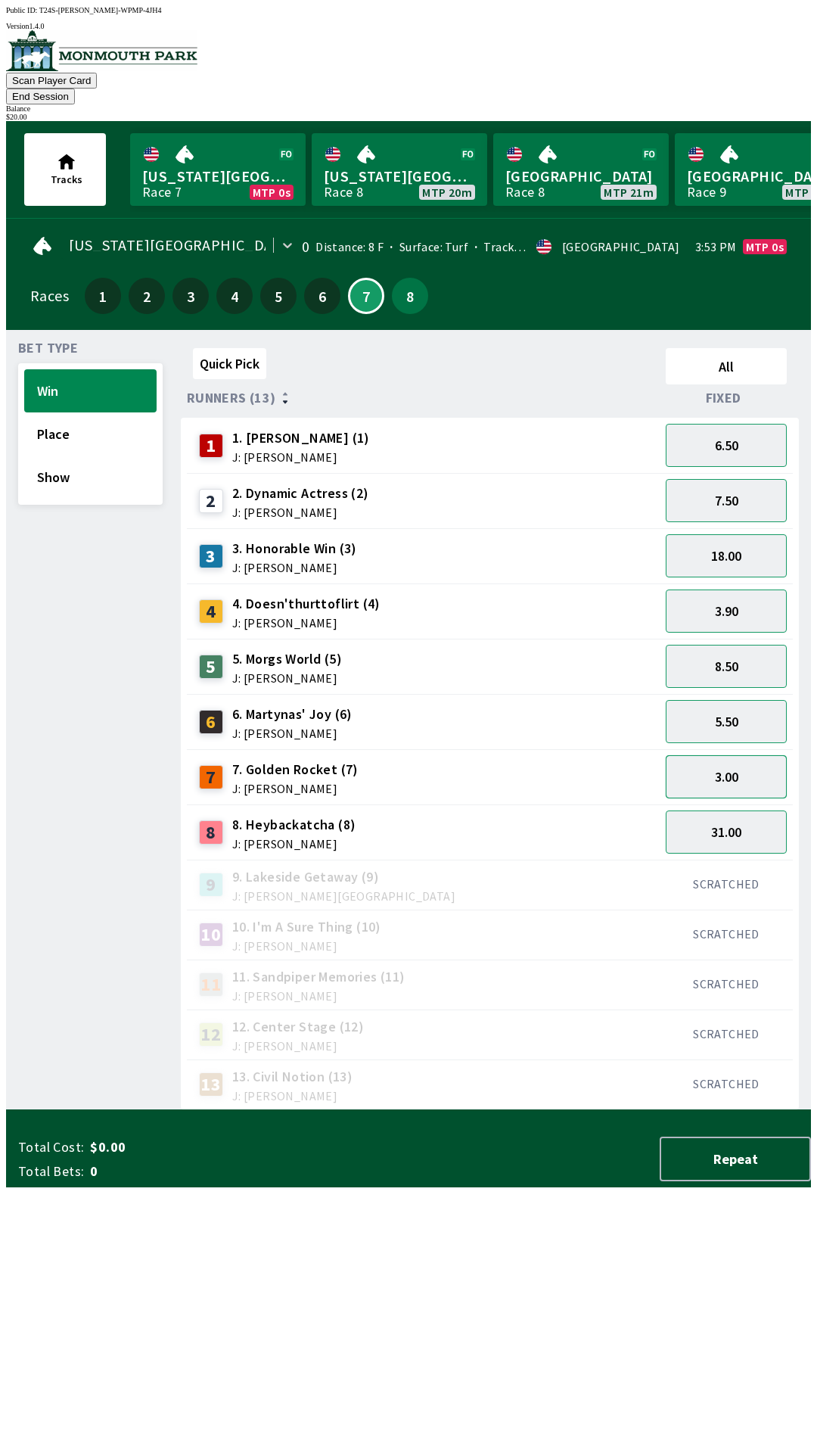
click at [724, 755] on button "3.00" at bounding box center [726, 776] width 121 height 43
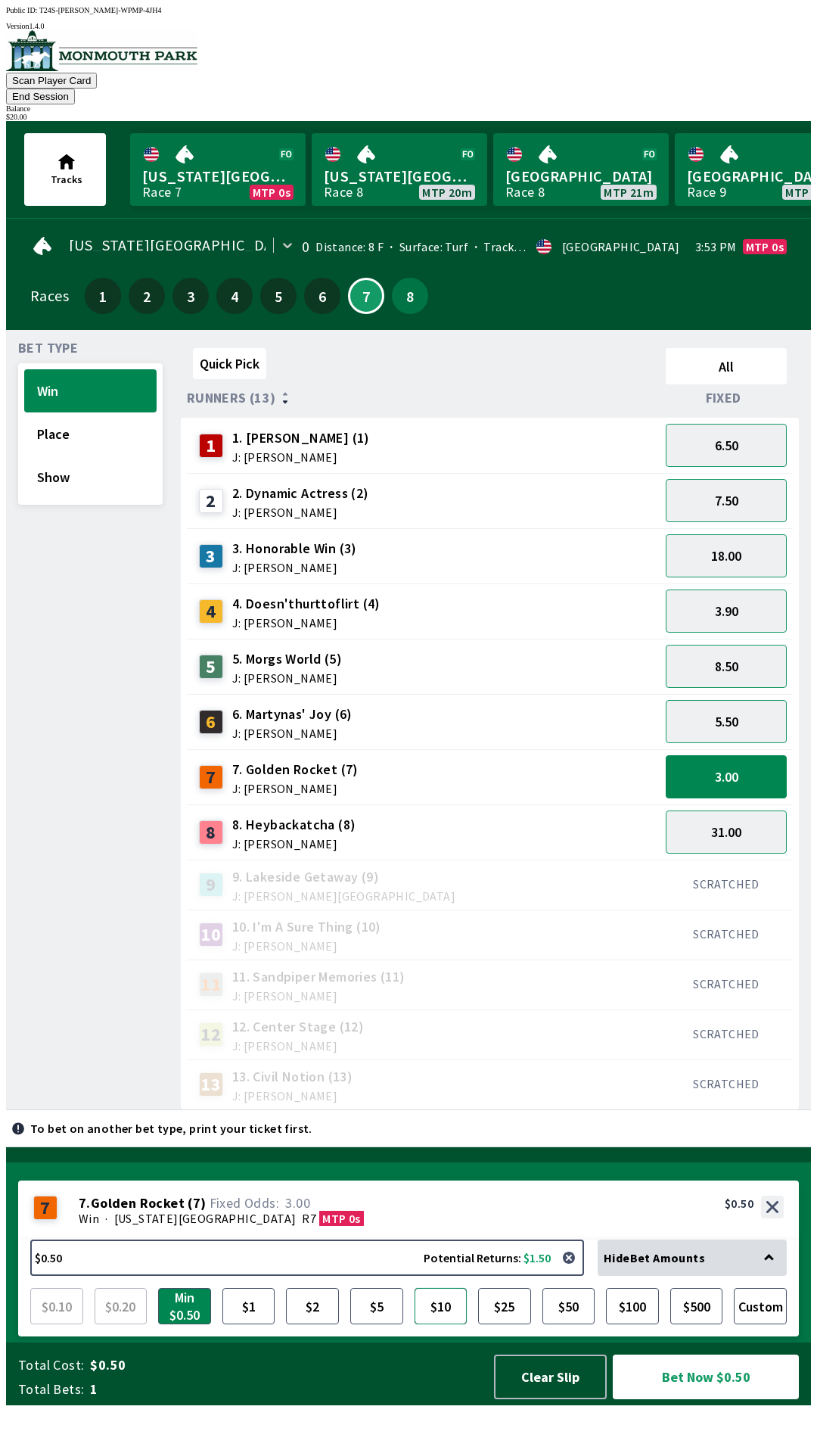
click at [439, 1324] on button "$10" at bounding box center [441, 1306] width 53 height 36
click at [660, 1399] on button "Bet Now $10.00" at bounding box center [706, 1377] width 186 height 45
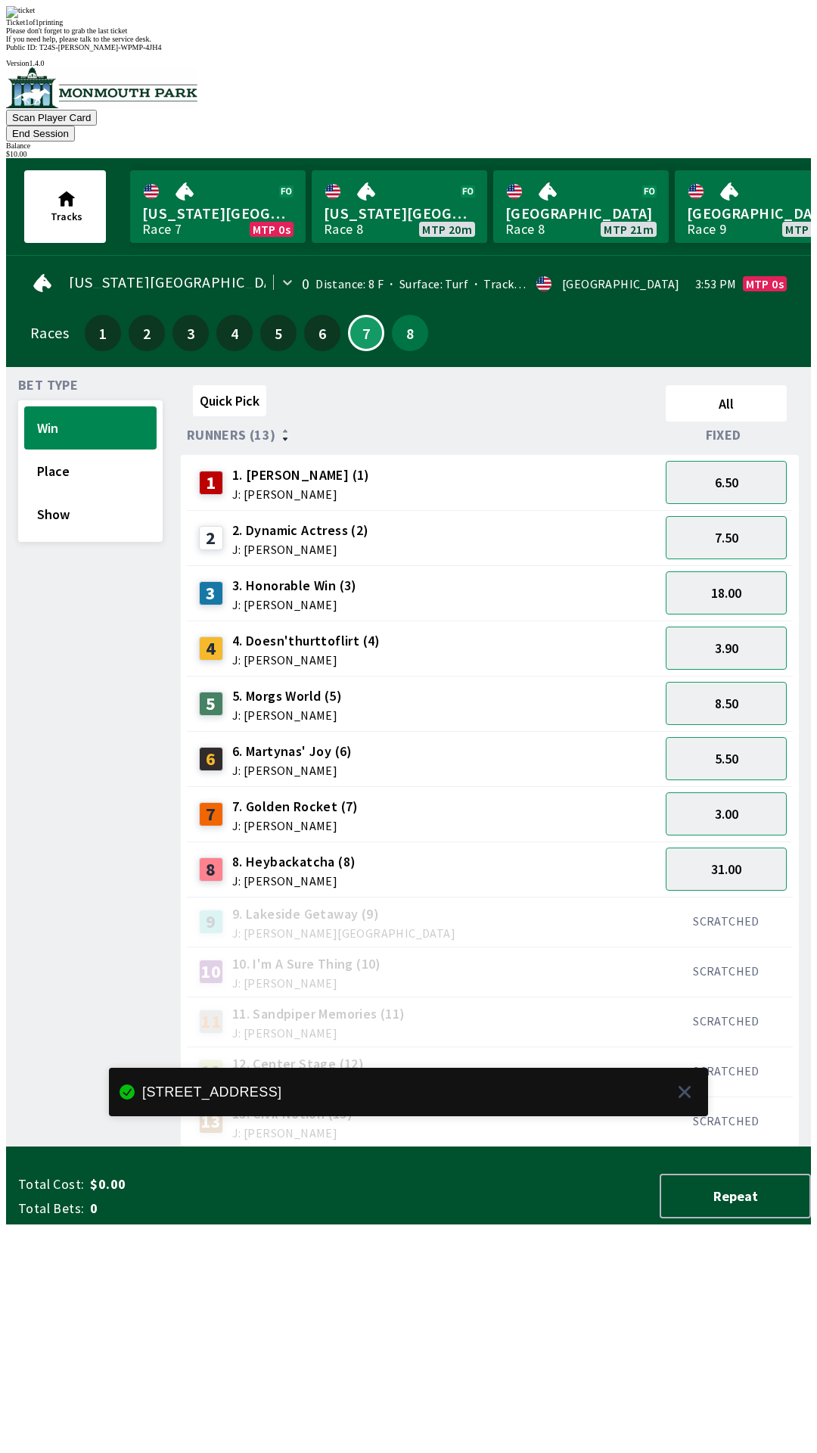
click at [757, 1147] on div "Quick Pick All Runners (13) Fixed 1 1. [PERSON_NAME] (1) J: [PERSON_NAME] 6.50 …" at bounding box center [496, 763] width 630 height 768
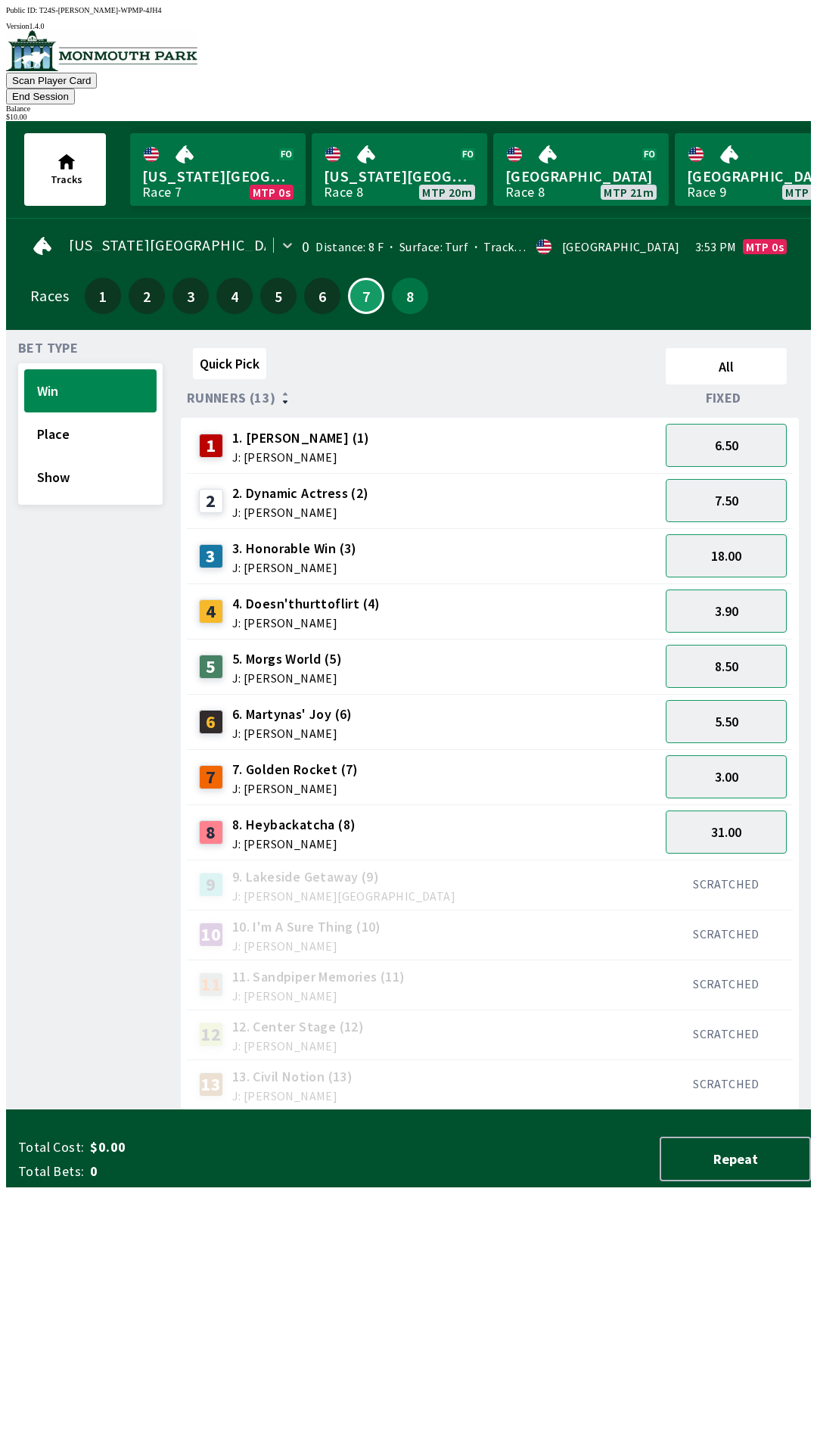
click at [75, 89] on button "End Session" at bounding box center [40, 97] width 69 height 16
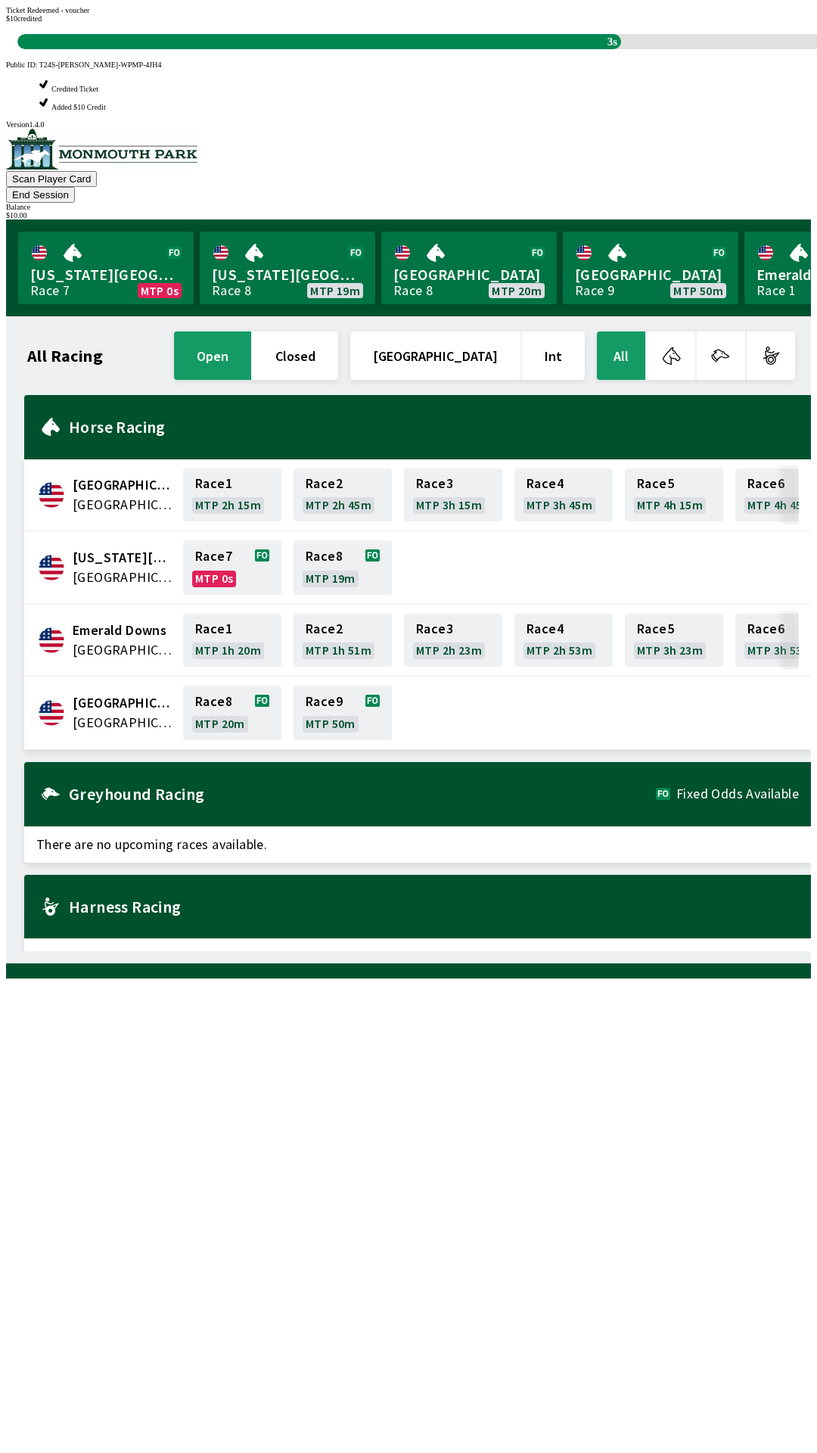
click at [505, 951] on div "All Racing open closed [GEOGRAPHIC_DATA] Int All [GEOGRAPHIC_DATA] [GEOGRAPHIC_…" at bounding box center [414, 639] width 793 height 623
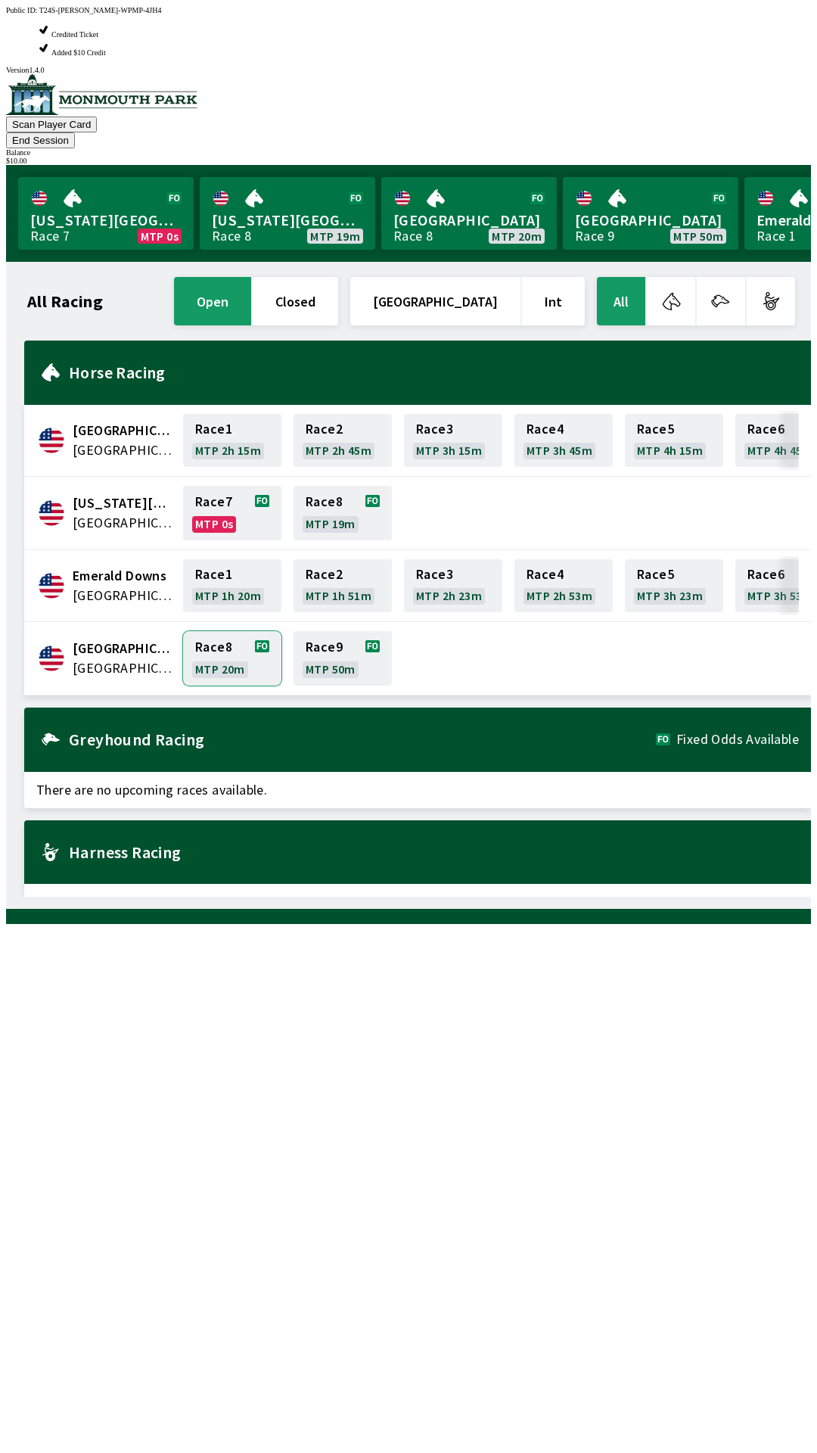
click at [226, 631] on link "Race 8 MTP 20m" at bounding box center [232, 658] width 98 height 54
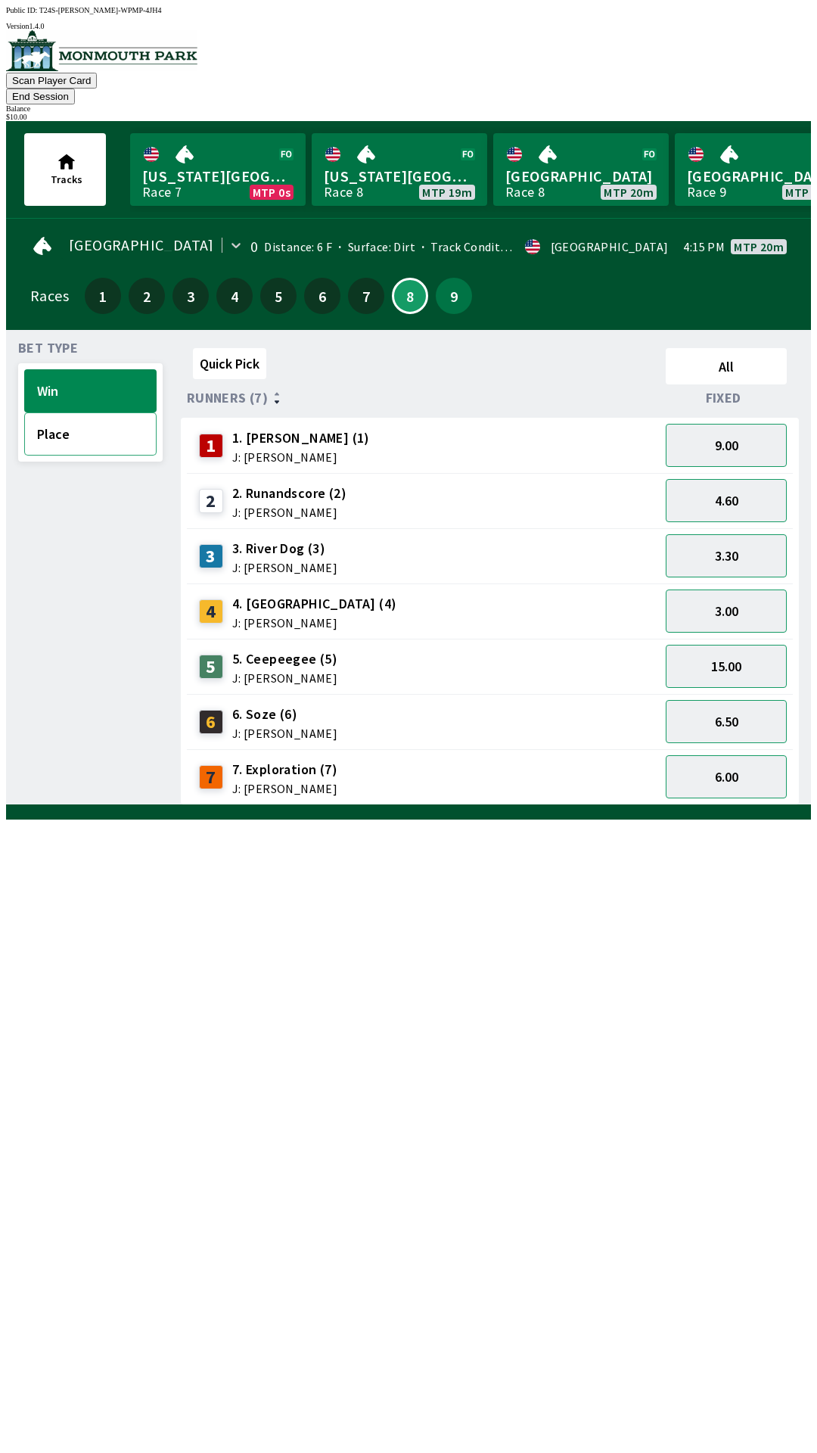
click at [69, 418] on button "Place" at bounding box center [90, 433] width 132 height 43
click at [729, 762] on button "2.90" at bounding box center [726, 776] width 121 height 43
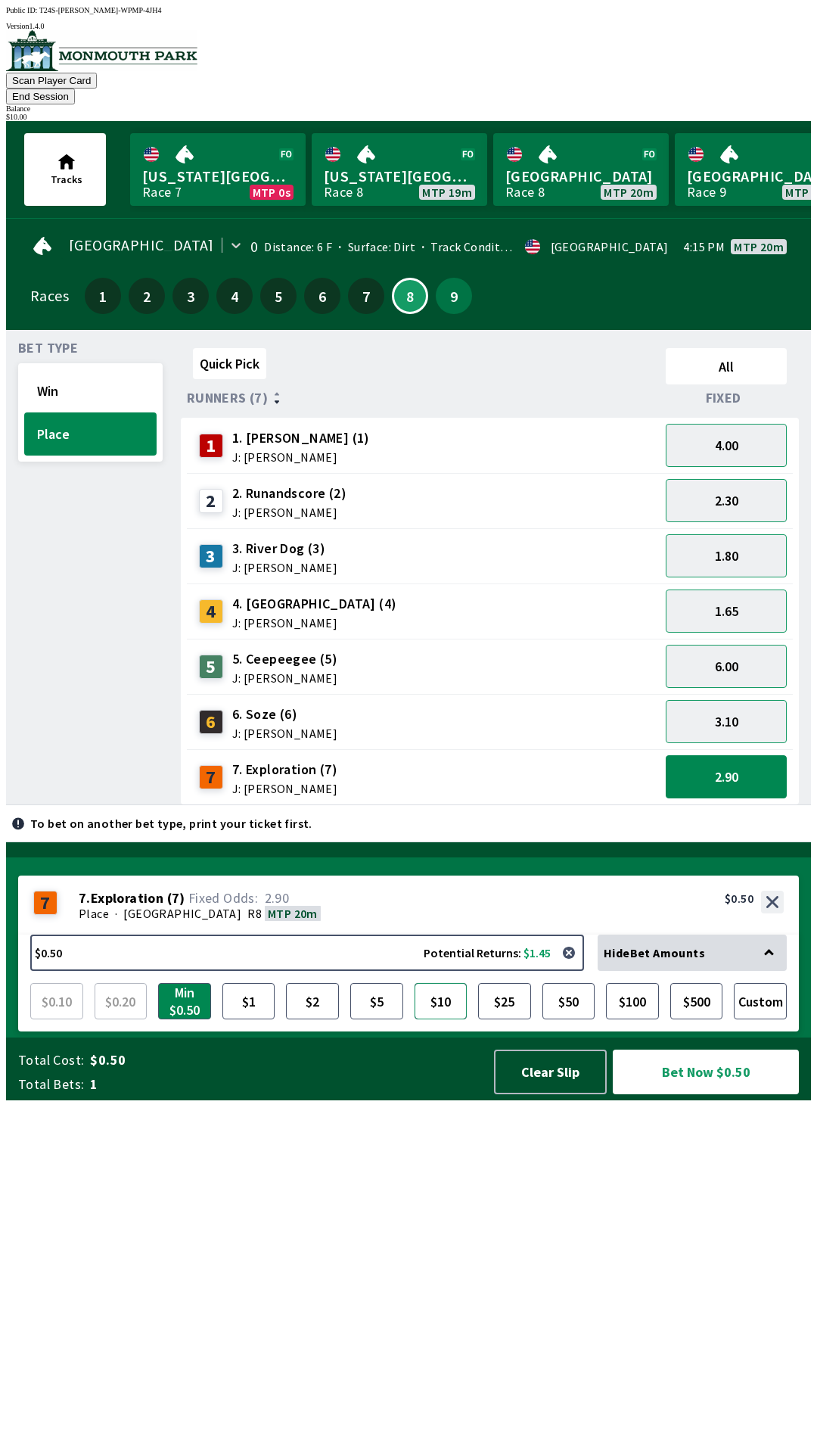
click at [423, 1019] on button "$10" at bounding box center [441, 1001] width 53 height 36
click at [724, 1094] on button "Bet Now $10.00" at bounding box center [706, 1072] width 186 height 45
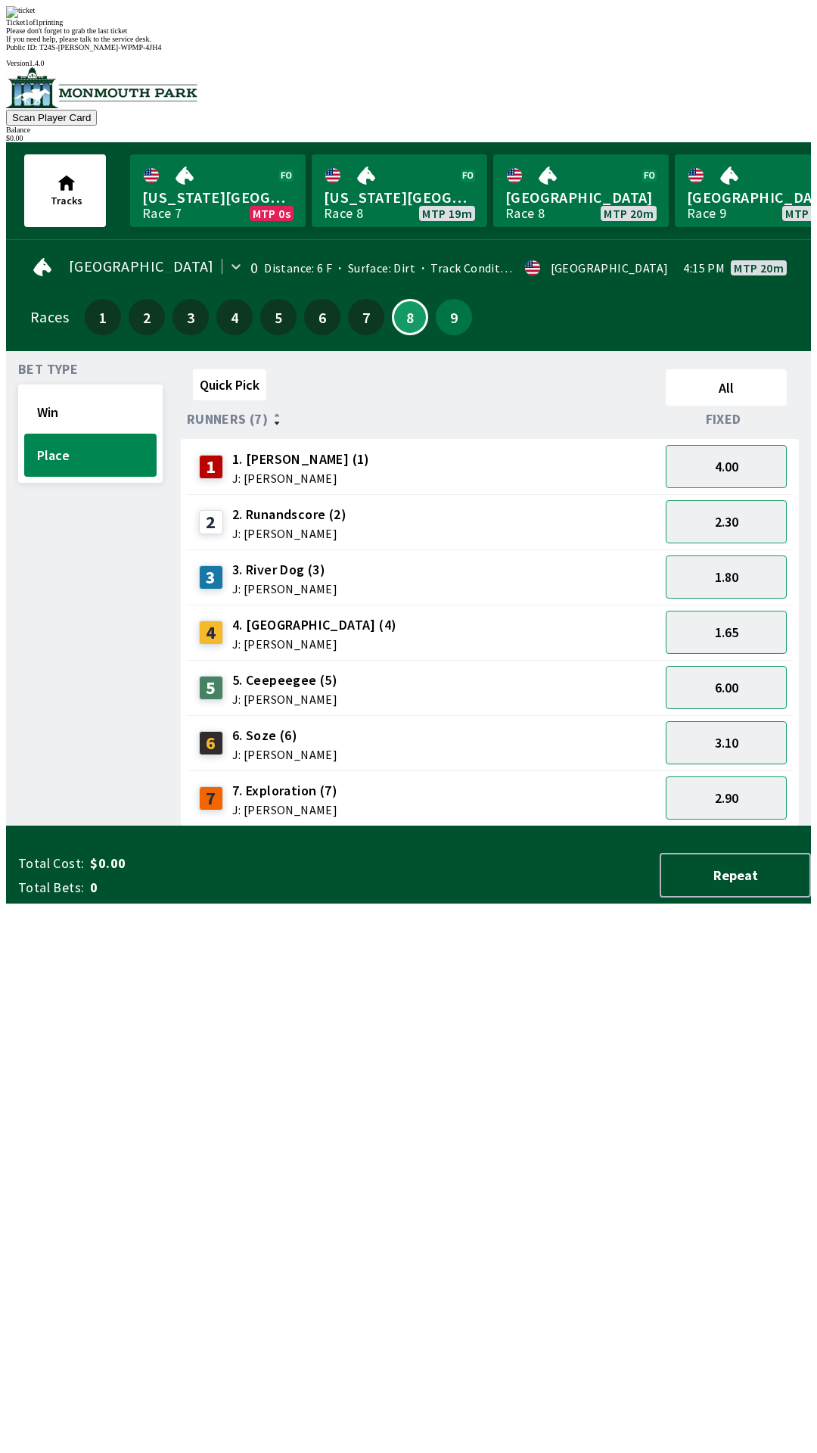
click at [509, 826] on div "Quick Pick All Runners (7) Fixed 1 1. [PERSON_NAME] (1) J: [PERSON_NAME] 4.00 2…" at bounding box center [496, 594] width 630 height 463
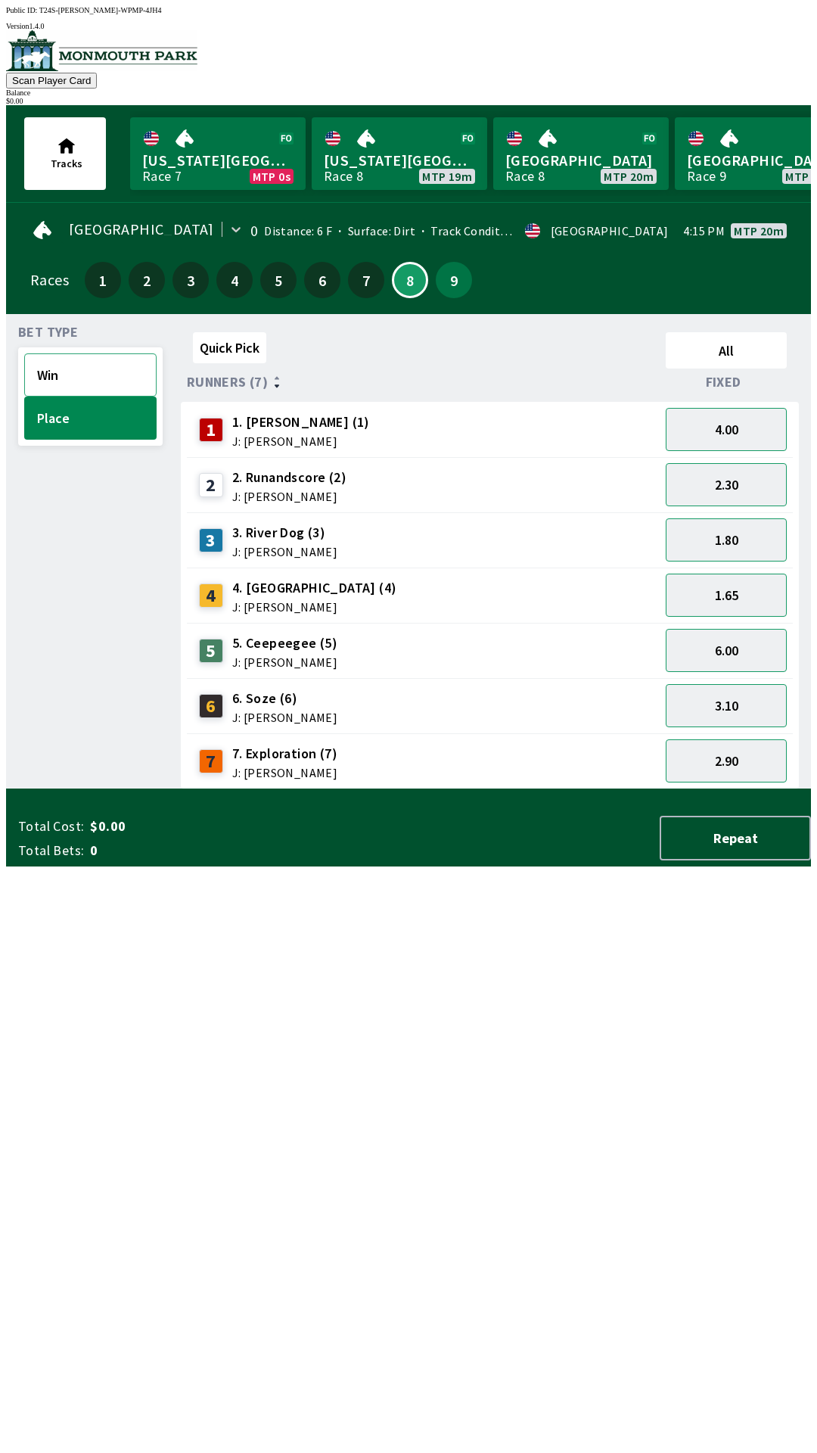
click at [48, 357] on button "Win" at bounding box center [90, 374] width 132 height 43
click at [744, 528] on button "3.30" at bounding box center [726, 539] width 121 height 43
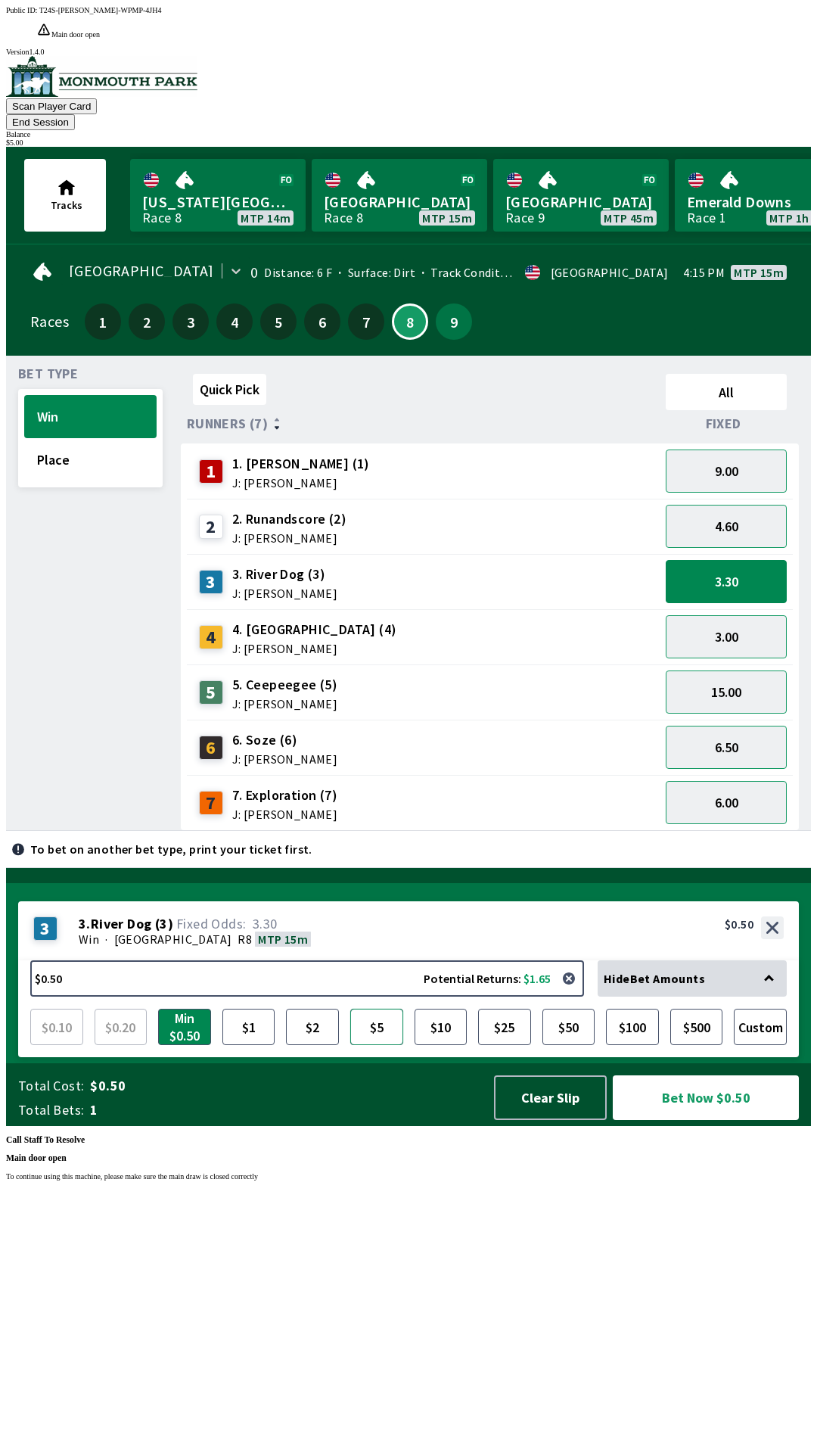
click at [350, 1009] on button "$5" at bounding box center [376, 1027] width 53 height 36
